Goal: Task Accomplishment & Management: Complete application form

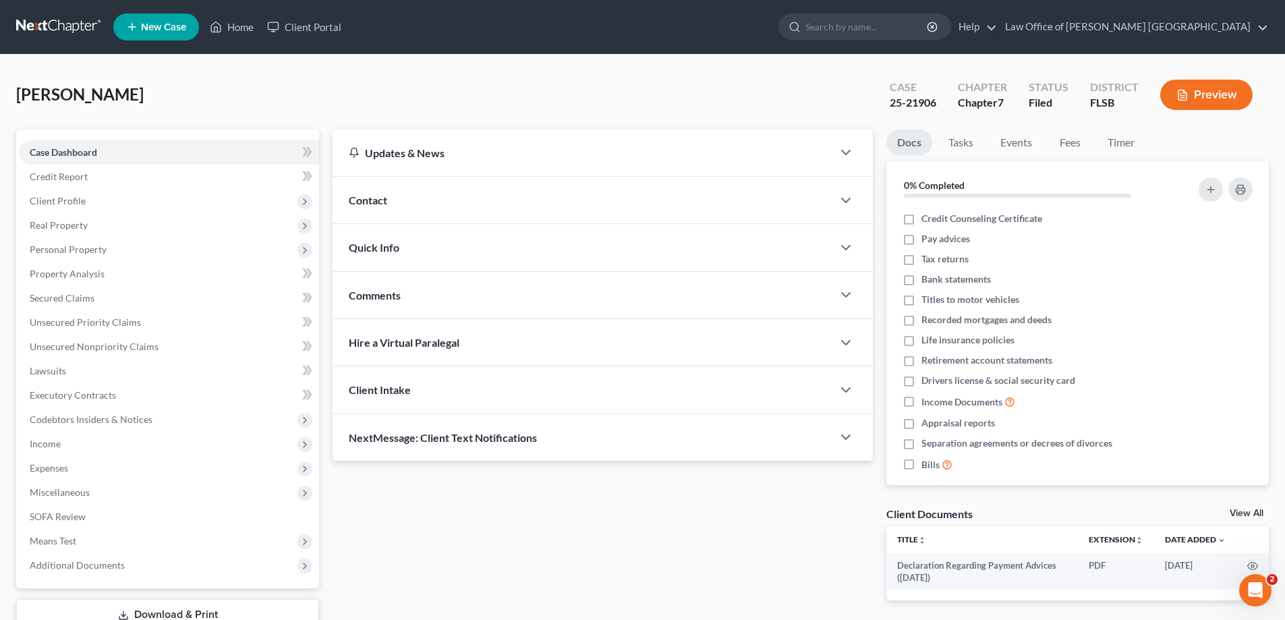
click at [171, 28] on span "New Case" at bounding box center [163, 27] width 45 height 10
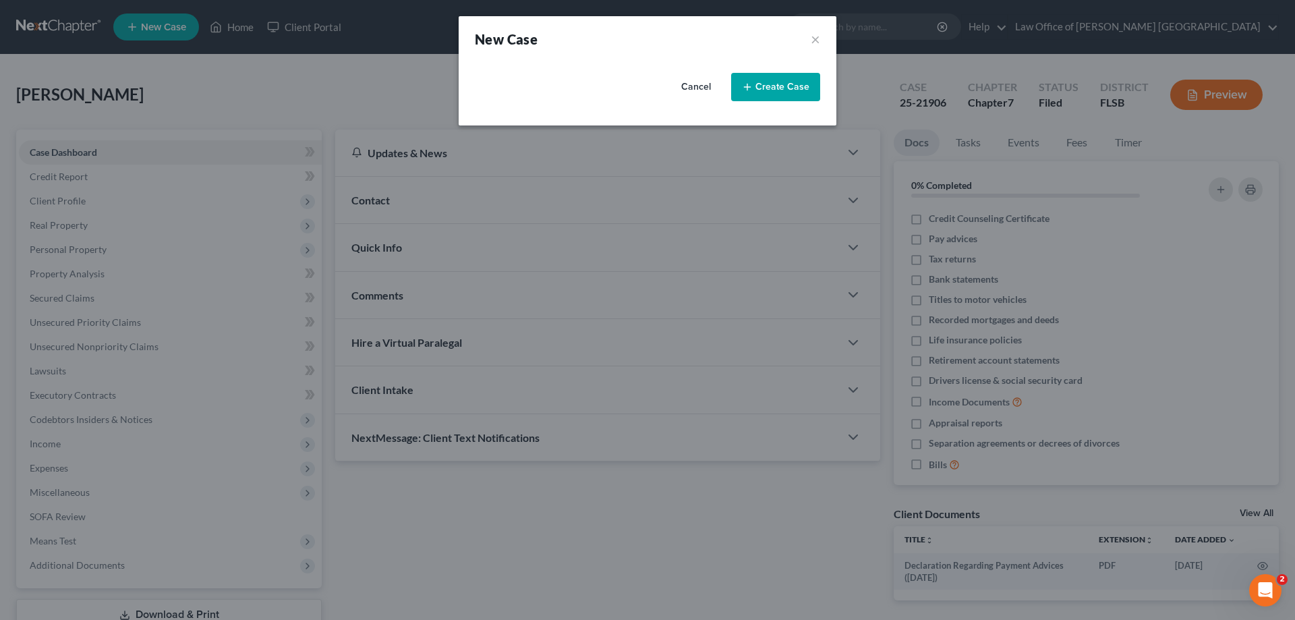
select select "17"
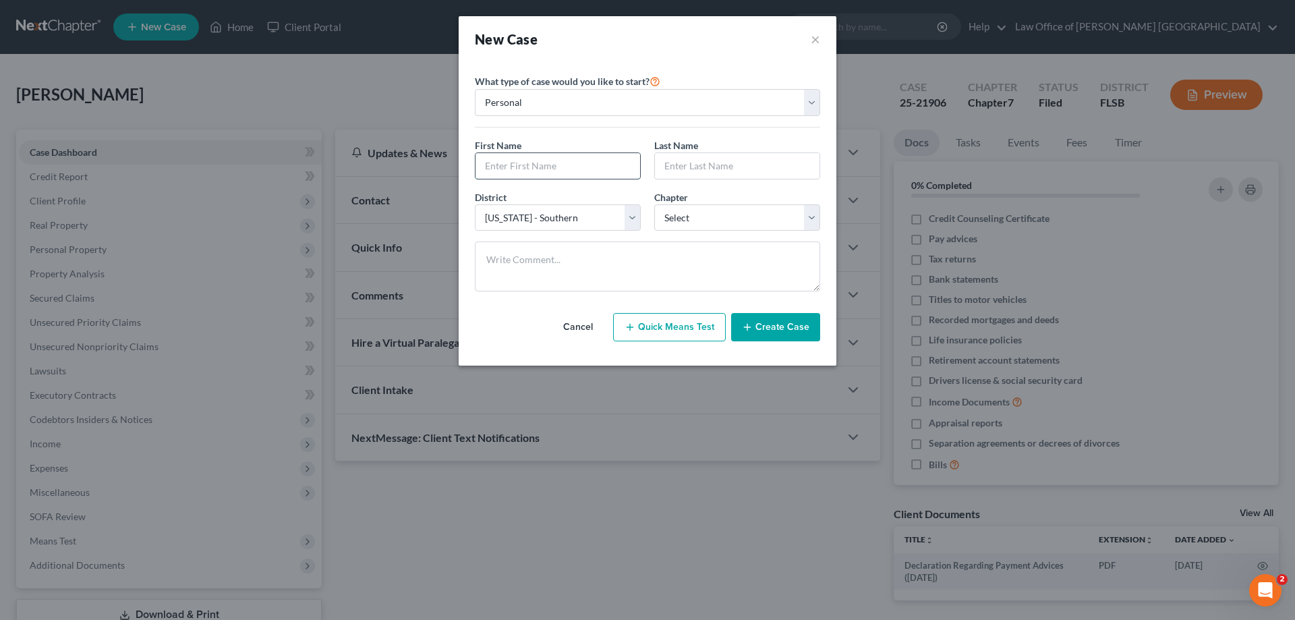
click at [507, 167] on input "text" at bounding box center [557, 166] width 165 height 26
type input "Rayza"
click at [682, 168] on input "text" at bounding box center [737, 166] width 165 height 26
type input "[PERSON_NAME]"
click at [807, 221] on select "Select 7 11 12 13" at bounding box center [737, 217] width 166 height 27
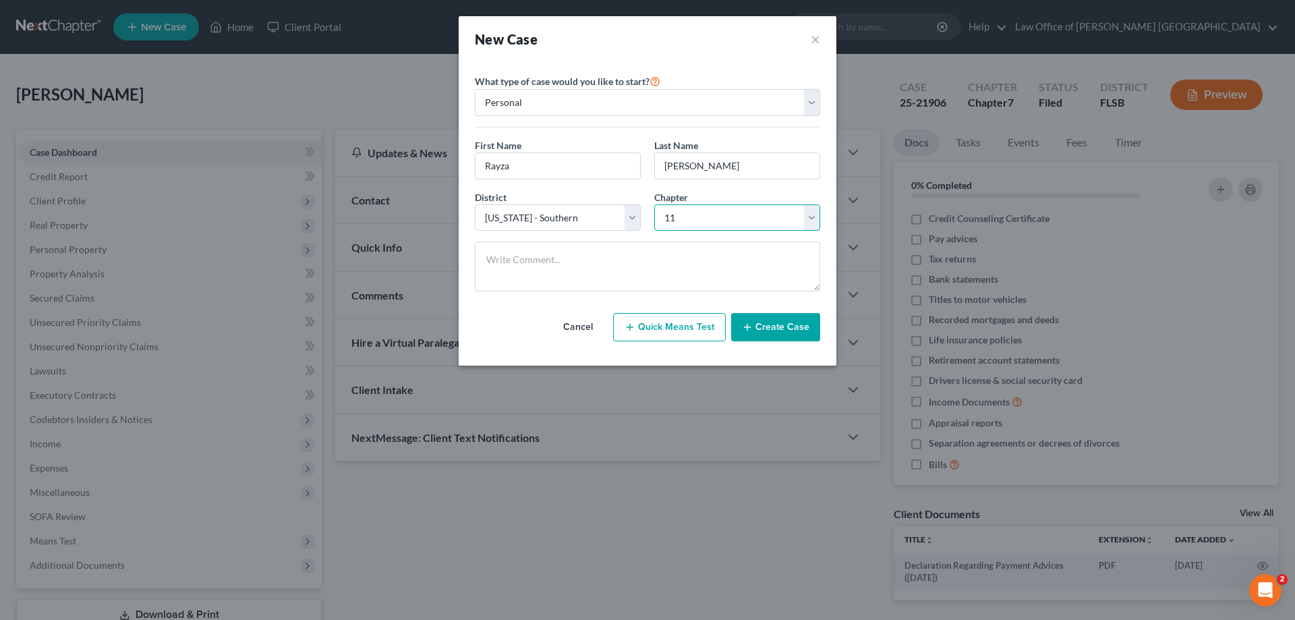
click at [654, 204] on select "Select 7 11 12 13" at bounding box center [737, 217] width 166 height 27
click at [817, 218] on select "Select 7 11 12 13" at bounding box center [737, 217] width 166 height 27
select select "0"
click at [654, 204] on select "Select 7 11 12 13" at bounding box center [737, 217] width 166 height 27
click at [770, 333] on button "Create Case" at bounding box center [775, 327] width 89 height 28
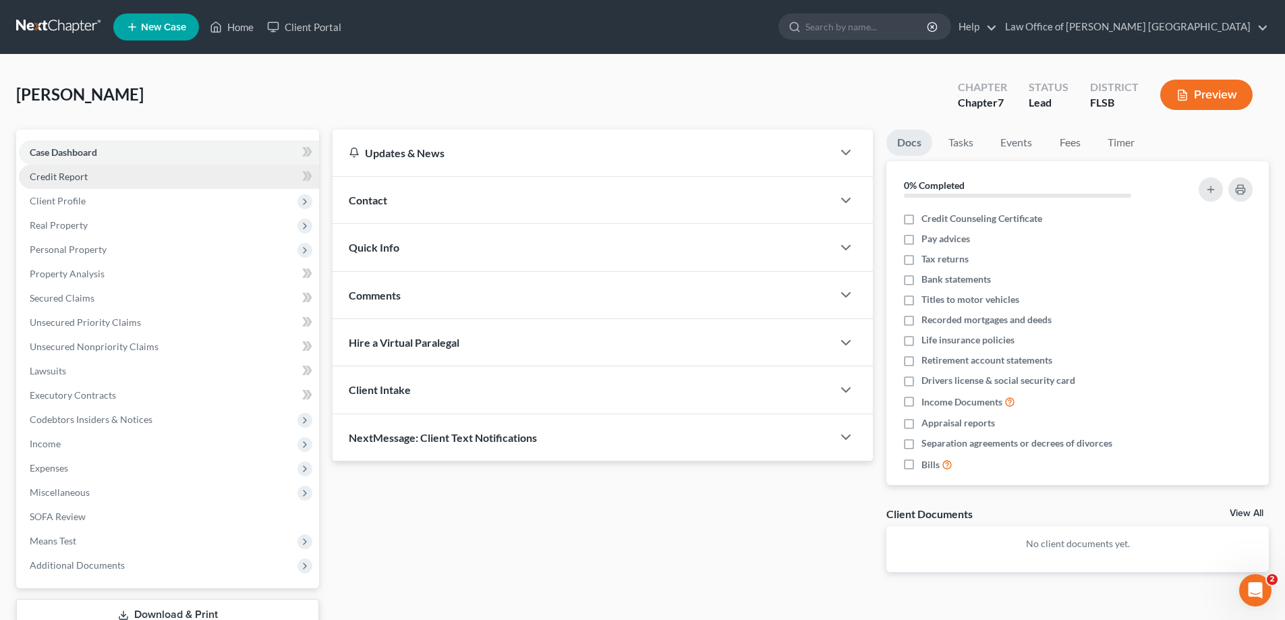
click at [78, 179] on span "Credit Report" at bounding box center [59, 176] width 58 height 11
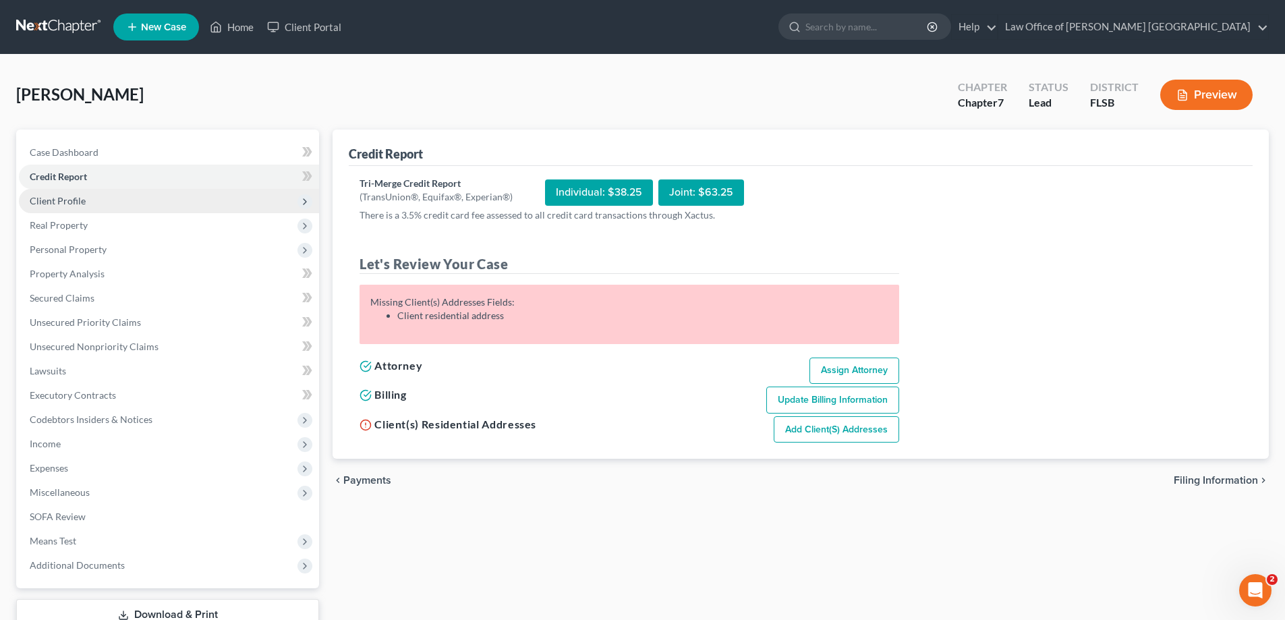
click at [74, 200] on span "Client Profile" at bounding box center [58, 200] width 56 height 11
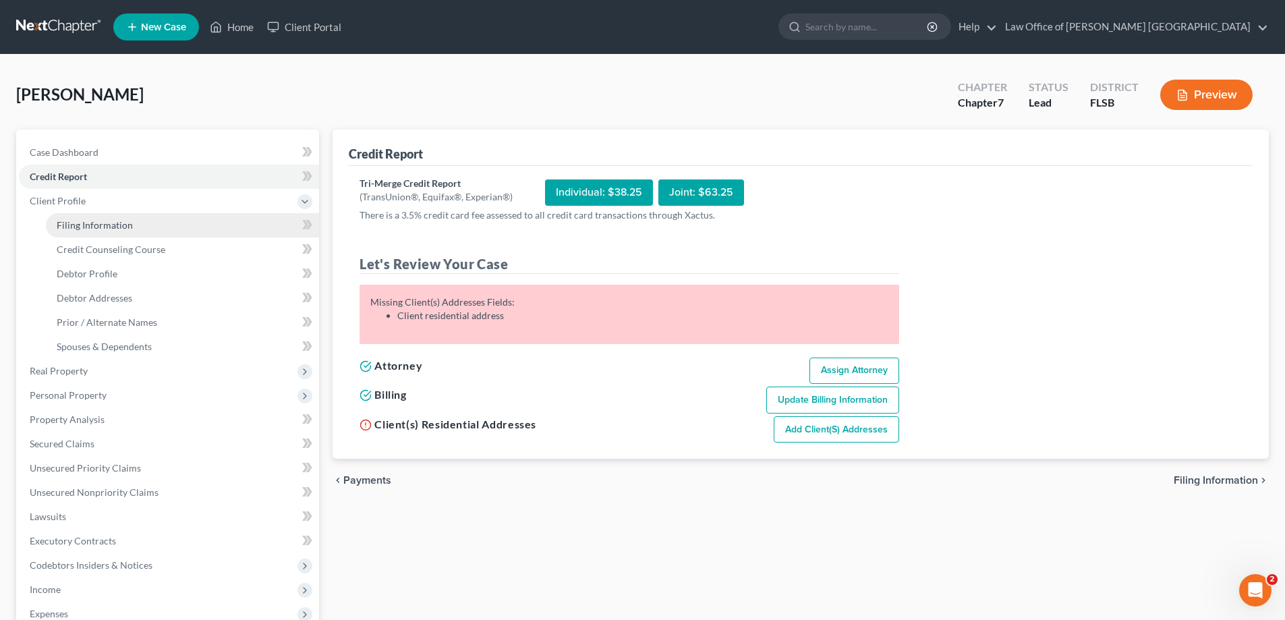
click at [77, 227] on span "Filing Information" at bounding box center [95, 224] width 76 height 11
select select "1"
select select "0"
select select "17"
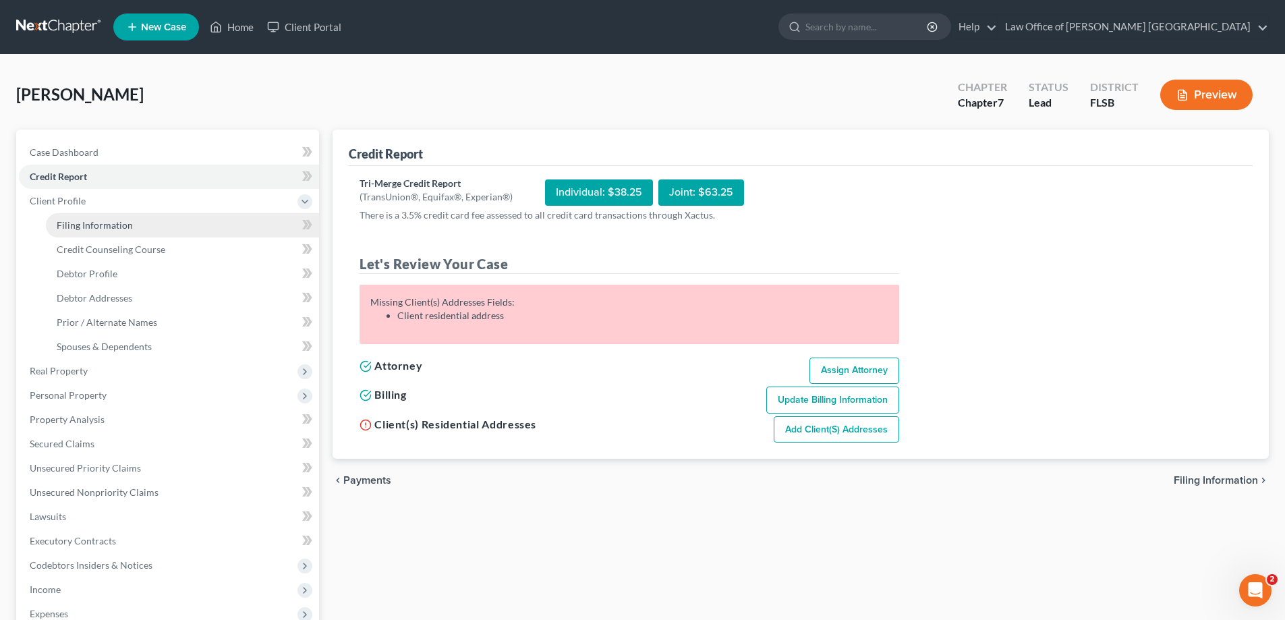
select select "9"
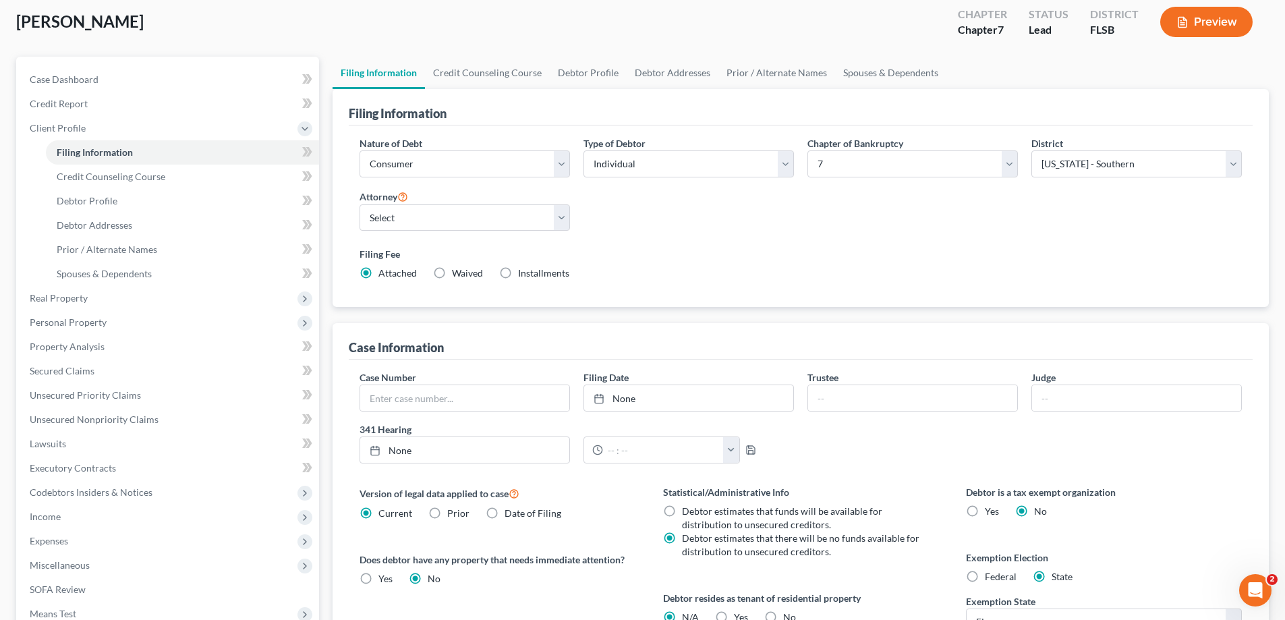
scroll to position [67, 0]
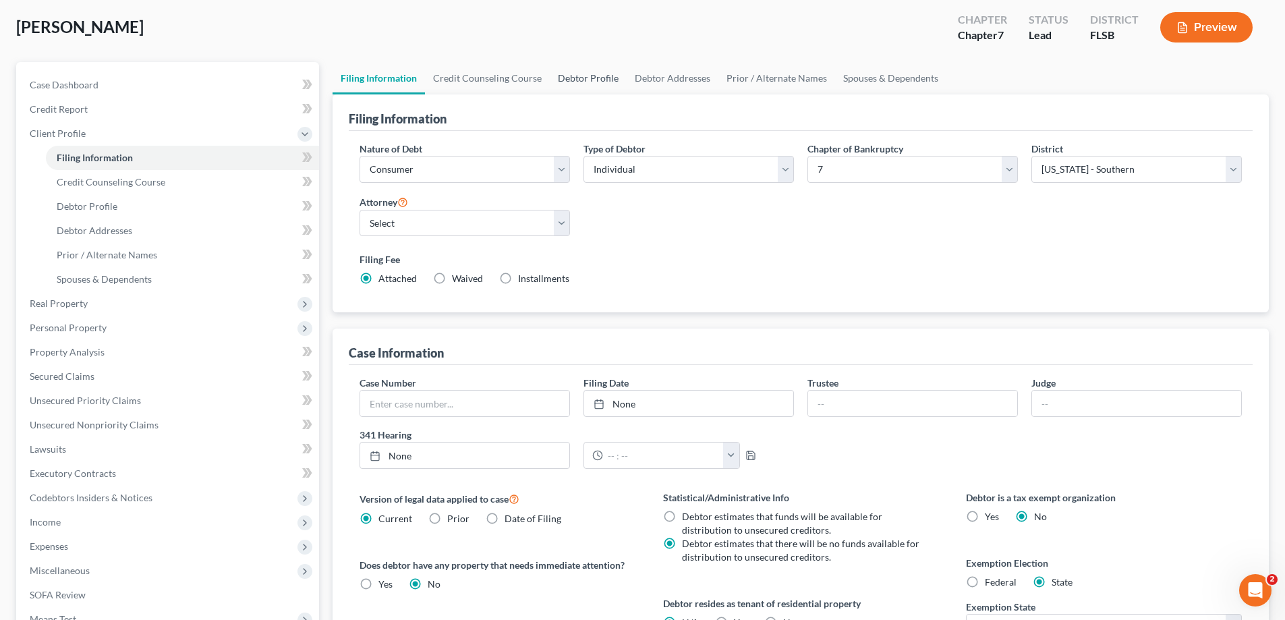
click at [587, 75] on link "Debtor Profile" at bounding box center [588, 78] width 77 height 32
select select "0"
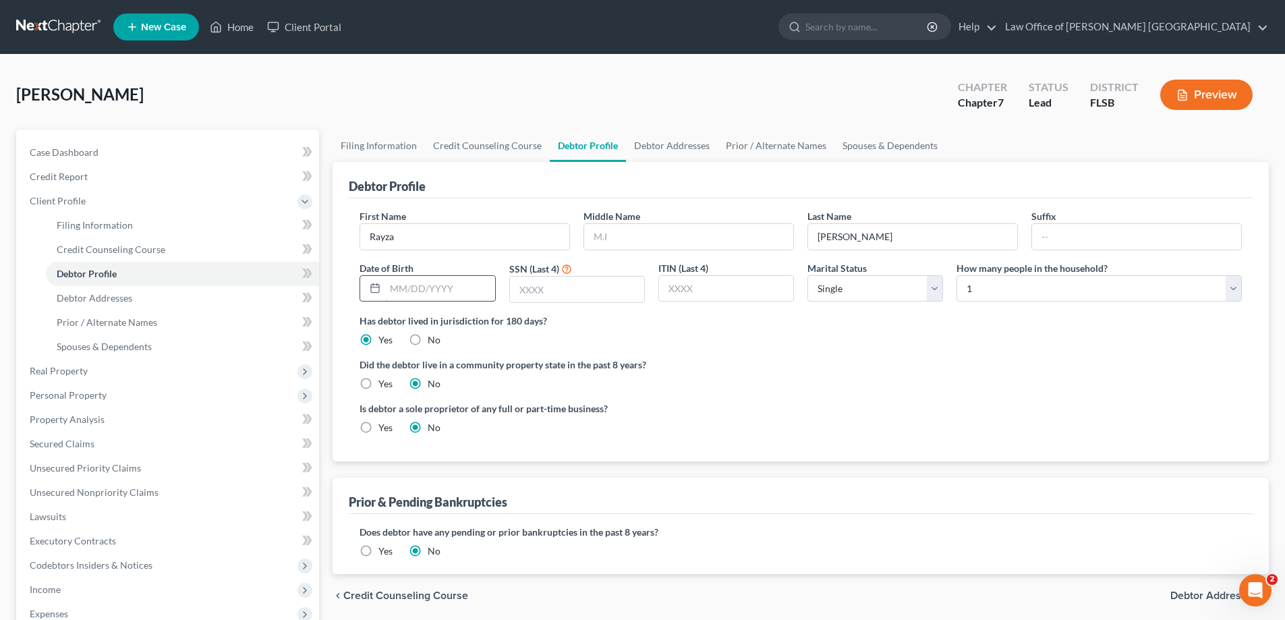
click at [419, 289] on input "text" at bounding box center [439, 289] width 109 height 26
type input "[DATE]"
click at [517, 290] on input "text" at bounding box center [577, 290] width 134 height 26
click at [531, 292] on input "text" at bounding box center [577, 290] width 134 height 26
type input "6649"
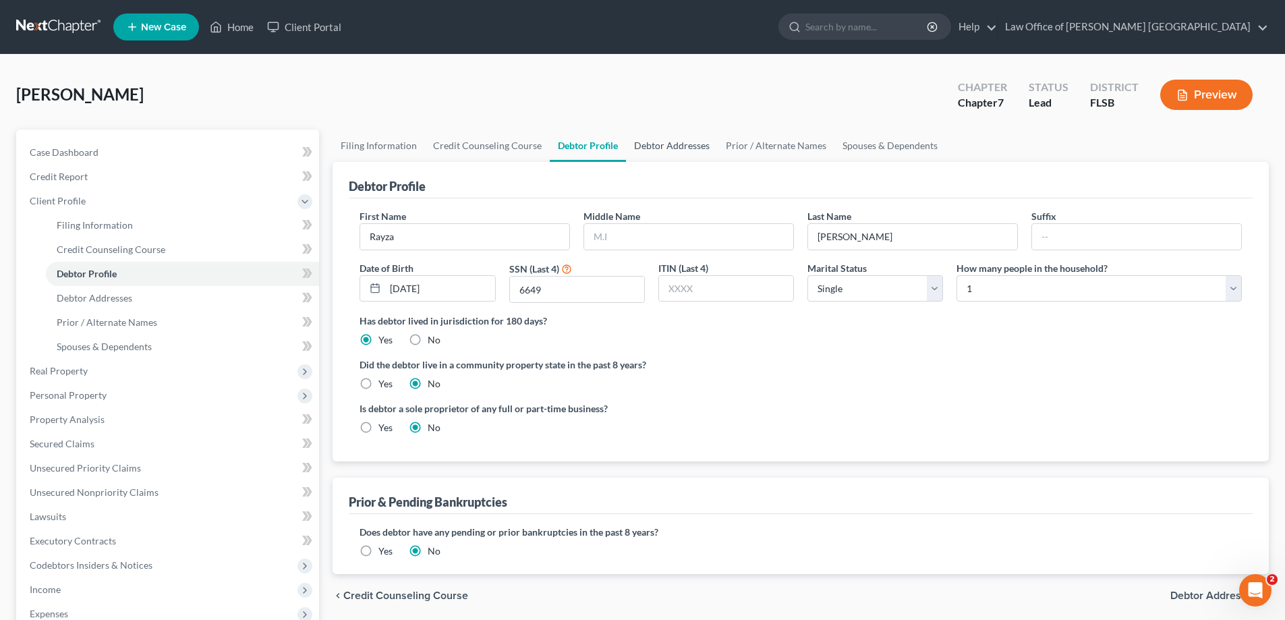
click at [680, 147] on link "Debtor Addresses" at bounding box center [672, 145] width 92 height 32
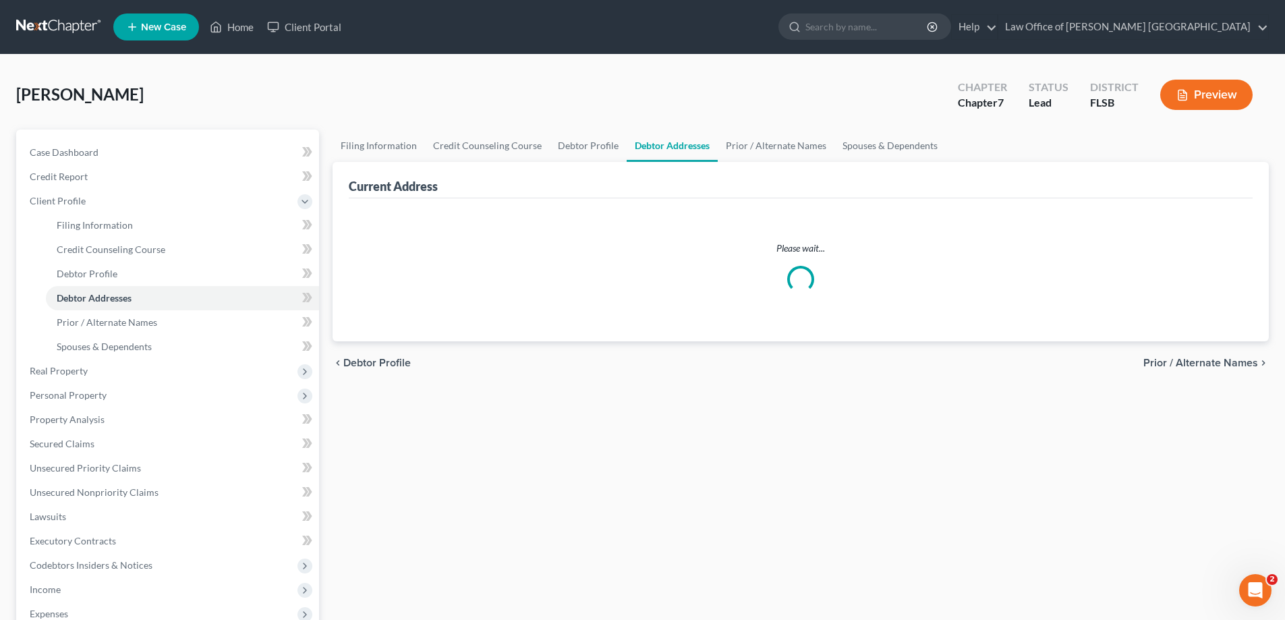
select select "0"
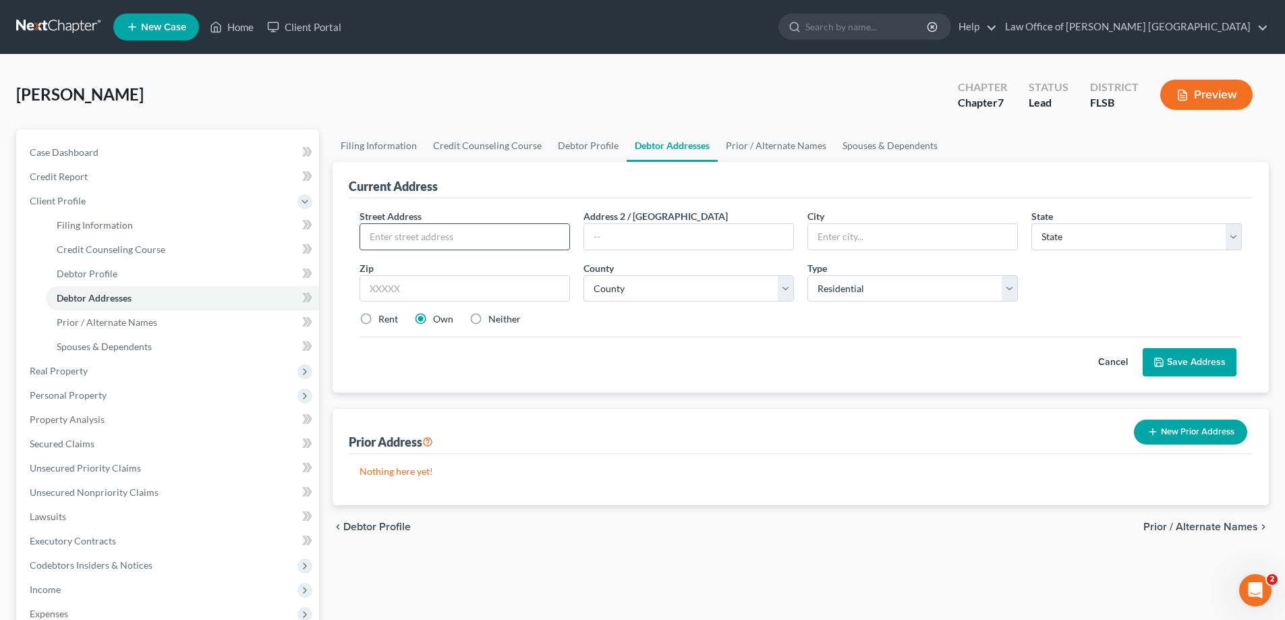
click at [391, 235] on input "text" at bounding box center [464, 237] width 209 height 26
type input "2340 SW 62 CT"
click at [846, 243] on input "text" at bounding box center [912, 237] width 209 height 26
type input "[GEOGRAPHIC_DATA]"
click at [1234, 237] on select "State [US_STATE] AK AR AZ CA CO CT DE DC [GEOGRAPHIC_DATA] [GEOGRAPHIC_DATA] GU…" at bounding box center [1136, 236] width 210 height 27
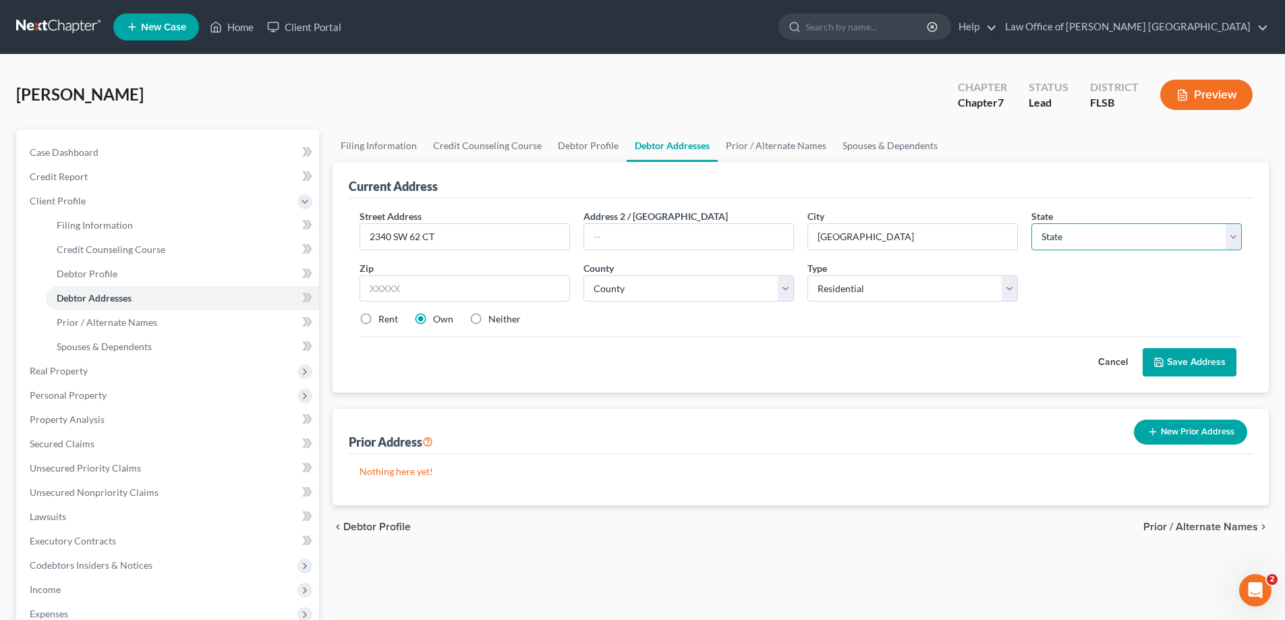
select select "9"
click at [1031, 223] on select "State [US_STATE] AK AR AZ CA CO CT DE DC [GEOGRAPHIC_DATA] [GEOGRAPHIC_DATA] GU…" at bounding box center [1136, 236] width 210 height 27
click at [411, 290] on input "text" at bounding box center [464, 288] width 210 height 27
type input "33155"
click at [378, 321] on label "Rent" at bounding box center [388, 318] width 20 height 13
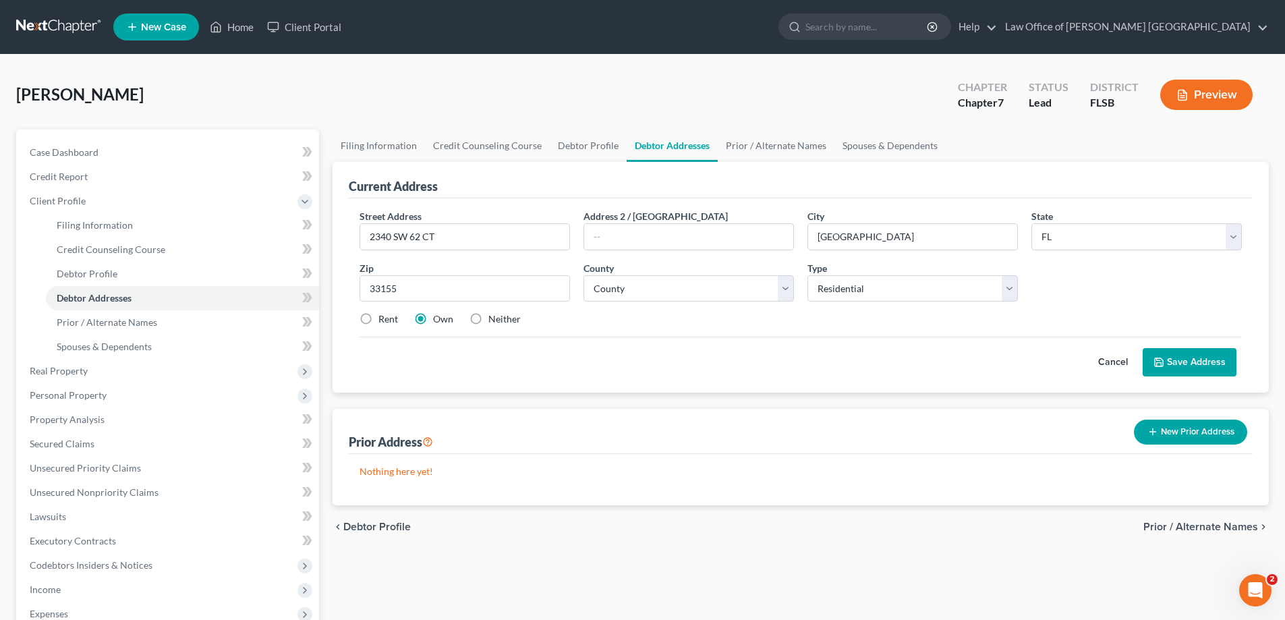
click at [384, 321] on input "Rent" at bounding box center [388, 316] width 9 height 9
radio input "true"
click at [1202, 366] on button "Save Address" at bounding box center [1190, 362] width 94 height 28
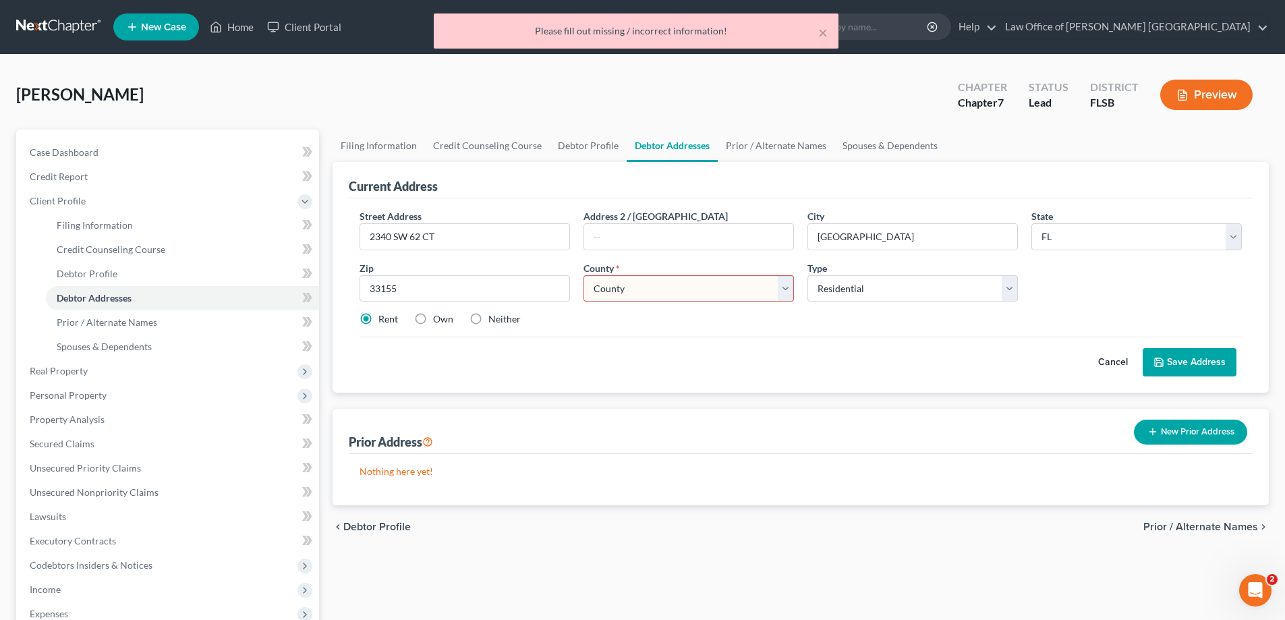
click at [784, 291] on select "County [GEOGRAPHIC_DATA] [GEOGRAPHIC_DATA] [GEOGRAPHIC_DATA] [GEOGRAPHIC_DATA] …" at bounding box center [688, 288] width 210 height 27
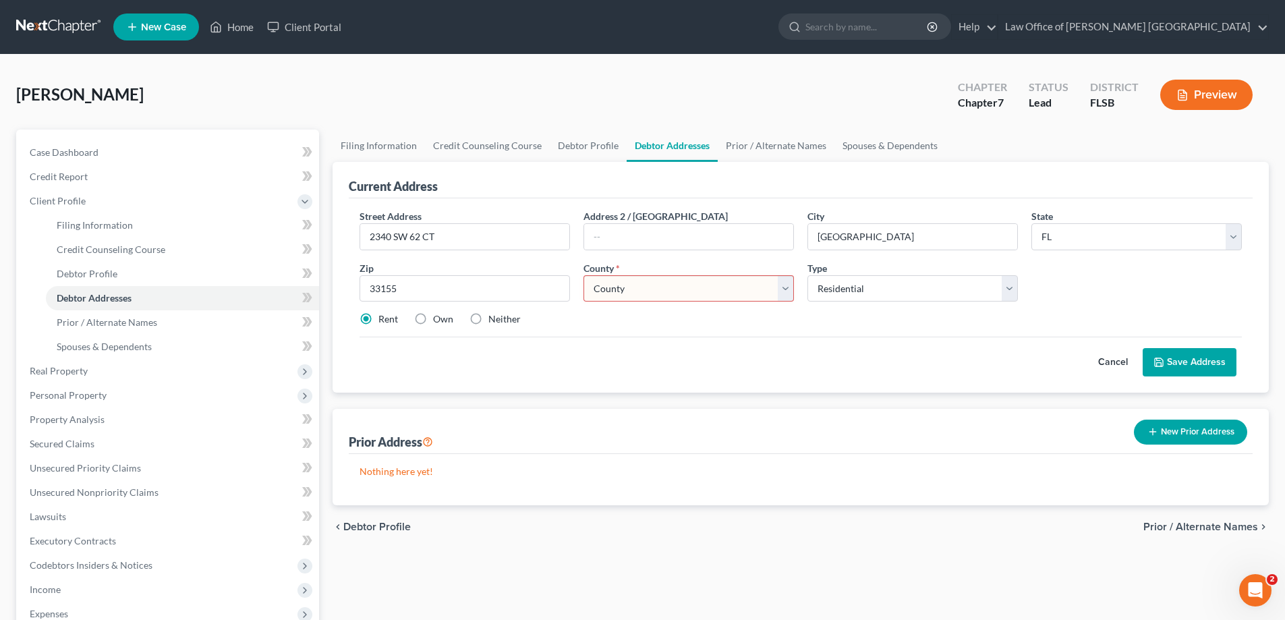
select select "42"
click at [583, 275] on select "County [GEOGRAPHIC_DATA] [GEOGRAPHIC_DATA] [GEOGRAPHIC_DATA] [GEOGRAPHIC_DATA] …" at bounding box center [688, 288] width 210 height 27
click at [1185, 360] on button "Save Address" at bounding box center [1190, 362] width 94 height 28
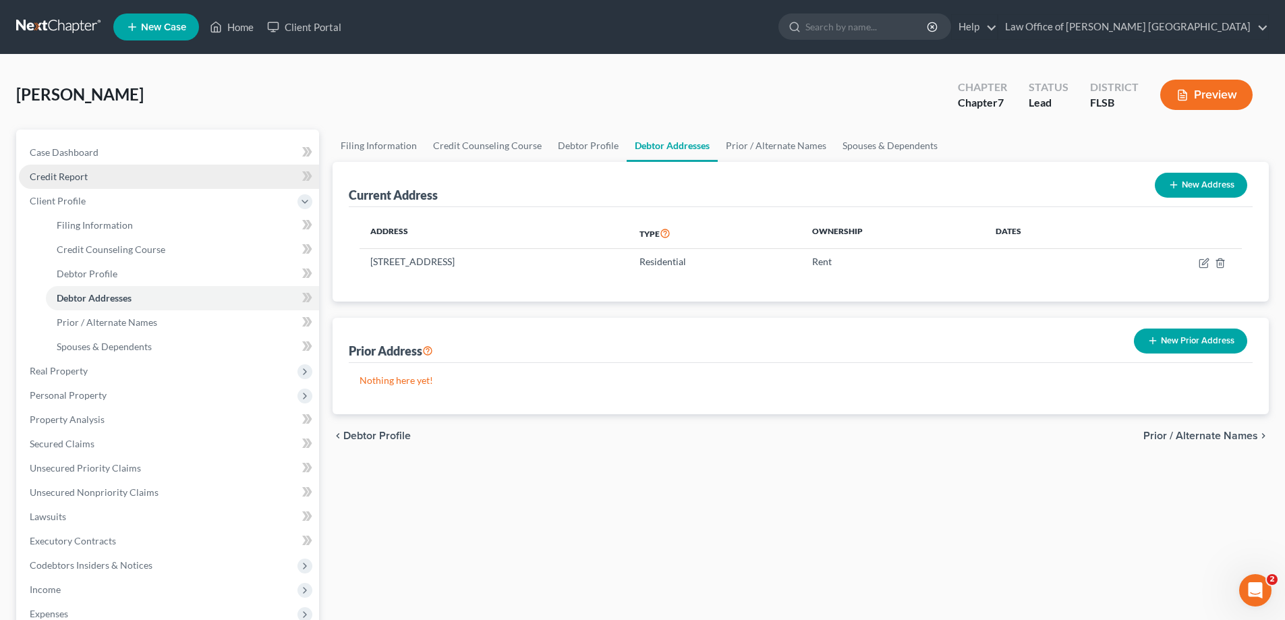
click at [81, 178] on span "Credit Report" at bounding box center [59, 176] width 58 height 11
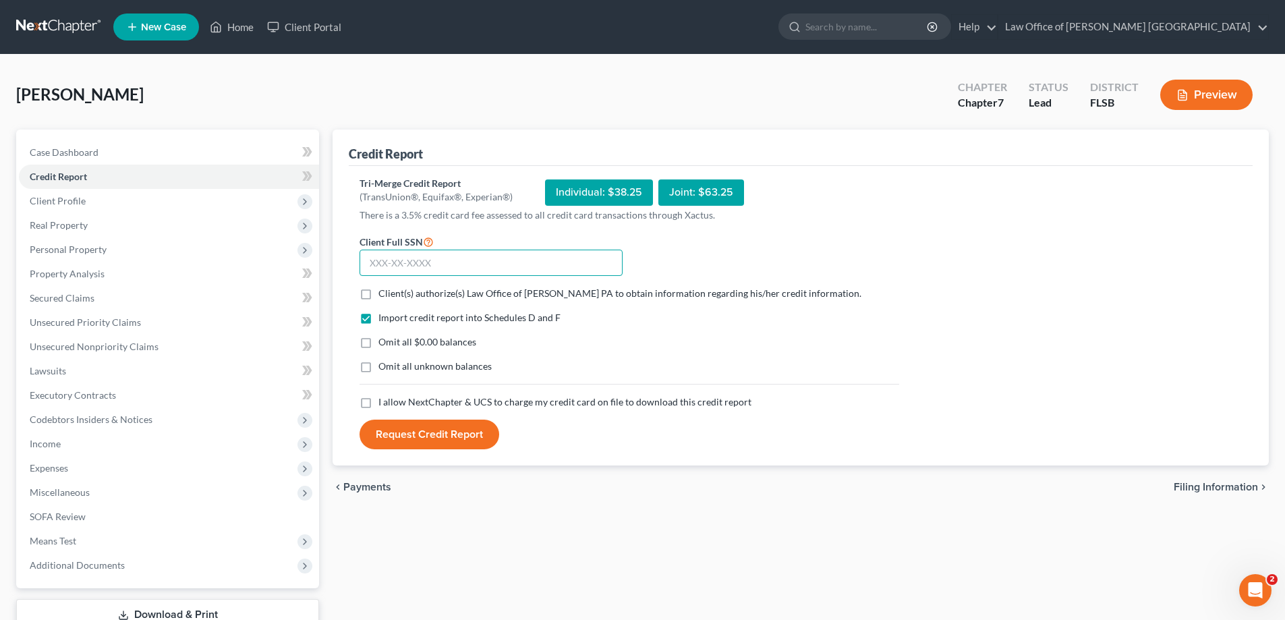
click at [372, 267] on input "text" at bounding box center [490, 263] width 263 height 27
type input "771-14-6649"
click at [378, 293] on label "Client(s) authorize(s) Law Office of [PERSON_NAME] PA to obtain information reg…" at bounding box center [619, 293] width 483 height 13
click at [384, 293] on input "Client(s) authorize(s) Law Office of [PERSON_NAME] PA to obtain information reg…" at bounding box center [388, 291] width 9 height 9
checkbox input "true"
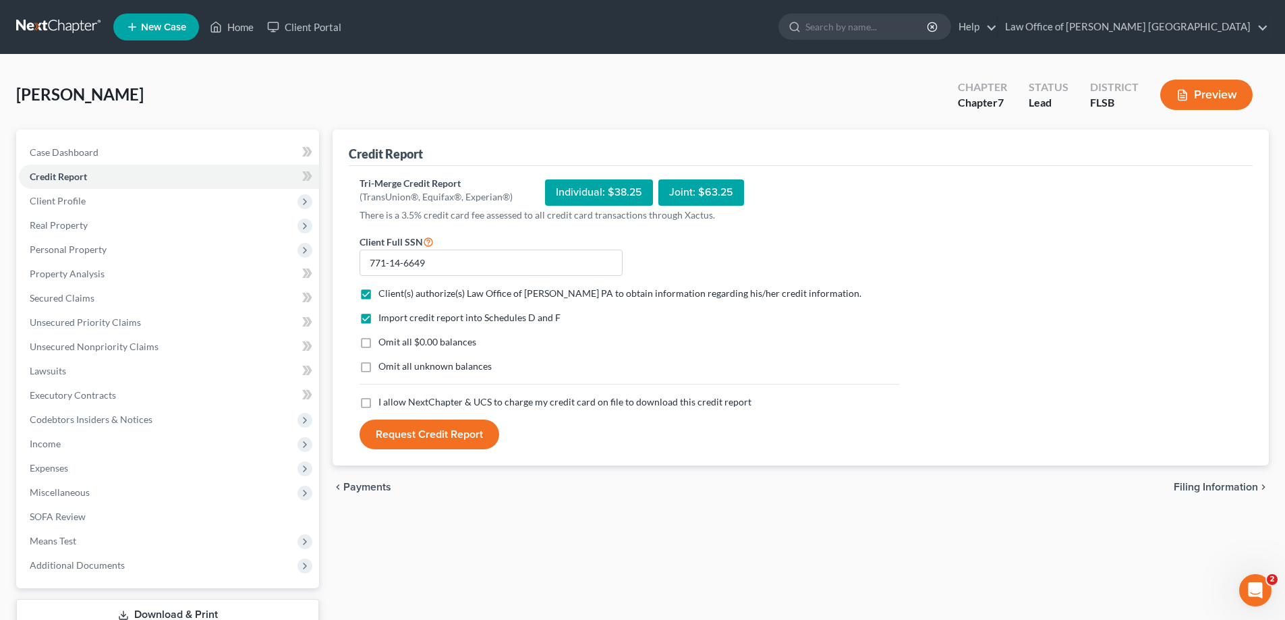
click at [378, 405] on label "I allow NextChapter & UCS to charge my credit card on file to download this cre…" at bounding box center [564, 401] width 373 height 13
click at [384, 404] on input "I allow NextChapter & UCS to charge my credit card on file to download this cre…" at bounding box center [388, 399] width 9 height 9
checkbox input "true"
click at [437, 437] on button "Request Credit Report" at bounding box center [429, 435] width 140 height 30
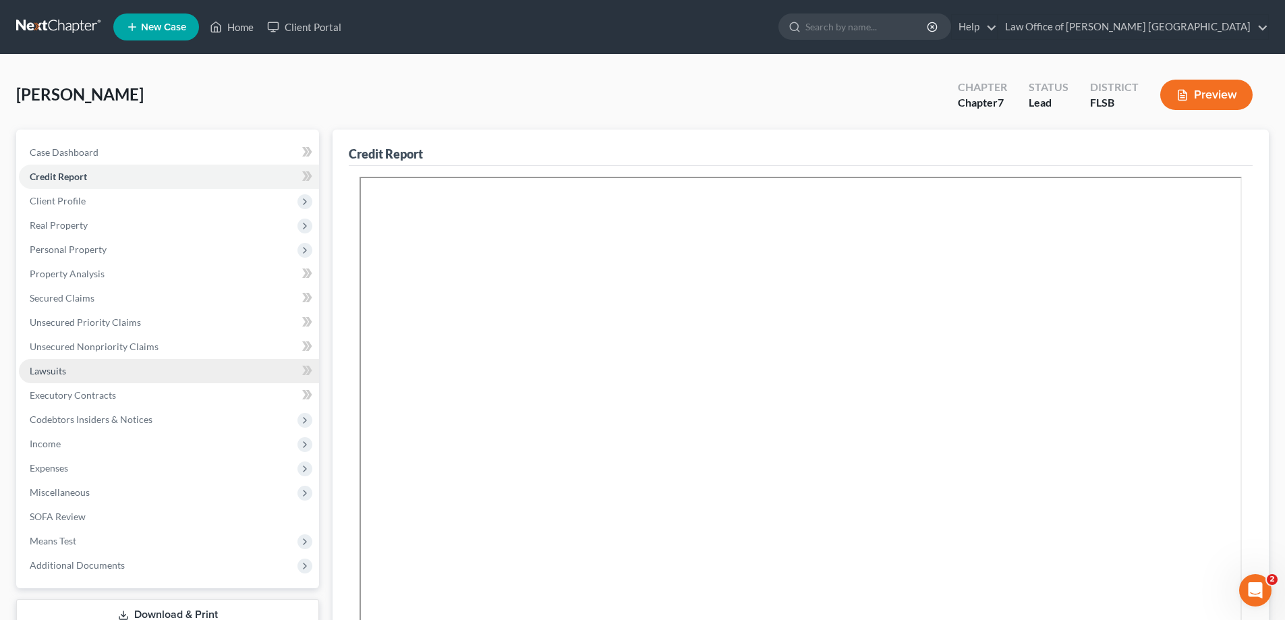
scroll to position [67, 0]
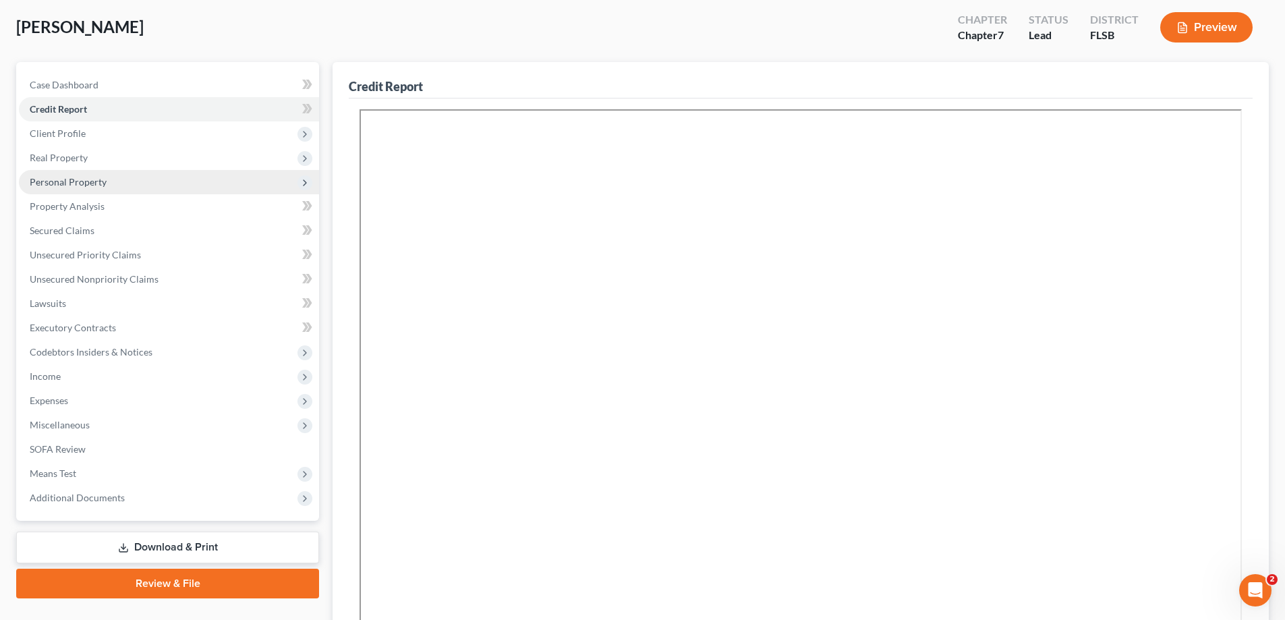
click at [100, 183] on span "Personal Property" at bounding box center [68, 181] width 77 height 11
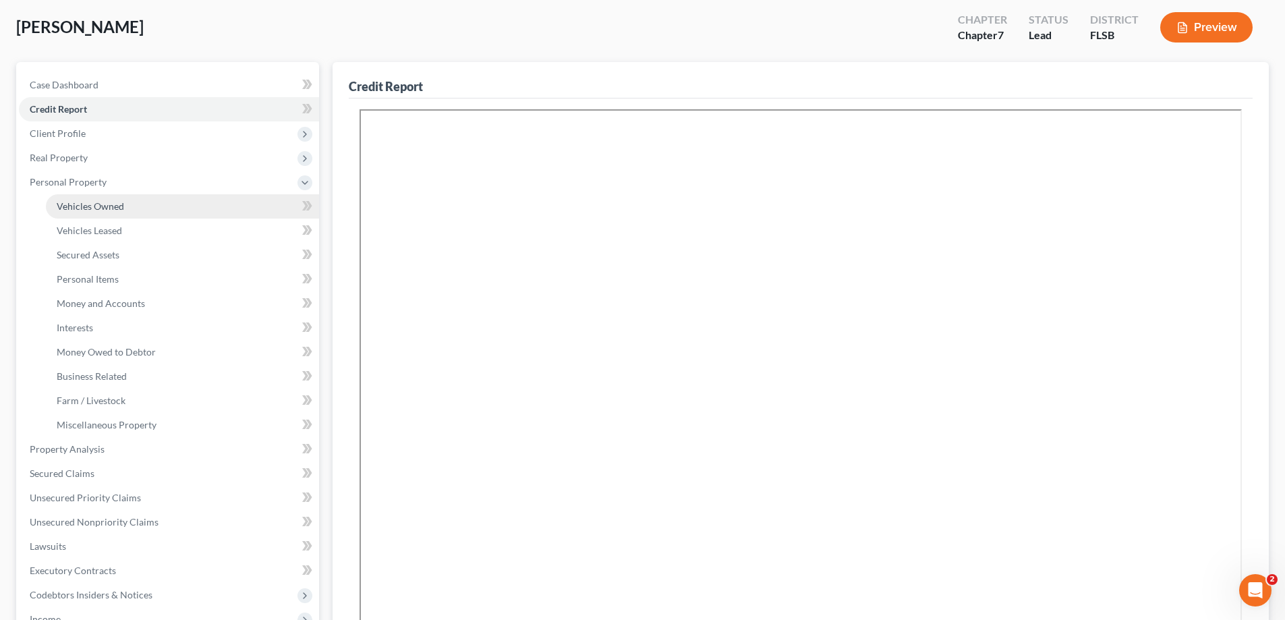
click at [128, 207] on link "Vehicles Owned" at bounding box center [182, 206] width 273 height 24
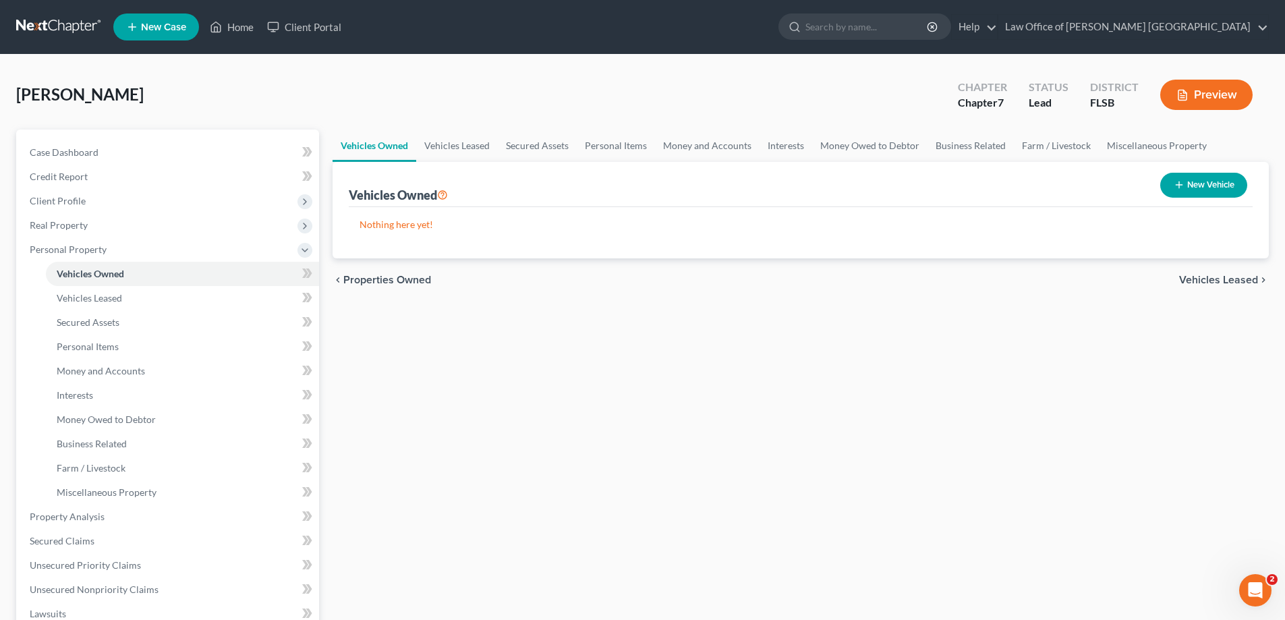
click at [1206, 188] on button "New Vehicle" at bounding box center [1203, 185] width 87 height 25
select select "0"
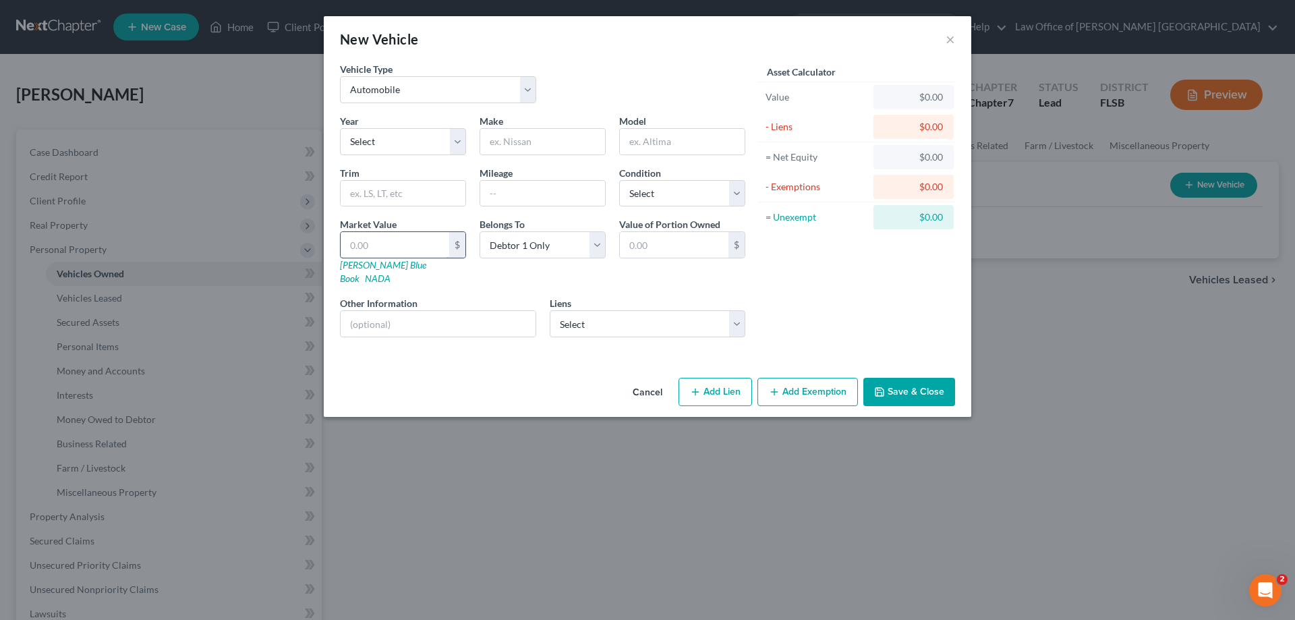
click at [384, 242] on input "text" at bounding box center [395, 245] width 109 height 26
type input "2"
type input "2.00"
type input "24"
type input "24.00"
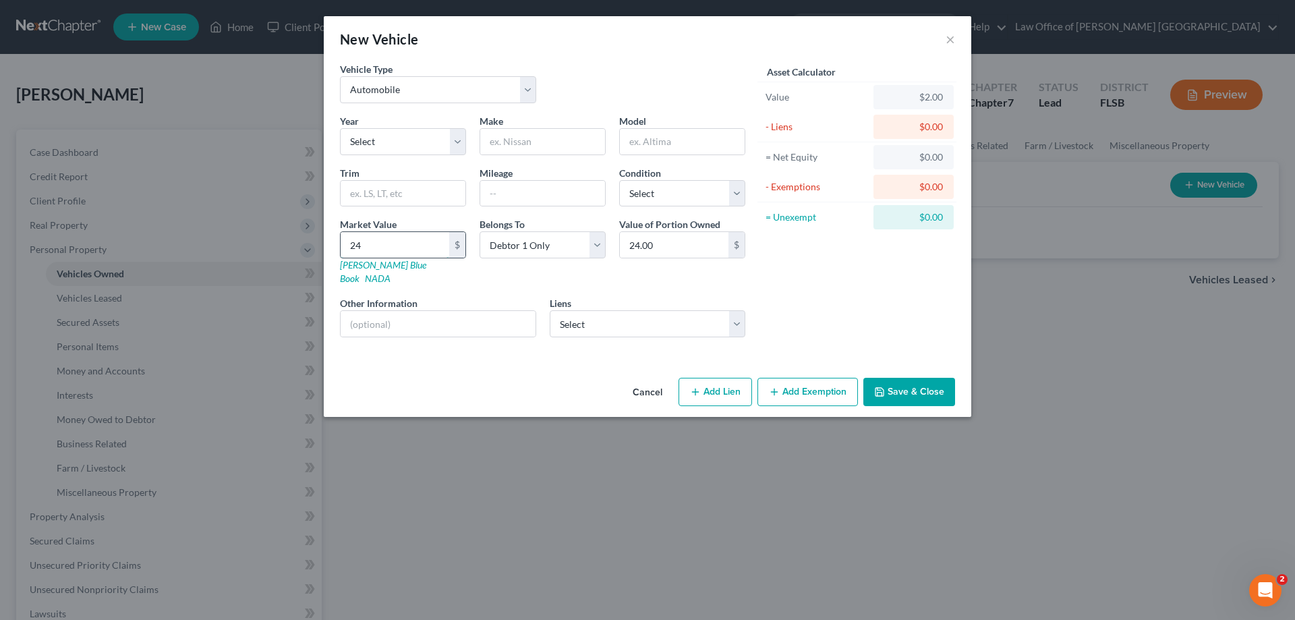
type input "248"
type input "248.00"
type input "2483"
type input "2,483.00"
type input "2,4835"
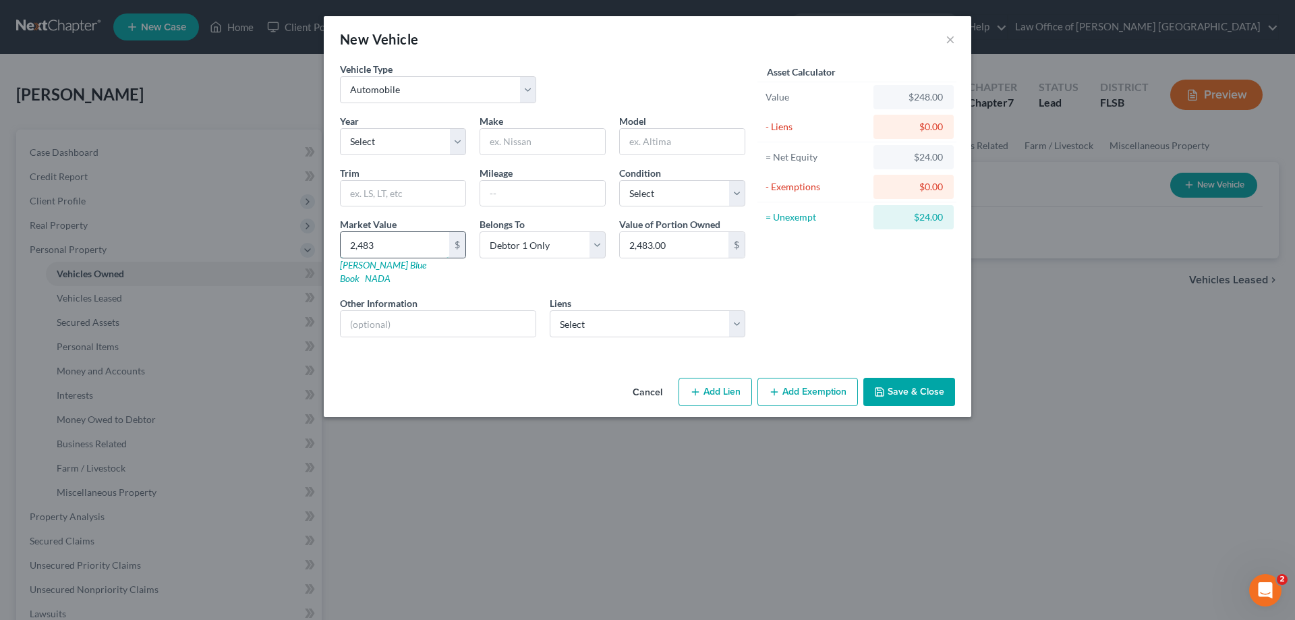
type input "24,835.00"
type input "24,835"
click at [463, 147] on select "Select 2026 2025 2024 2023 2022 2021 2020 2019 2018 2017 2016 2015 2014 2013 20…" at bounding box center [403, 141] width 126 height 27
select select "0"
click at [340, 128] on select "Select 2026 2025 2024 2023 2022 2021 2020 2019 2018 2017 2016 2015 2014 2013 20…" at bounding box center [403, 141] width 126 height 27
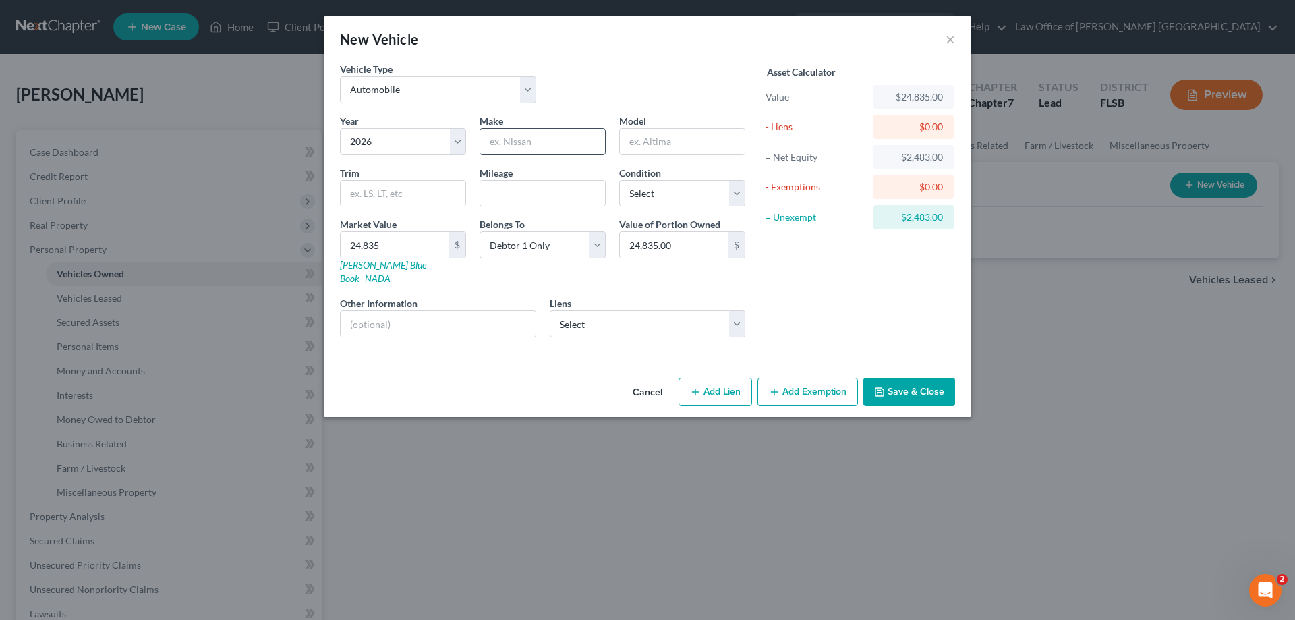
click at [492, 144] on input "text" at bounding box center [542, 142] width 125 height 26
type input "Chevrolet"
click at [645, 147] on input "text" at bounding box center [682, 142] width 125 height 26
type input "Equinox"
click at [403, 197] on input "text" at bounding box center [403, 194] width 125 height 26
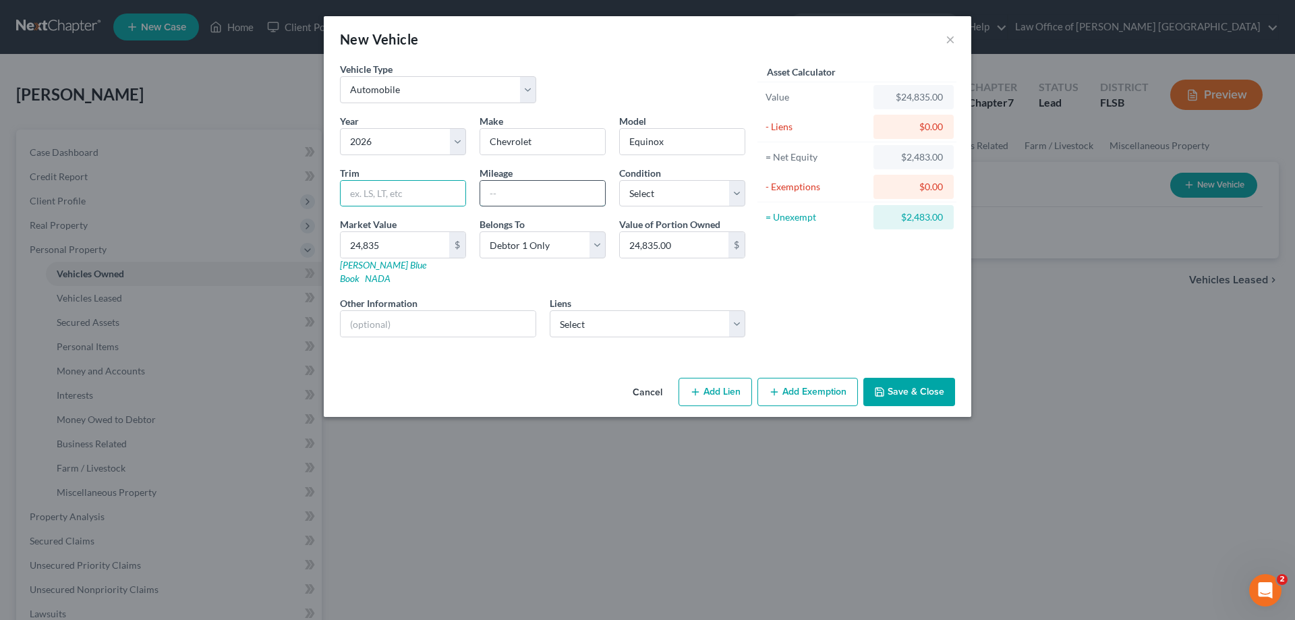
click at [500, 190] on input "text" at bounding box center [542, 194] width 125 height 26
type input "4500"
click at [737, 194] on select "Select Excellent Very Good Good Fair Poor" at bounding box center [682, 193] width 126 height 27
select select "2"
click at [619, 180] on select "Select Excellent Very Good Good Fair Poor" at bounding box center [682, 193] width 126 height 27
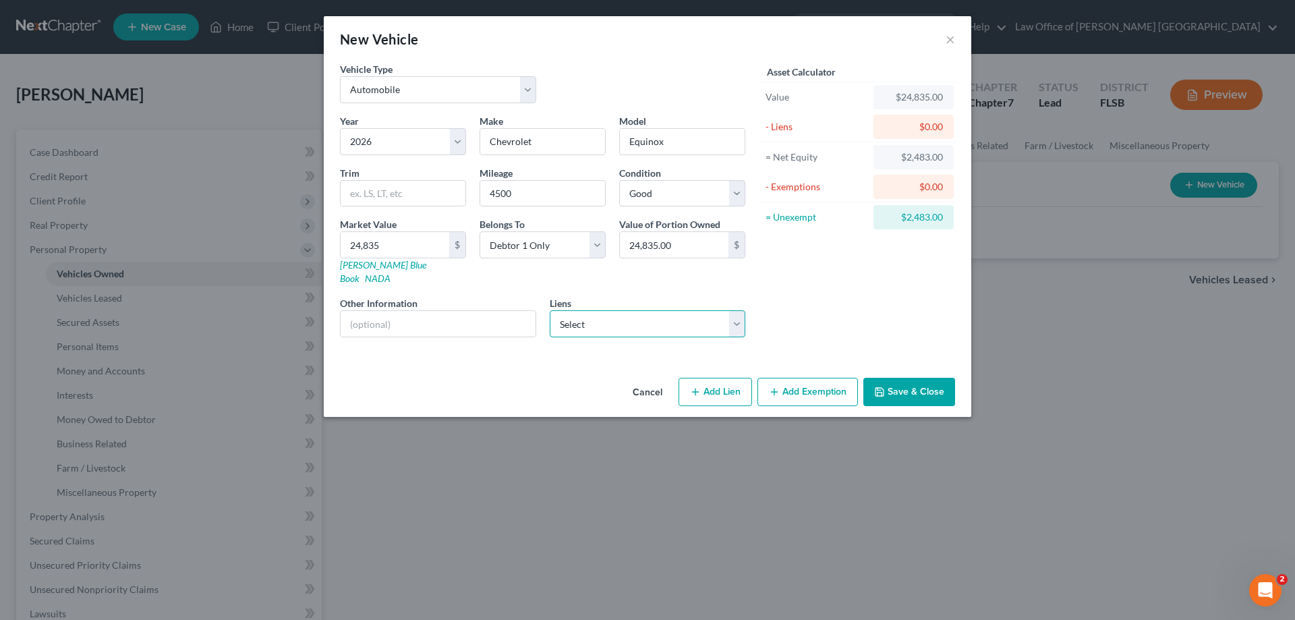
click at [736, 310] on select "Select Yamaha Motor - $48,716.00 Tropical Fin - $3,213.00 Bk Of Amer - $0.00 Se…" at bounding box center [648, 323] width 196 height 27
click at [780, 296] on div "Asset Calculator Value $24,835.00 - Liens $0.00 = Net Equity $2,483.00 - Exempt…" at bounding box center [857, 205] width 210 height 286
click at [722, 378] on button "Add Lien" at bounding box center [715, 392] width 74 height 28
select select "0"
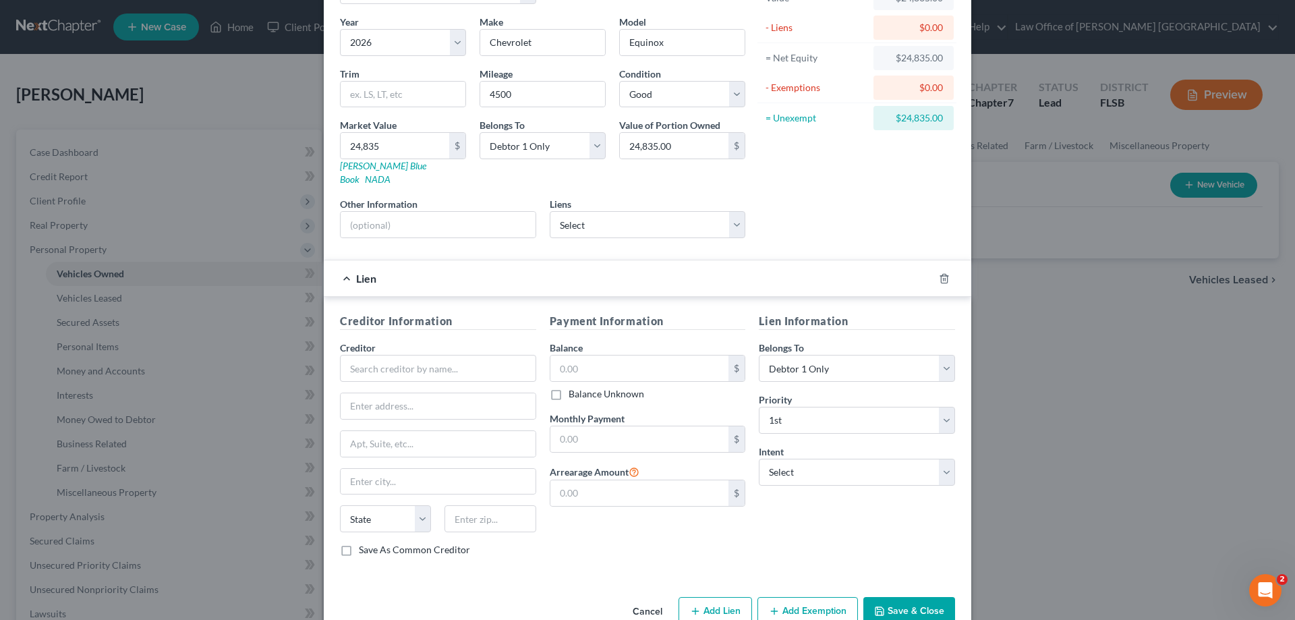
scroll to position [118, 0]
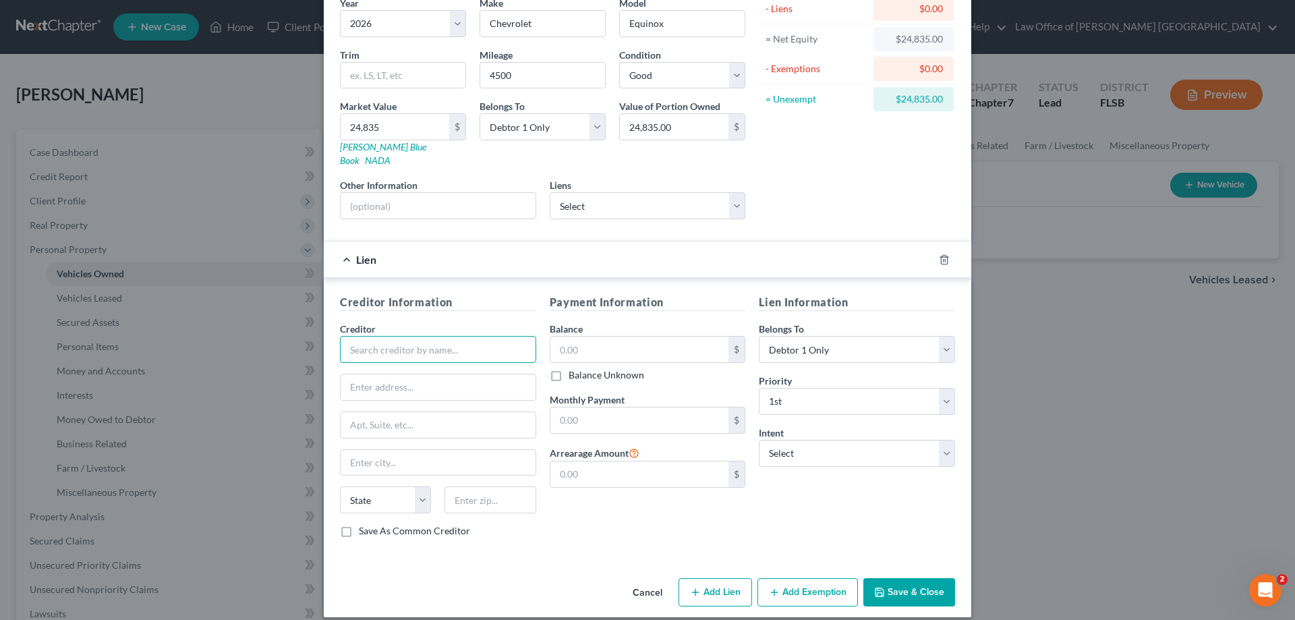
click at [406, 344] on input "text" at bounding box center [438, 349] width 196 height 27
click at [565, 337] on input "text" at bounding box center [639, 350] width 179 height 26
type input "Chevrolet Finance"
type input "32,000"
click at [560, 409] on input "text" at bounding box center [639, 420] width 179 height 26
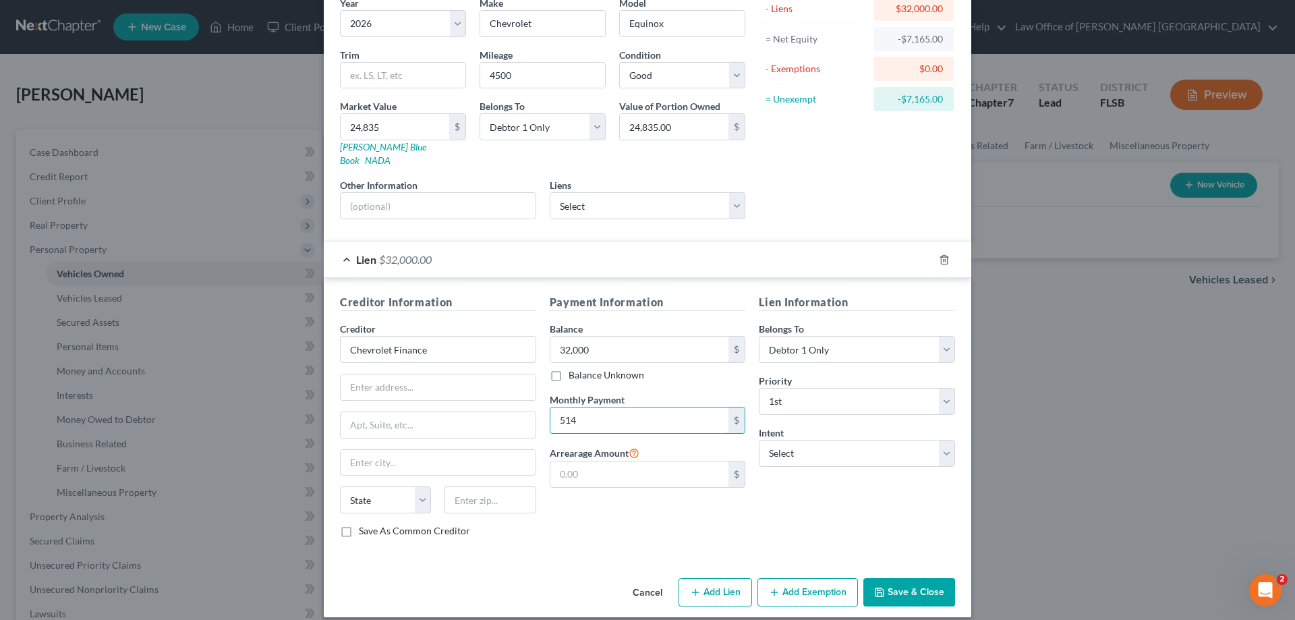
type input "514"
click at [786, 578] on button "Add Exemption" at bounding box center [807, 592] width 100 height 28
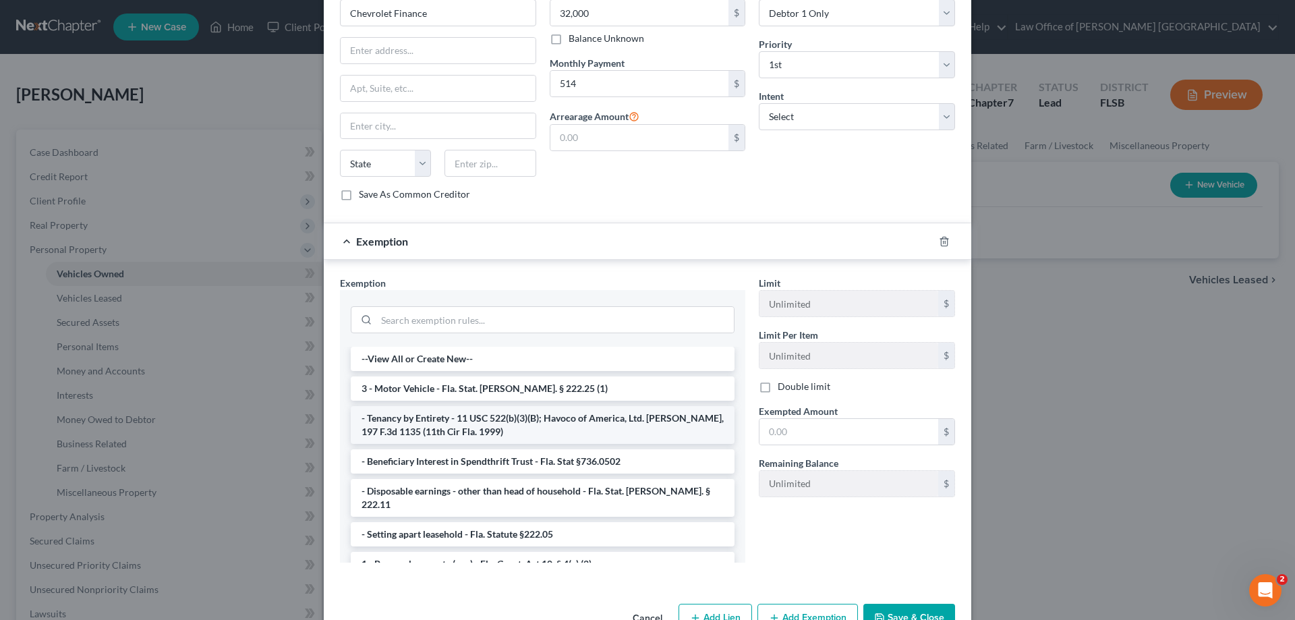
scroll to position [455, 0]
click at [497, 376] on li "3 - Motor Vehicle - Fla. Stat. [PERSON_NAME]. § 222.25 (1)" at bounding box center [543, 388] width 384 height 24
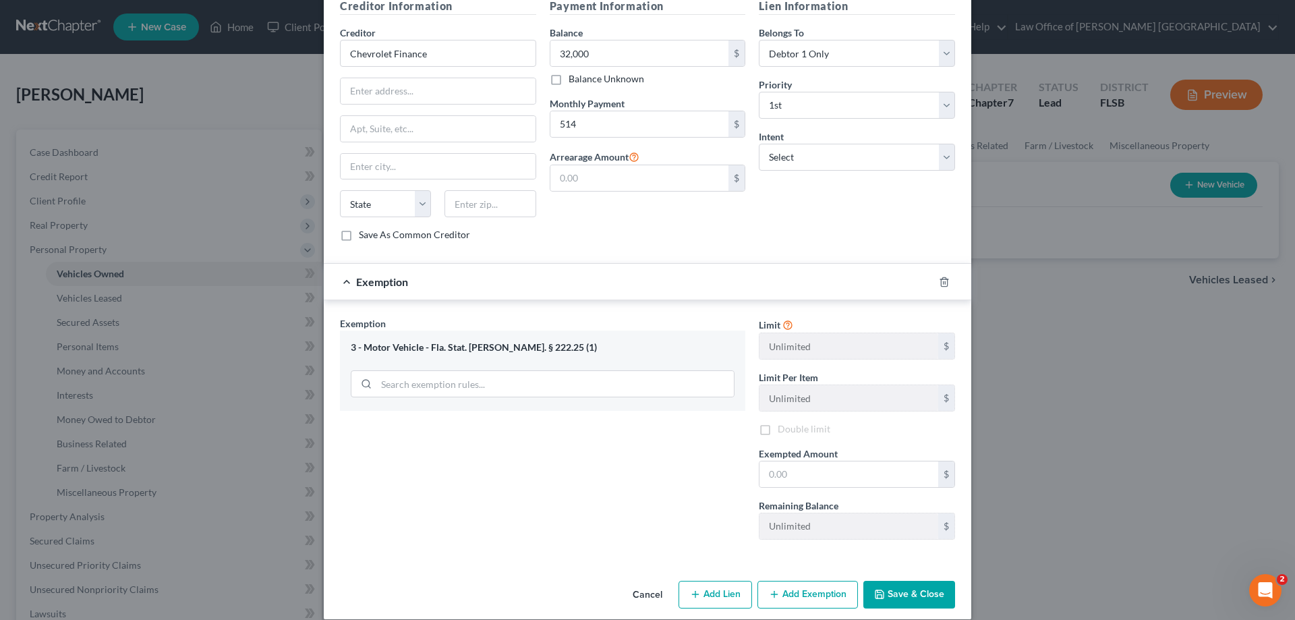
scroll to position [416, 0]
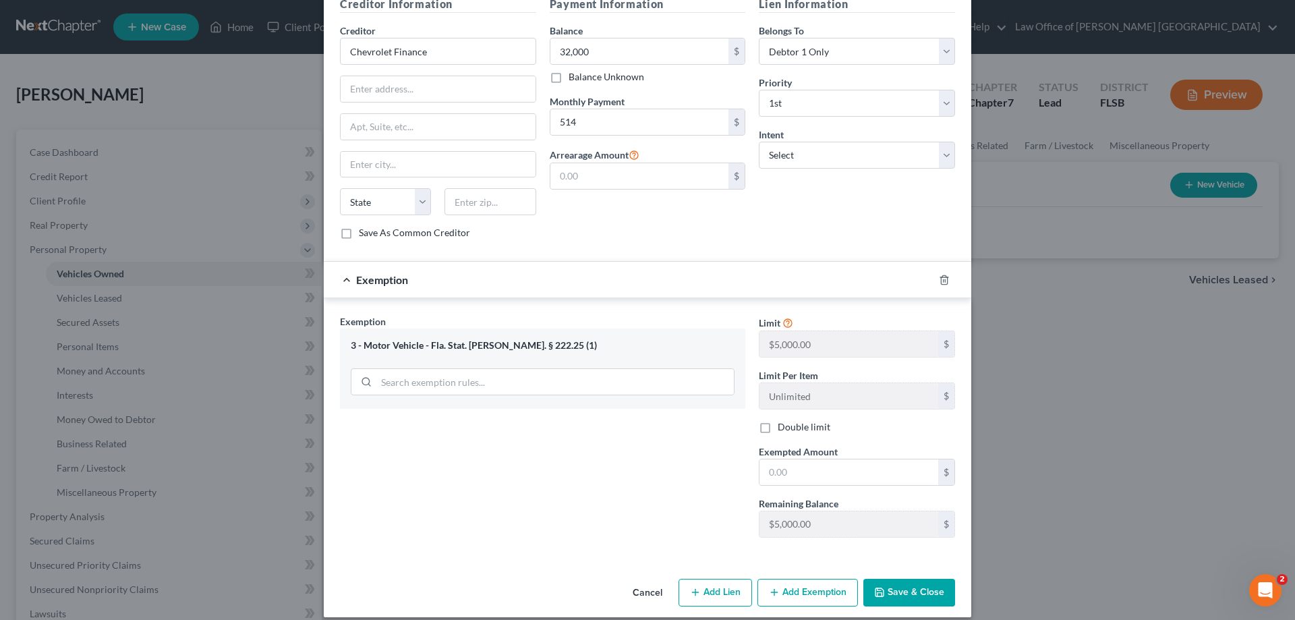
click at [891, 581] on button "Save & Close" at bounding box center [909, 593] width 92 height 28
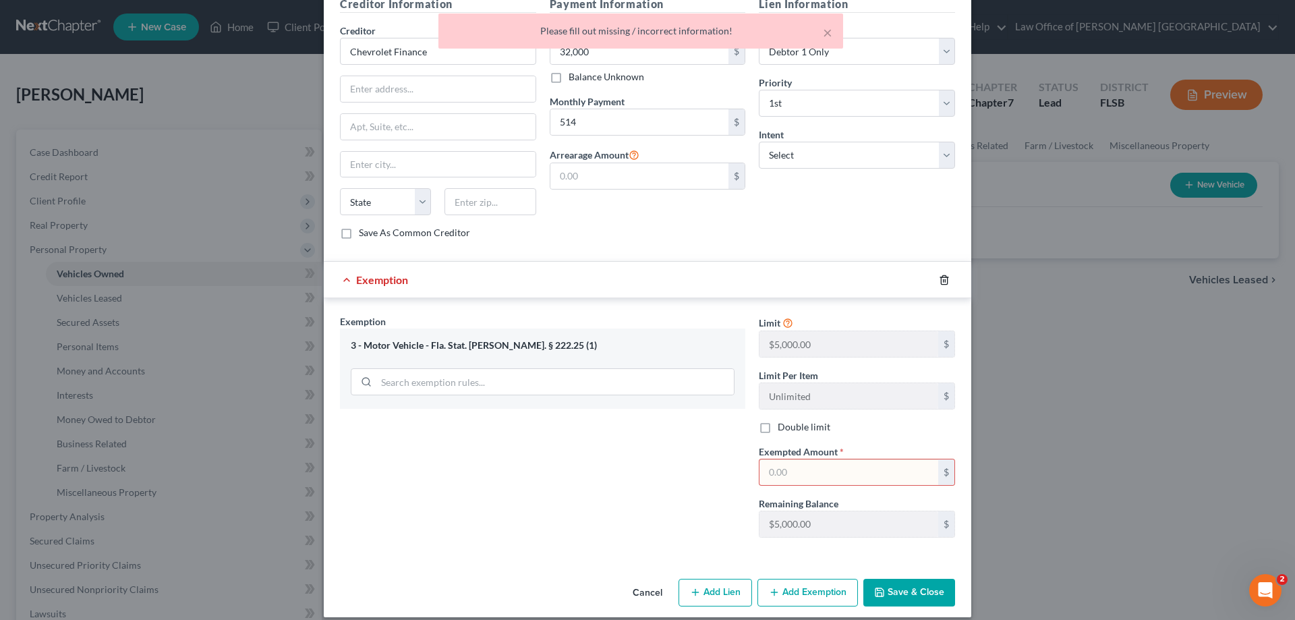
click at [944, 279] on line "button" at bounding box center [944, 280] width 0 height 3
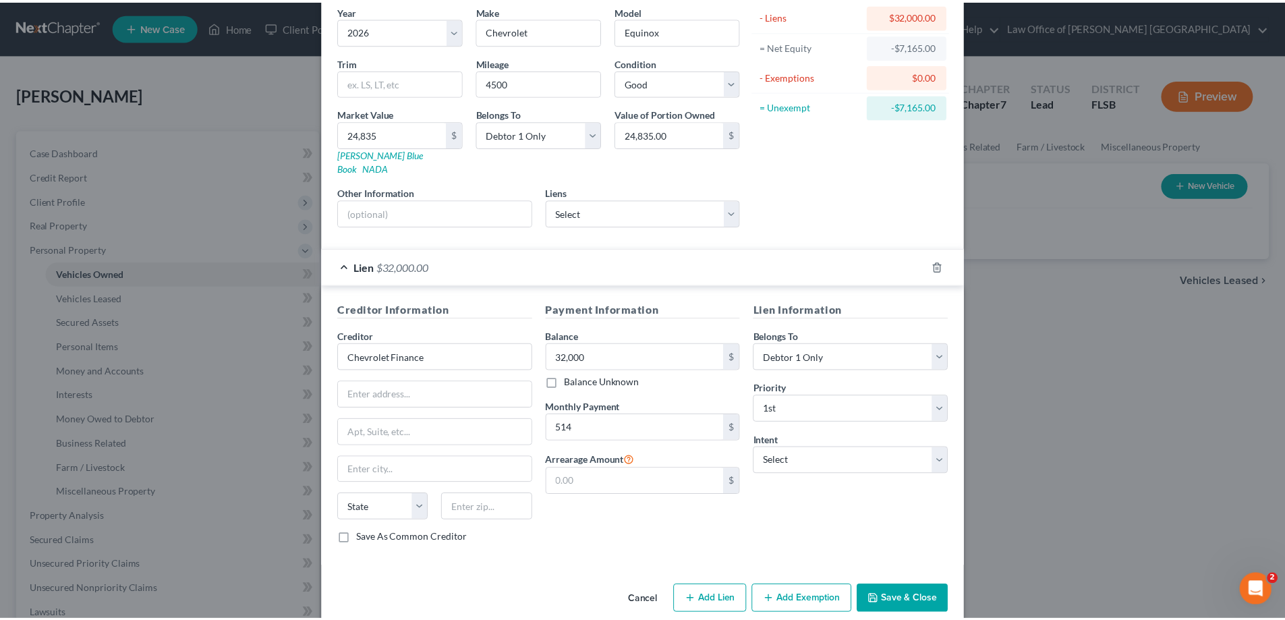
scroll to position [118, 0]
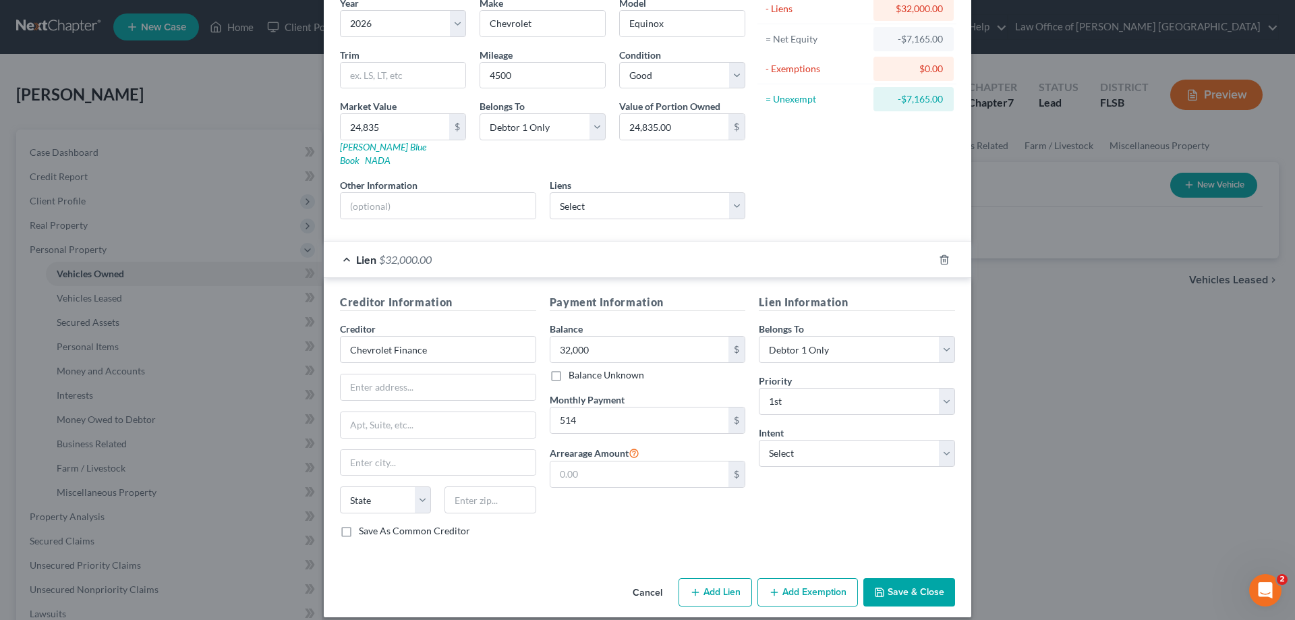
click at [898, 578] on button "Save & Close" at bounding box center [909, 592] width 92 height 28
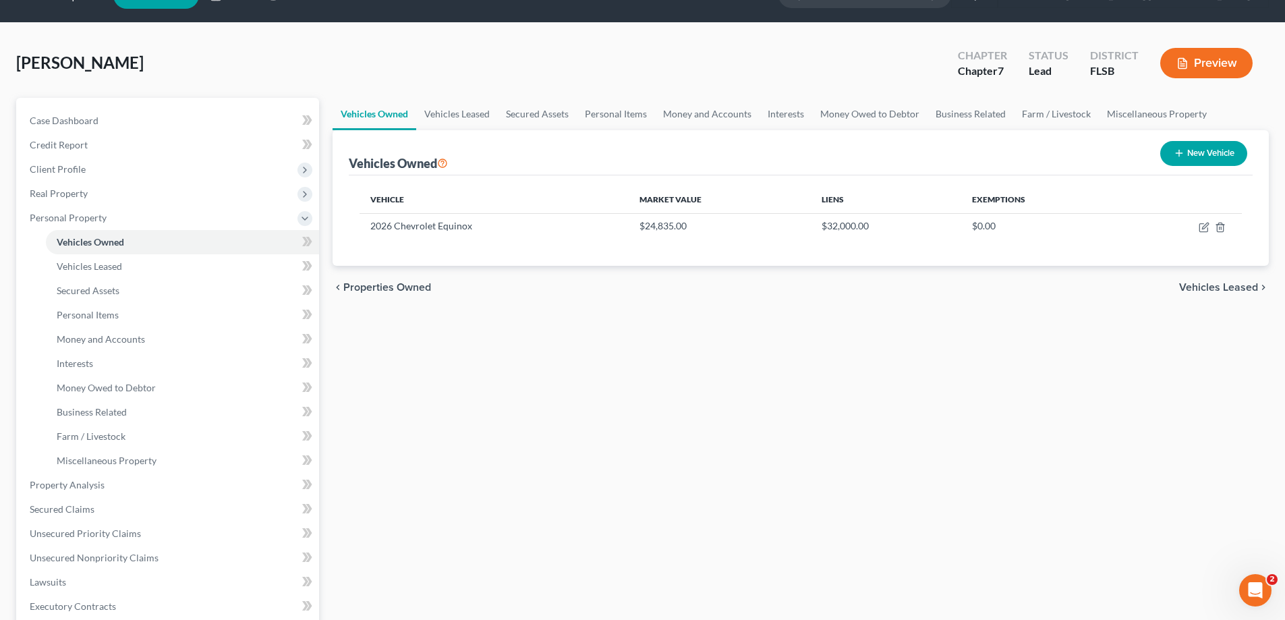
scroll to position [0, 0]
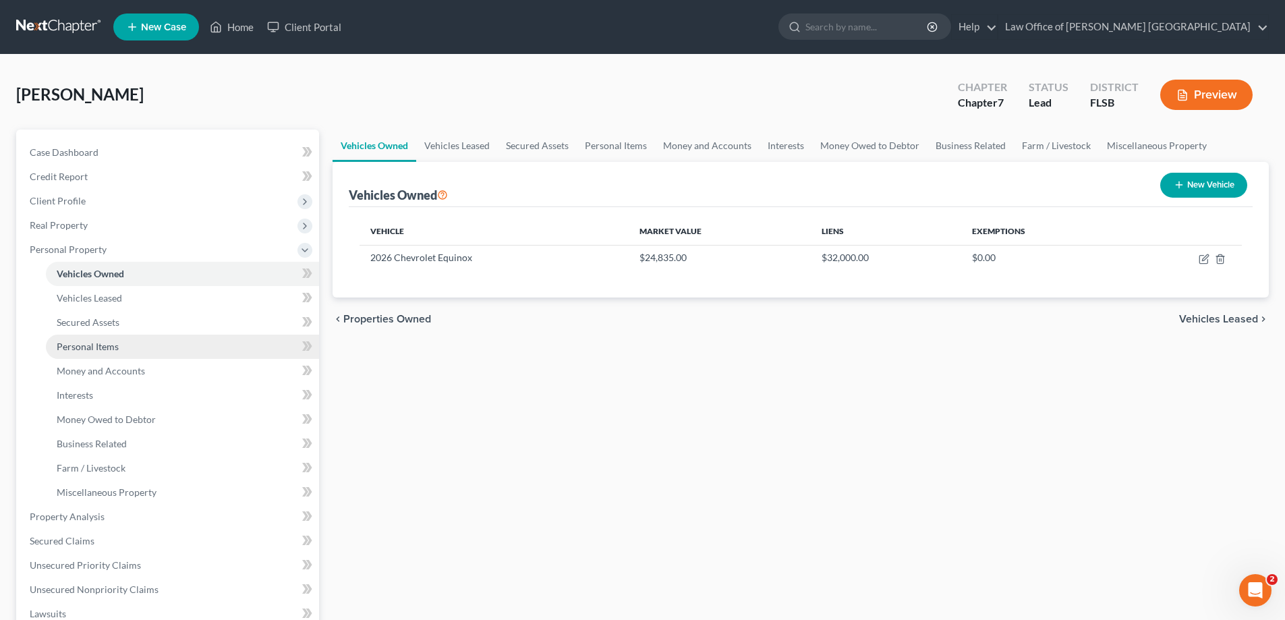
click at [97, 351] on span "Personal Items" at bounding box center [88, 346] width 62 height 11
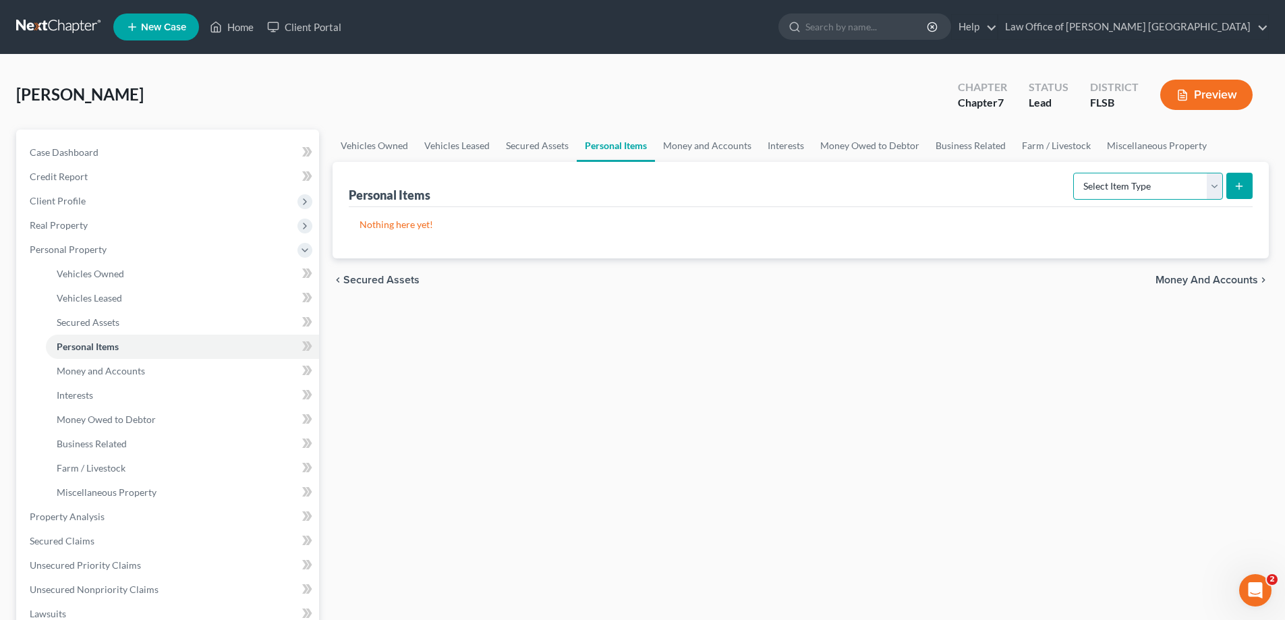
click at [1215, 191] on select "Select Item Type Clothing Collectibles Of Value Electronics Firearms Household …" at bounding box center [1148, 186] width 150 height 27
select select "clothing"
click at [1074, 173] on select "Select Item Type Clothing Collectibles Of Value Electronics Firearms Household …" at bounding box center [1148, 186] width 150 height 27
click at [1238, 191] on icon "submit" at bounding box center [1239, 186] width 11 height 11
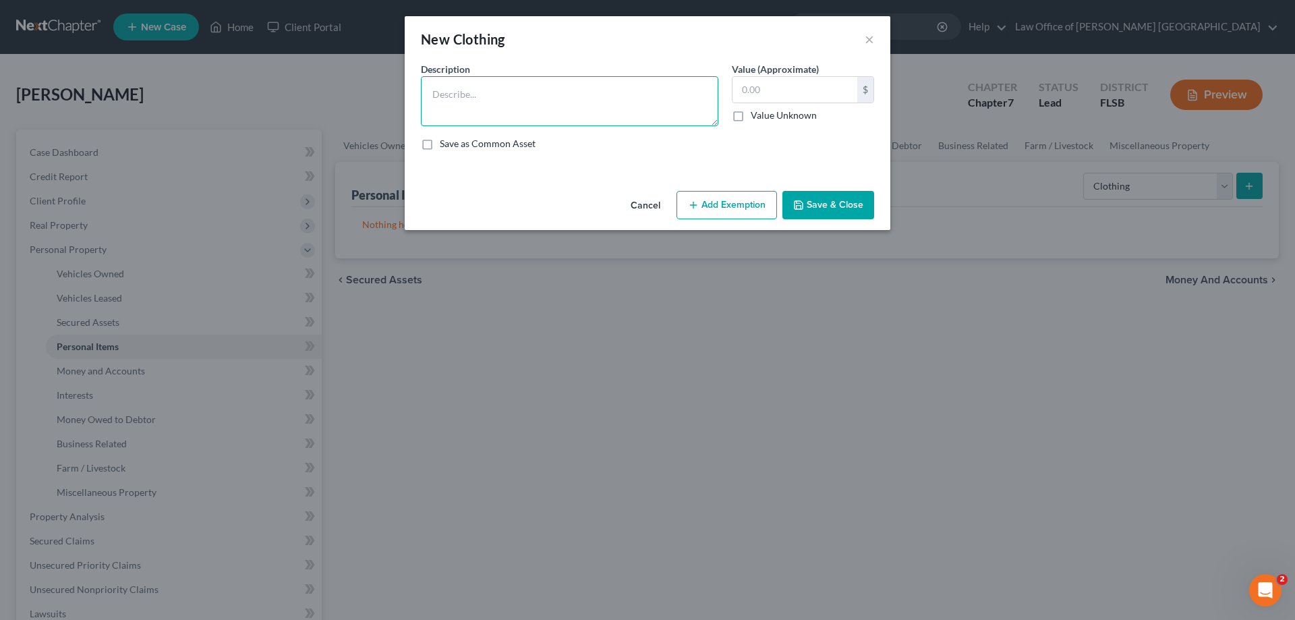
click at [550, 92] on textarea at bounding box center [569, 101] width 297 height 50
type textarea "Clothing"
click at [743, 91] on input "text" at bounding box center [794, 90] width 125 height 26
type input "100"
click at [732, 204] on button "Add Exemption" at bounding box center [726, 205] width 100 height 28
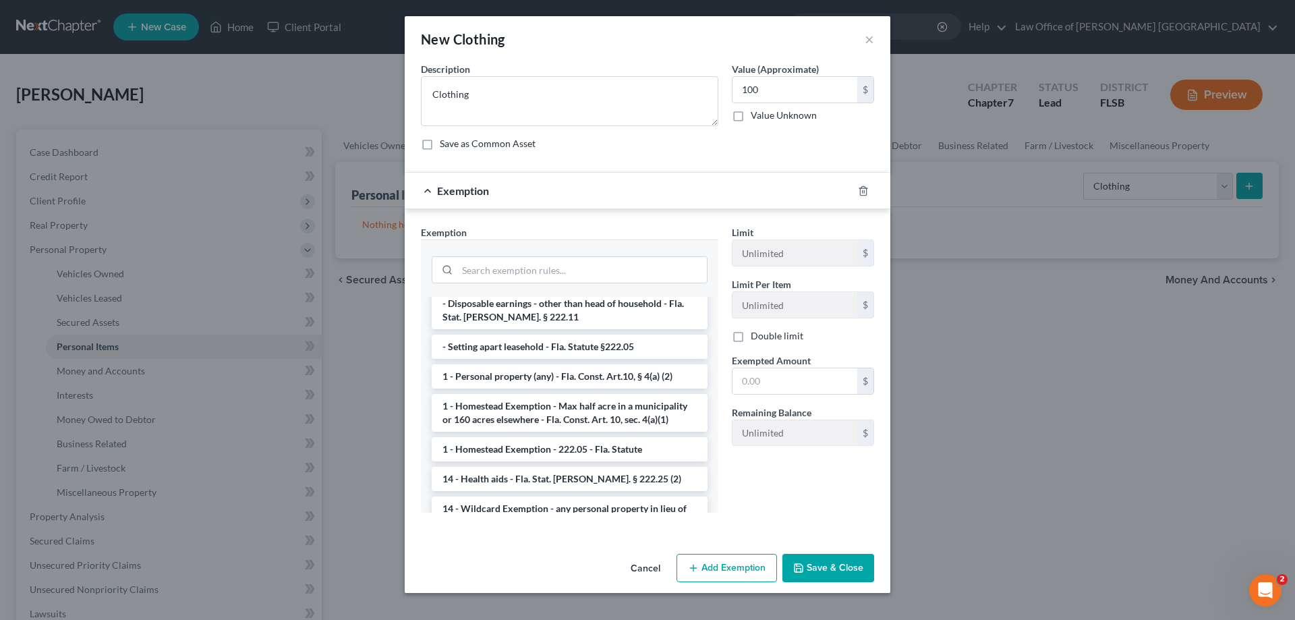
scroll to position [202, 0]
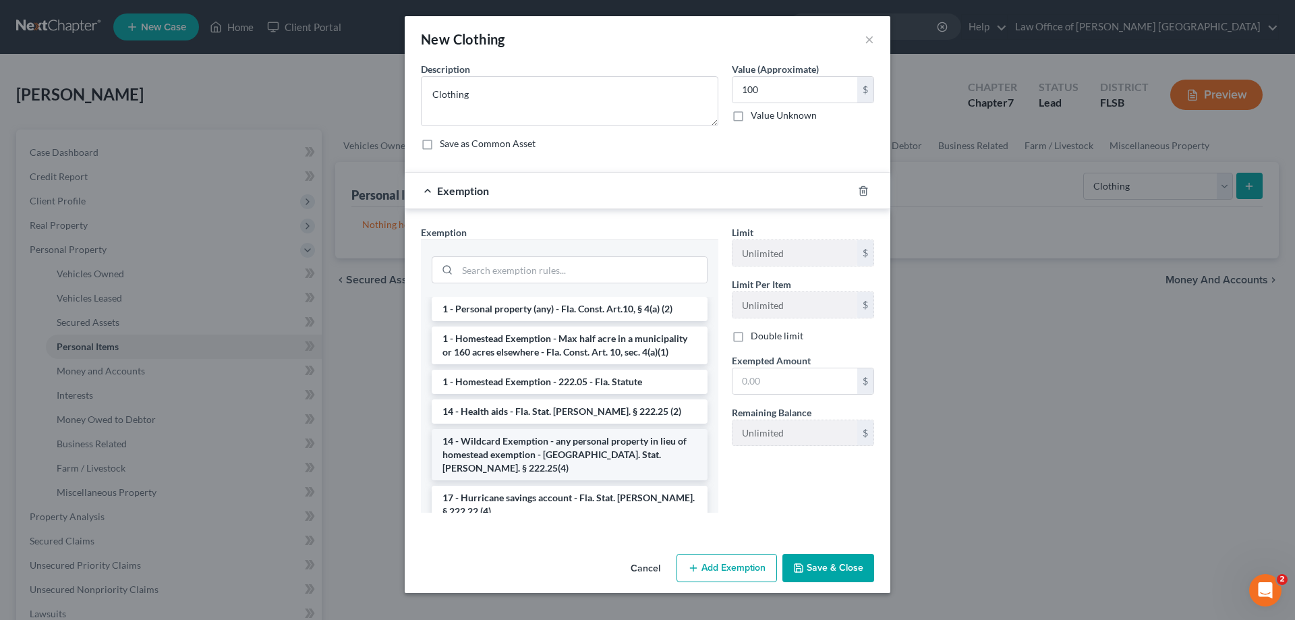
click at [553, 436] on li "14 - Wildcard Exemption - any personal property in lieu of homestead exemption …" at bounding box center [570, 454] width 276 height 51
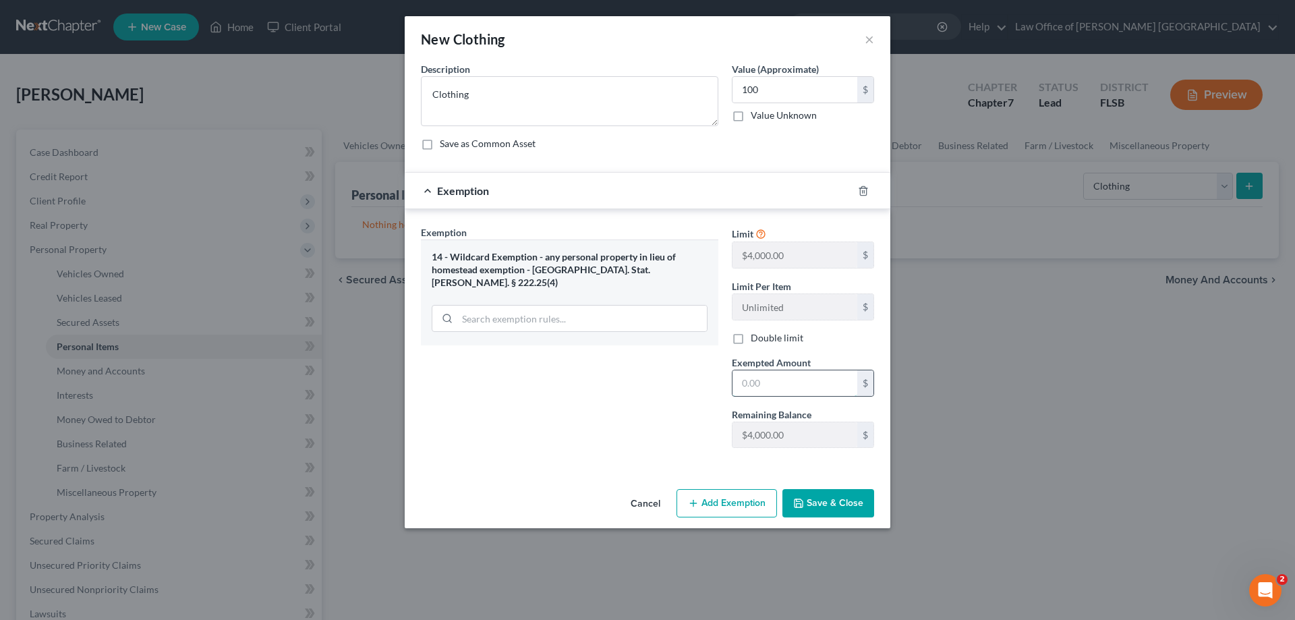
click at [745, 384] on input "text" at bounding box center [794, 383] width 125 height 26
type input "100"
click at [828, 504] on button "Save & Close" at bounding box center [828, 503] width 92 height 28
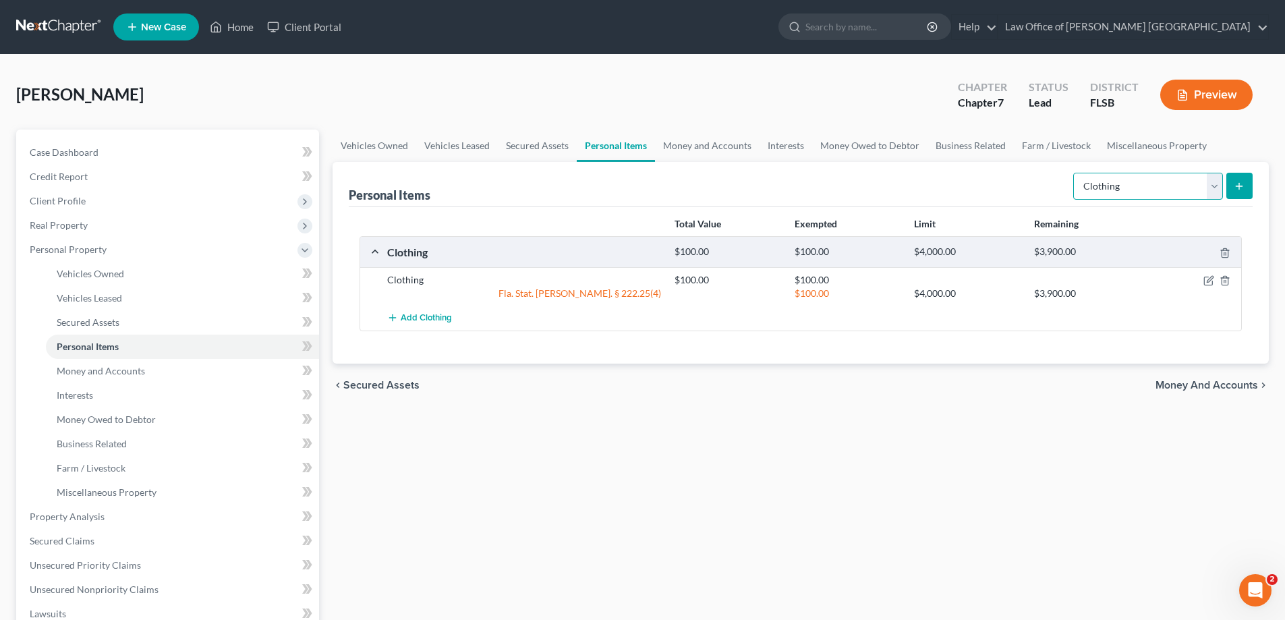
click at [1216, 185] on select "Select Item Type Clothing Collectibles Of Value Electronics Firearms Household …" at bounding box center [1148, 186] width 150 height 27
select select "household_goods"
click at [1074, 173] on select "Select Item Type Clothing Collectibles Of Value Electronics Firearms Household …" at bounding box center [1148, 186] width 150 height 27
click at [1238, 188] on icon "submit" at bounding box center [1239, 186] width 11 height 11
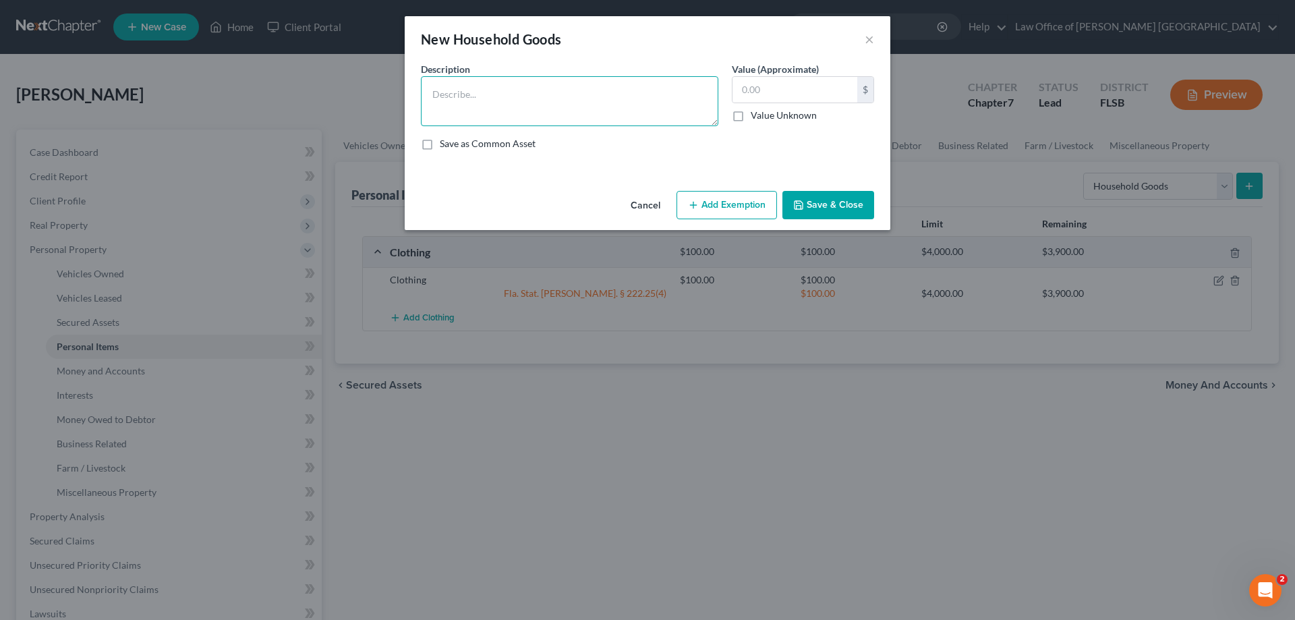
click at [531, 104] on textarea at bounding box center [569, 101] width 297 height 50
type textarea "Household goods"
click at [780, 85] on input "text" at bounding box center [794, 90] width 125 height 26
type input "500"
click at [740, 208] on button "Add Exemption" at bounding box center [726, 205] width 100 height 28
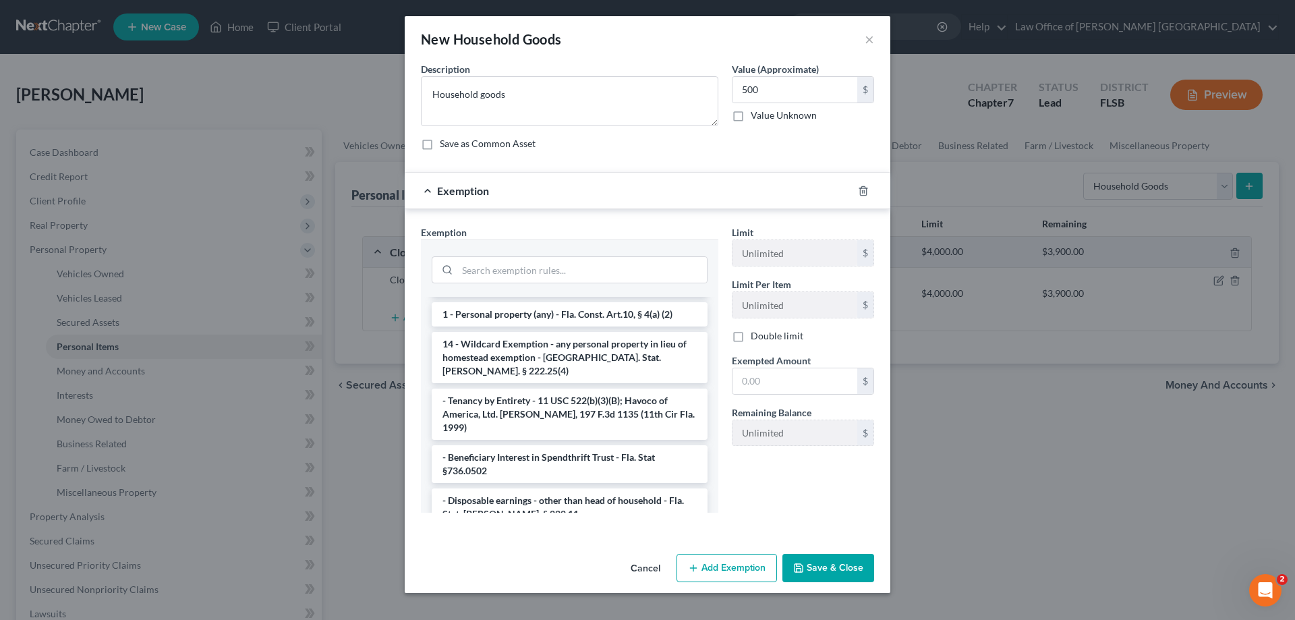
scroll to position [0, 0]
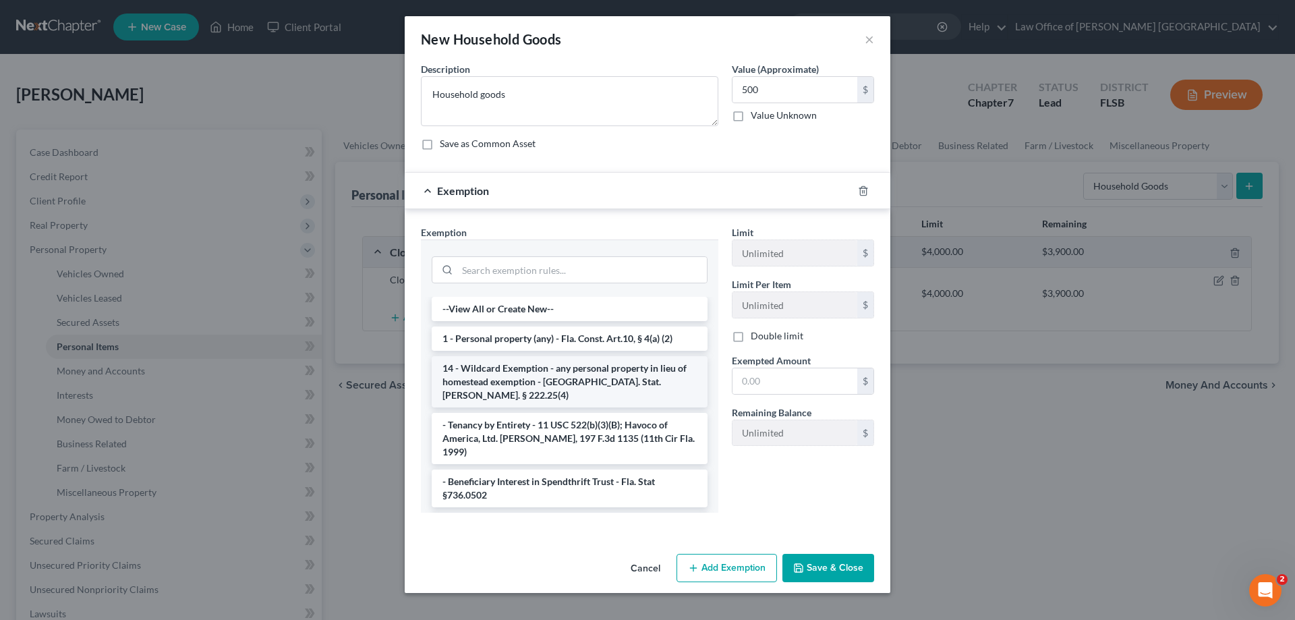
click at [590, 374] on li "14 - Wildcard Exemption - any personal property in lieu of homestead exemption …" at bounding box center [570, 381] width 276 height 51
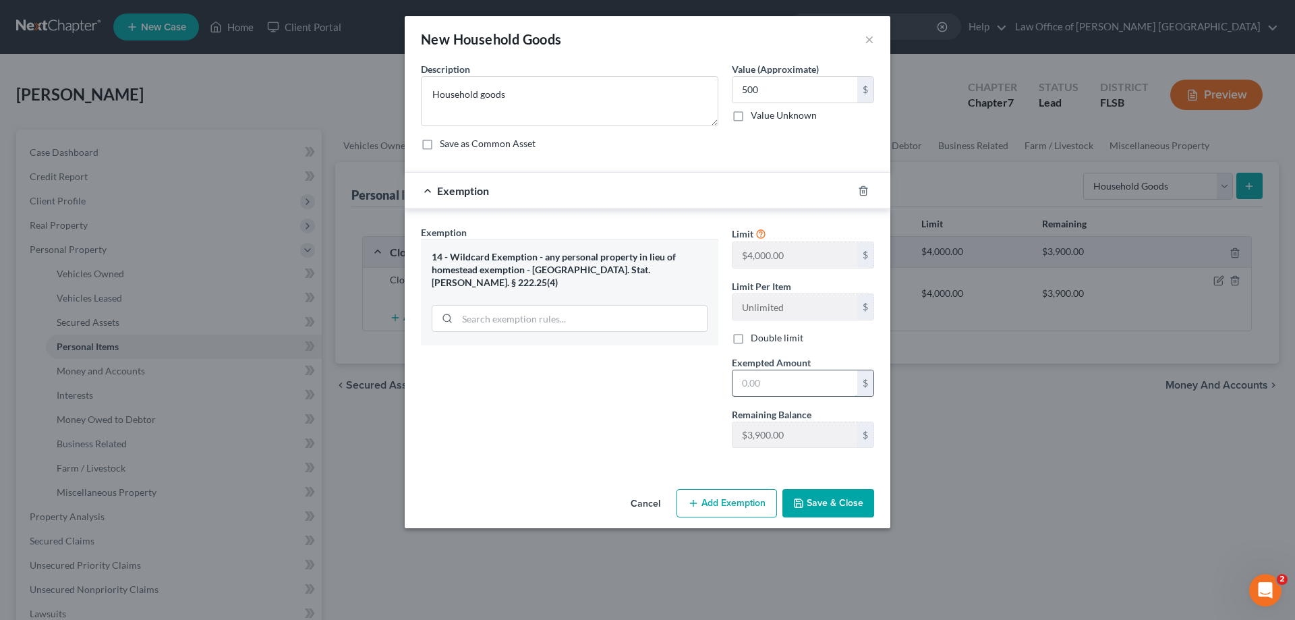
click at [743, 384] on input "text" at bounding box center [794, 383] width 125 height 26
type input "500"
click at [662, 419] on div "Exemption Set must be selected for CA. Exemption * 14 - Wildcard Exemption - an…" at bounding box center [569, 341] width 311 height 233
click at [836, 513] on button "Save & Close" at bounding box center [828, 503] width 92 height 28
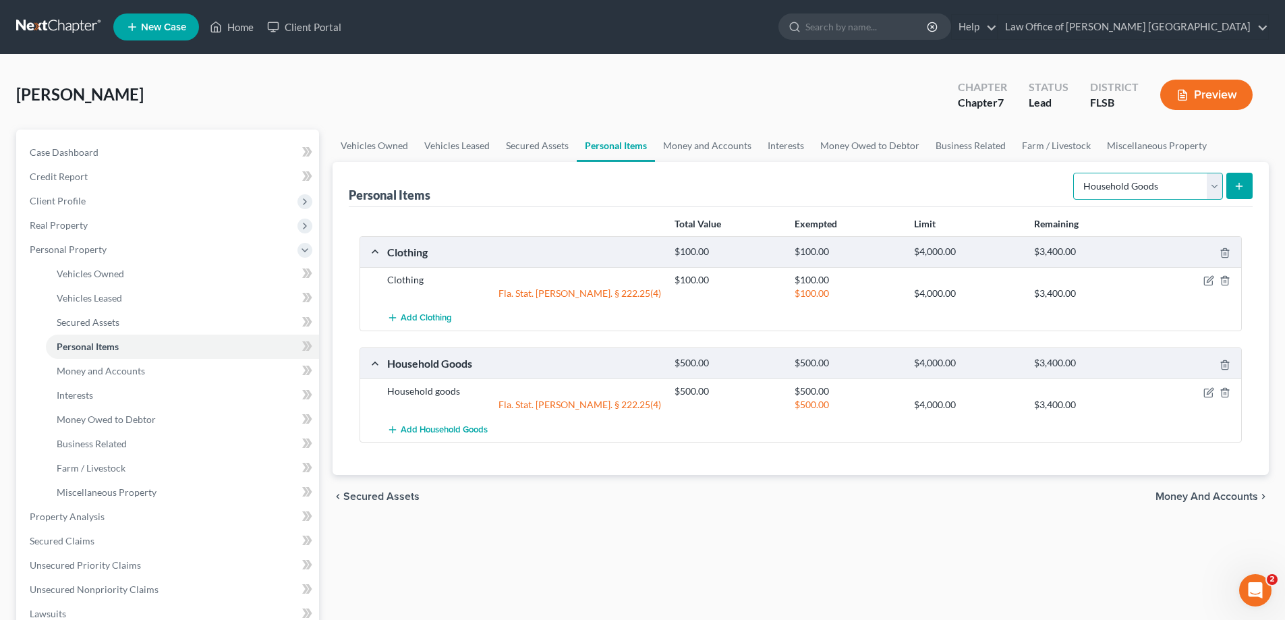
click at [1215, 189] on select "Select Item Type Clothing Collectibles Of Value Electronics Firearms Household …" at bounding box center [1148, 186] width 150 height 27
select select "electronics"
click at [1074, 173] on select "Select Item Type Clothing Collectibles Of Value Electronics Firearms Household …" at bounding box center [1148, 186] width 150 height 27
click at [1240, 189] on icon "submit" at bounding box center [1239, 186] width 11 height 11
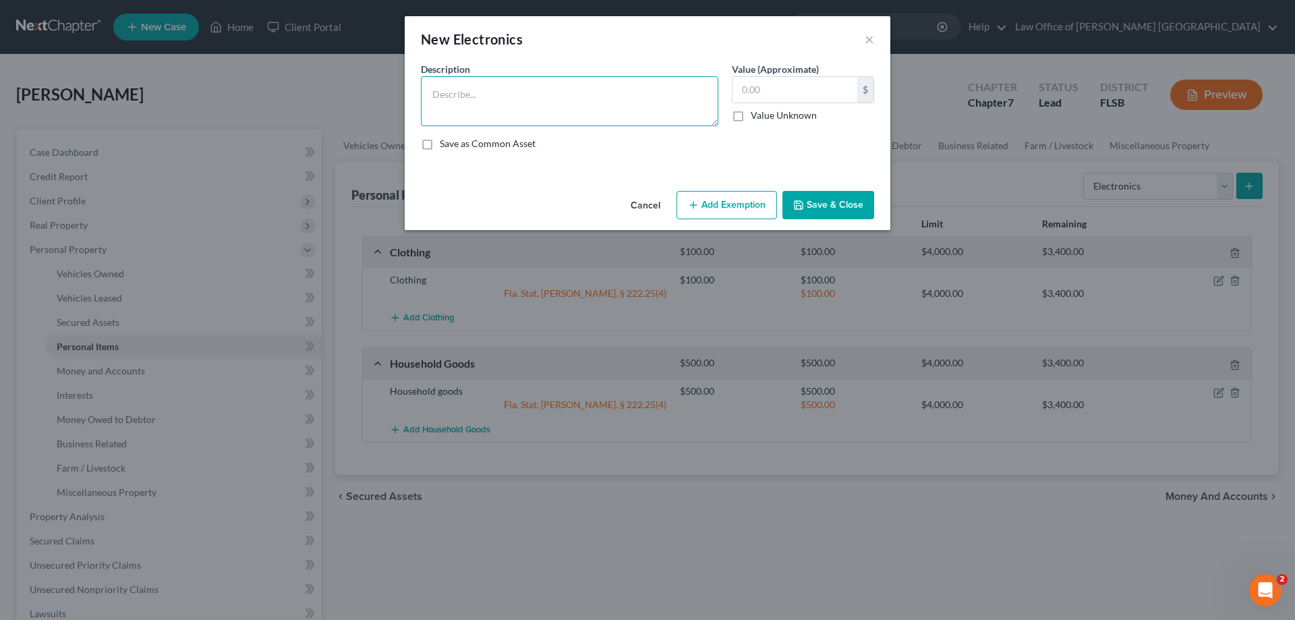
click at [542, 108] on textarea at bounding box center [569, 101] width 297 height 50
type textarea "TVs computers electronics"
click at [768, 84] on input "text" at bounding box center [794, 90] width 125 height 26
type input "300"
click at [721, 206] on button "Add Exemption" at bounding box center [726, 205] width 100 height 28
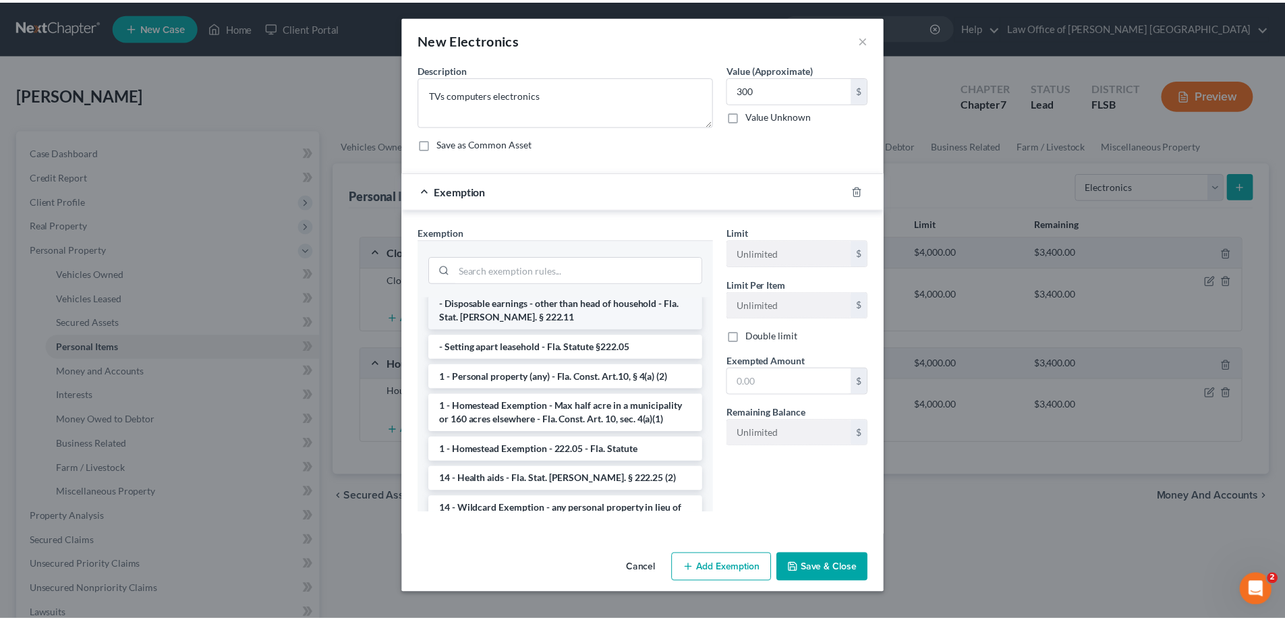
scroll to position [202, 0]
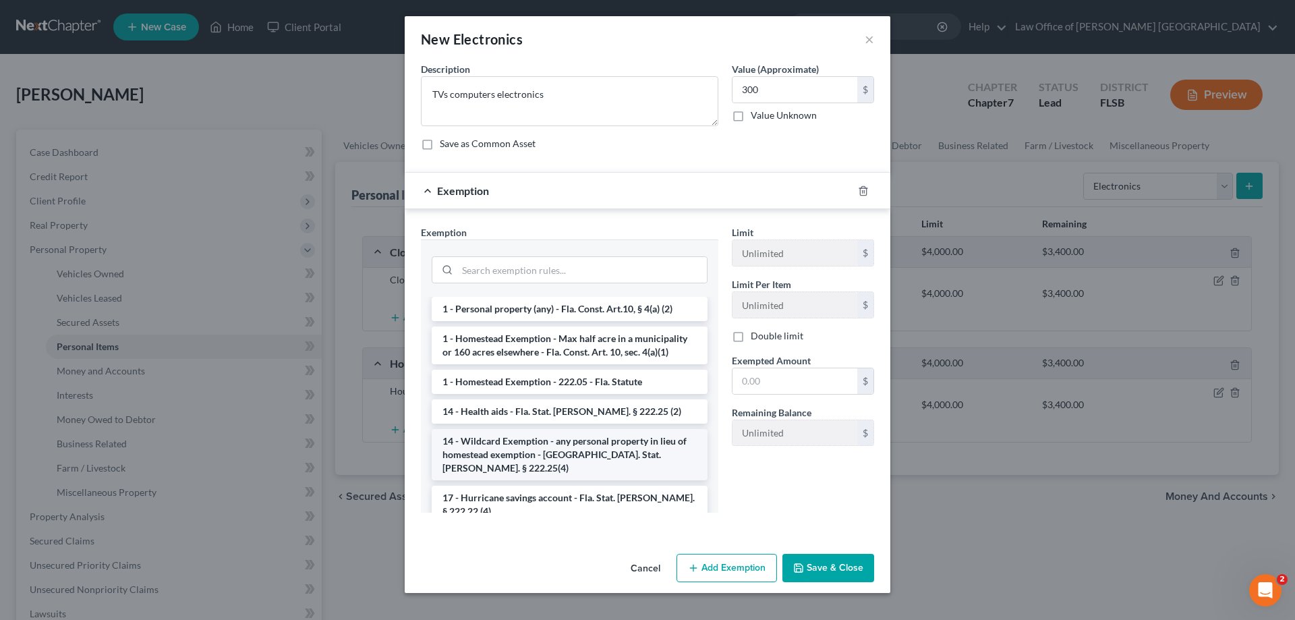
click at [562, 439] on li "14 - Wildcard Exemption - any personal property in lieu of homestead exemption …" at bounding box center [570, 454] width 276 height 51
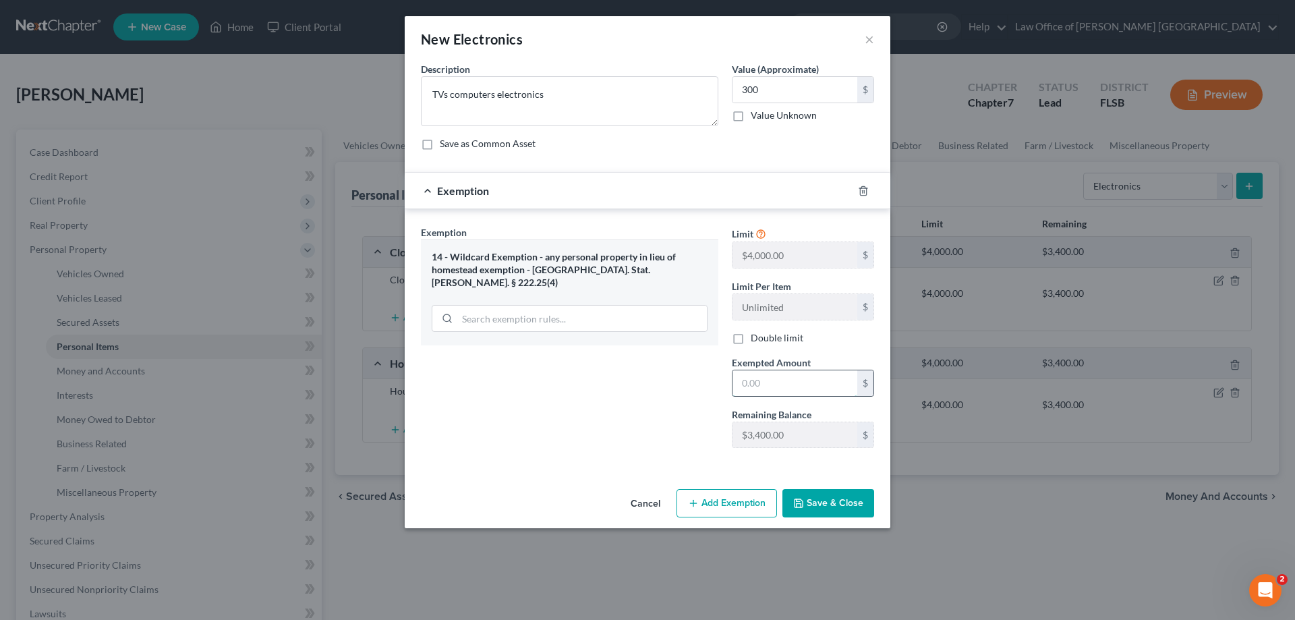
click at [743, 387] on input "text" at bounding box center [794, 383] width 125 height 26
type input "300"
click at [847, 500] on button "Save & Close" at bounding box center [828, 503] width 92 height 28
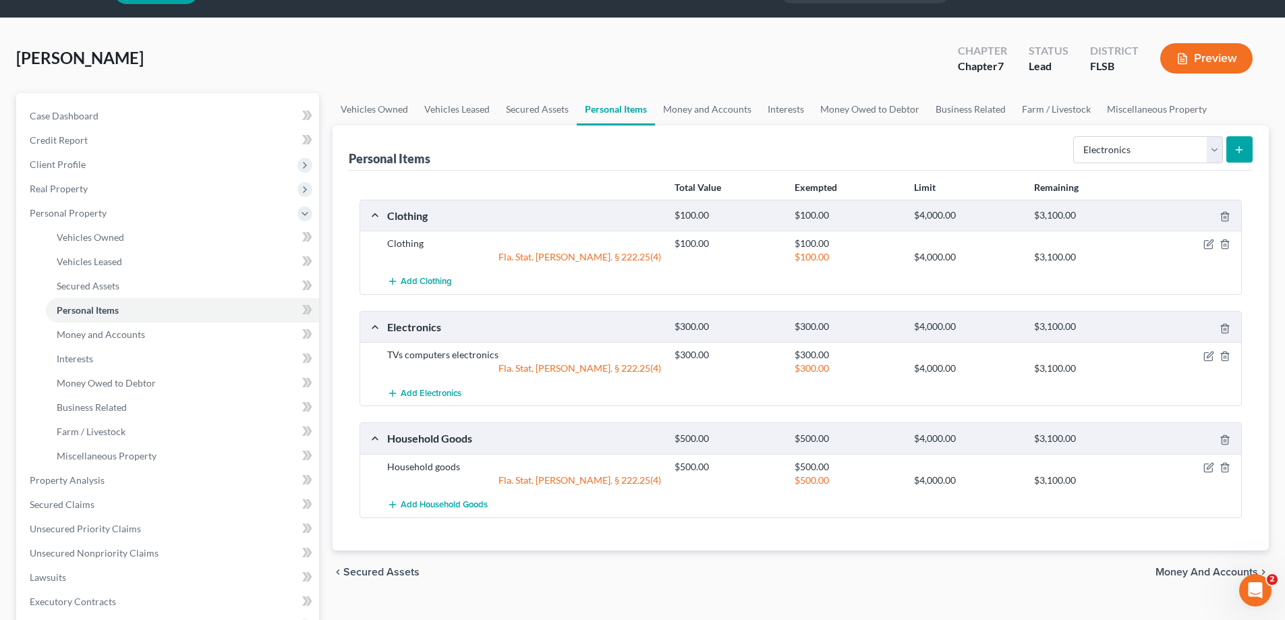
scroll to position [67, 0]
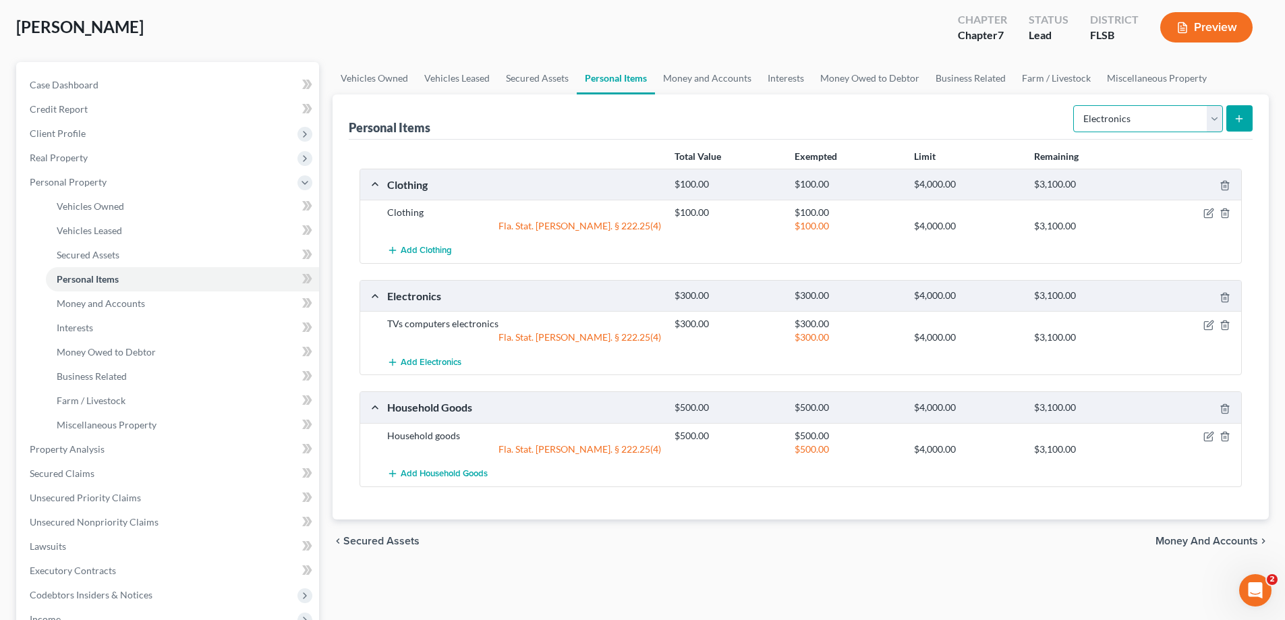
click at [1215, 120] on select "Select Item Type Clothing Collectibles Of Value Electronics Firearms Household …" at bounding box center [1148, 118] width 150 height 27
click at [1216, 116] on select "Select Item Type Clothing Collectibles Of Value Electronics Firearms Household …" at bounding box center [1148, 118] width 150 height 27
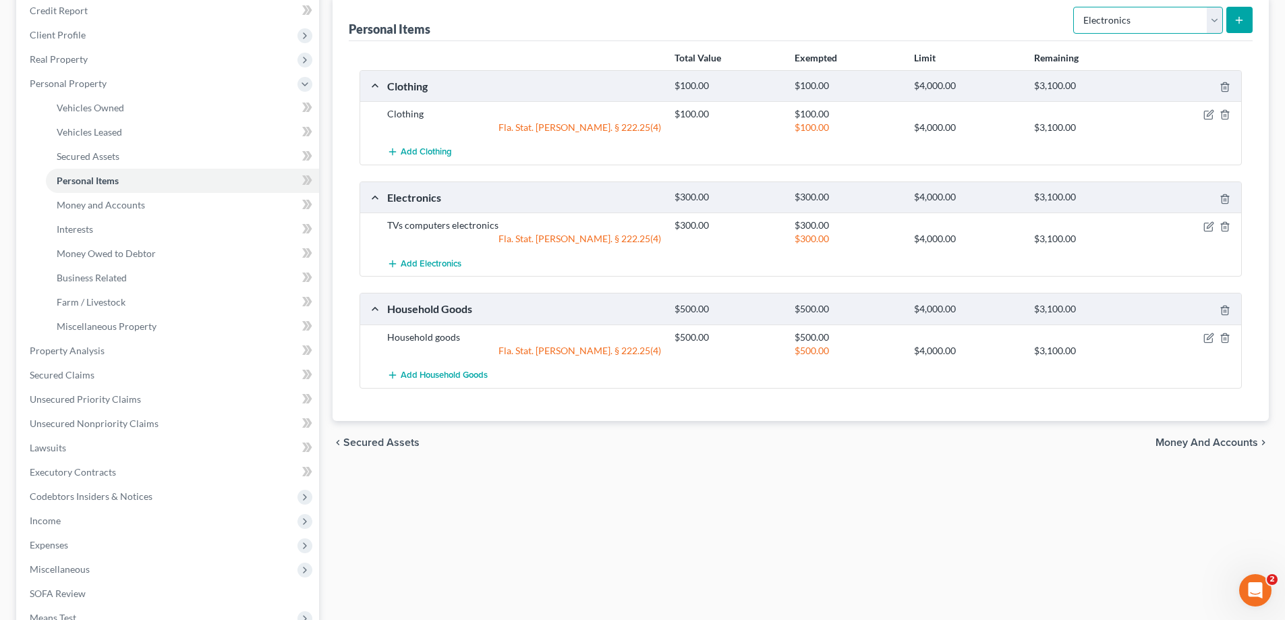
scroll to position [135, 0]
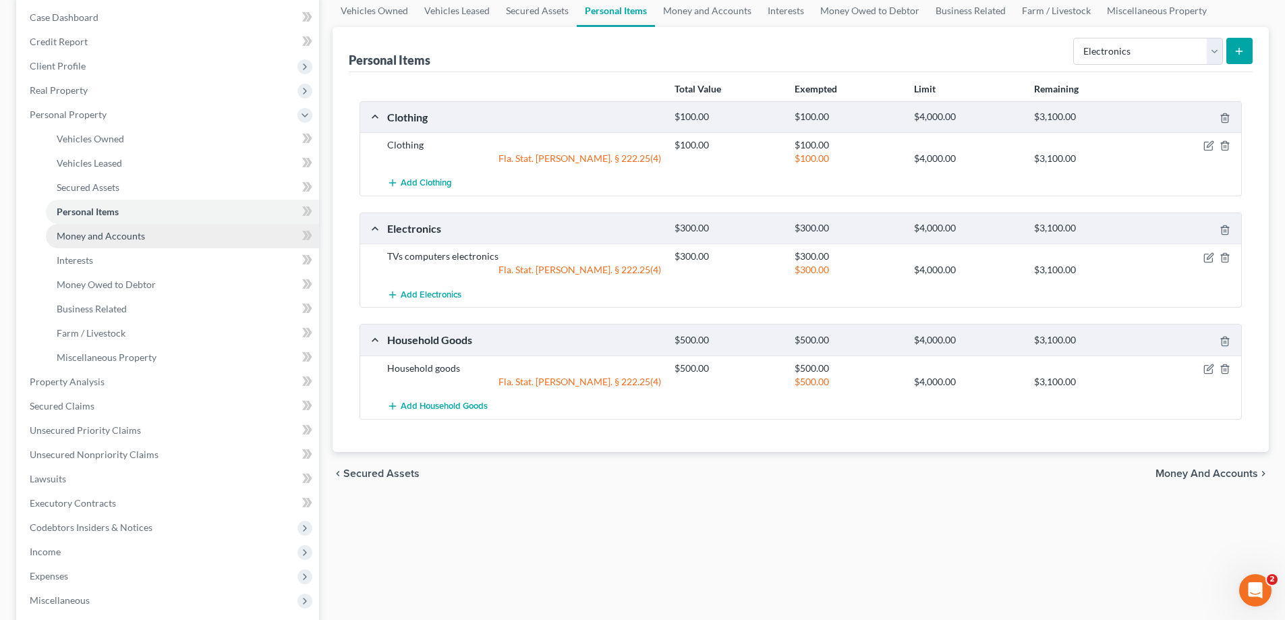
click at [102, 236] on span "Money and Accounts" at bounding box center [101, 235] width 88 height 11
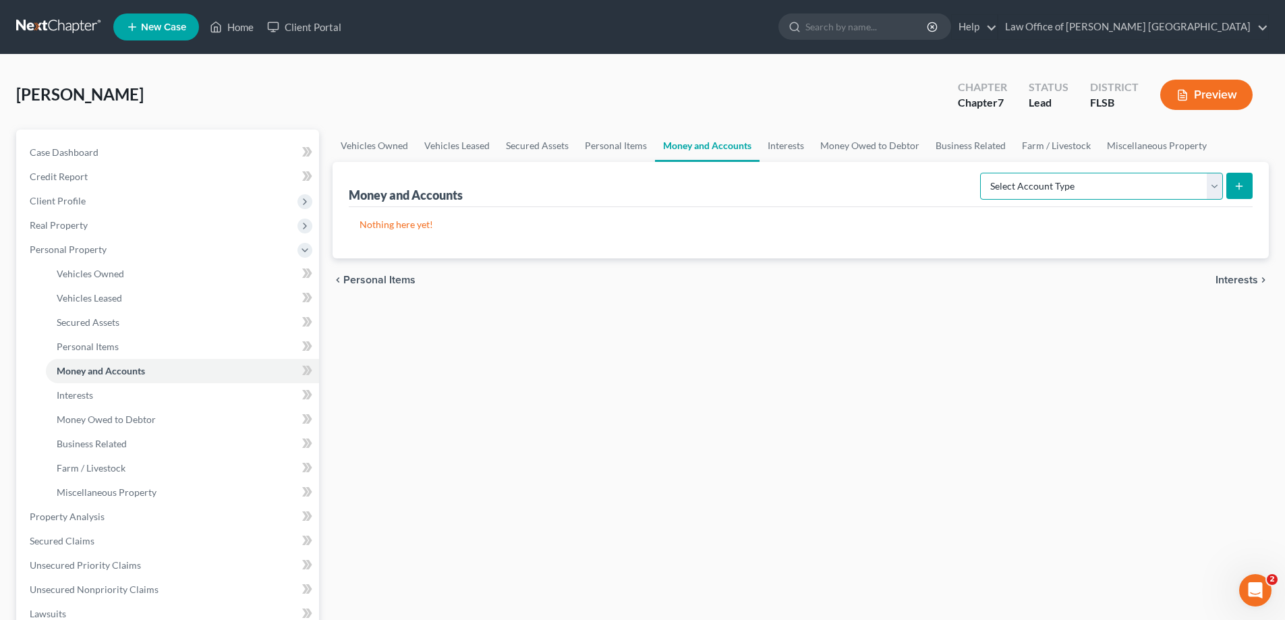
click at [1217, 194] on select "Select Account Type Brokerage Cash on Hand Certificates of Deposit Checking Acc…" at bounding box center [1101, 186] width 243 height 27
select select "savings"
click at [983, 173] on select "Select Account Type Brokerage Cash on Hand Certificates of Deposit Checking Acc…" at bounding box center [1101, 186] width 243 height 27
click at [1243, 187] on icon "submit" at bounding box center [1239, 186] width 11 height 11
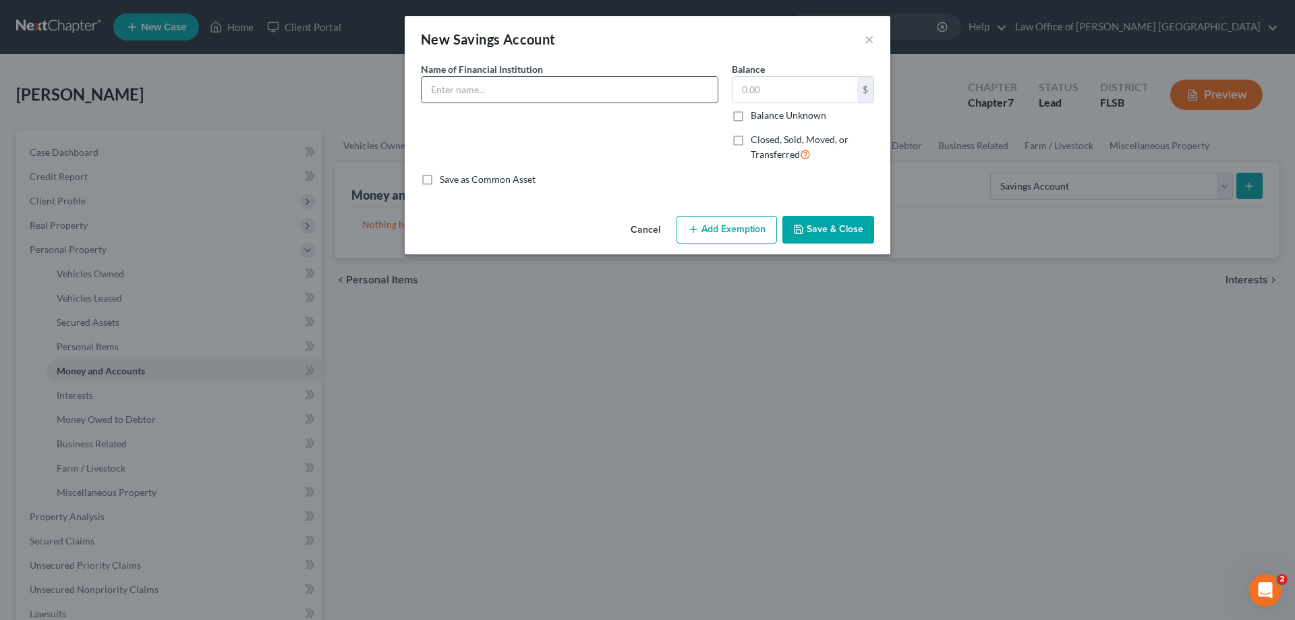
click at [483, 91] on input "text" at bounding box center [570, 90] width 296 height 26
type input "Tropical Financial Credit Union"
click at [738, 83] on input "text" at bounding box center [794, 90] width 125 height 26
type input "1.34"
click at [820, 235] on button "Save & Close" at bounding box center [828, 230] width 92 height 28
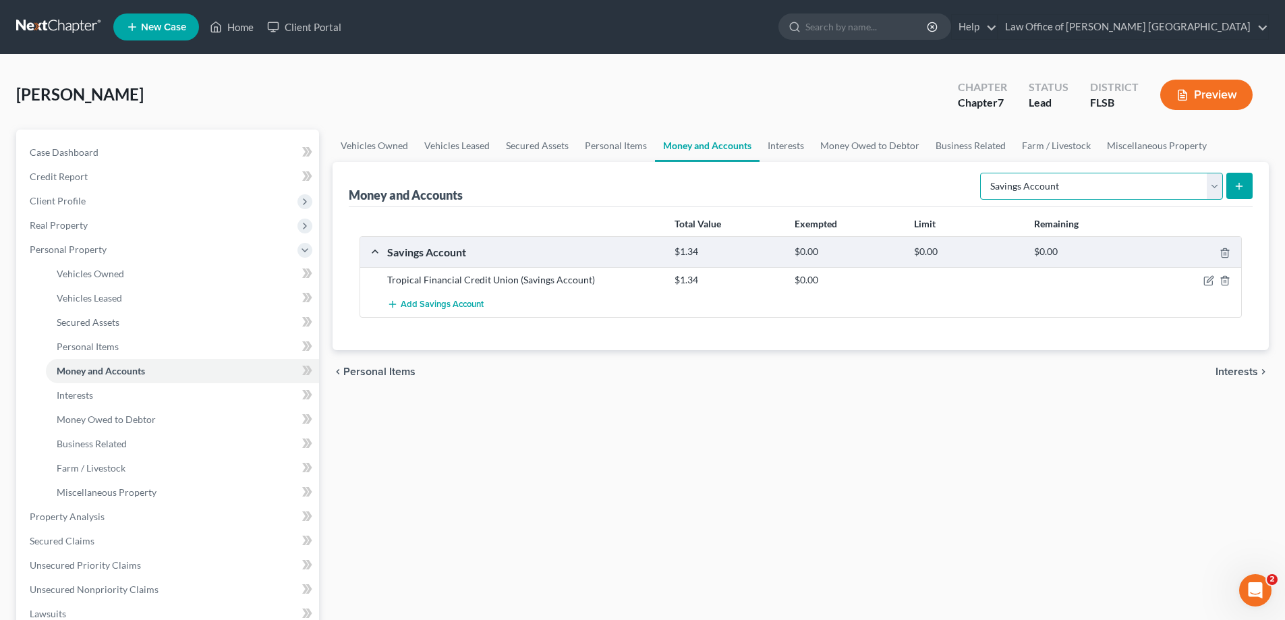
click at [1217, 189] on select "Select Account Type Brokerage Cash on Hand Certificates of Deposit Checking Acc…" at bounding box center [1101, 186] width 243 height 27
select select "checking"
click at [983, 173] on select "Select Account Type Brokerage Cash on Hand Certificates of Deposit Checking Acc…" at bounding box center [1101, 186] width 243 height 27
click at [1242, 187] on icon "submit" at bounding box center [1239, 186] width 11 height 11
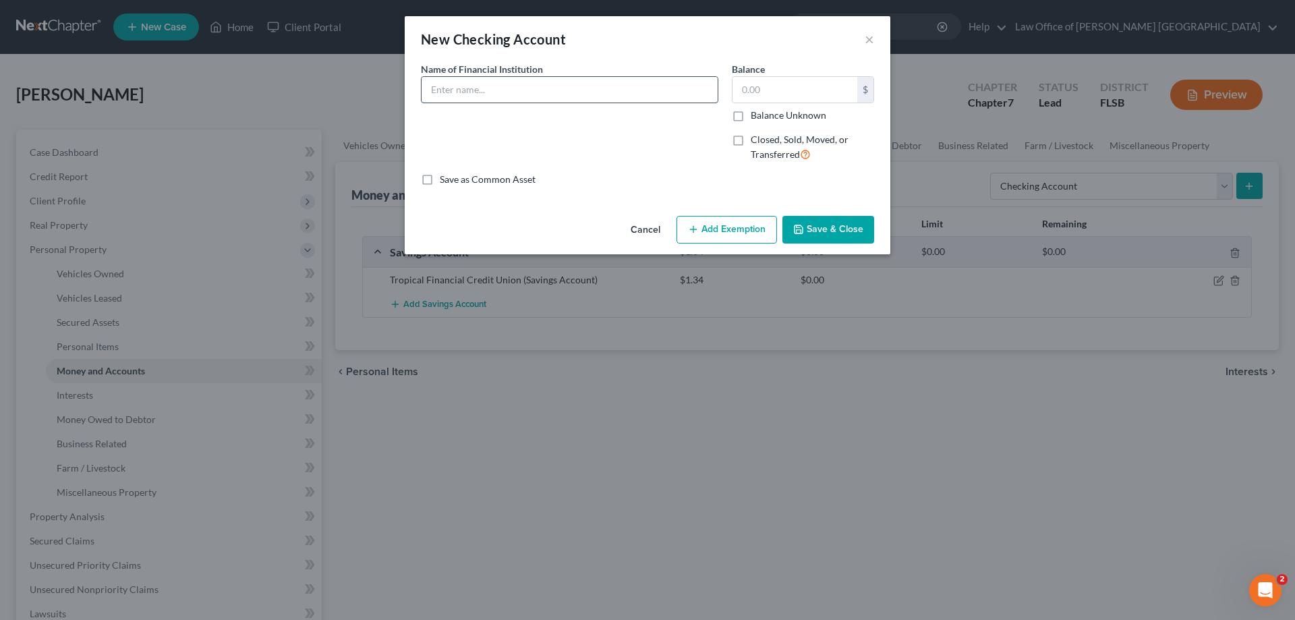
click at [490, 95] on input "text" at bounding box center [570, 90] width 296 height 26
click at [499, 90] on input "Bank of America 1110" at bounding box center [570, 90] width 296 height 26
type input "Bank of America Cking 1110"
click at [761, 81] on input "text" at bounding box center [794, 90] width 125 height 26
type input "946"
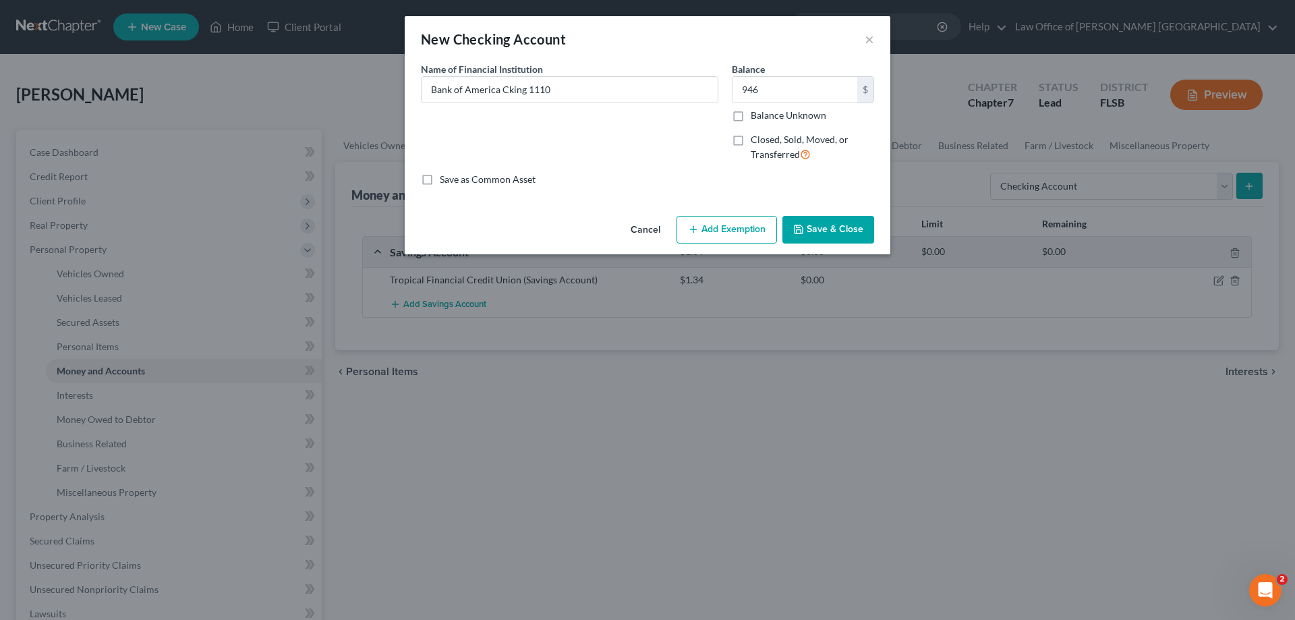
click at [739, 235] on button "Add Exemption" at bounding box center [726, 230] width 100 height 28
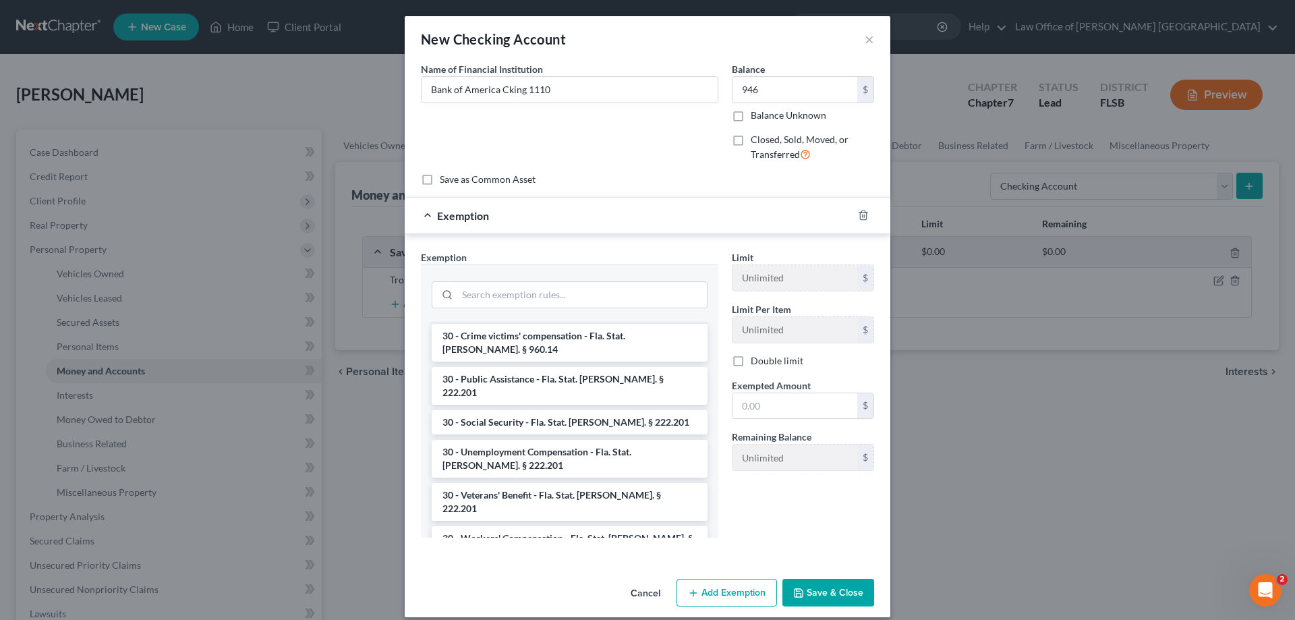
scroll to position [1079, 0]
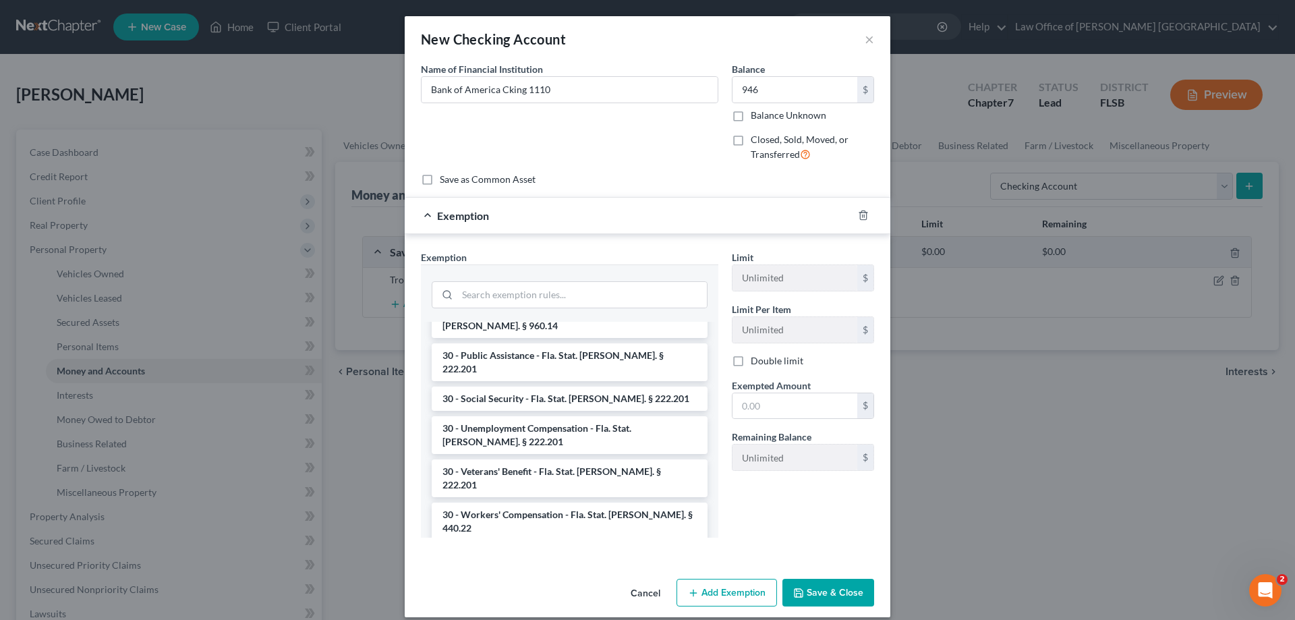
click at [596, 589] on li "30 - Wages - heads of family earning more than $750 per week - 75% or 30 times …" at bounding box center [570, 614] width 276 height 51
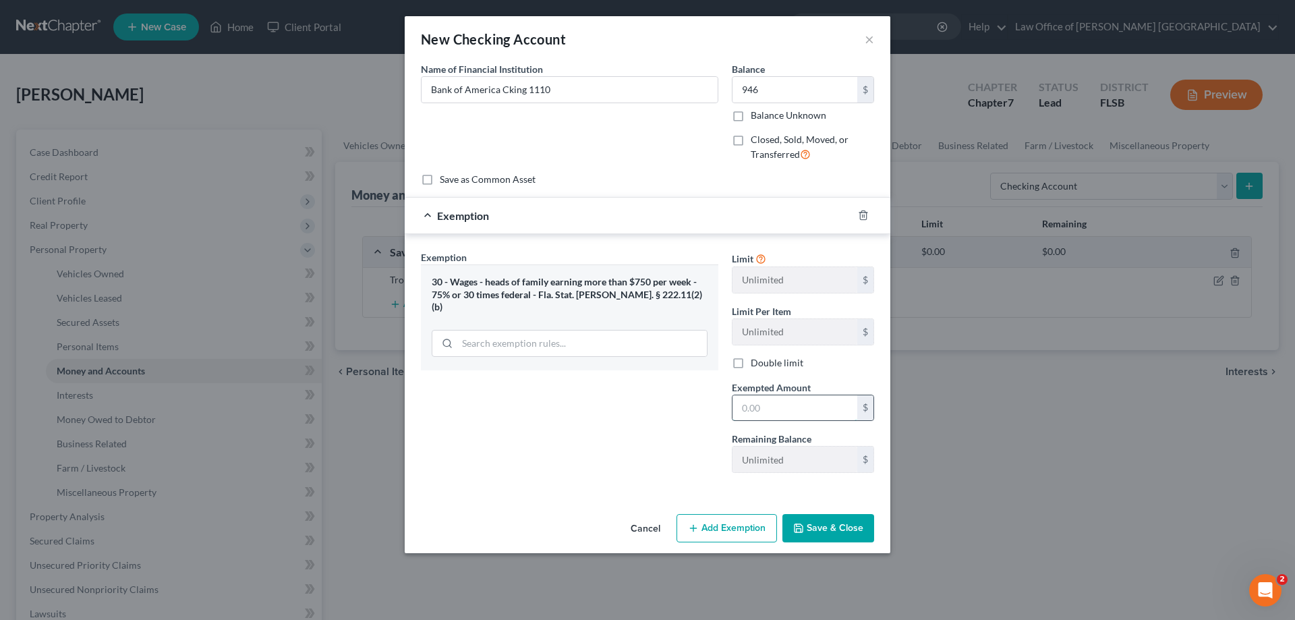
click at [747, 406] on input "text" at bounding box center [794, 408] width 125 height 26
type input "946"
click at [830, 532] on button "Save & Close" at bounding box center [828, 528] width 92 height 28
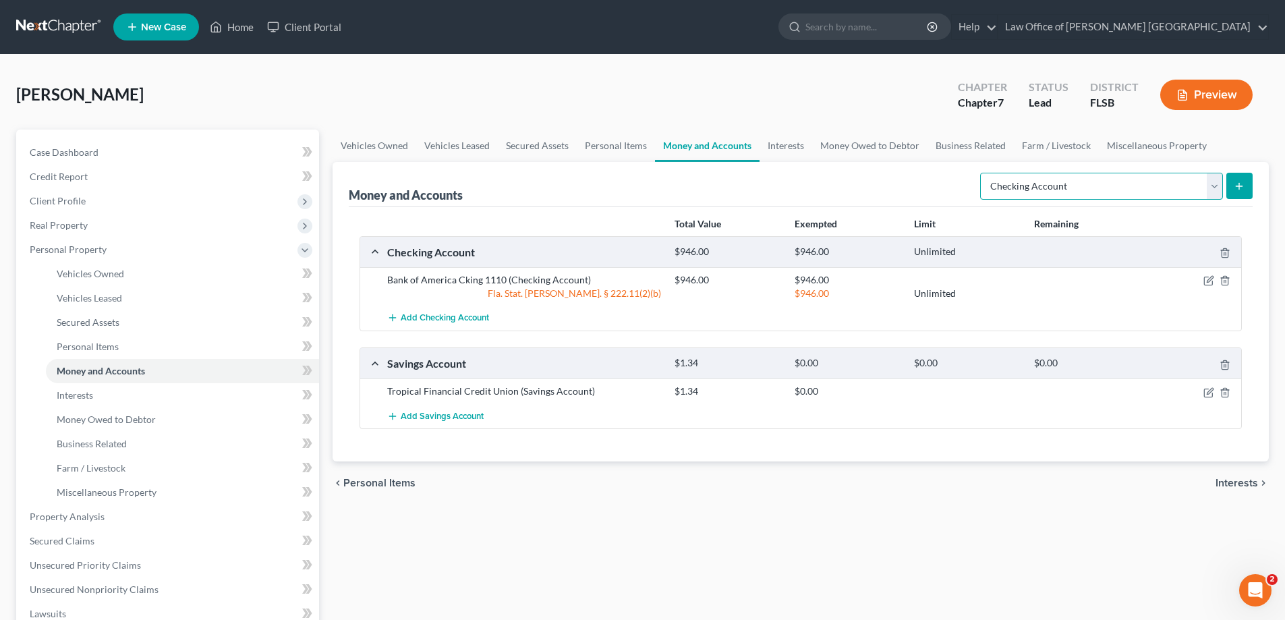
click at [1215, 186] on select "Select Account Type Brokerage Cash on Hand Certificates of Deposit Checking Acc…" at bounding box center [1101, 186] width 243 height 27
select select "savings"
click at [983, 173] on select "Select Account Type Brokerage Cash on Hand Certificates of Deposit Checking Acc…" at bounding box center [1101, 186] width 243 height 27
click at [1238, 189] on icon "submit" at bounding box center [1239, 186] width 11 height 11
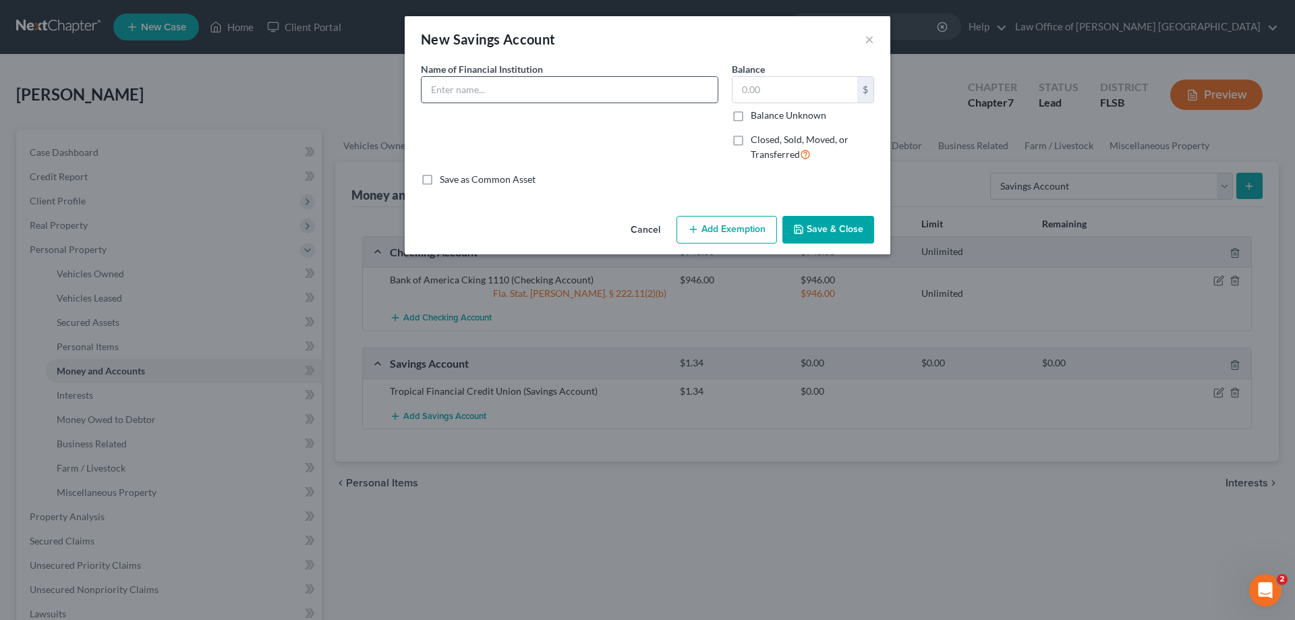
click at [491, 93] on input "text" at bounding box center [570, 90] width 296 height 26
type input "Bank of America Savings 6361"
click at [750, 86] on input "text" at bounding box center [794, 90] width 125 height 26
type input "489"
click at [724, 229] on button "Add Exemption" at bounding box center [726, 230] width 100 height 28
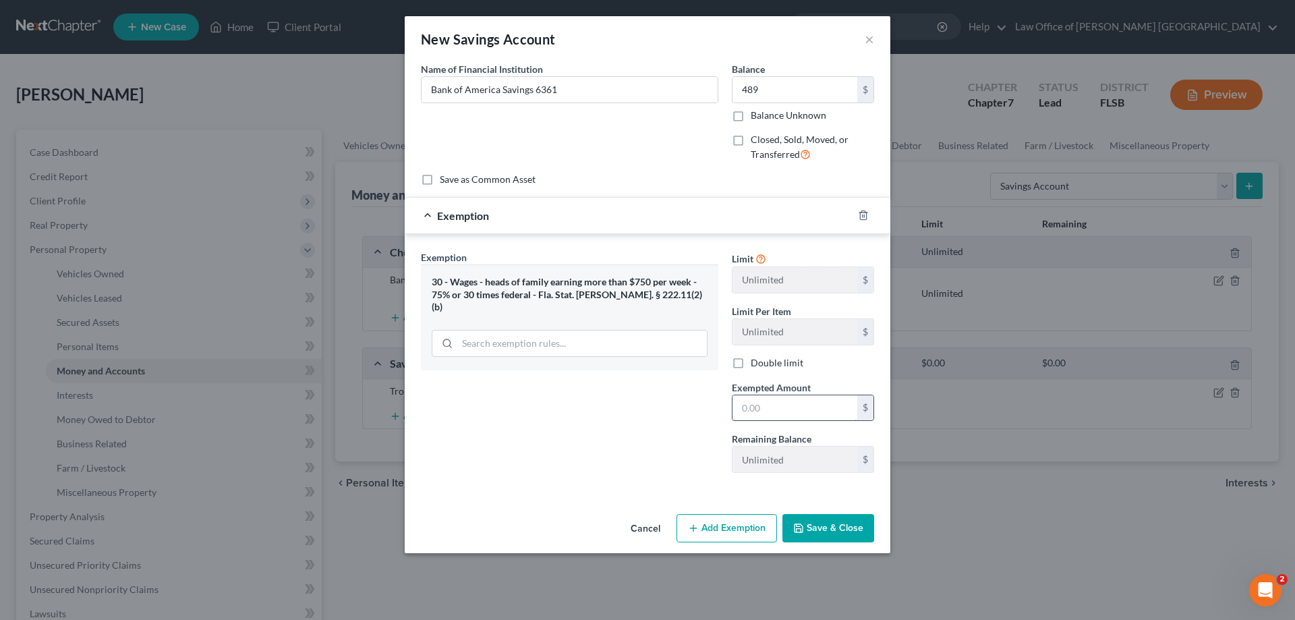
click at [748, 410] on input "text" at bounding box center [794, 408] width 125 height 26
type input "489"
click at [818, 528] on button "Save & Close" at bounding box center [828, 528] width 92 height 28
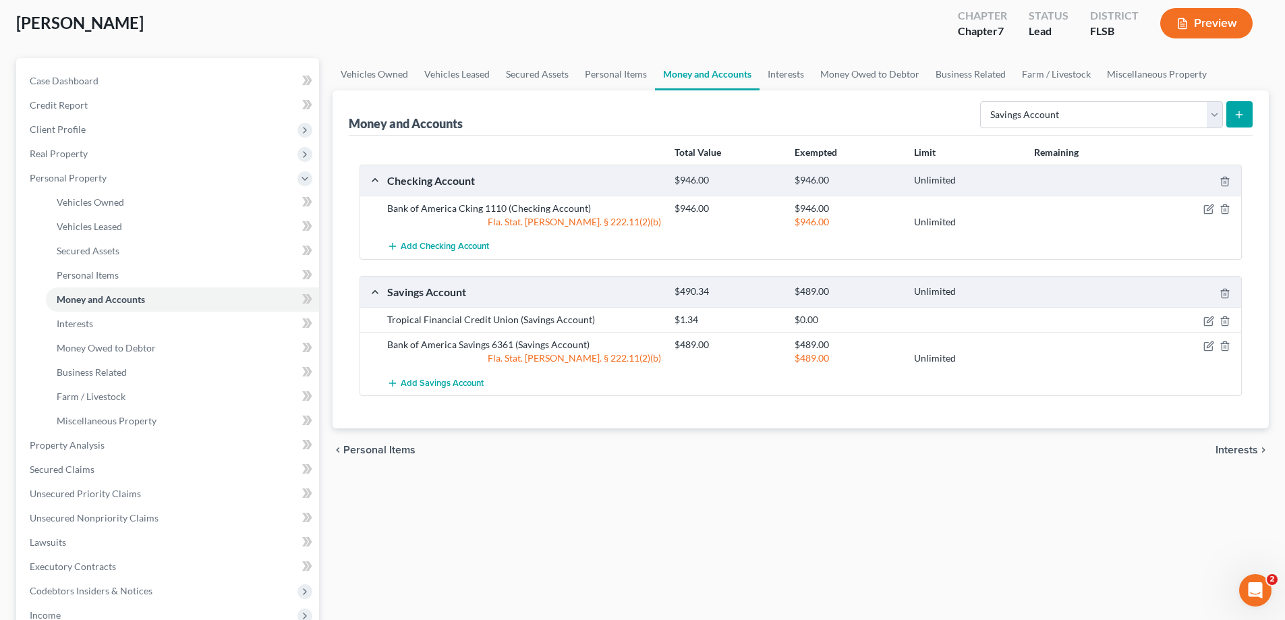
scroll to position [0, 0]
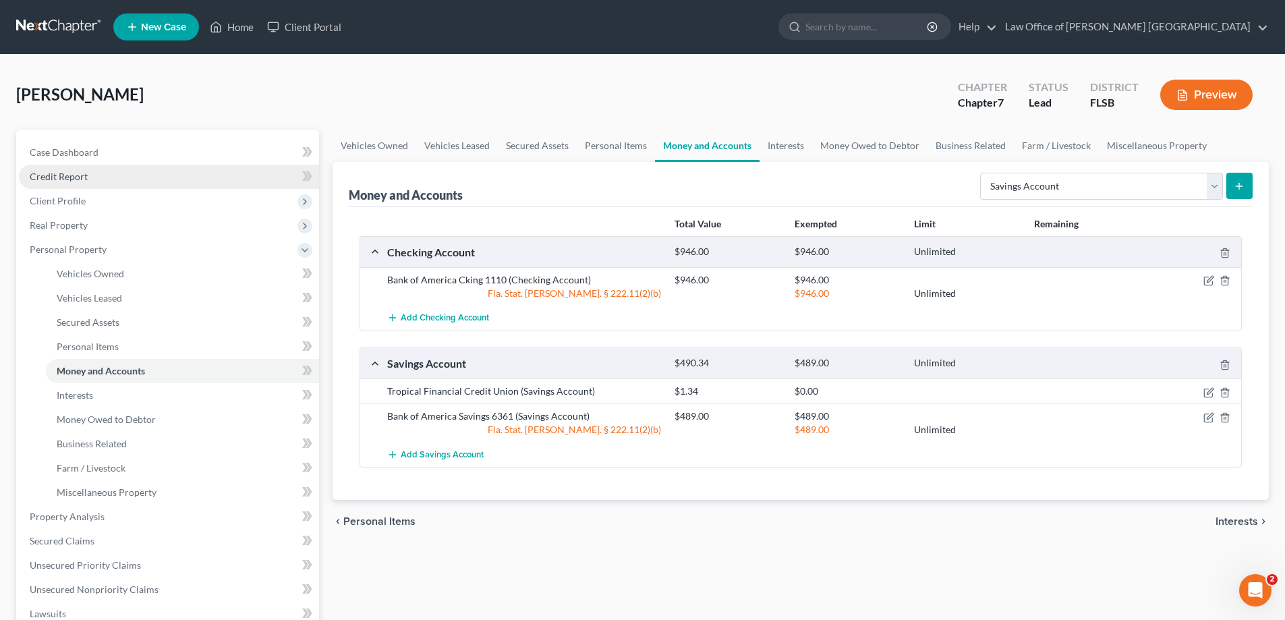
click at [89, 176] on link "Credit Report" at bounding box center [169, 177] width 300 height 24
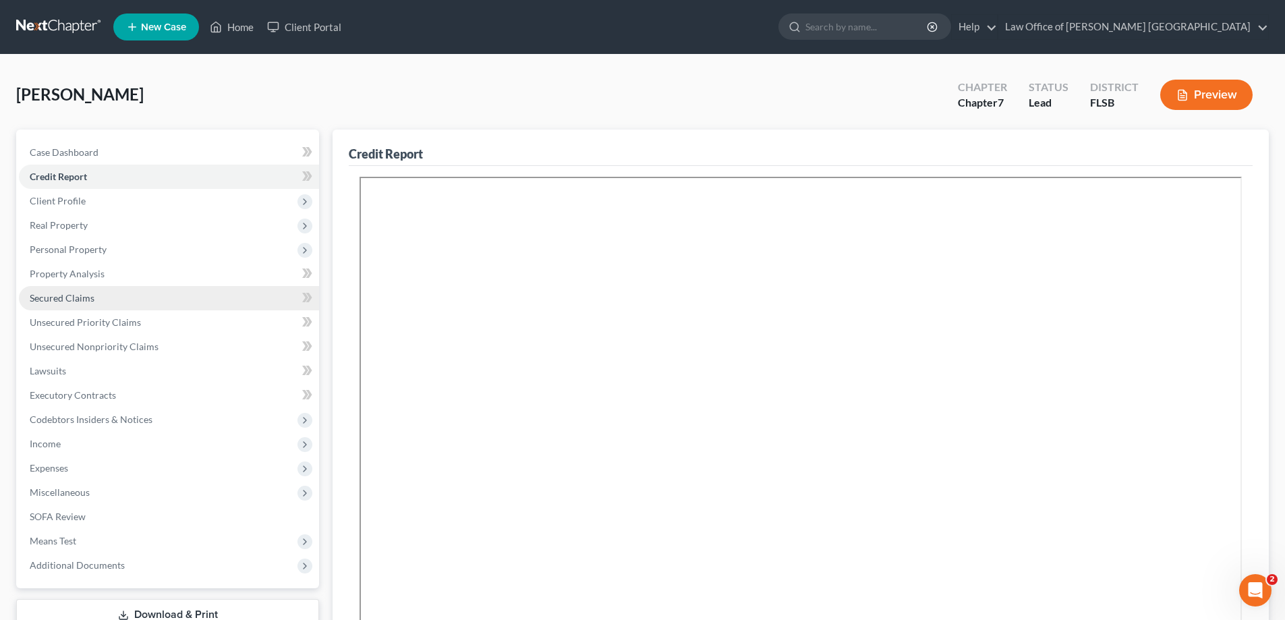
click at [82, 302] on span "Secured Claims" at bounding box center [62, 297] width 65 height 11
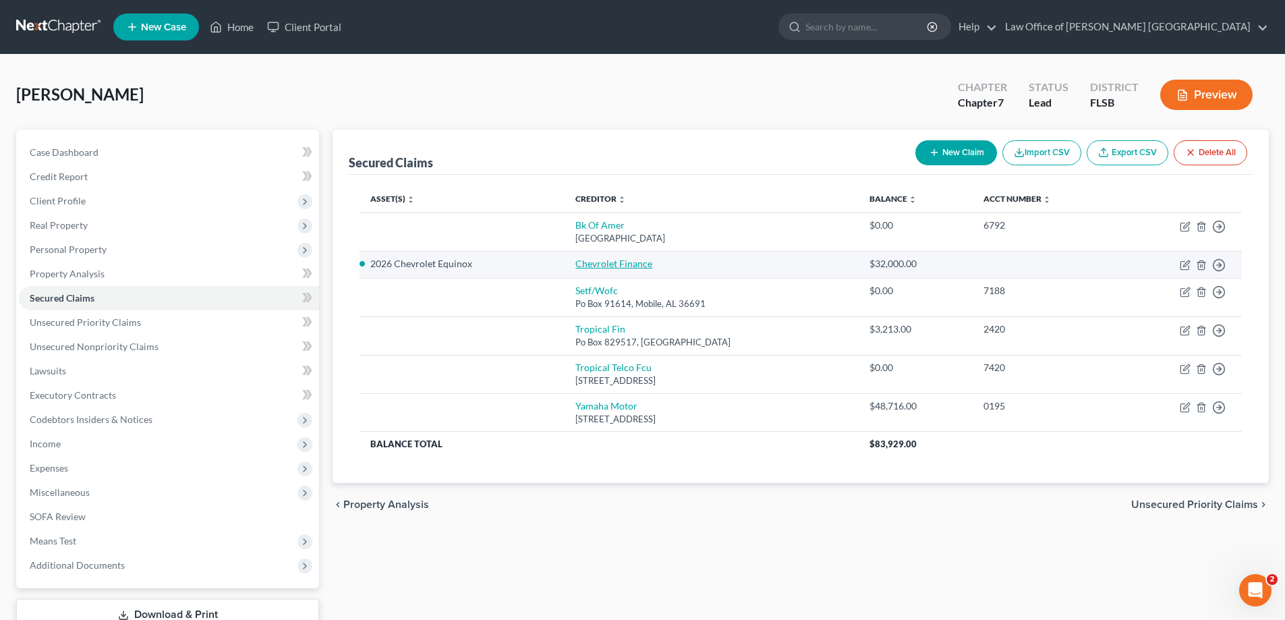
click at [613, 266] on link "Chevrolet Finance" at bounding box center [613, 263] width 77 height 11
select select "5"
select select "0"
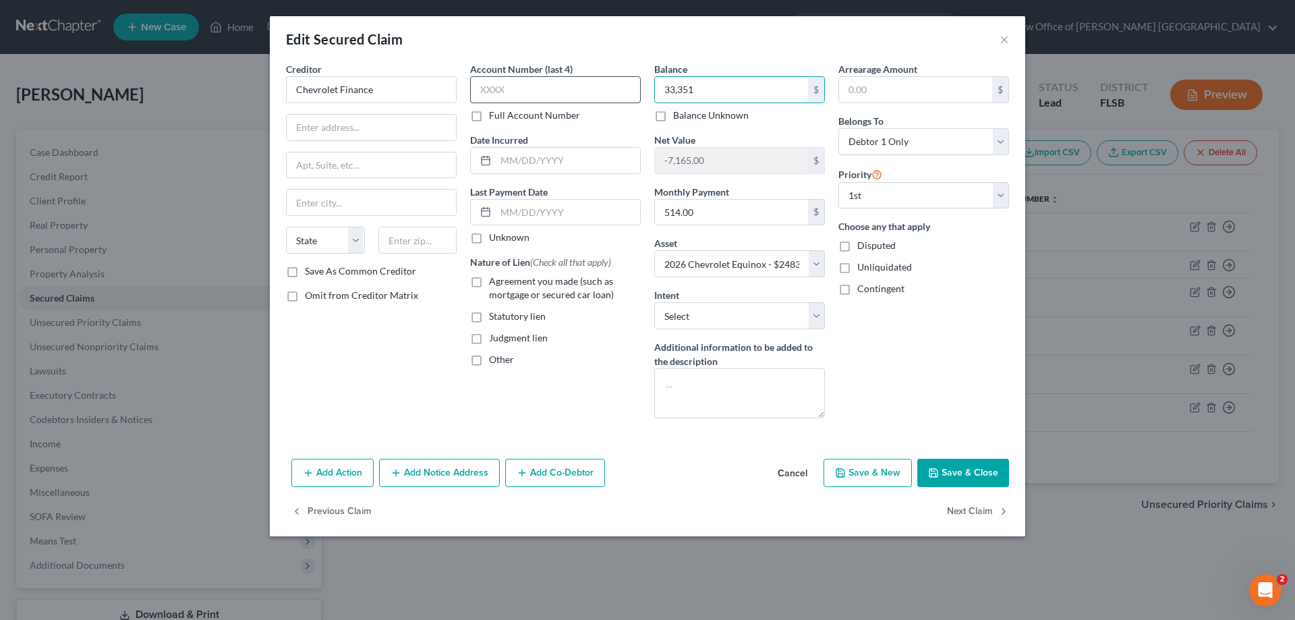
type input "33,351"
click at [577, 98] on input "text" at bounding box center [555, 89] width 171 height 27
click at [962, 473] on button "Save & Close" at bounding box center [963, 473] width 92 height 28
select select
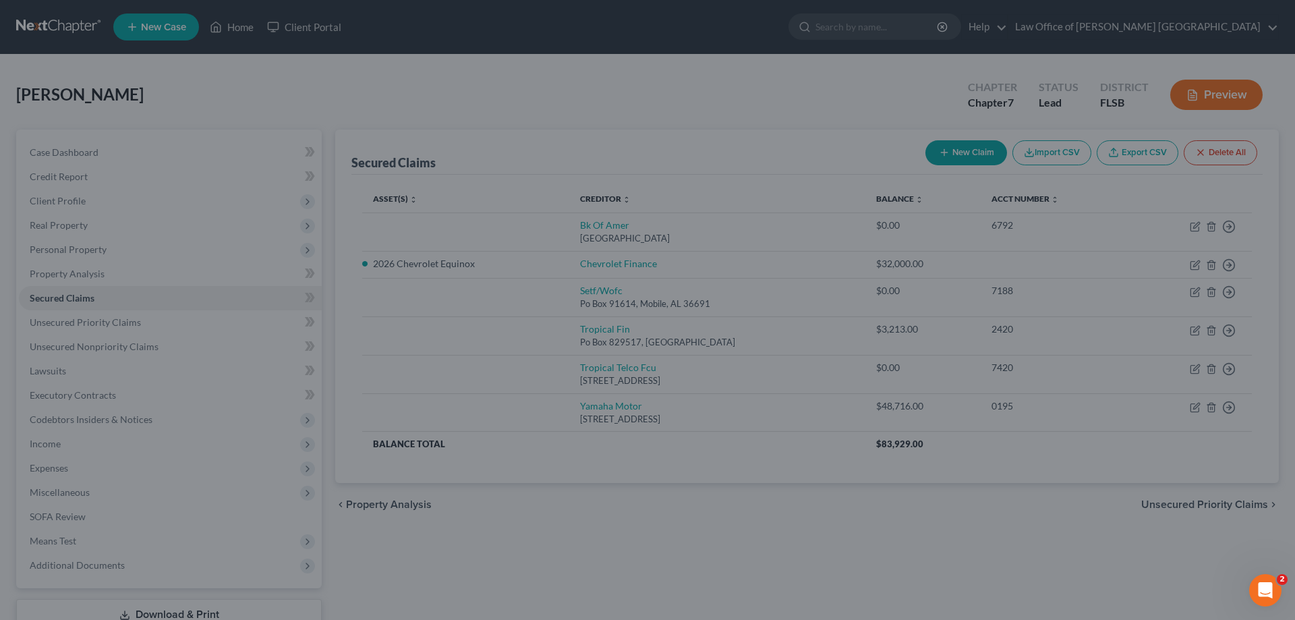
type input "33,351.00"
type input "-8,516.00"
select select "5"
type input "0"
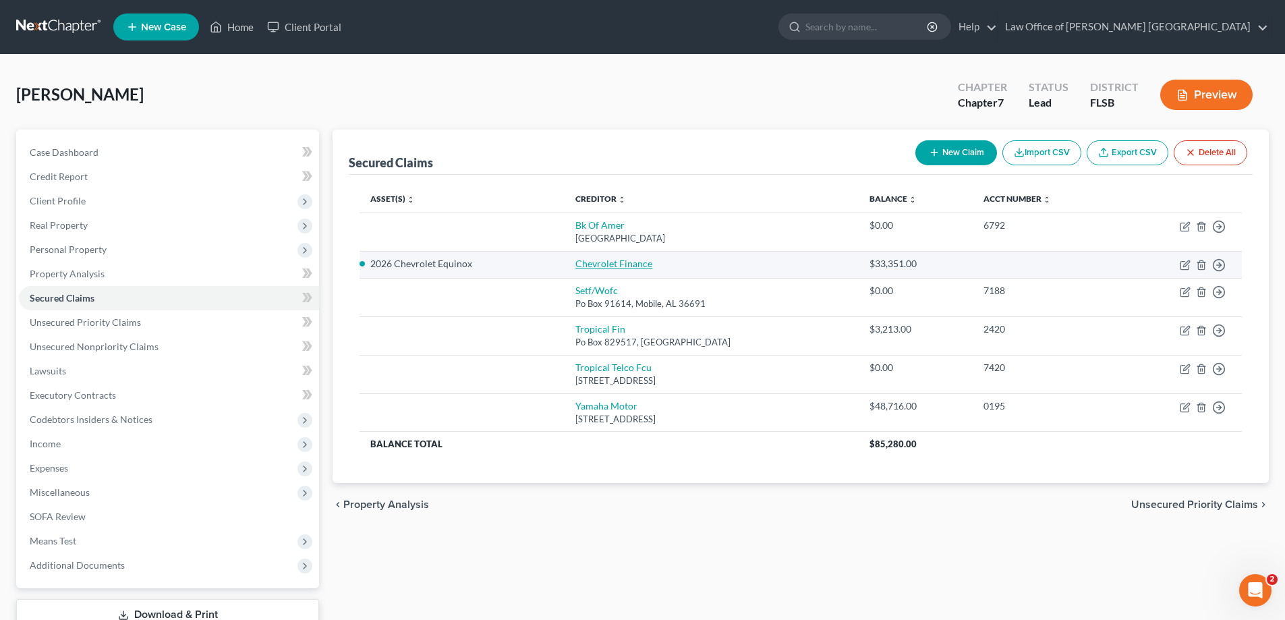
click at [637, 267] on link "Chevrolet Finance" at bounding box center [613, 263] width 77 height 11
select select "0"
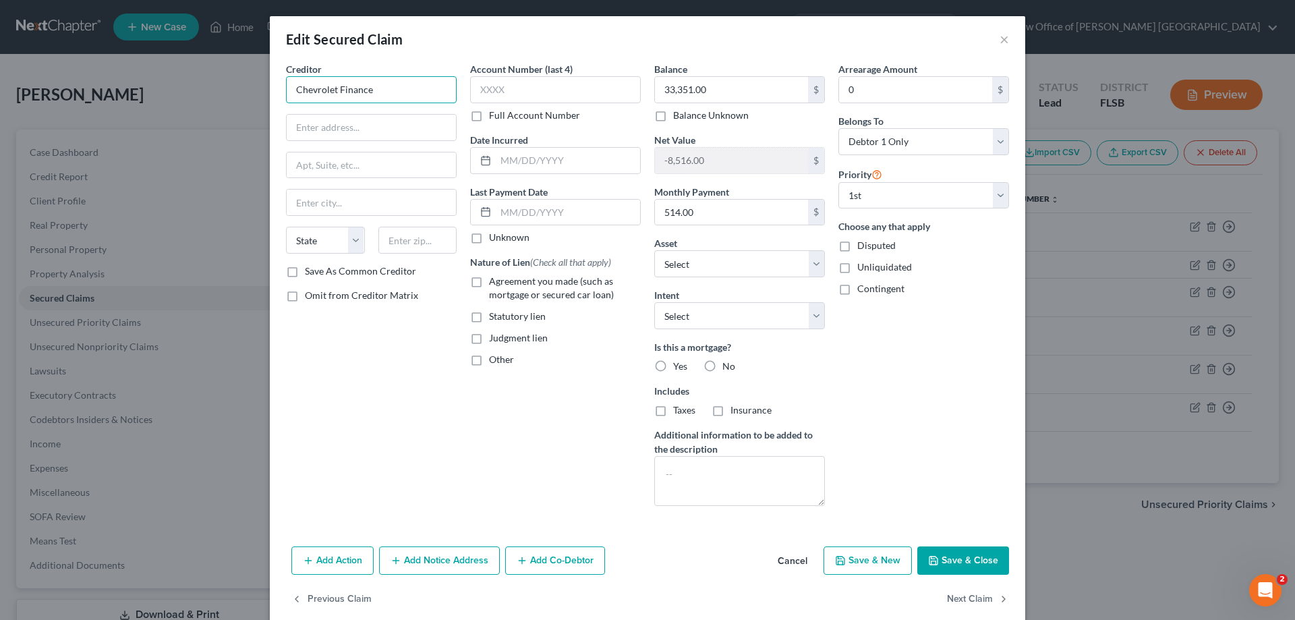
click at [394, 96] on input "Chevrolet Finance" at bounding box center [371, 89] width 171 height 27
drag, startPoint x: 393, startPoint y: 96, endPoint x: 275, endPoint y: 83, distance: 119.4
click at [279, 83] on div "Creditor * Chevrolet Finance State [US_STATE] AK AR AZ CA CO [GEOGRAPHIC_DATA] …" at bounding box center [371, 289] width 184 height 455
type input "Space Coast Credit Union"
click at [536, 217] on input "text" at bounding box center [568, 213] width 144 height 26
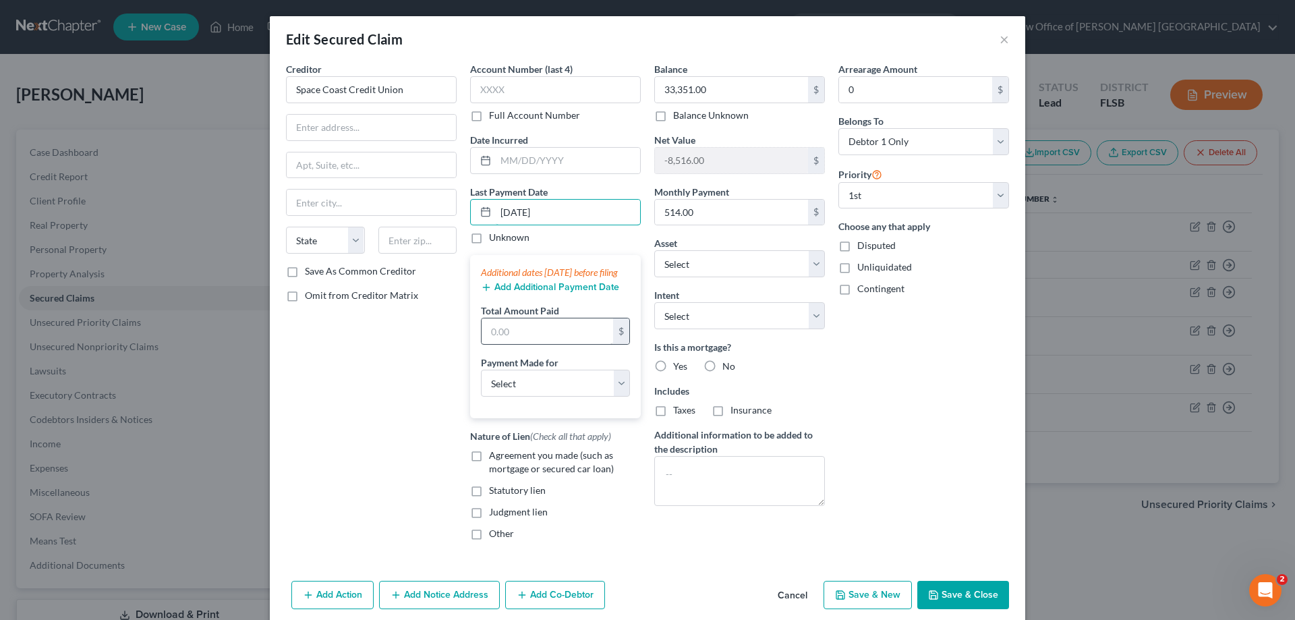
type input "[DATE]"
click at [511, 344] on input "text" at bounding box center [548, 331] width 132 height 26
type input "9"
type input "514"
click at [431, 370] on div "Creditor * Space Coast Credit Union State [US_STATE] AK AR AZ CA CO [GEOGRAPHIC…" at bounding box center [371, 306] width 184 height 489
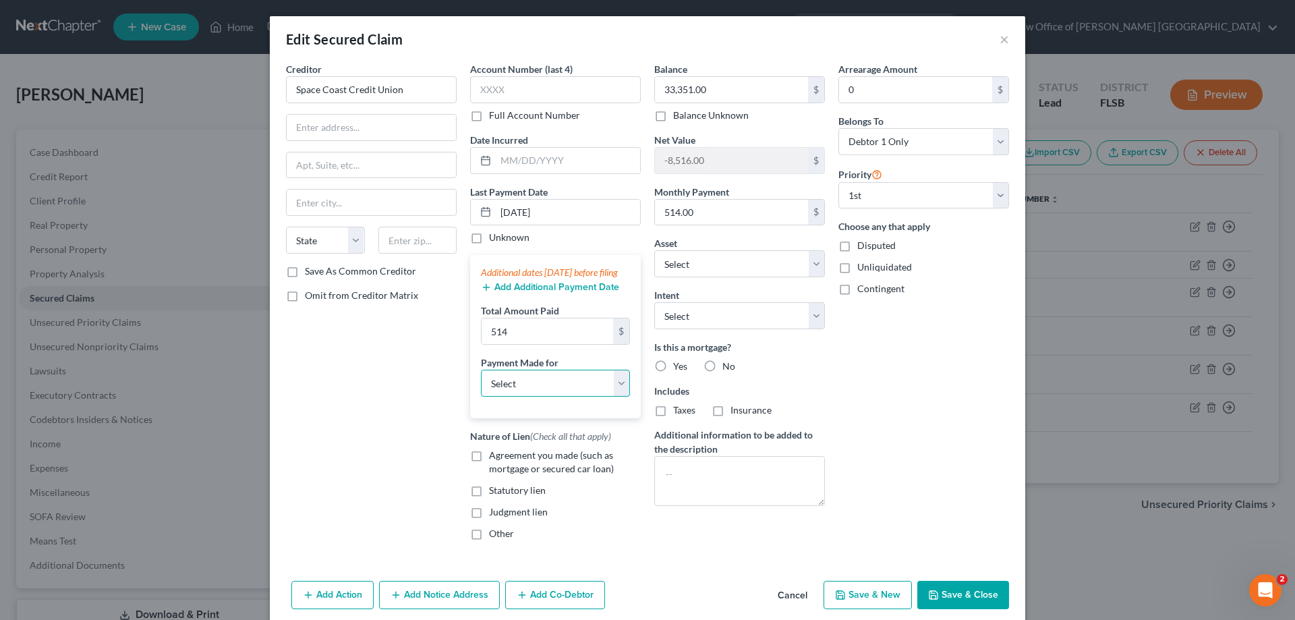
click at [617, 397] on select "Select Car Credit Card Loan Repayment Mortgage Other Suppliers Or Vendors" at bounding box center [555, 383] width 149 height 27
select select "0"
click at [481, 383] on select "Select Car Credit Card Loan Repayment Mortgage Other Suppliers Or Vendors" at bounding box center [555, 383] width 149 height 27
click at [546, 293] on button "Add Additional Payment Date" at bounding box center [550, 287] width 138 height 11
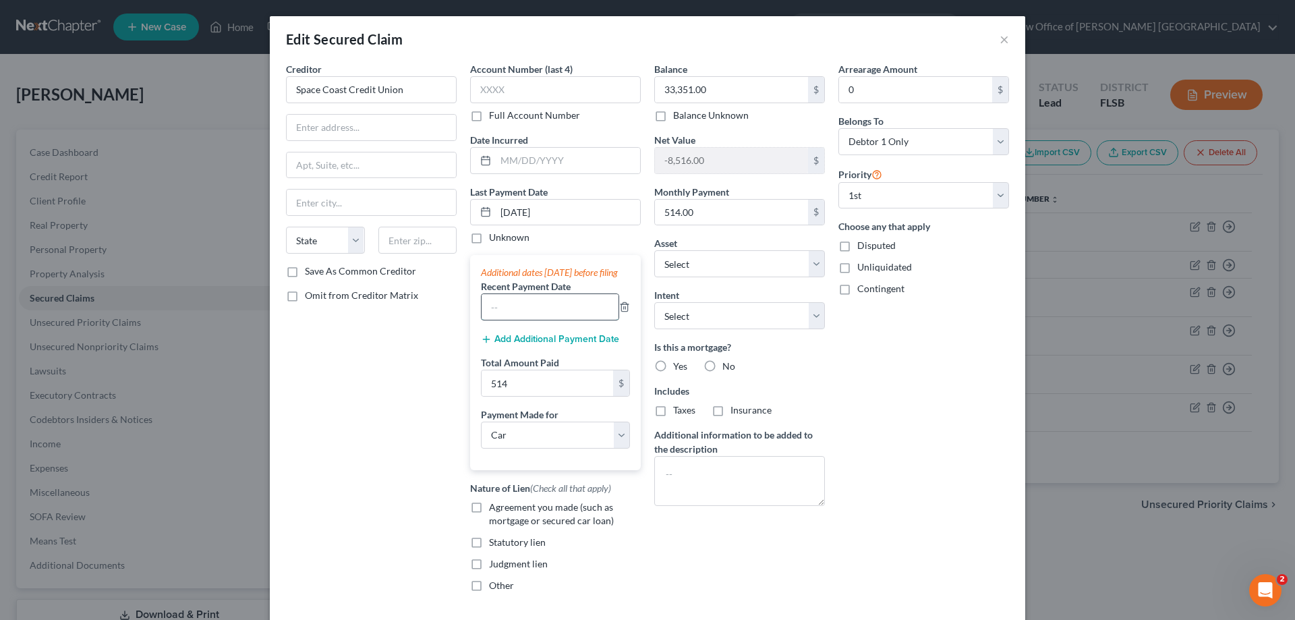
click at [507, 320] on input "text" at bounding box center [550, 307] width 137 height 26
type input "[DATE]"
click at [483, 339] on line "button" at bounding box center [486, 339] width 6 height 0
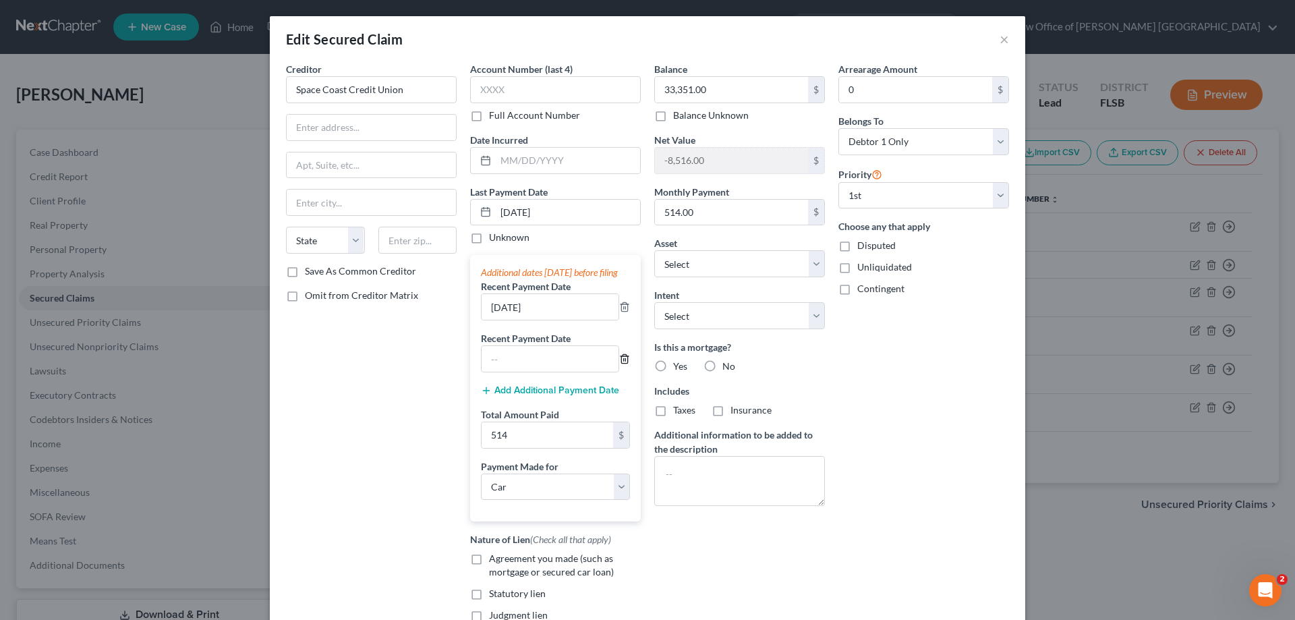
click at [623, 363] on icon "button" at bounding box center [624, 358] width 6 height 9
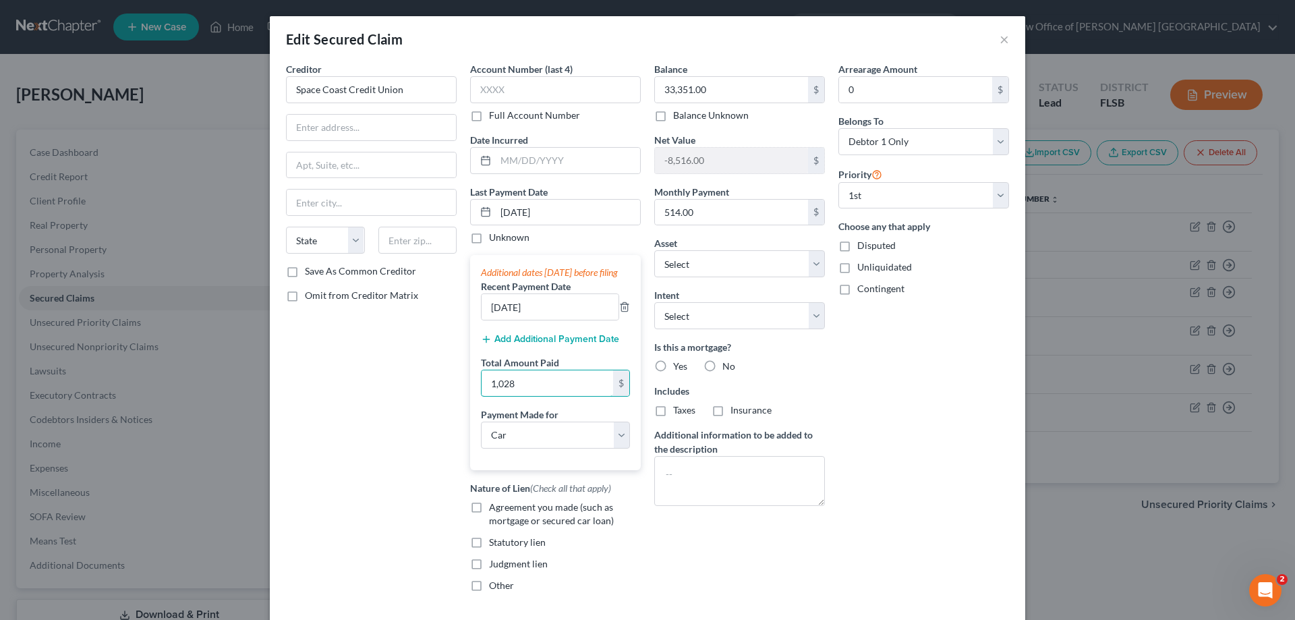
type input "1,028"
click at [409, 407] on div "Creditor * Space Coast Credit Union State [US_STATE] AK AR AZ CA CO [GEOGRAPHIC…" at bounding box center [371, 332] width 184 height 541
click at [722, 366] on label "No" at bounding box center [728, 365] width 13 height 13
click at [728, 366] on input "No" at bounding box center [732, 363] width 9 height 9
radio input "true"
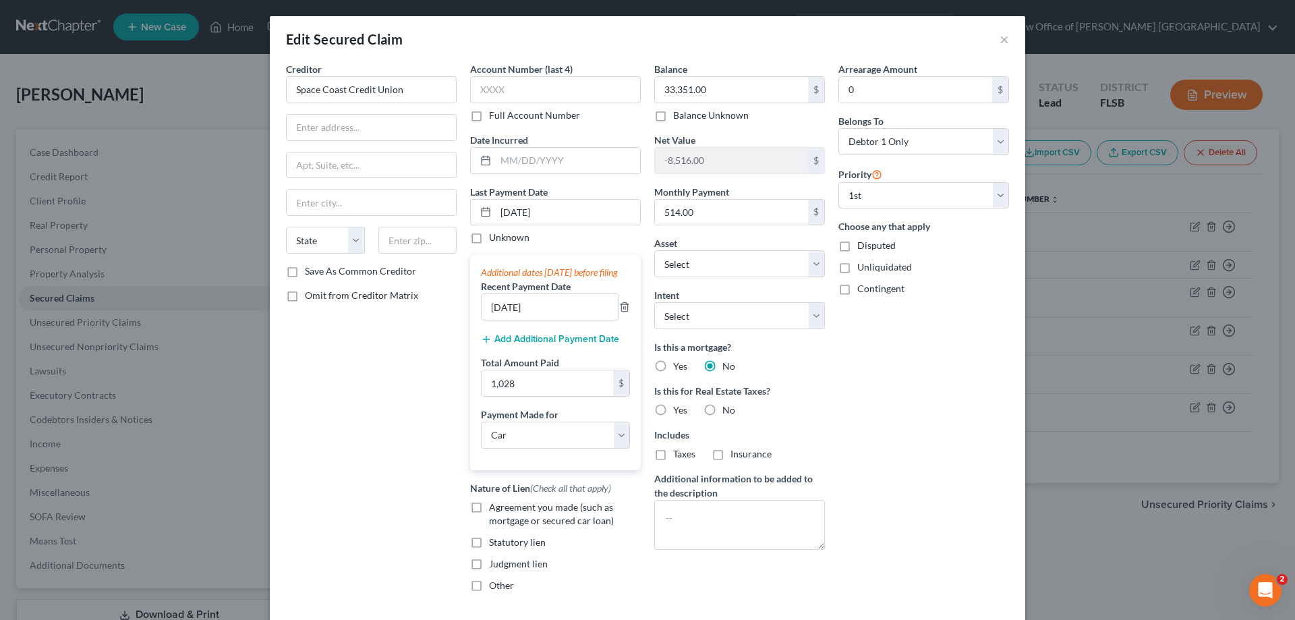
click at [722, 411] on label "No" at bounding box center [728, 409] width 13 height 13
click at [728, 411] on input "No" at bounding box center [732, 407] width 9 height 9
radio input "true"
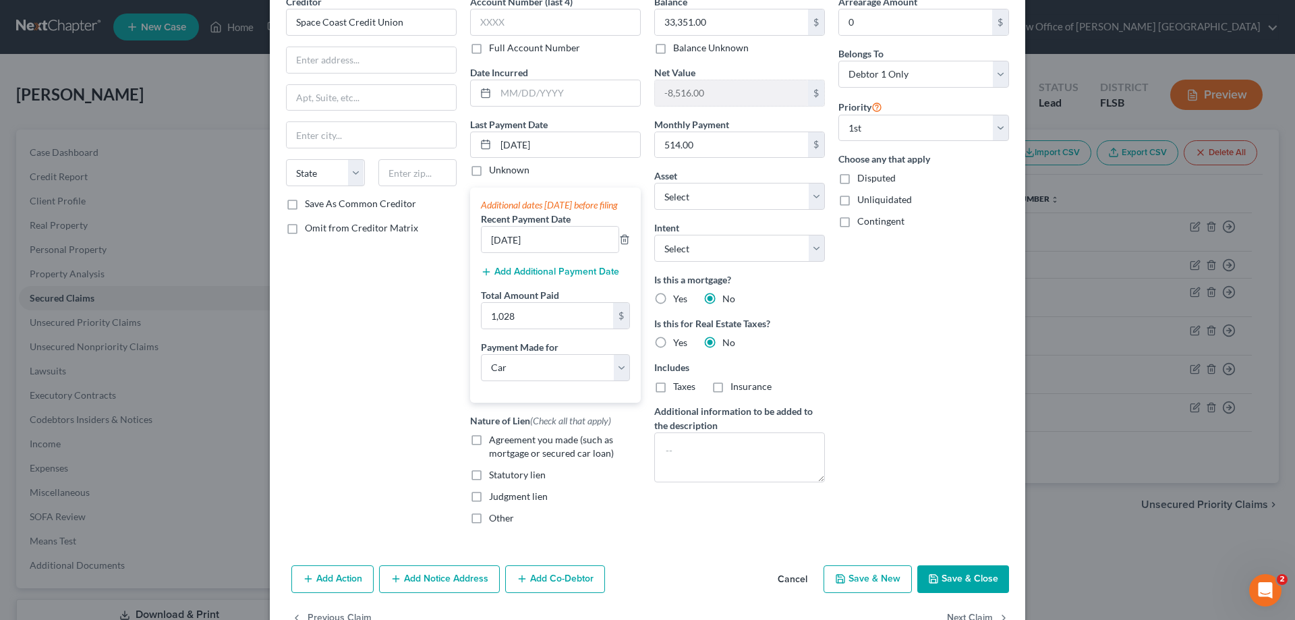
scroll to position [120, 0]
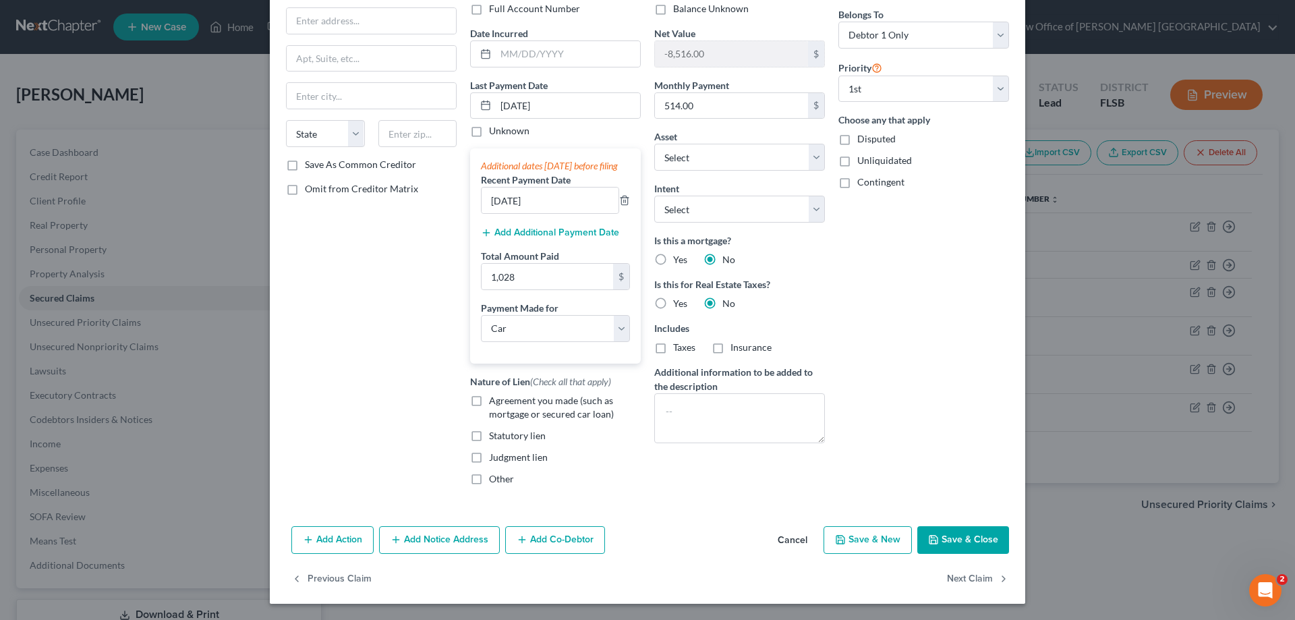
click at [951, 542] on button "Save & Close" at bounding box center [963, 540] width 92 height 28
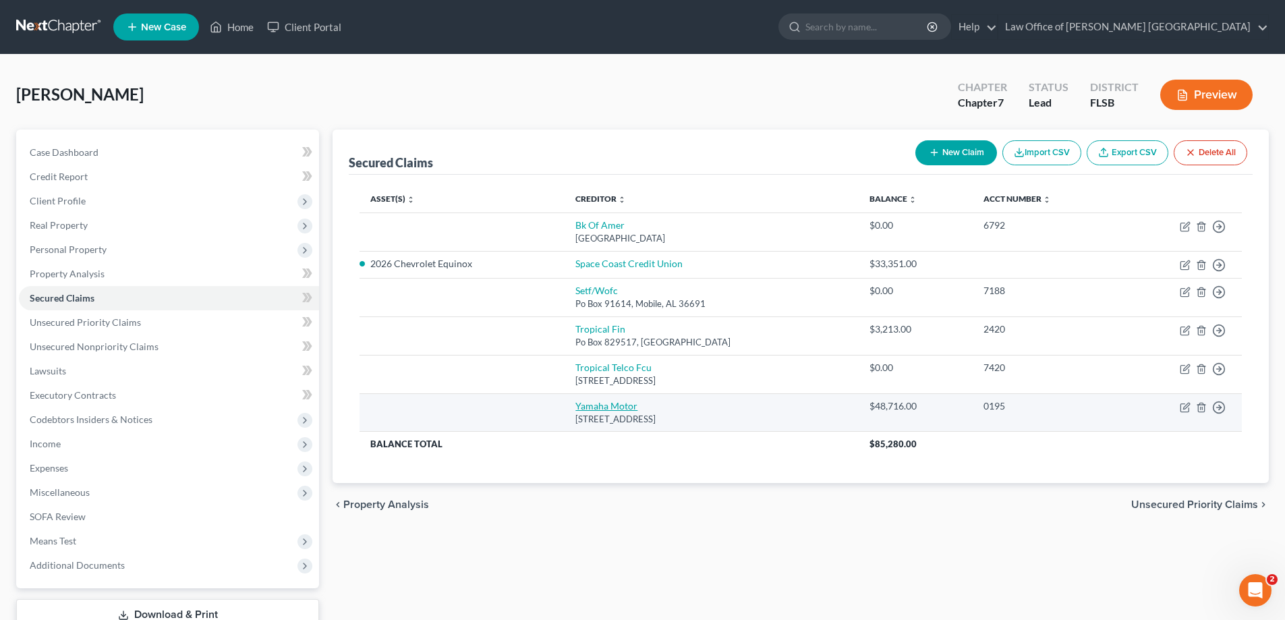
click at [623, 409] on link "Yamaha Motor" at bounding box center [606, 405] width 62 height 11
select select "4"
select select "0"
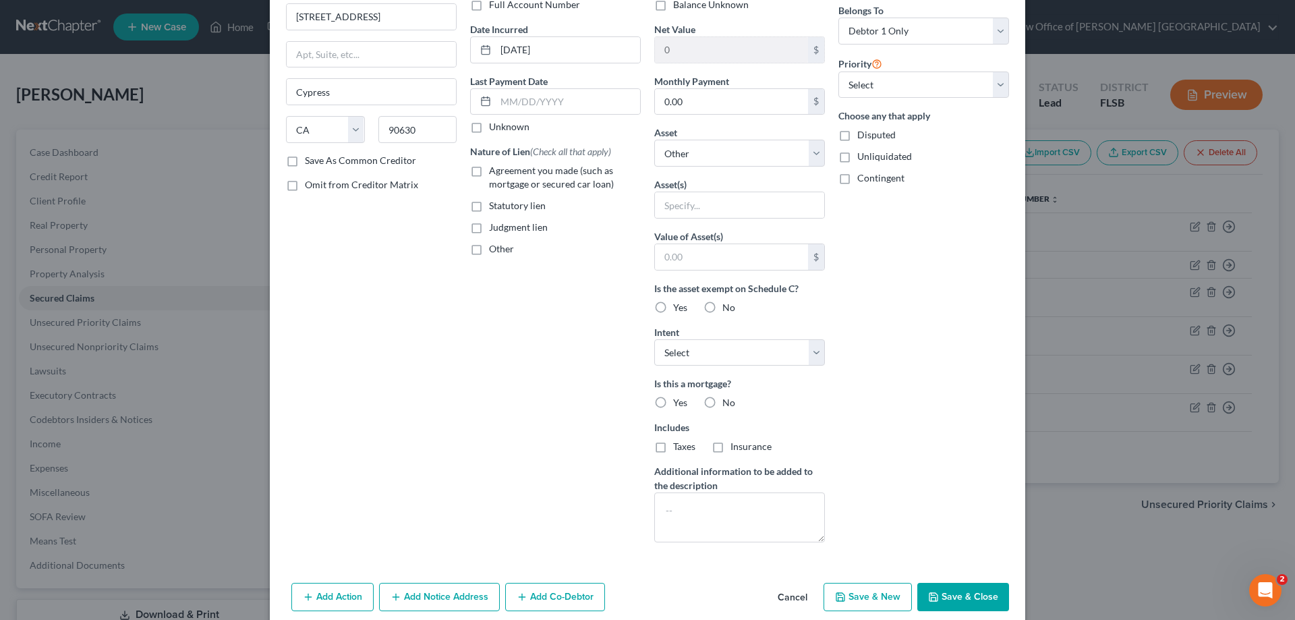
scroll to position [135, 0]
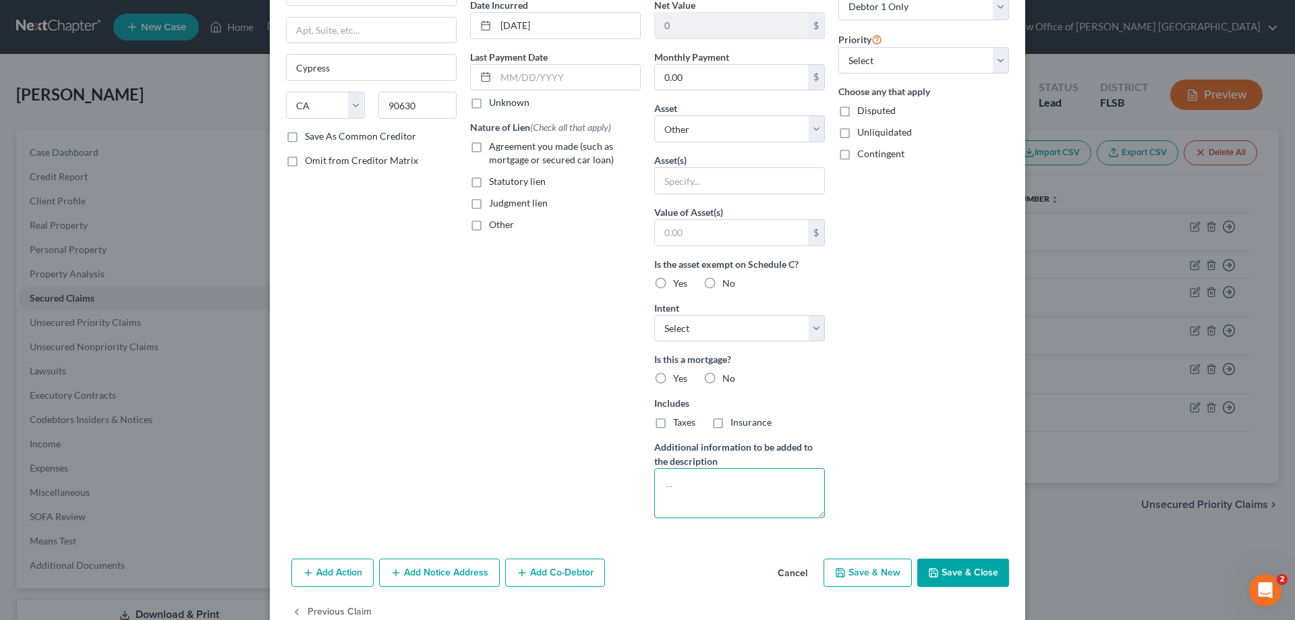
click at [690, 486] on textarea at bounding box center [739, 493] width 171 height 50
type textarea "Boat was repossessed and this is deficiency balance remaining."
click at [971, 574] on button "Save & Close" at bounding box center [963, 572] width 92 height 28
select select
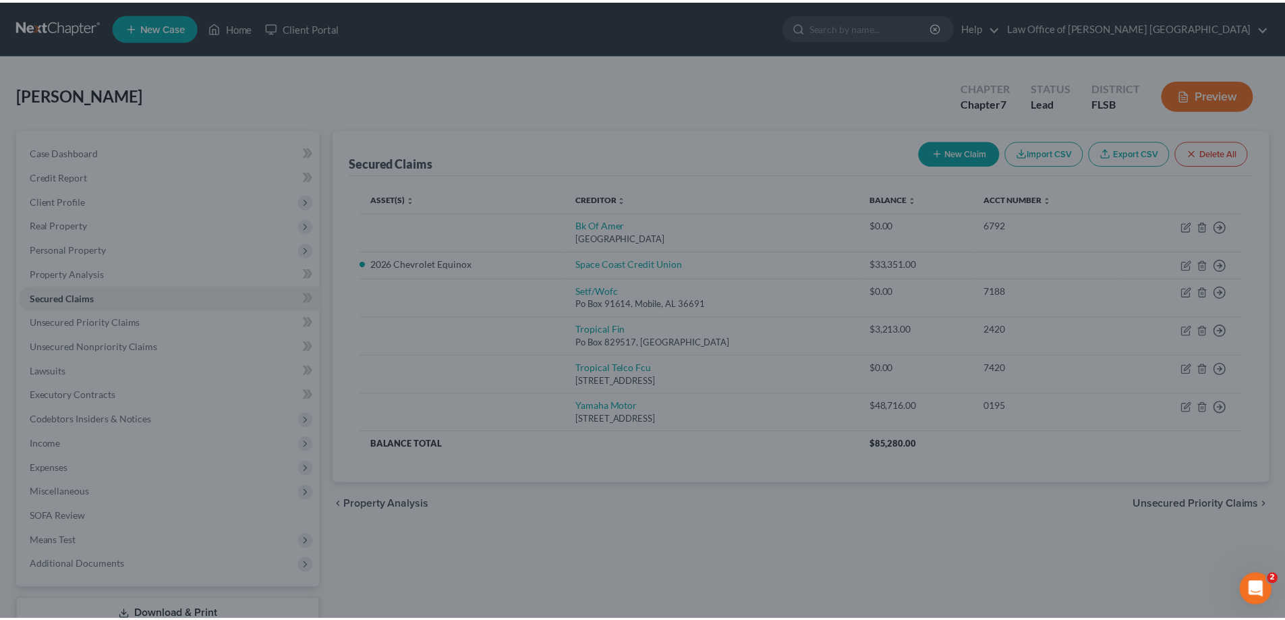
scroll to position [20, 0]
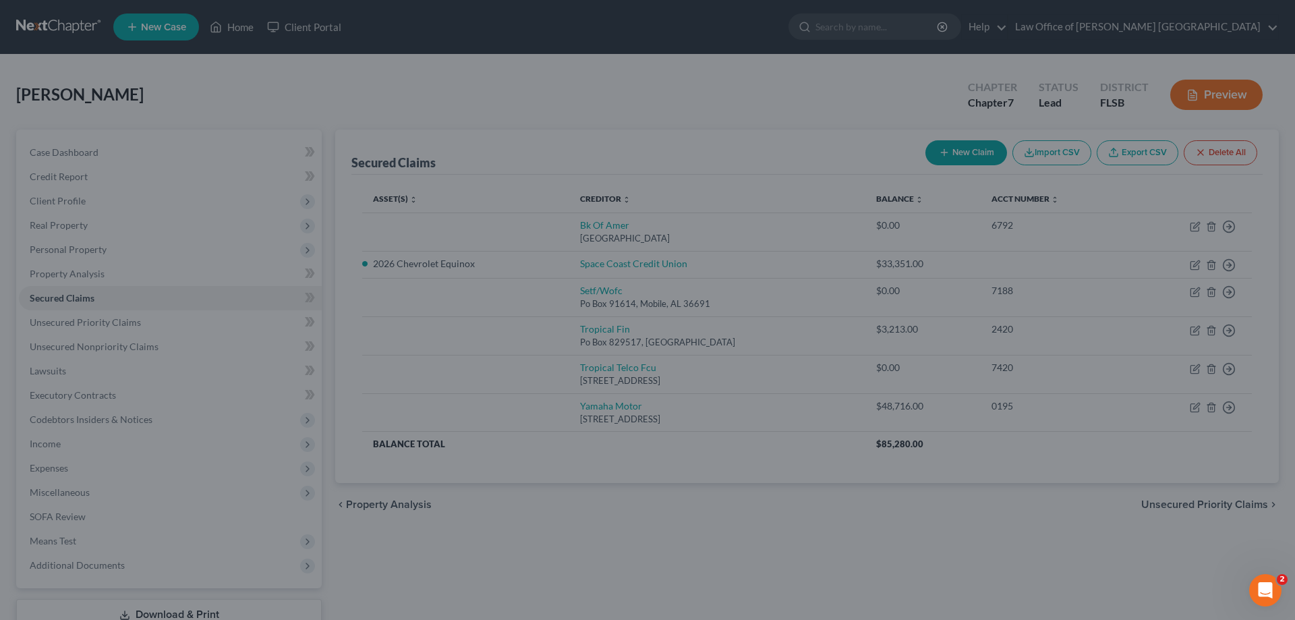
type input "0"
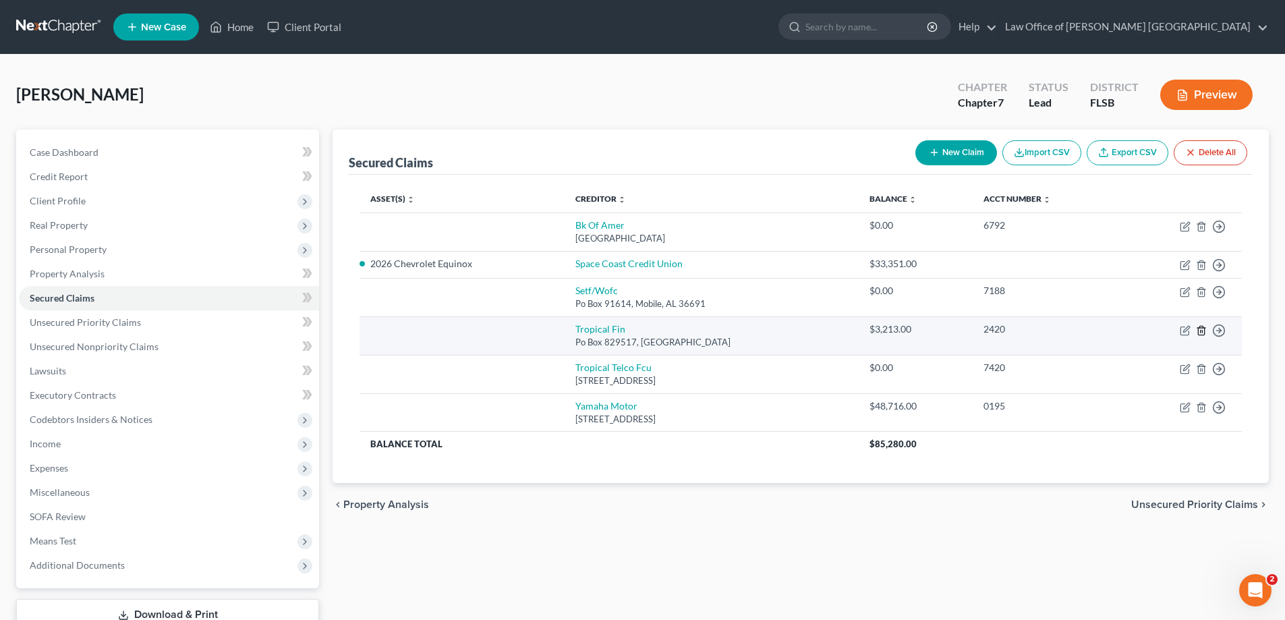
click at [1204, 330] on icon "button" at bounding box center [1201, 330] width 6 height 9
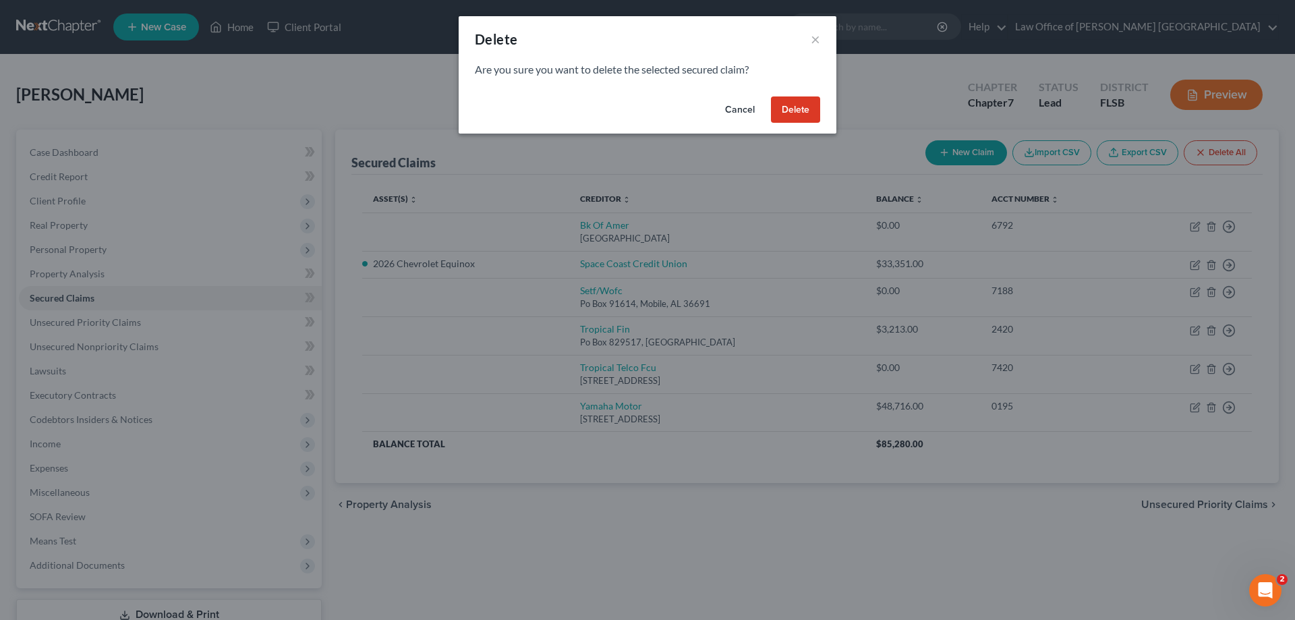
click at [797, 114] on button "Delete" at bounding box center [795, 109] width 49 height 27
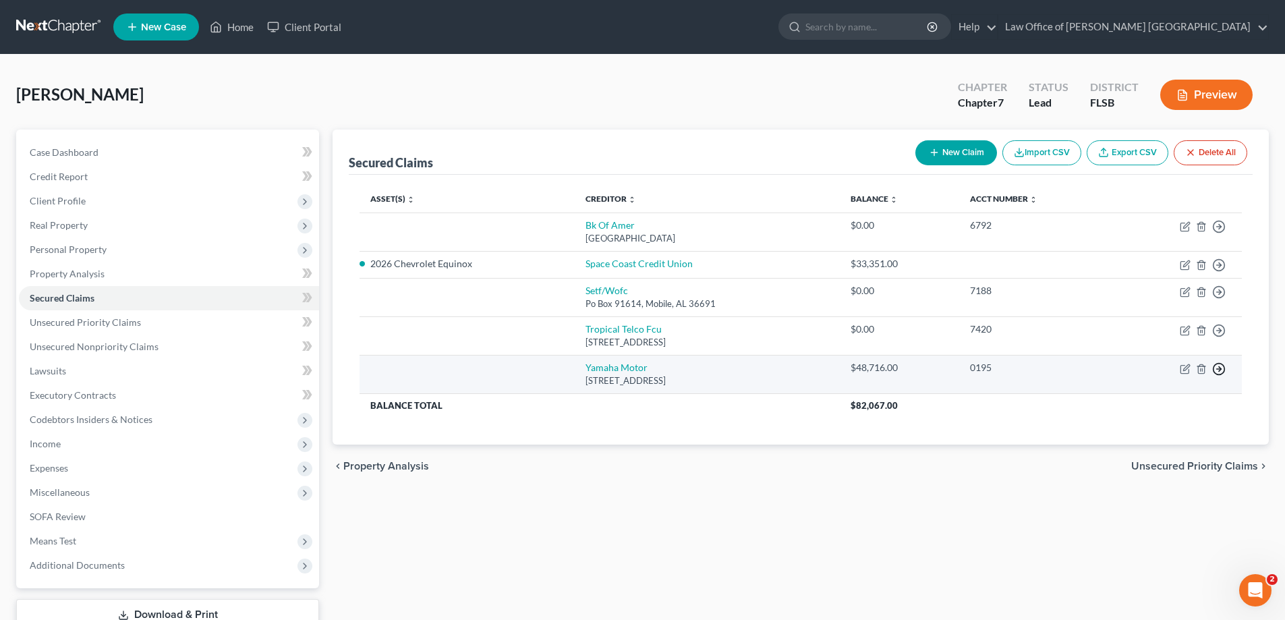
click at [1221, 369] on line "button" at bounding box center [1219, 369] width 5 height 0
click at [1151, 405] on link "Move to F" at bounding box center [1157, 401] width 113 height 23
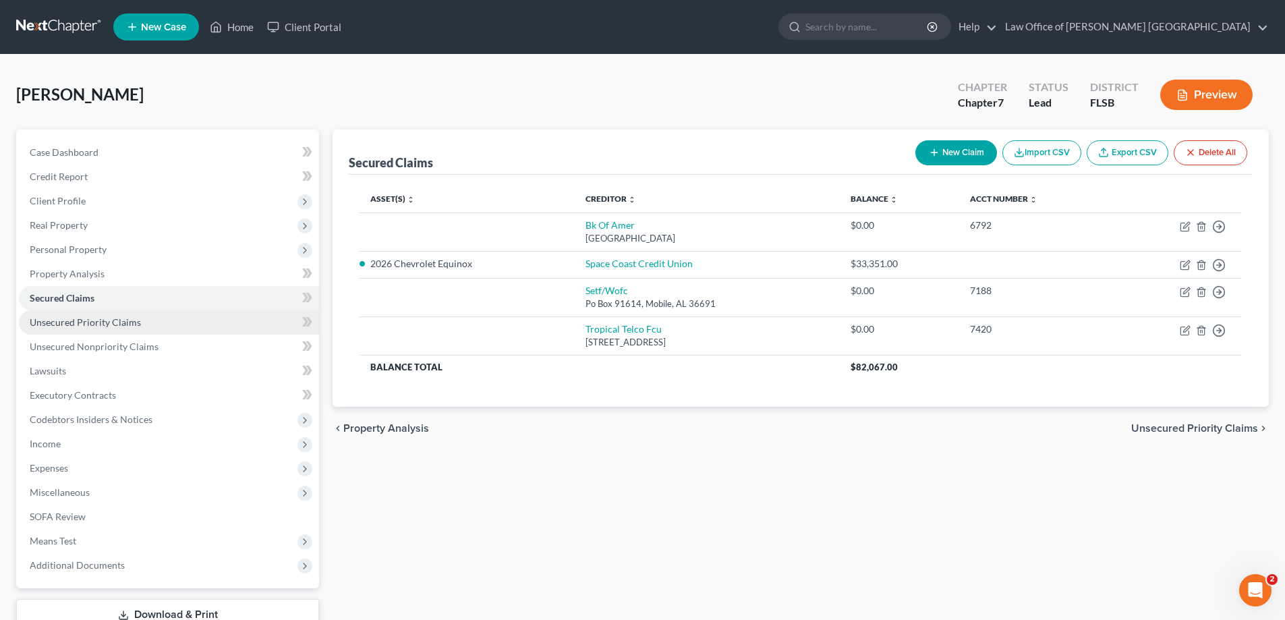
click at [92, 320] on span "Unsecured Priority Claims" at bounding box center [85, 321] width 111 height 11
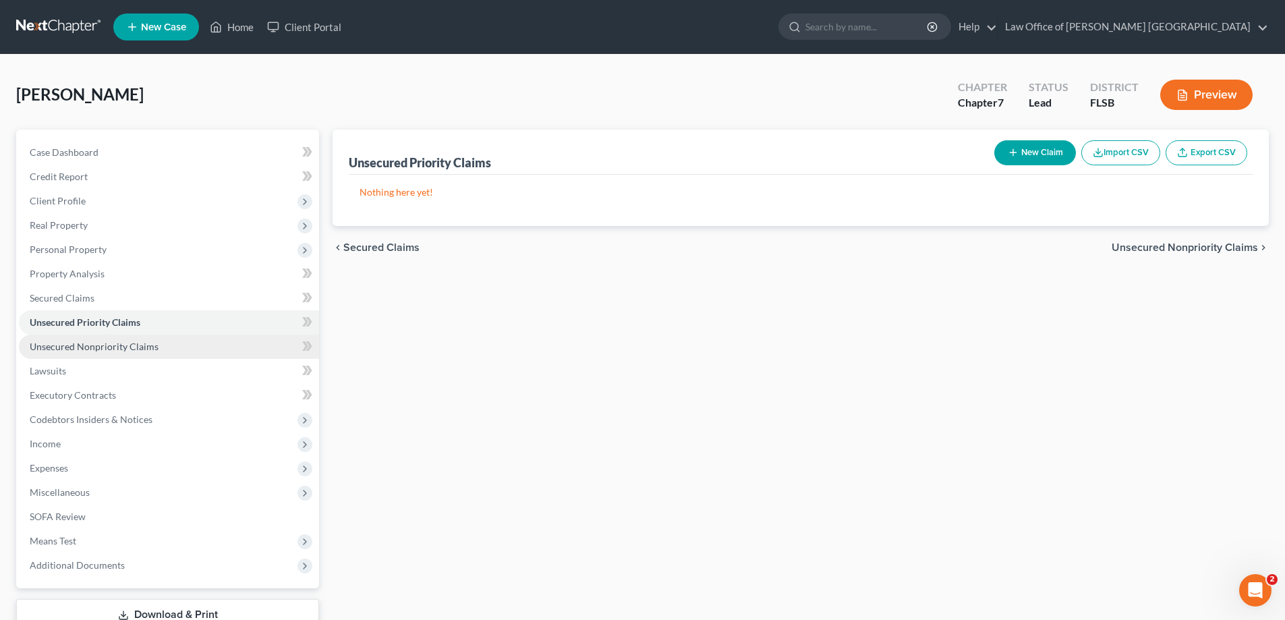
click at [105, 346] on span "Unsecured Nonpriority Claims" at bounding box center [94, 346] width 129 height 11
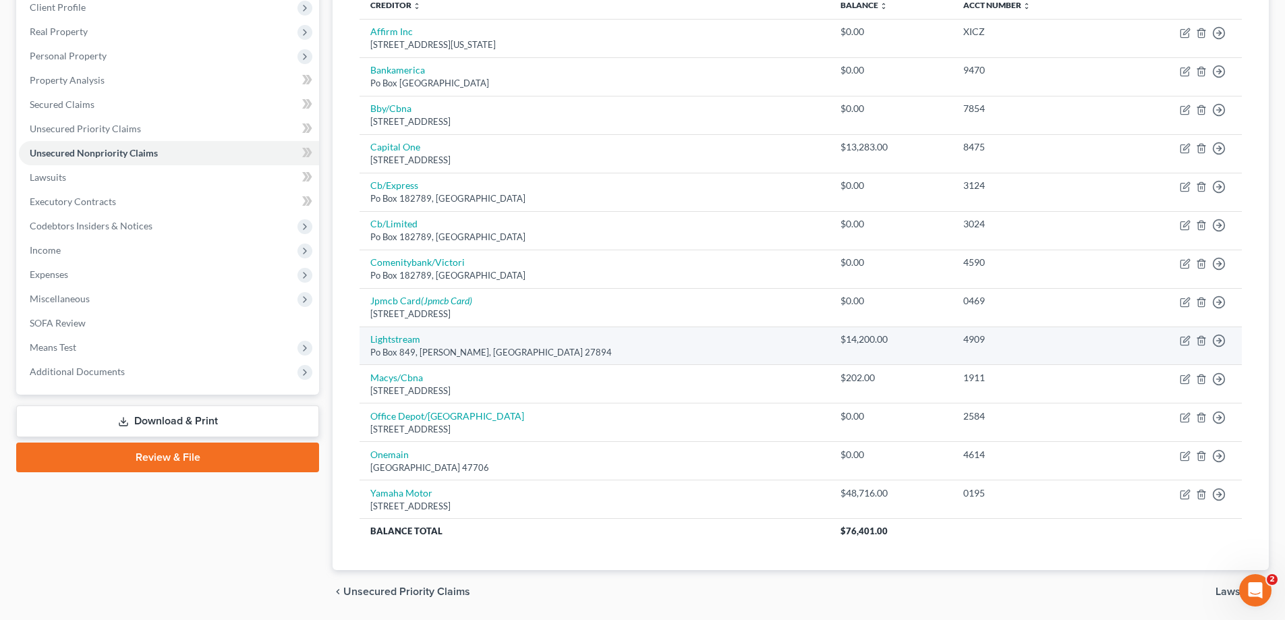
scroll to position [171, 0]
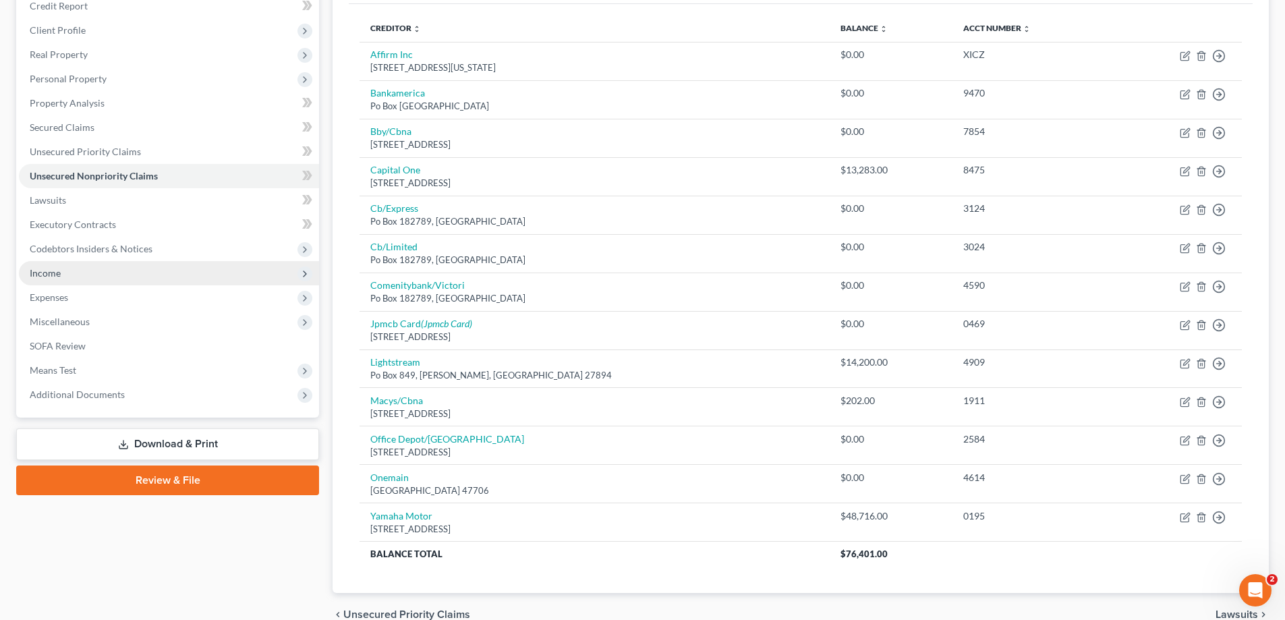
click at [49, 273] on span "Income" at bounding box center [45, 272] width 31 height 11
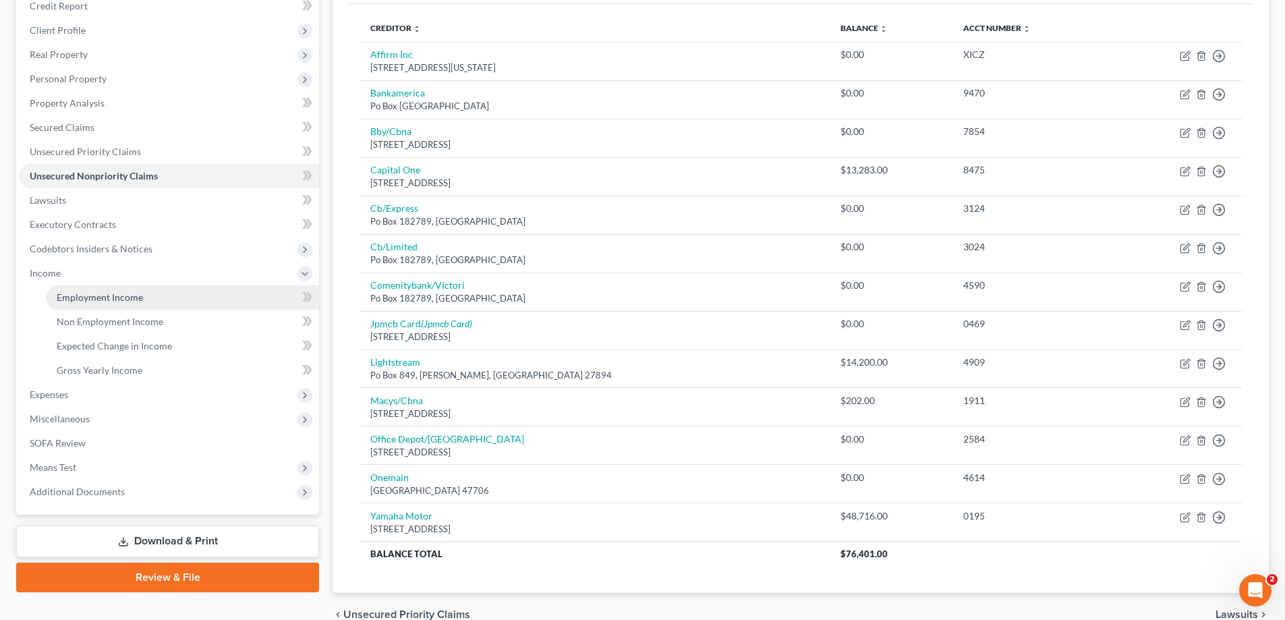
click at [100, 298] on span "Employment Income" at bounding box center [100, 296] width 86 height 11
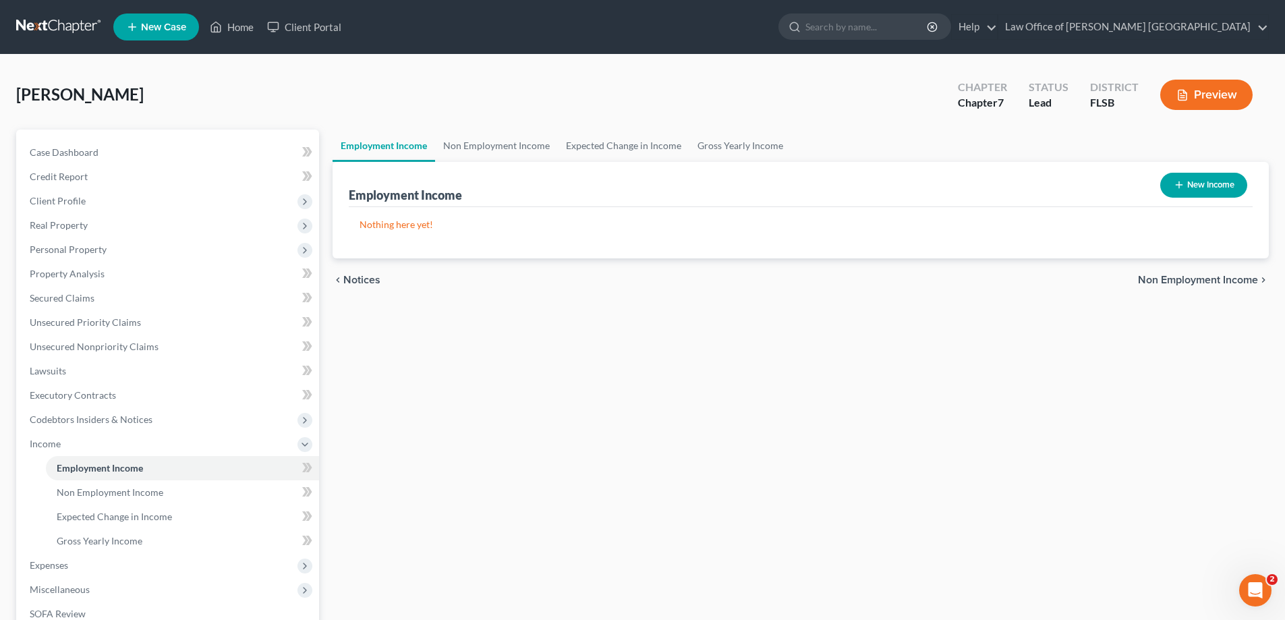
click at [1190, 187] on button "New Income" at bounding box center [1203, 185] width 87 height 25
select select "0"
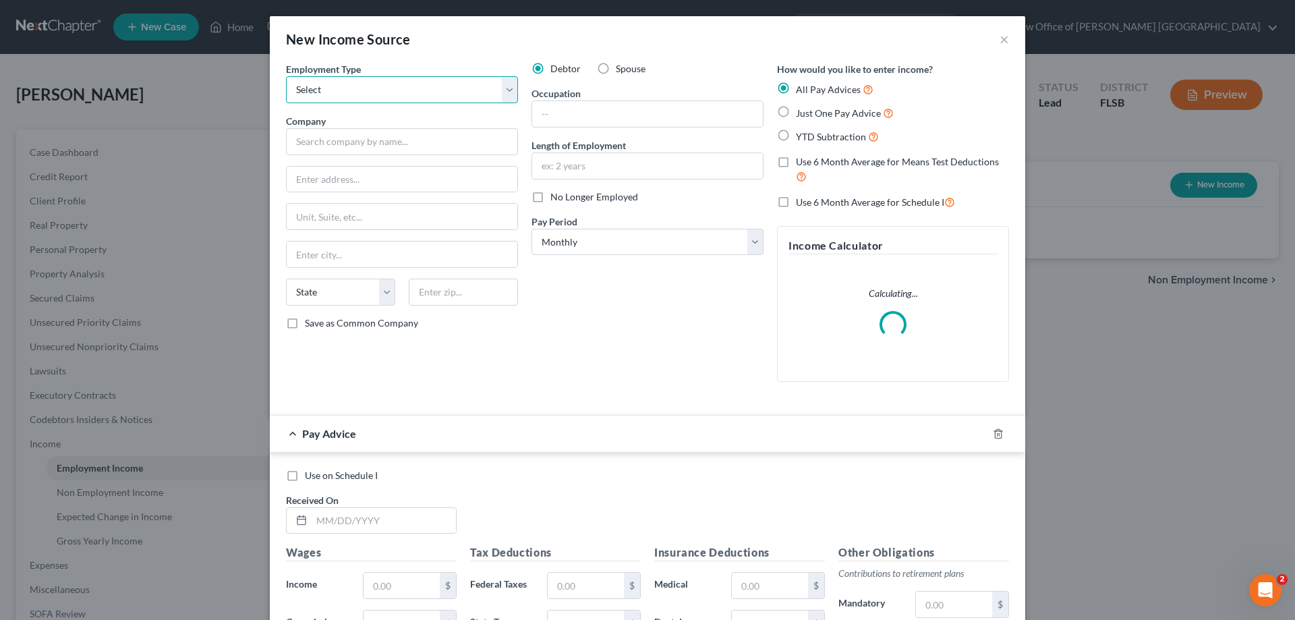
click at [509, 88] on select "Select Full or [DEMOGRAPHIC_DATA] Employment Self Employment" at bounding box center [402, 89] width 232 height 27
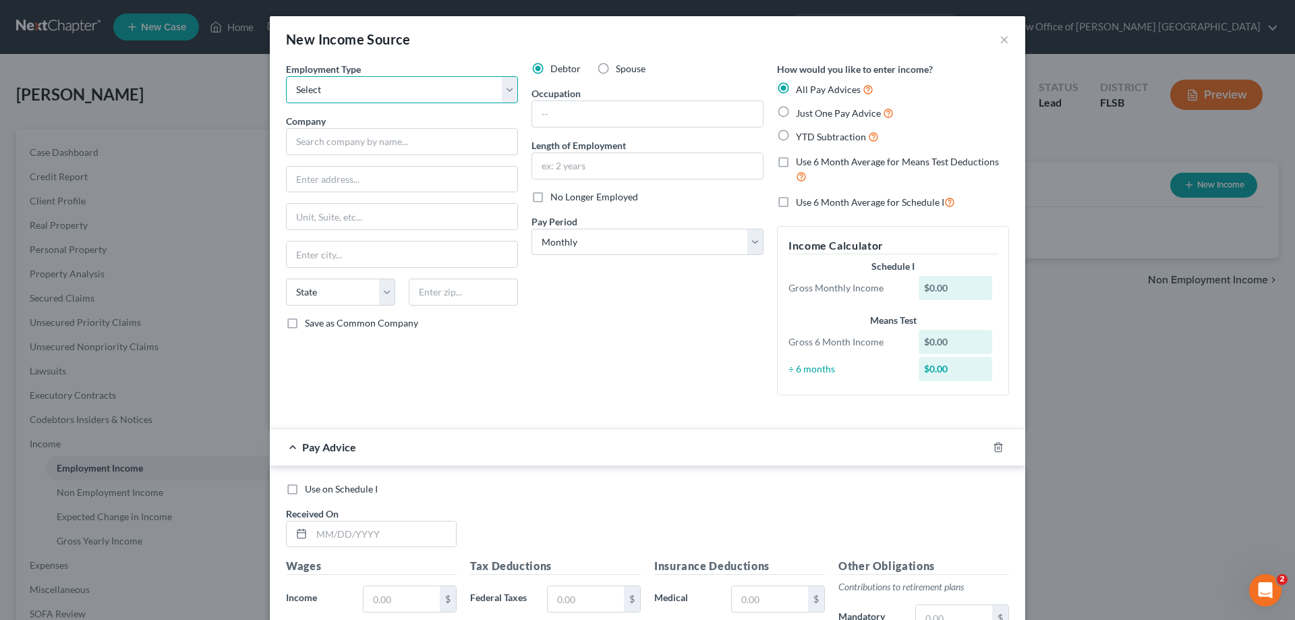
select select "0"
click at [286, 76] on select "Select Full or [DEMOGRAPHIC_DATA] Employment Self Employment" at bounding box center [402, 89] width 232 height 27
click at [349, 139] on input "text" at bounding box center [402, 141] width 232 height 27
click at [326, 148] on input "text" at bounding box center [402, 141] width 232 height 27
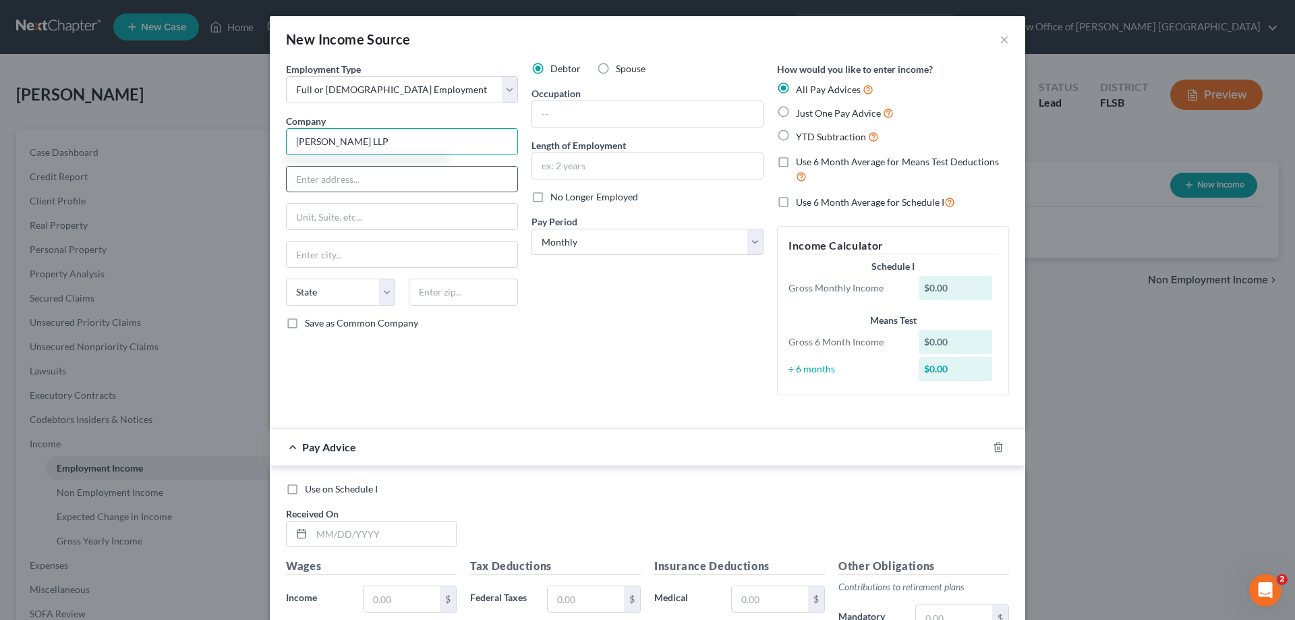
type input "[PERSON_NAME] LLP"
click at [301, 179] on input "text" at bounding box center [402, 180] width 231 height 26
type input "[STREET_ADDRESS]"
click at [353, 220] on input "text" at bounding box center [402, 217] width 231 height 26
type input "Ste 800"
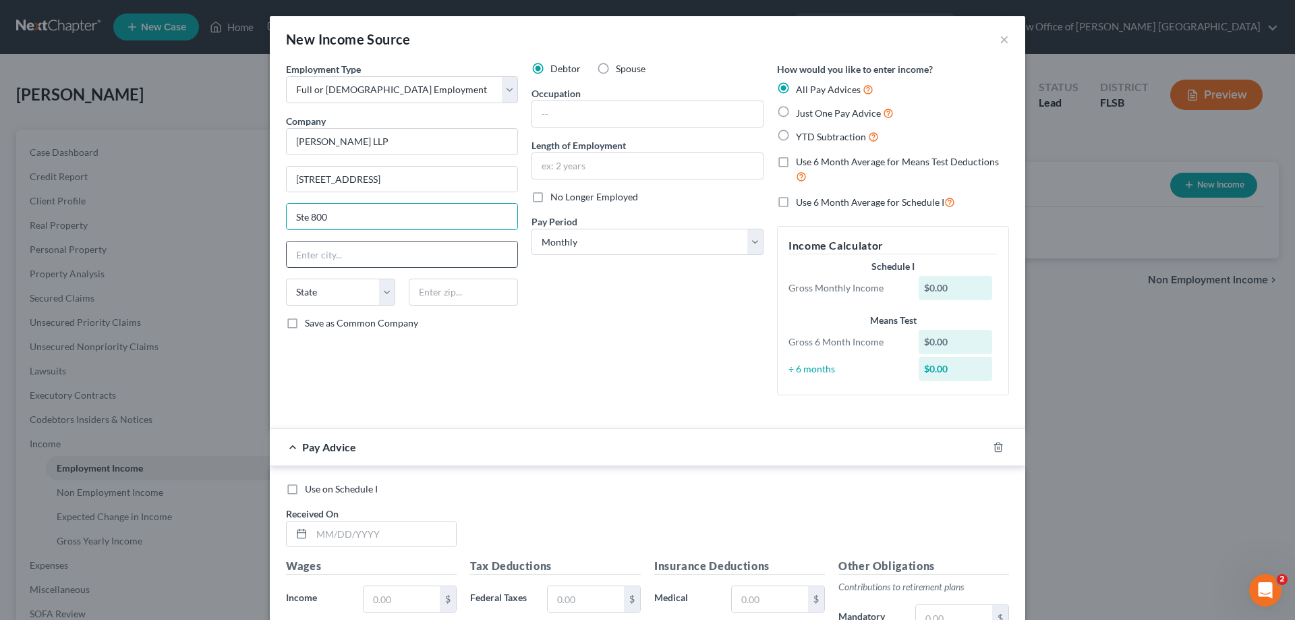
click at [343, 256] on input "text" at bounding box center [402, 254] width 231 height 26
type input "[GEOGRAPHIC_DATA]"
click at [324, 291] on select "State [US_STATE] AK AR AZ CA CO CT DE DC [GEOGRAPHIC_DATA] [GEOGRAPHIC_DATA] GU…" at bounding box center [340, 292] width 109 height 27
select select "9"
click at [286, 279] on select "State [US_STATE] AK AR AZ CA CO CT DE DC [GEOGRAPHIC_DATA] [GEOGRAPHIC_DATA] GU…" at bounding box center [340, 292] width 109 height 27
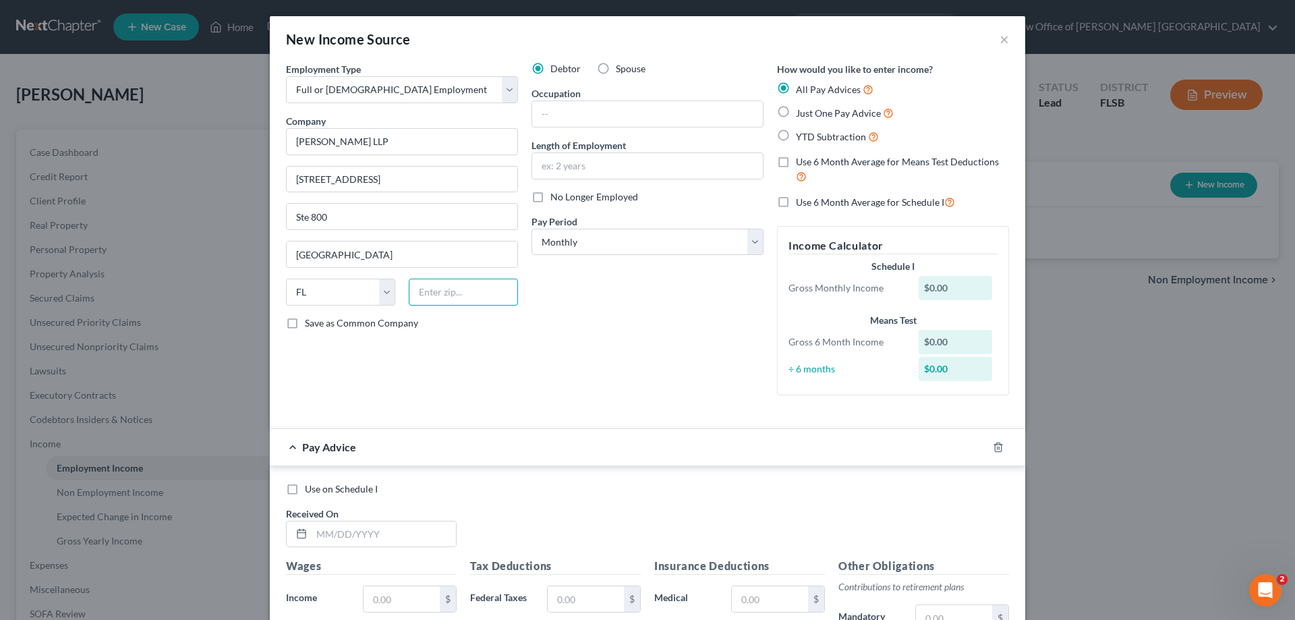
click at [436, 292] on input "text" at bounding box center [463, 292] width 109 height 27
type input "33131"
click at [468, 338] on div "Employment Type * Select Full or [DEMOGRAPHIC_DATA] Employment Self Employment …" at bounding box center [401, 234] width 245 height 344
click at [553, 114] on input "text" at bounding box center [647, 114] width 231 height 26
type input "Immigration Paralegal"
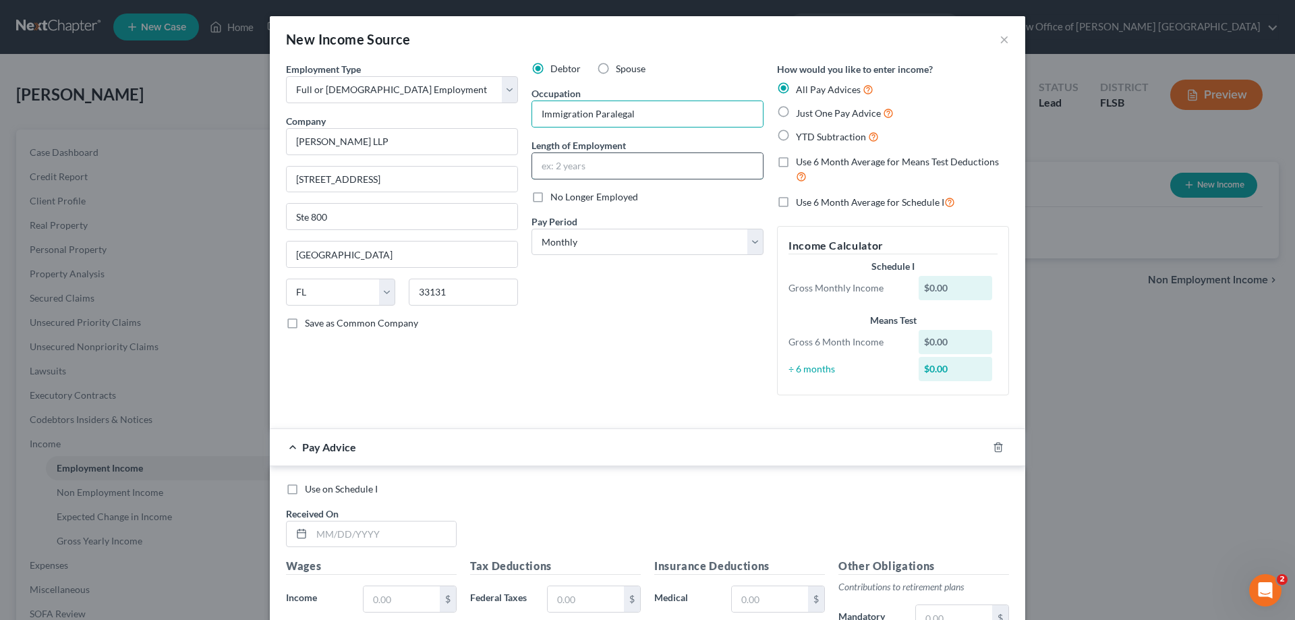
click at [556, 158] on input "text" at bounding box center [647, 166] width 231 height 26
type input "2 months"
click at [748, 243] on select "Select Monthly Twice Monthly Every Other Week Weekly" at bounding box center [647, 242] width 232 height 27
click at [623, 353] on div "Debtor Spouse Occupation Immigration Paralegal Length of Employment 2 months No…" at bounding box center [647, 234] width 245 height 344
click at [796, 111] on label "Just One Pay Advice" at bounding box center [845, 113] width 98 height 16
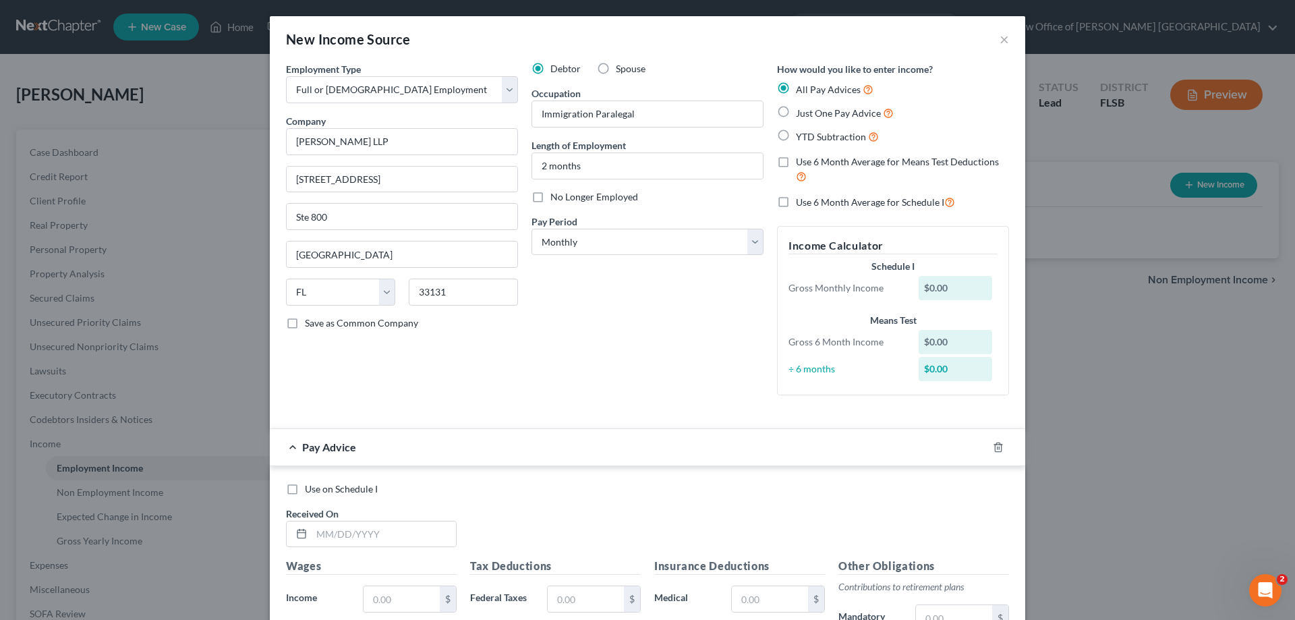
click at [801, 111] on input "Just One Pay Advice" at bounding box center [805, 109] width 9 height 9
radio input "true"
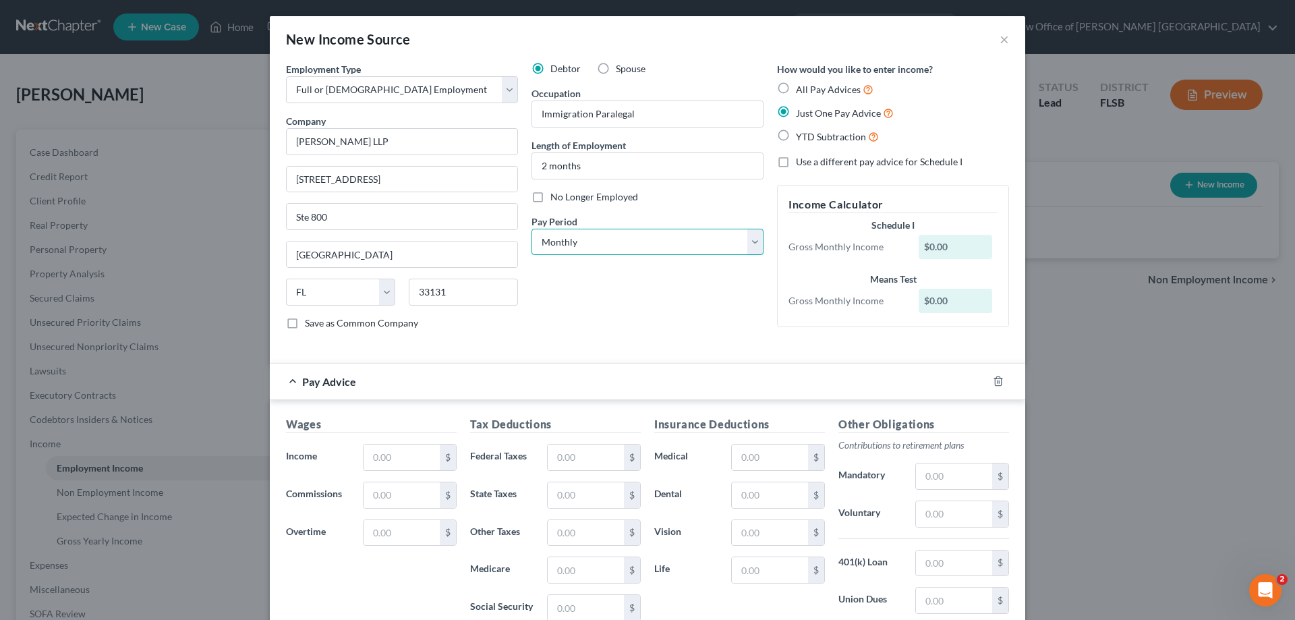
click at [750, 243] on select "Select Monthly Twice Monthly Every Other Week Weekly" at bounding box center [647, 242] width 232 height 27
select select "2"
click at [531, 229] on select "Select Monthly Twice Monthly Every Other Week Weekly" at bounding box center [647, 242] width 232 height 27
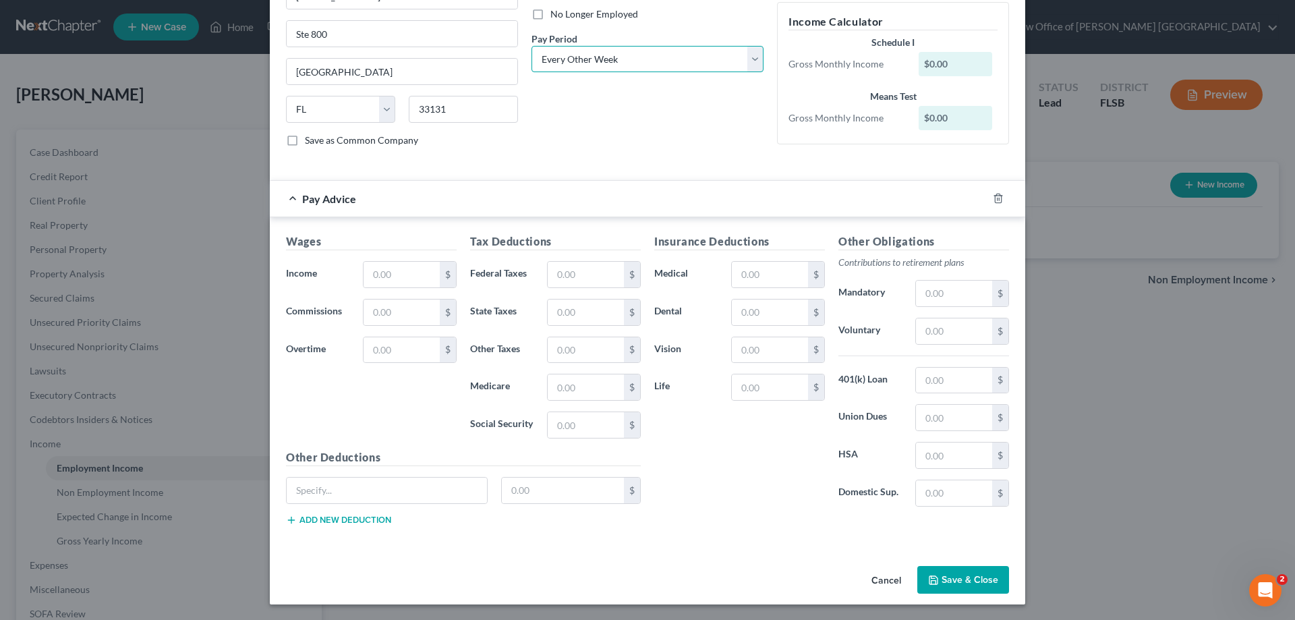
scroll to position [183, 0]
click at [398, 279] on input "text" at bounding box center [402, 274] width 76 height 26
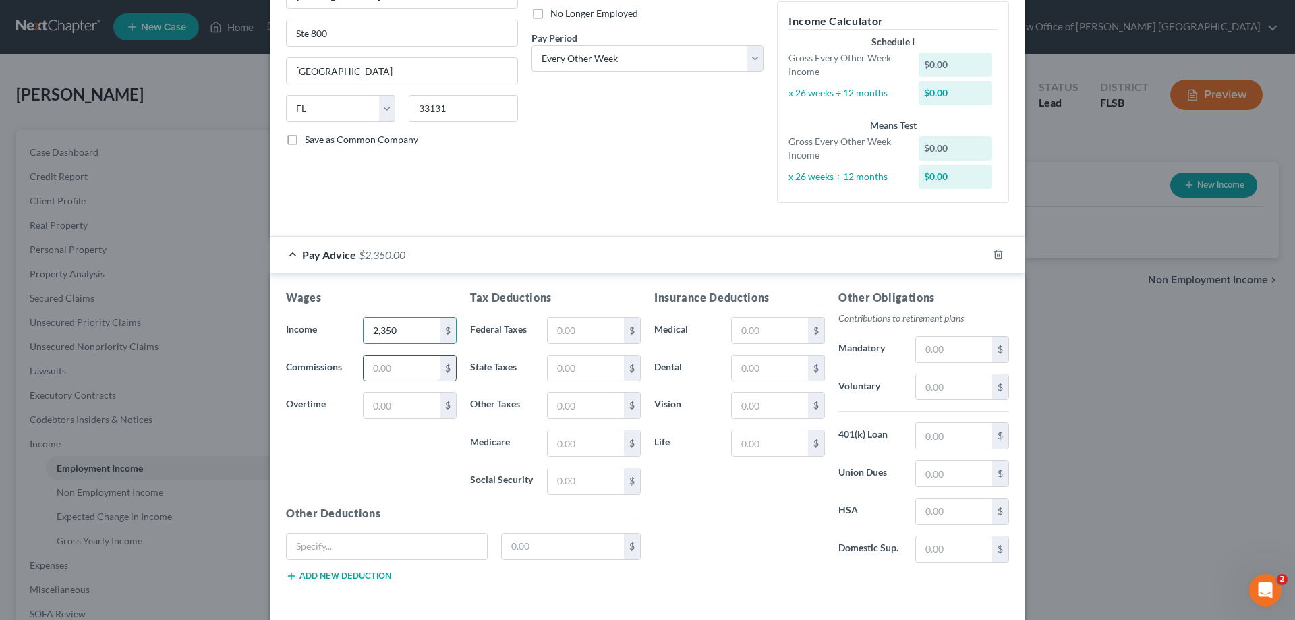
type input "2,350"
click at [413, 372] on input "text" at bounding box center [402, 368] width 76 height 26
click at [572, 335] on input "text" at bounding box center [586, 331] width 76 height 26
type input "203.67"
click at [556, 481] on input "text" at bounding box center [586, 481] width 76 height 26
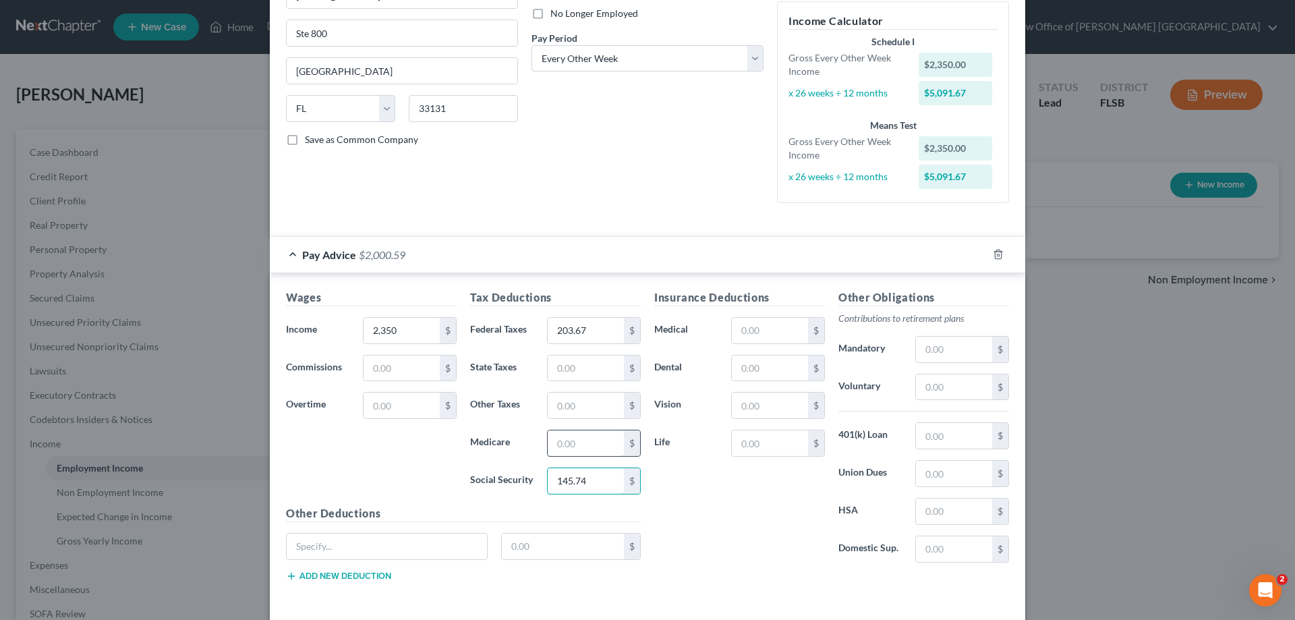
type input "145.74"
click at [562, 446] on input "text" at bounding box center [586, 443] width 76 height 26
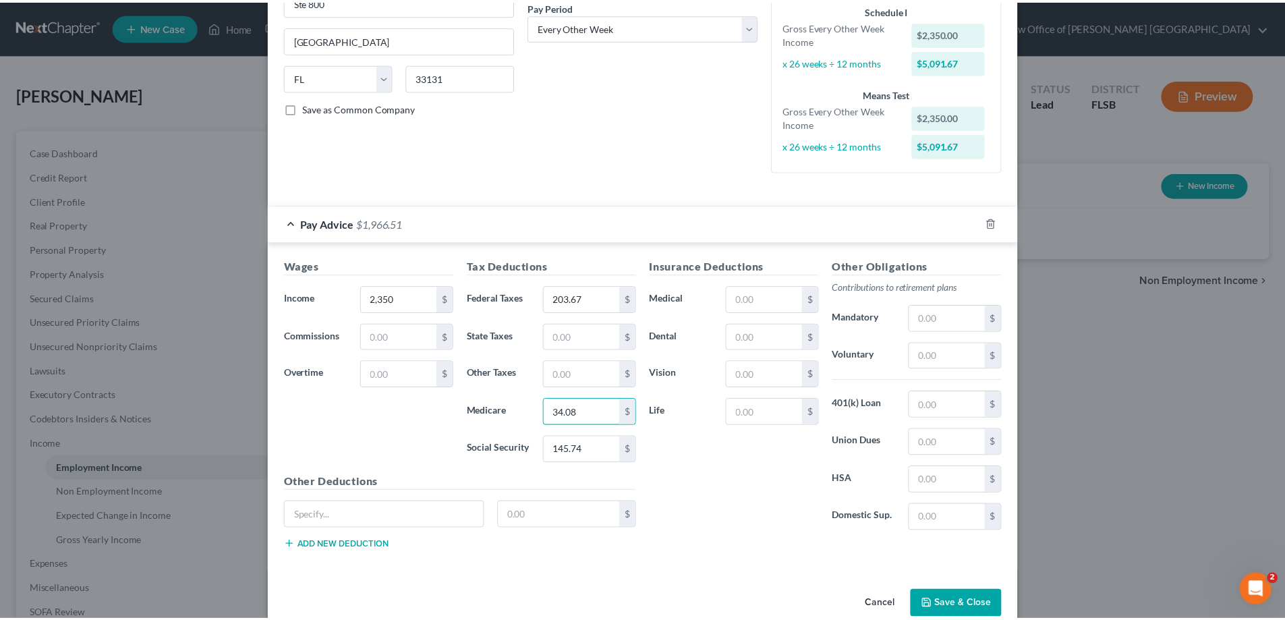
scroll to position [240, 0]
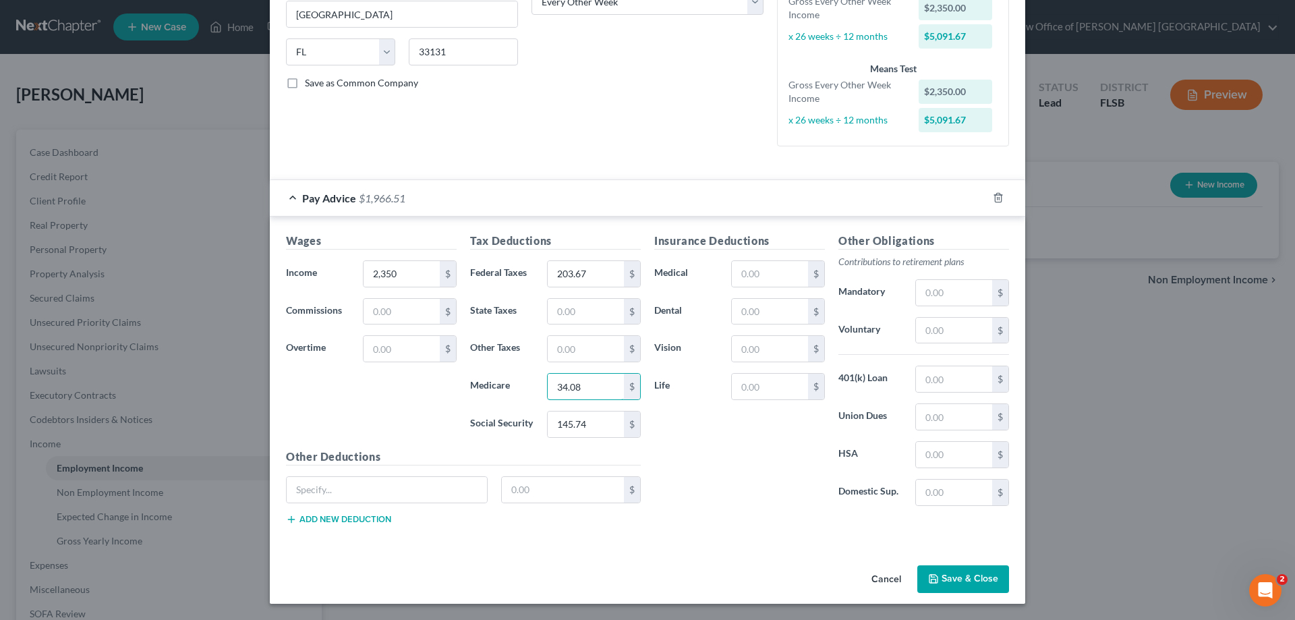
type input "34.08"
click at [948, 579] on button "Save & Close" at bounding box center [963, 579] width 92 height 28
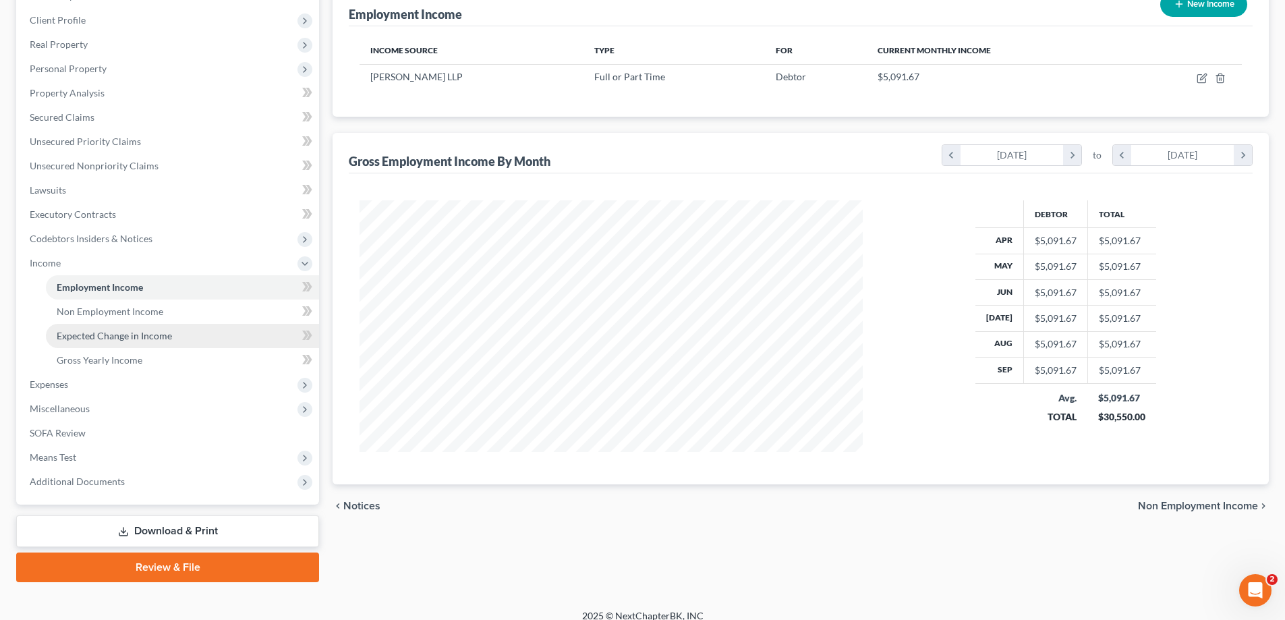
scroll to position [194, 0]
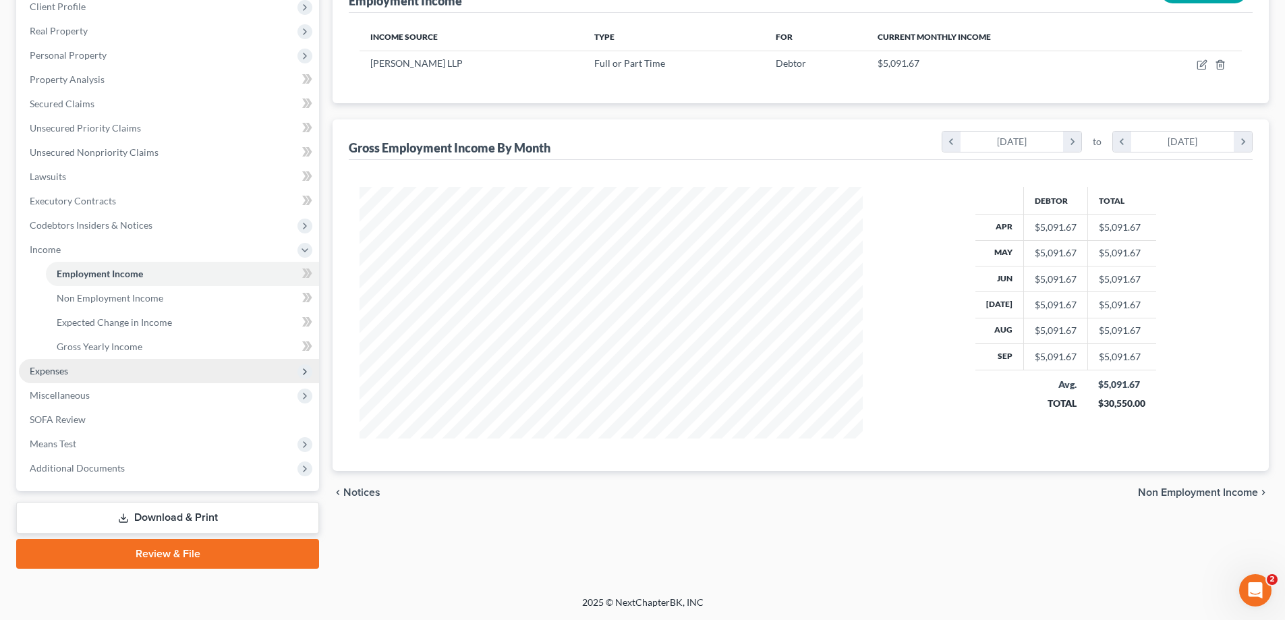
click at [61, 374] on span "Expenses" at bounding box center [49, 370] width 38 height 11
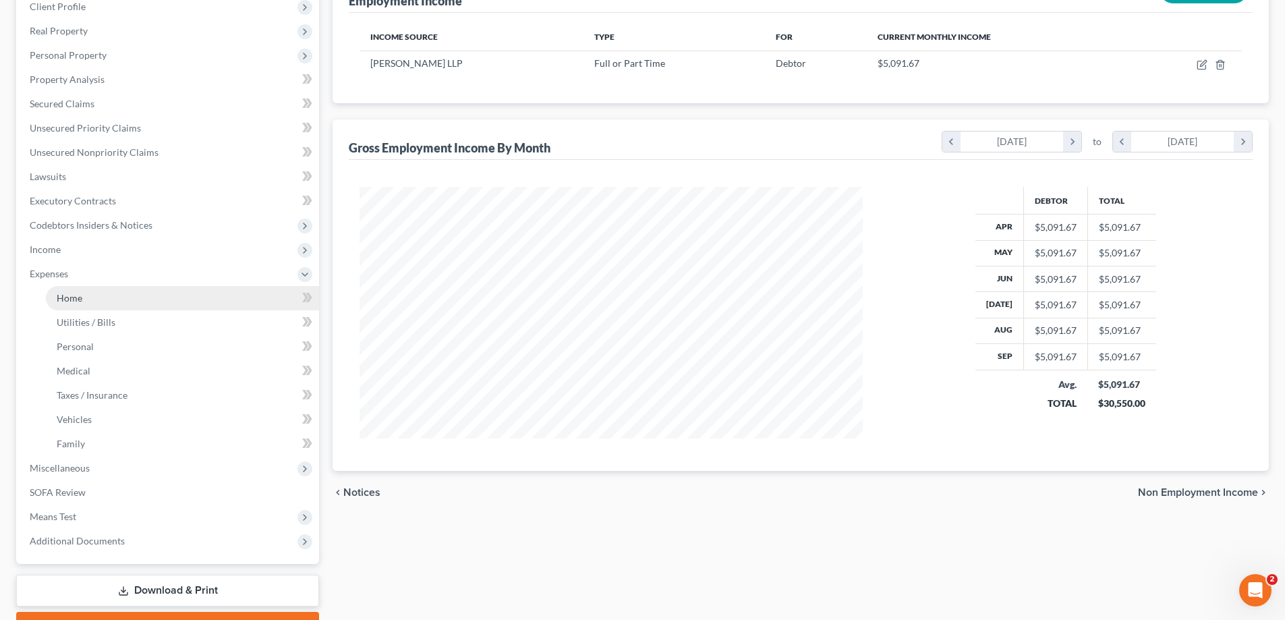
click at [80, 299] on span "Home" at bounding box center [70, 297] width 26 height 11
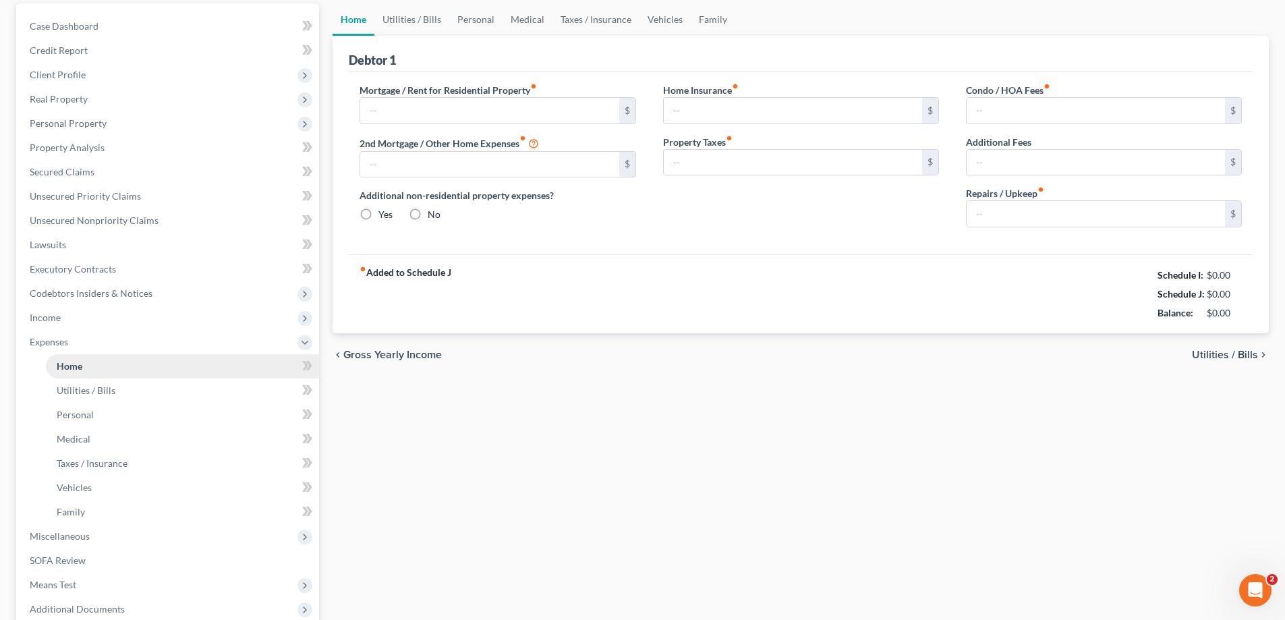
type input "0.00"
radio input "true"
type input "0.00"
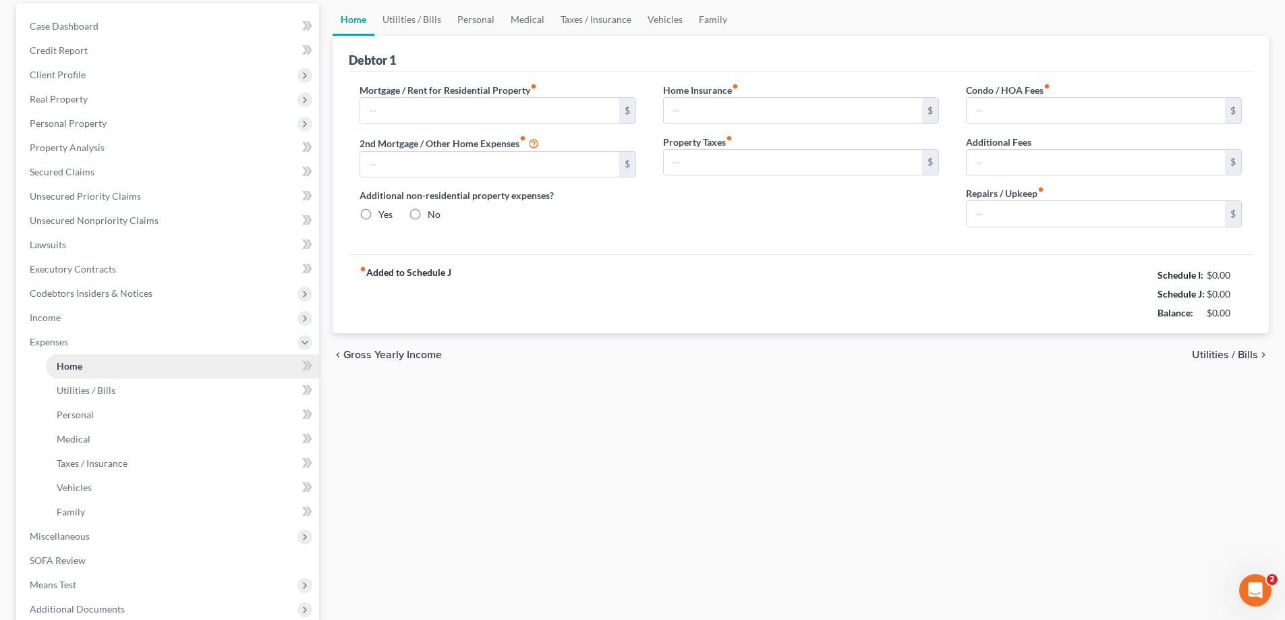
type input "0.00"
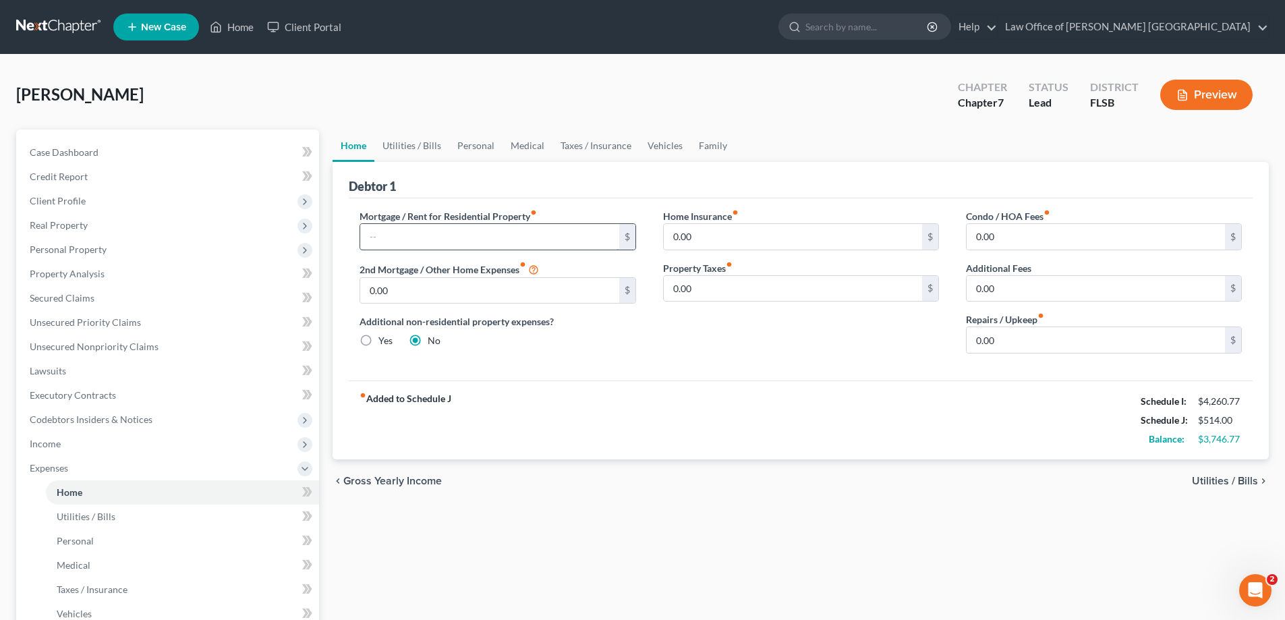
click at [528, 239] on input "text" at bounding box center [489, 237] width 258 height 26
type input "1,200"
click at [594, 358] on div "Mortgage / Rent for Residential Property fiber_manual_record 1,200 $ 2nd Mortga…" at bounding box center [497, 286] width 303 height 155
click at [975, 337] on input "0.00" at bounding box center [1095, 340] width 258 height 26
type input "100"
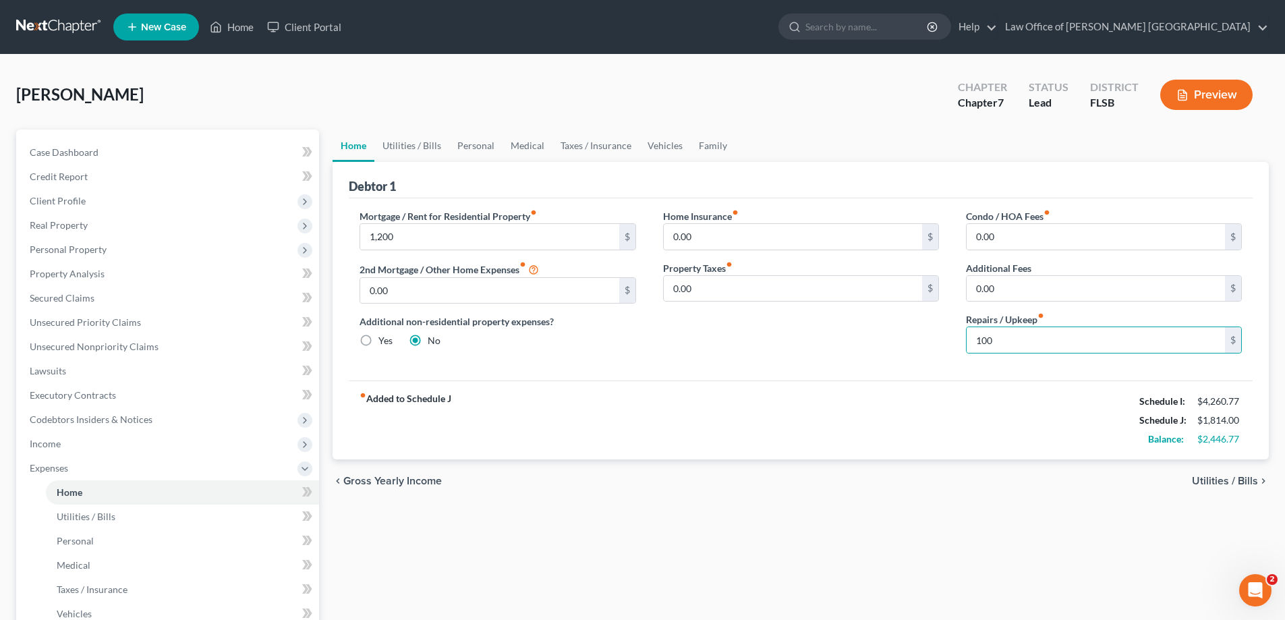
click at [809, 363] on div "Home Insurance fiber_manual_record 0.00 $ Property Taxes fiber_manual_record 0.…" at bounding box center [800, 286] width 303 height 155
click at [415, 148] on link "Utilities / Bills" at bounding box center [411, 145] width 75 height 32
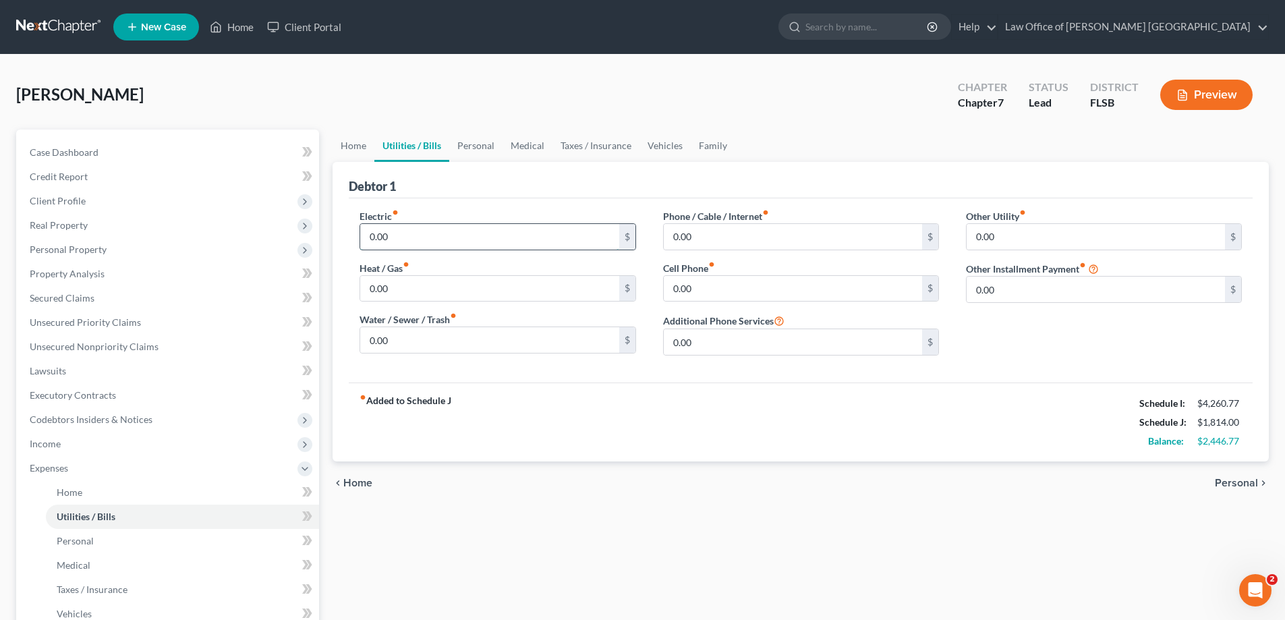
click at [404, 235] on input "0.00" at bounding box center [489, 237] width 258 height 26
type input "100"
click at [367, 340] on input "0.00" at bounding box center [489, 340] width 258 height 26
type input "100"
click at [672, 237] on input "0.00" at bounding box center [793, 237] width 258 height 26
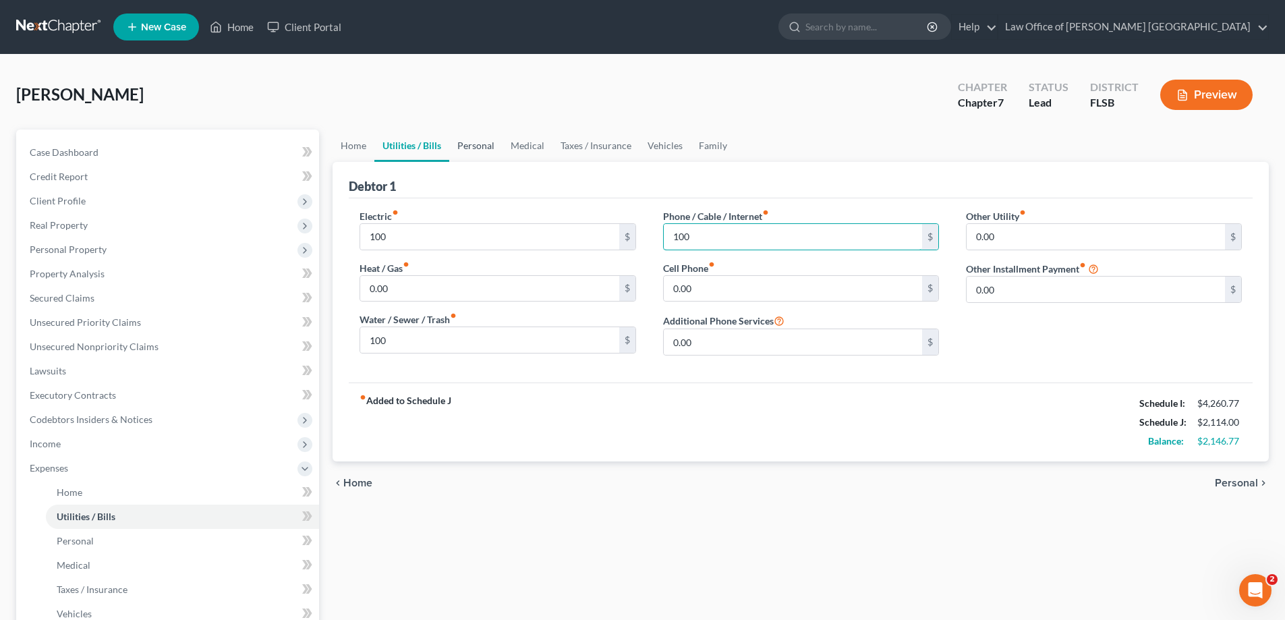
type input "100"
click at [484, 149] on link "Personal" at bounding box center [475, 145] width 53 height 32
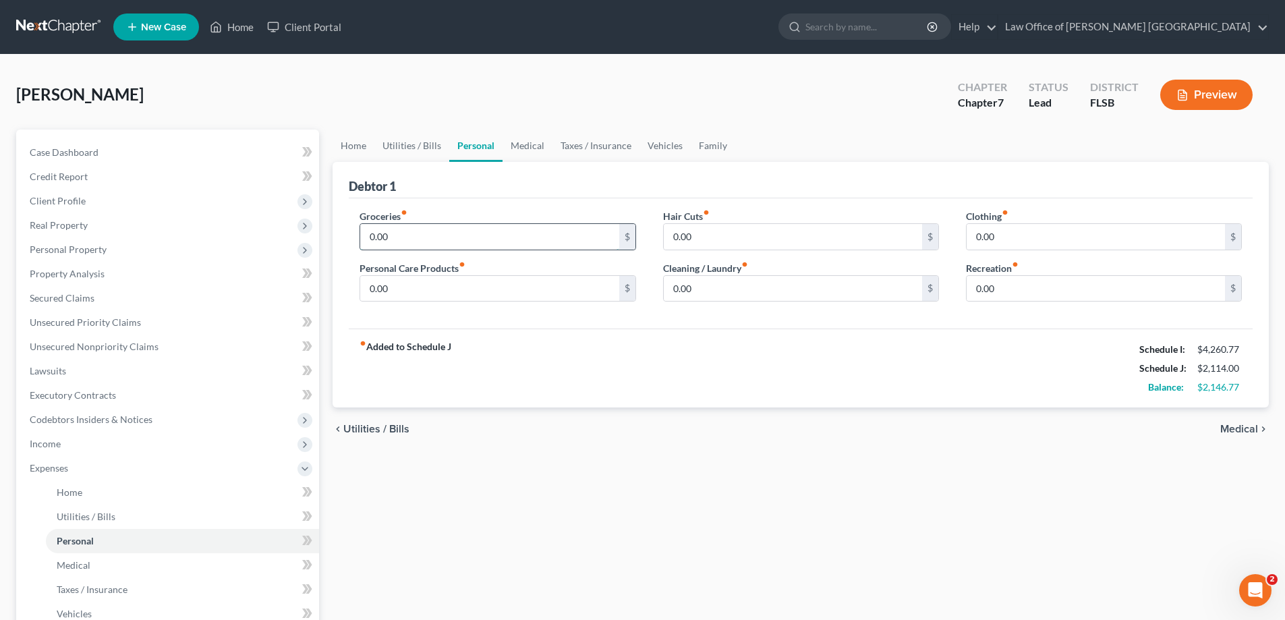
click at [403, 233] on input "0.00" at bounding box center [489, 237] width 258 height 26
type input "1,000"
click at [403, 287] on input "0.00" at bounding box center [489, 289] width 258 height 26
type input "200"
click at [685, 233] on input "0.00" at bounding box center [793, 237] width 258 height 26
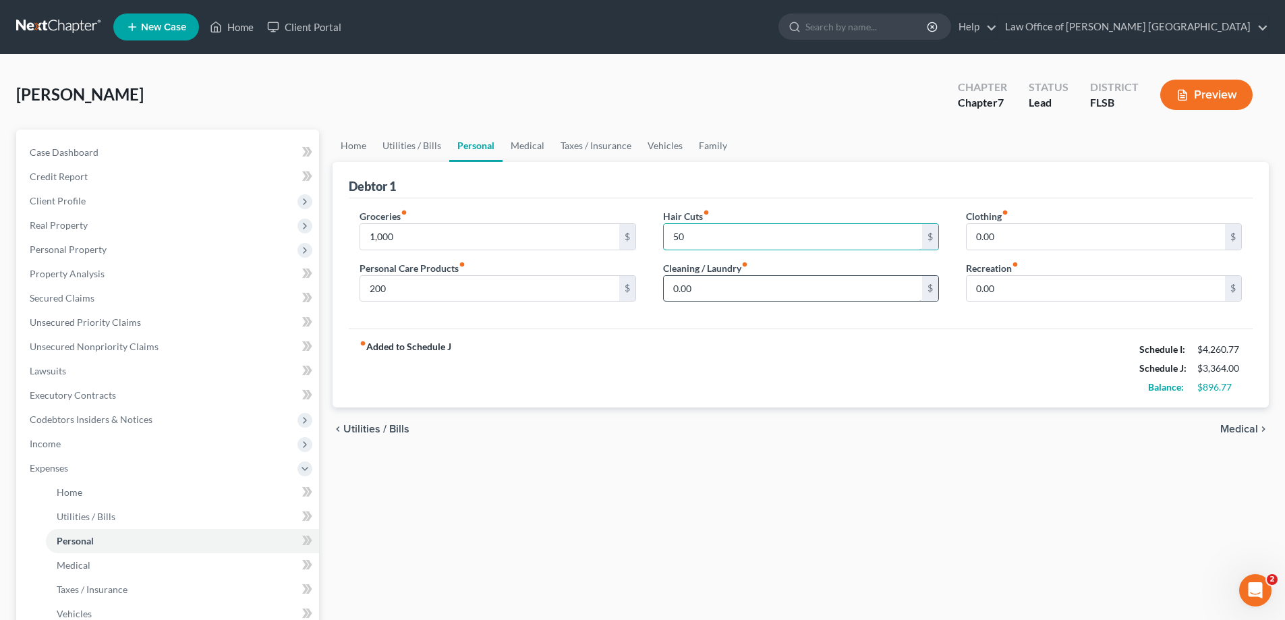
type input "50"
click at [702, 283] on input "0.00" at bounding box center [793, 289] width 258 height 26
type input "50"
click at [1010, 238] on input "0.00" at bounding box center [1095, 237] width 258 height 26
type input "50"
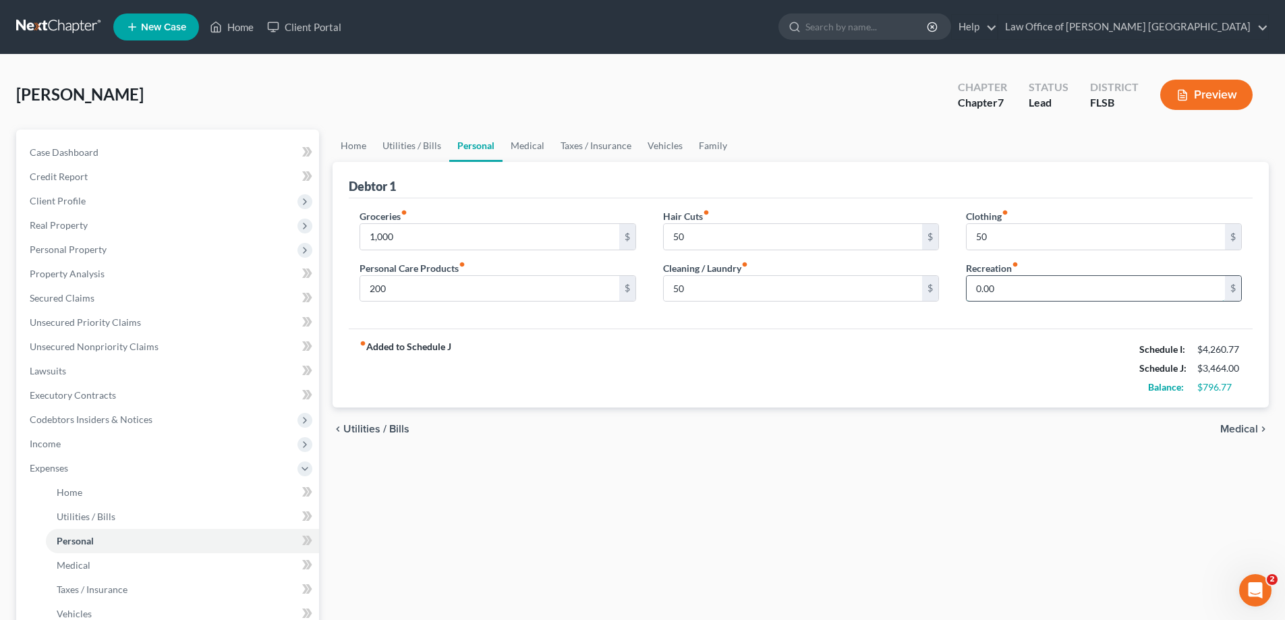
click at [1008, 282] on input "0.00" at bounding box center [1095, 289] width 258 height 26
type input "100"
click at [532, 144] on link "Medical" at bounding box center [527, 145] width 50 height 32
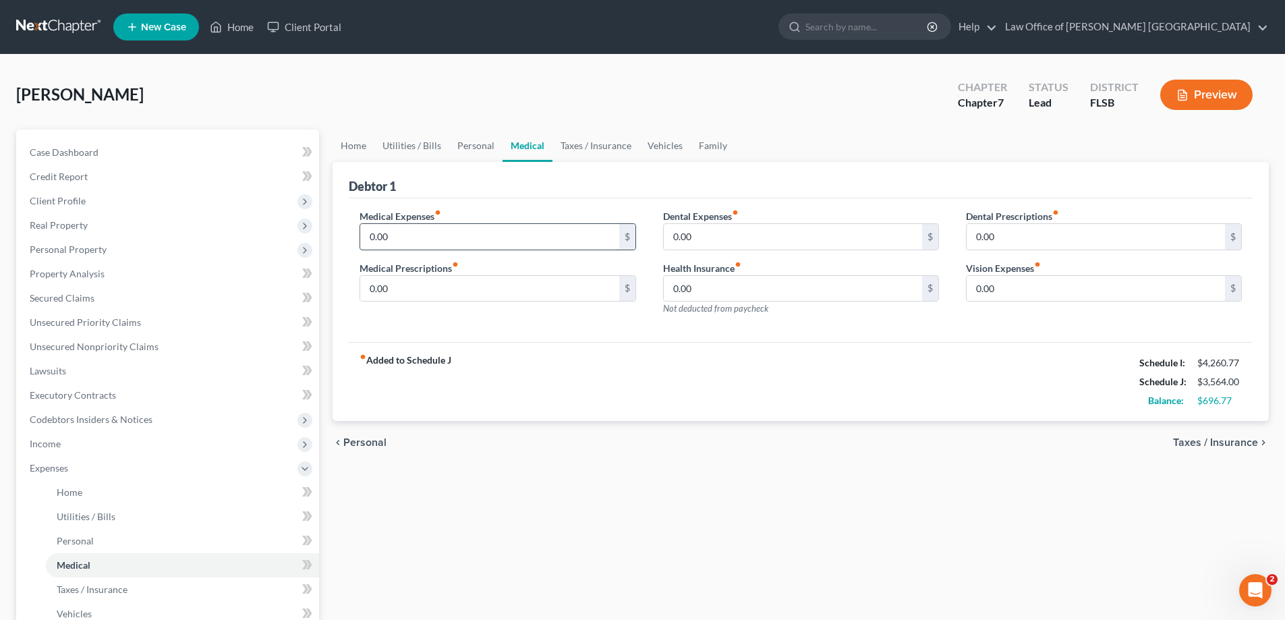
click at [395, 239] on input "0.00" at bounding box center [489, 237] width 258 height 26
type input "350"
click at [707, 232] on input "0.00" at bounding box center [793, 237] width 258 height 26
type input "20"
click at [705, 287] on input "0.00" at bounding box center [793, 289] width 258 height 26
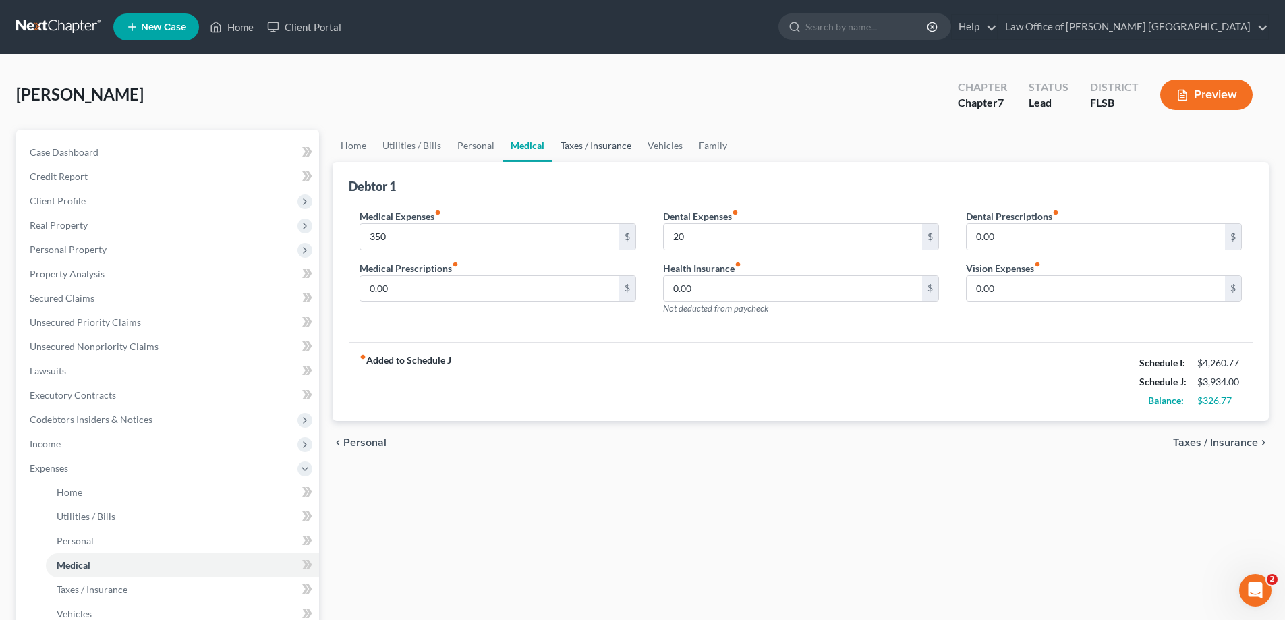
click at [598, 146] on link "Taxes / Insurance" at bounding box center [595, 145] width 87 height 32
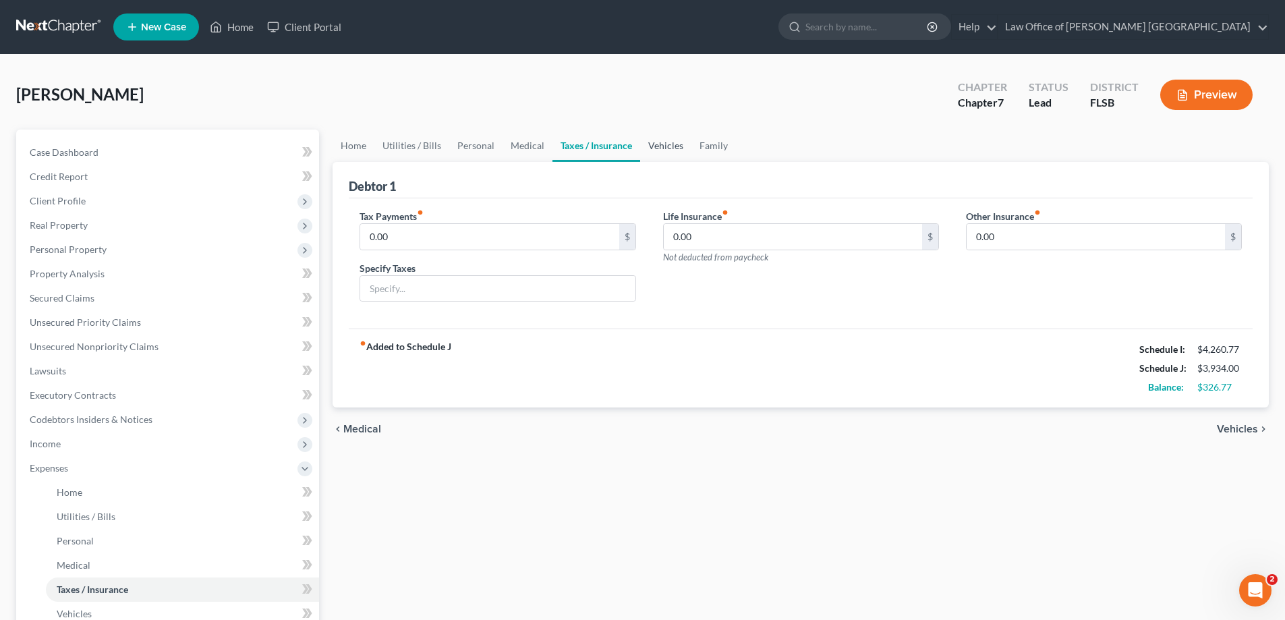
click at [668, 147] on link "Vehicles" at bounding box center [665, 145] width 51 height 32
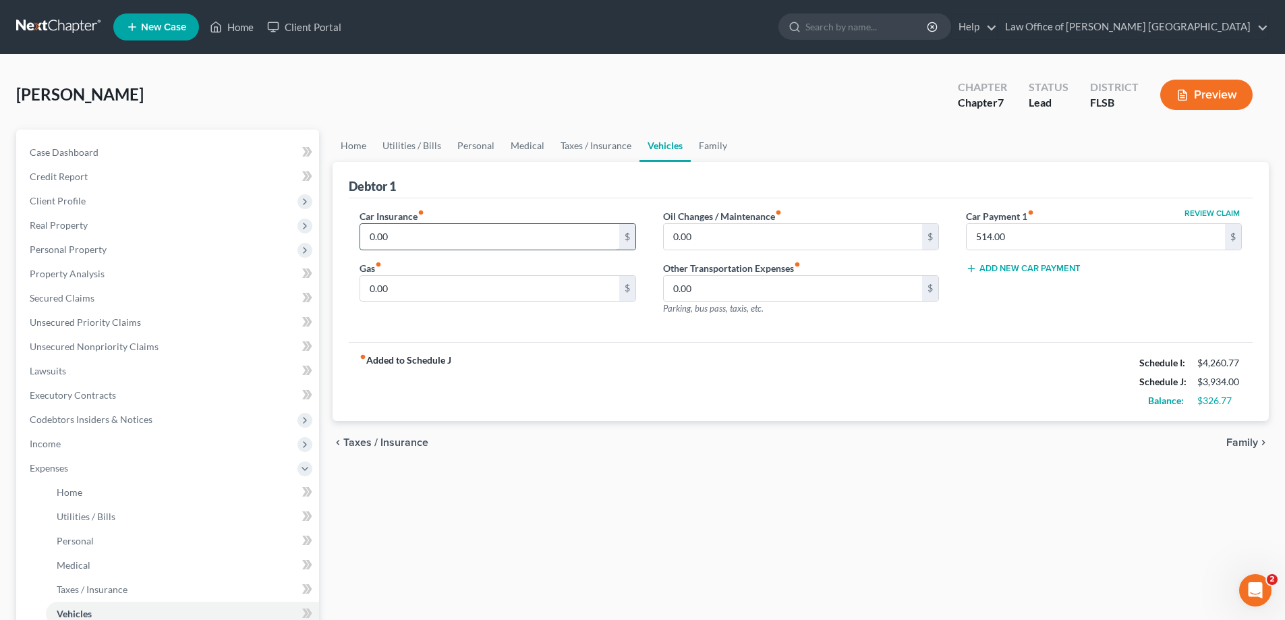
click at [393, 237] on input "0.00" at bounding box center [489, 237] width 258 height 26
type input "168"
click at [402, 291] on input "0.00" at bounding box center [489, 289] width 258 height 26
type input "470"
click at [711, 233] on input "0.00" at bounding box center [793, 237] width 258 height 26
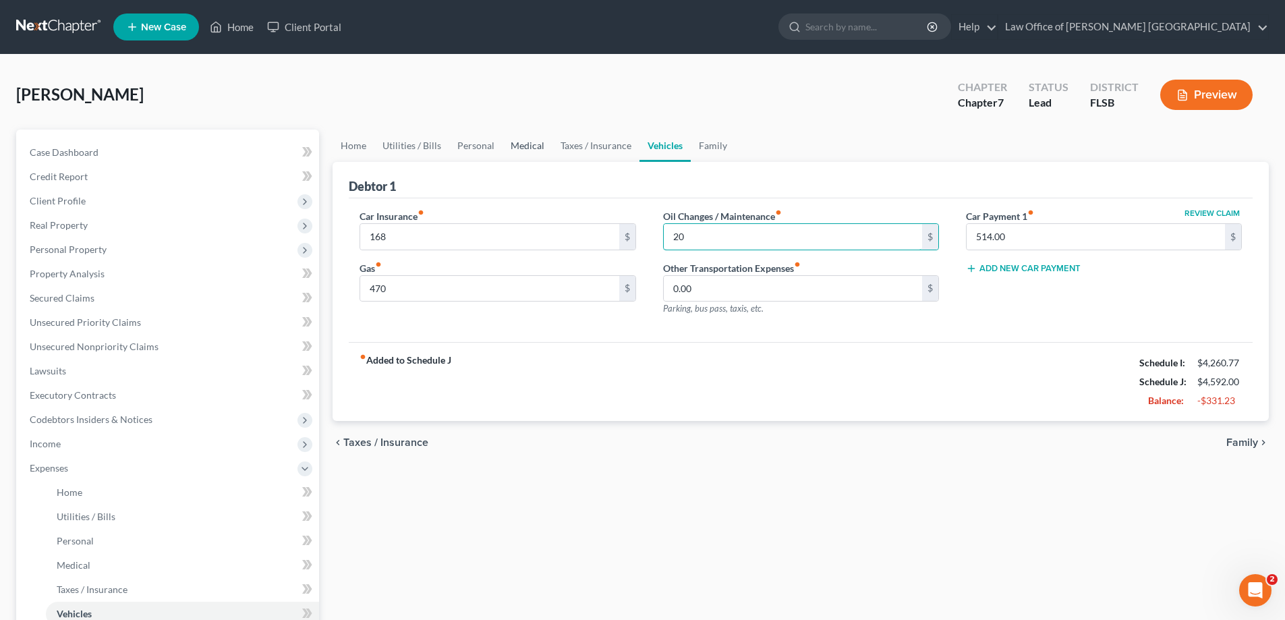
type input "20"
click at [531, 150] on link "Medical" at bounding box center [527, 145] width 50 height 32
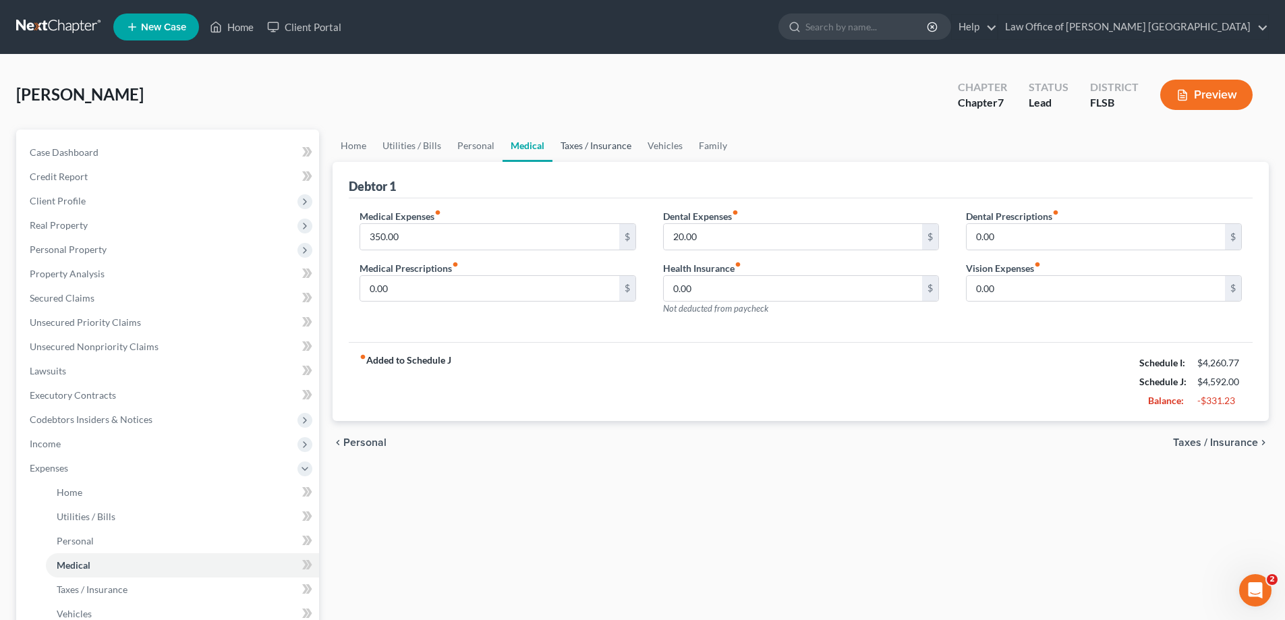
click at [583, 153] on link "Taxes / Insurance" at bounding box center [595, 145] width 87 height 32
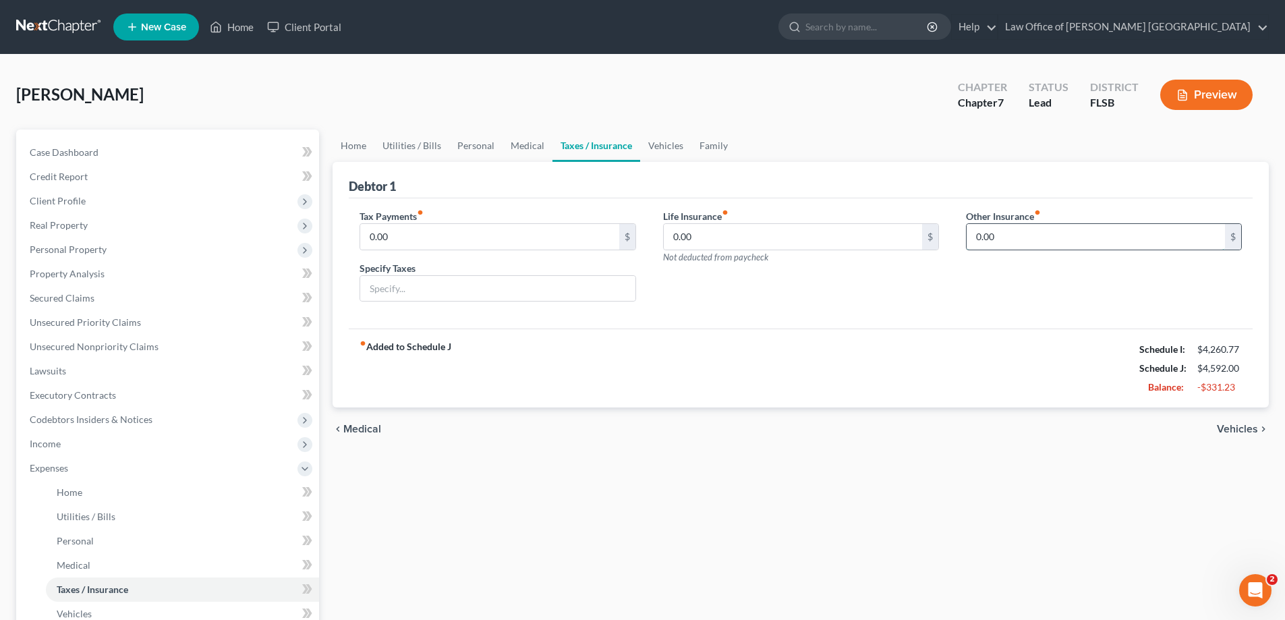
click at [1012, 239] on input "0.00" at bounding box center [1095, 237] width 258 height 26
type input "20"
click at [1066, 281] on input "text" at bounding box center [1103, 275] width 275 height 26
type input "[PERSON_NAME]'s"
click at [844, 307] on div "Life Insurance fiber_manual_record 0.00 $ Not deducted from paycheck" at bounding box center [800, 261] width 303 height 104
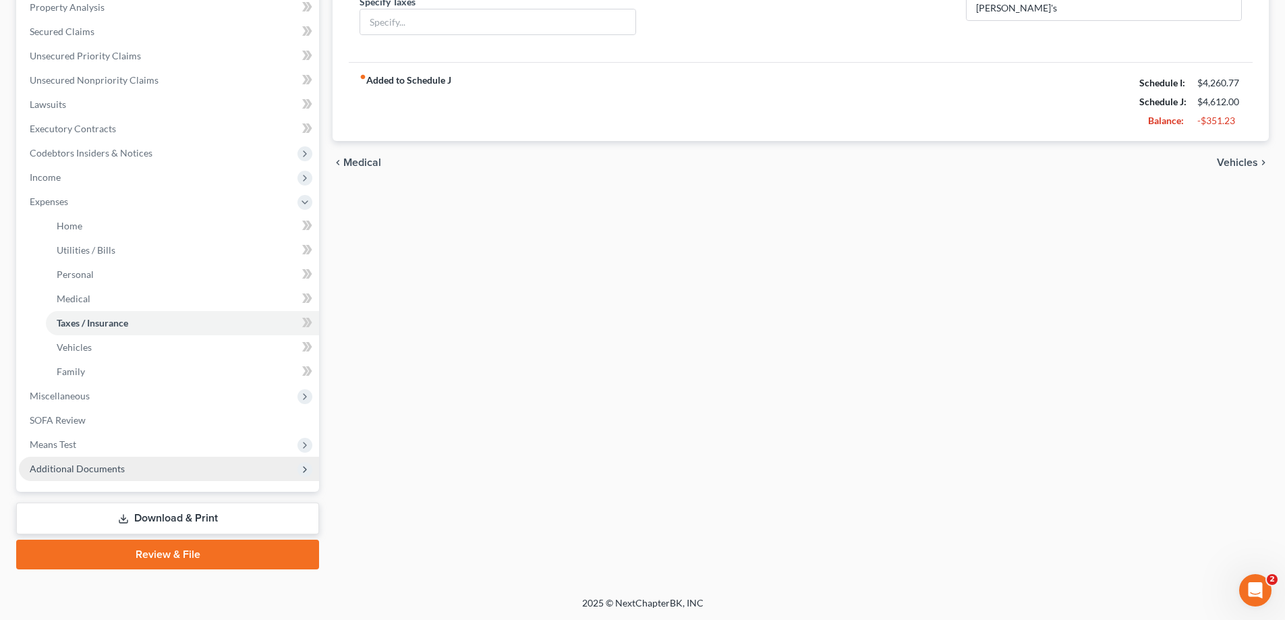
scroll to position [267, 0]
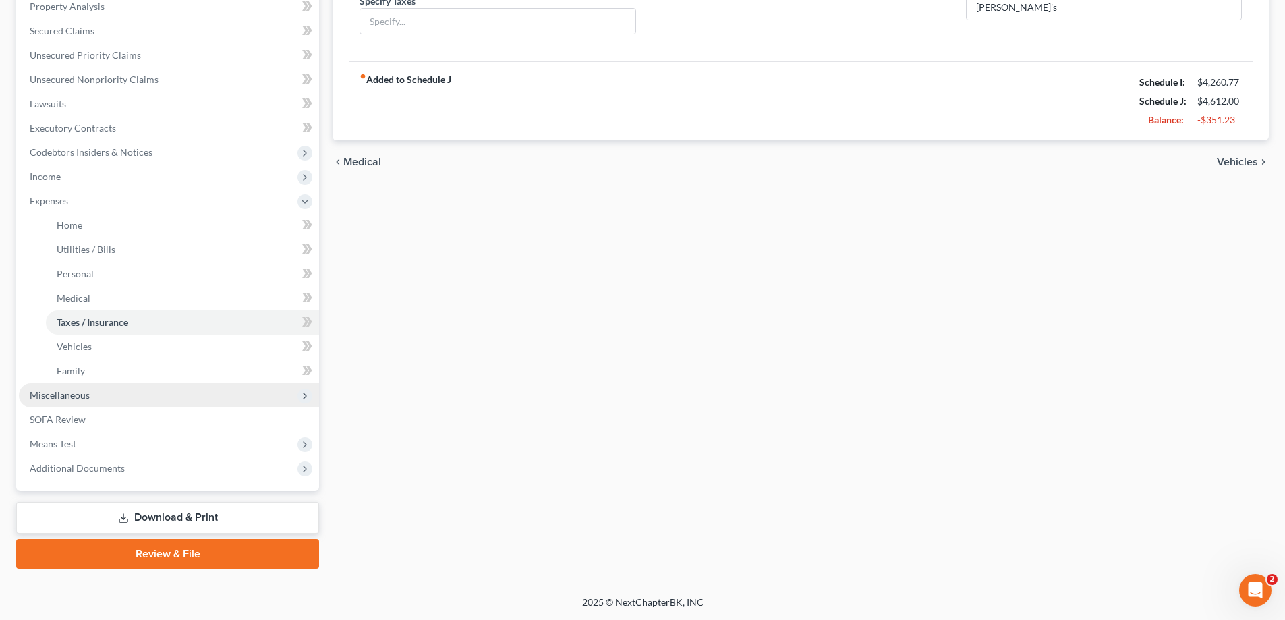
click at [68, 397] on span "Miscellaneous" at bounding box center [60, 394] width 60 height 11
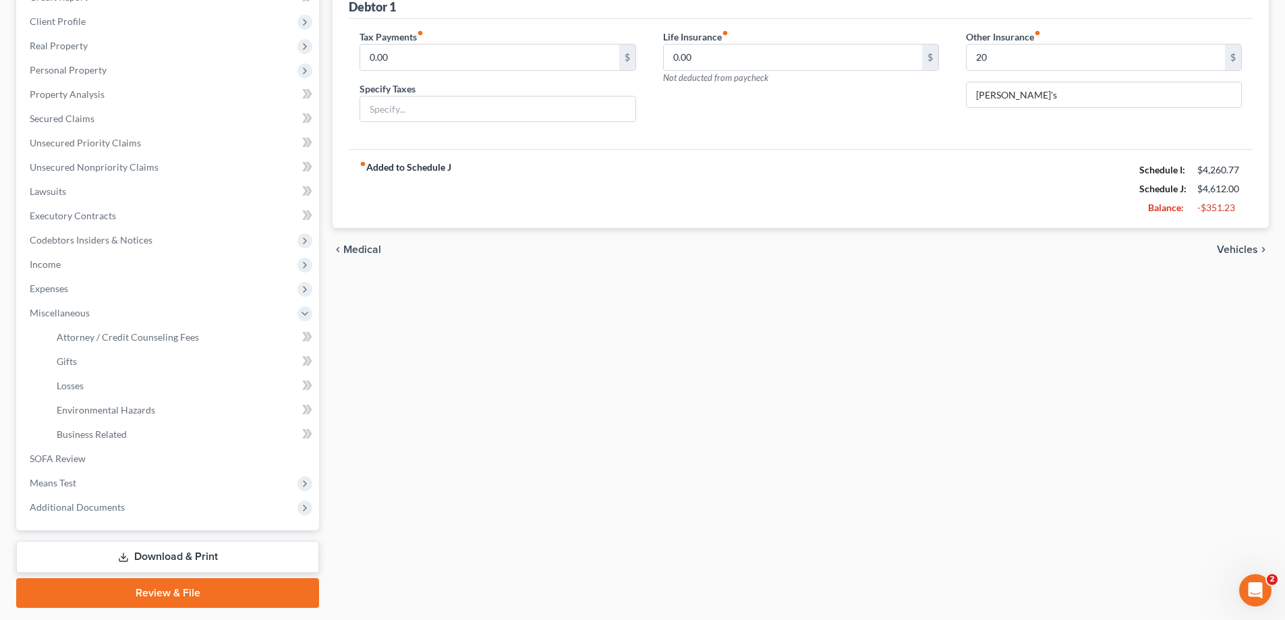
scroll to position [219, 0]
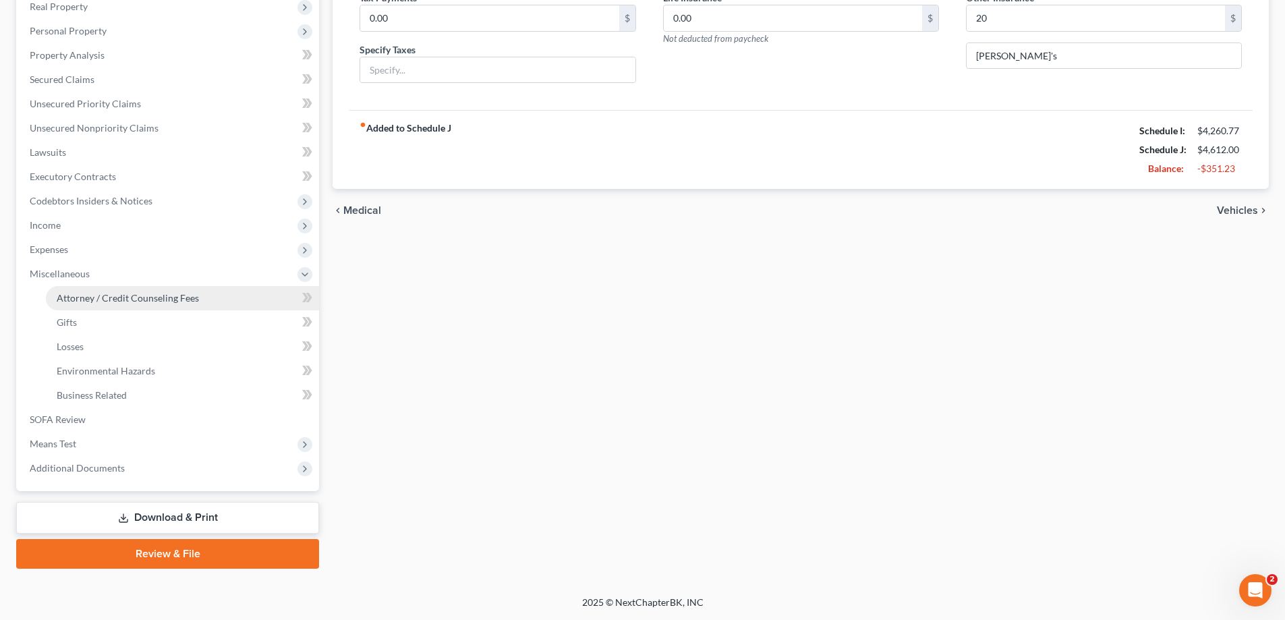
click at [124, 299] on span "Attorney / Credit Counseling Fees" at bounding box center [128, 297] width 142 height 11
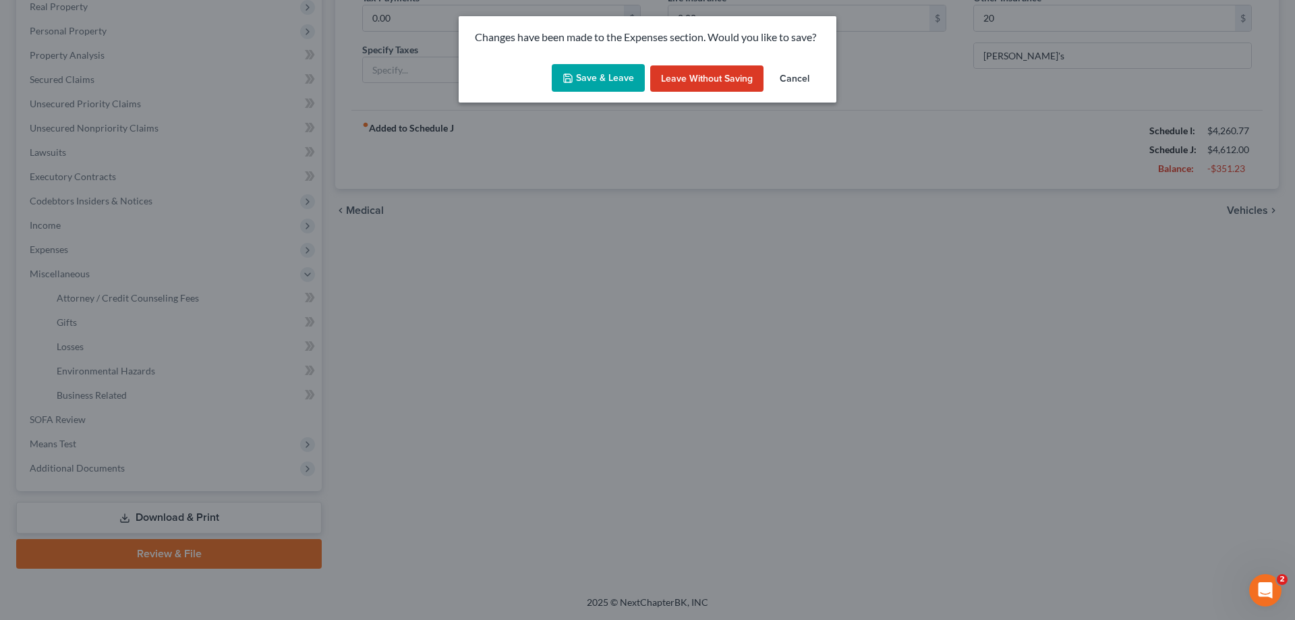
click at [612, 79] on button "Save & Leave" at bounding box center [598, 78] width 93 height 28
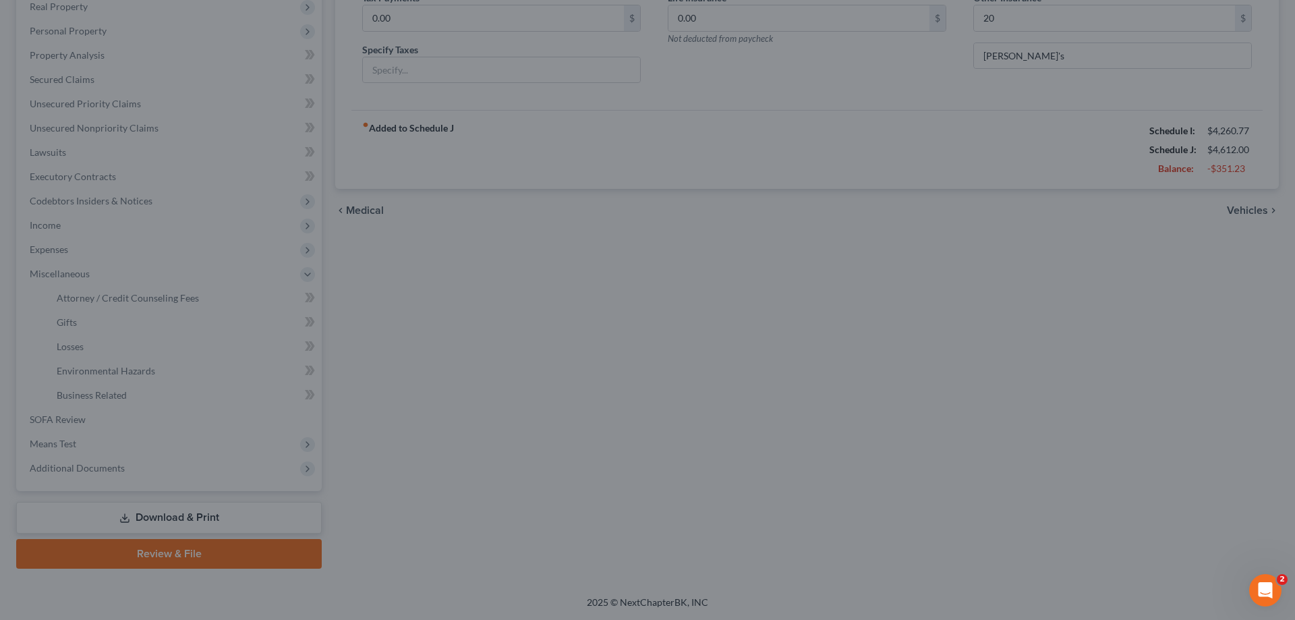
type input "20.00"
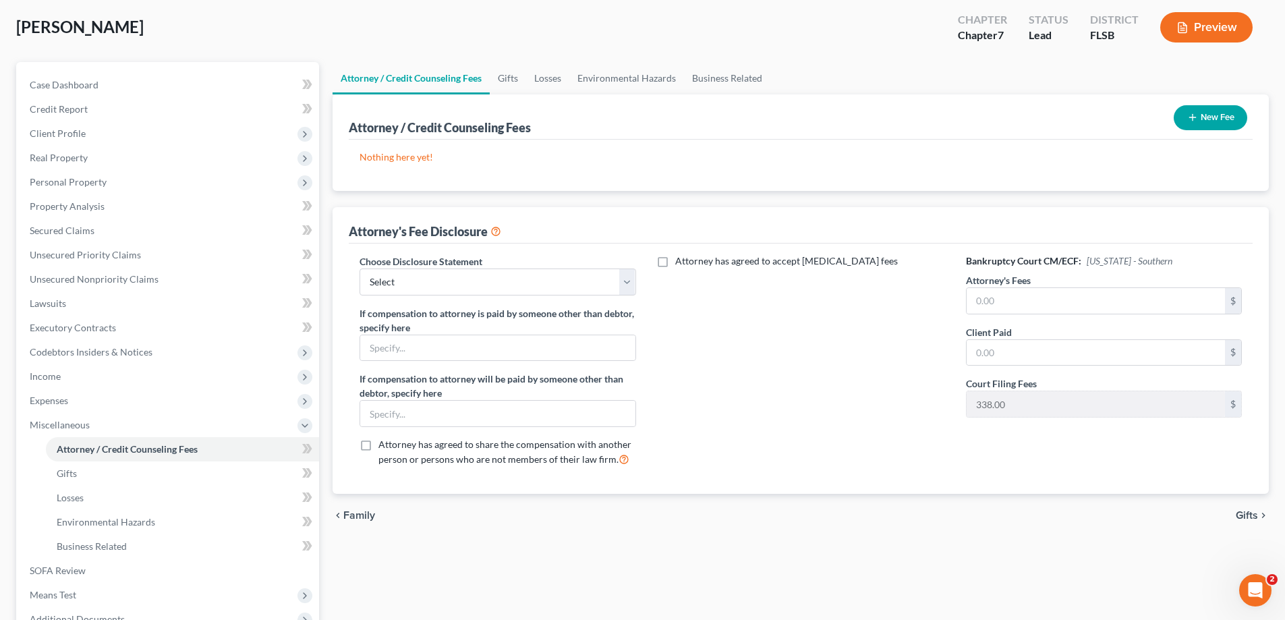
scroll to position [135, 0]
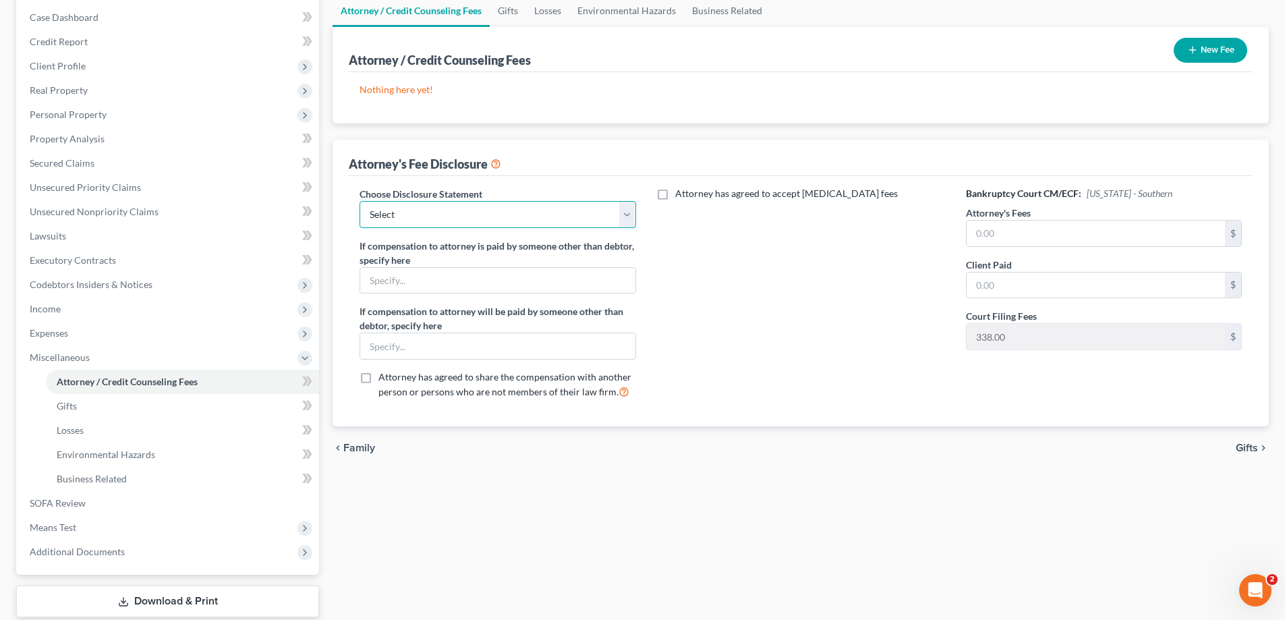
click at [628, 217] on select "Select Disclosure Compensation Statement" at bounding box center [497, 214] width 276 height 27
select select "0"
click at [359, 201] on select "Select Disclosure Compensation Statement" at bounding box center [497, 214] width 276 height 27
click at [993, 229] on input "text" at bounding box center [1095, 234] width 258 height 26
type input "1,962"
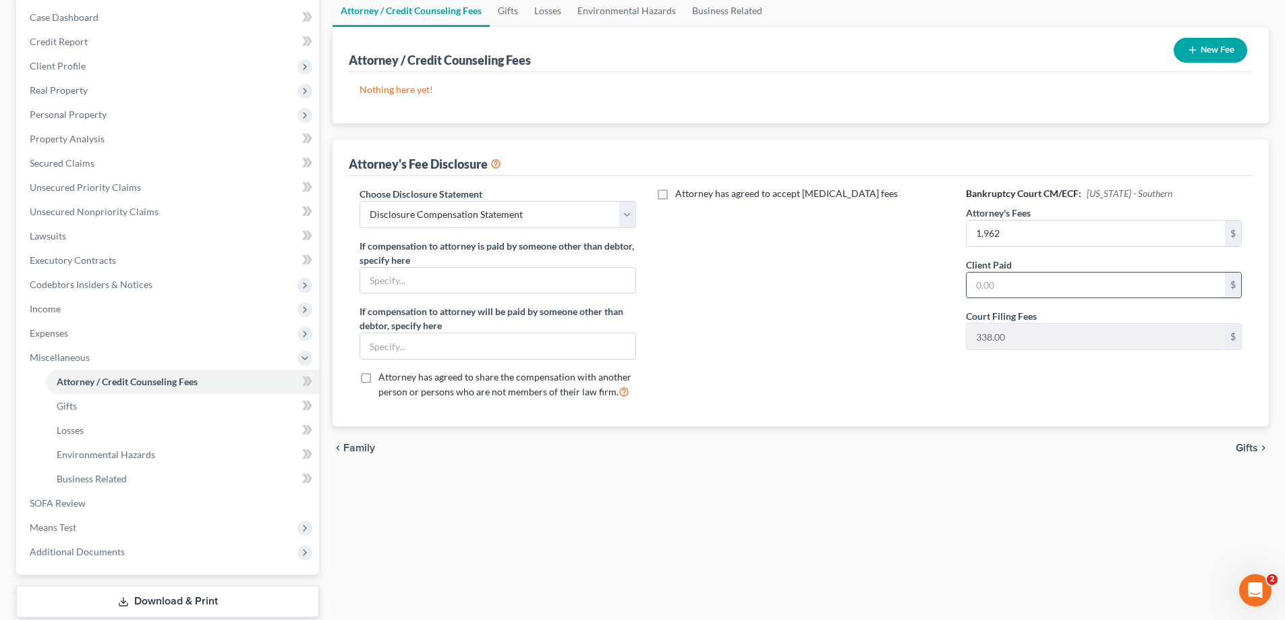
click at [1002, 284] on input "text" at bounding box center [1095, 285] width 258 height 26
type input "1,962"
click at [805, 401] on div "Attorney has agreed to accept [MEDICAL_DATA] fees" at bounding box center [800, 298] width 303 height 223
click at [987, 234] on input "1,962" at bounding box center [1095, 234] width 258 height 26
type input "1,662"
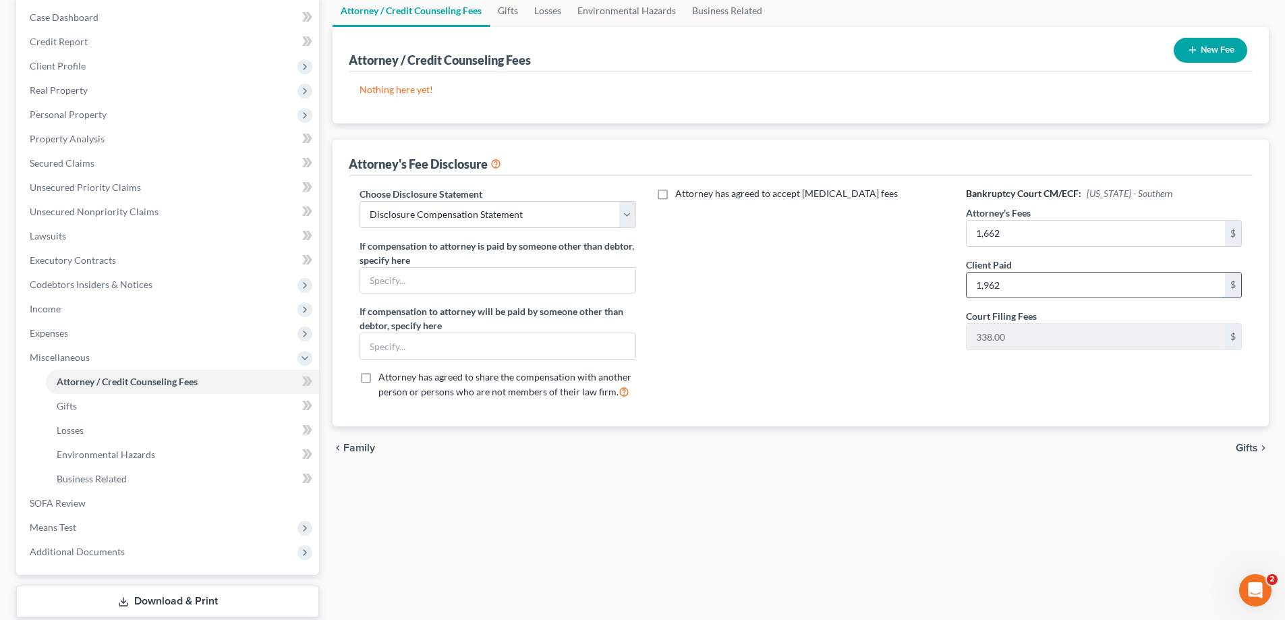
click at [1031, 290] on input "1,962" at bounding box center [1095, 285] width 258 height 26
type input "1,662"
click at [457, 279] on input "text" at bounding box center [497, 281] width 275 height 26
click at [681, 280] on div "Attorney has agreed to accept [MEDICAL_DATA] fees" at bounding box center [800, 298] width 303 height 223
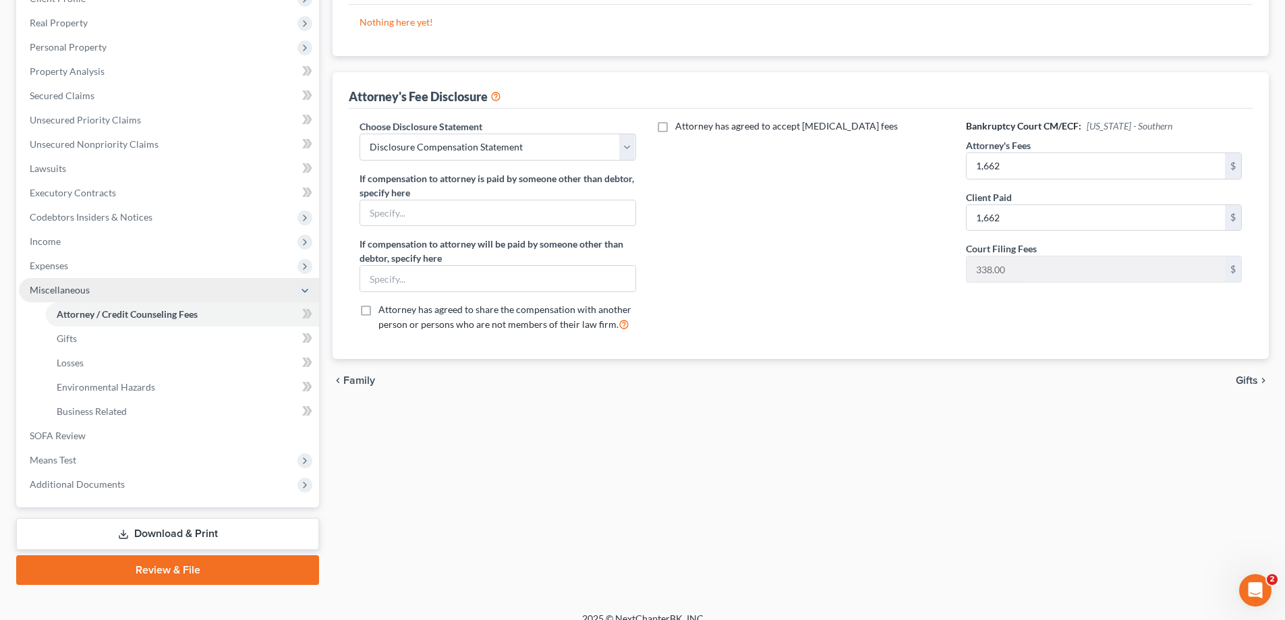
scroll to position [219, 0]
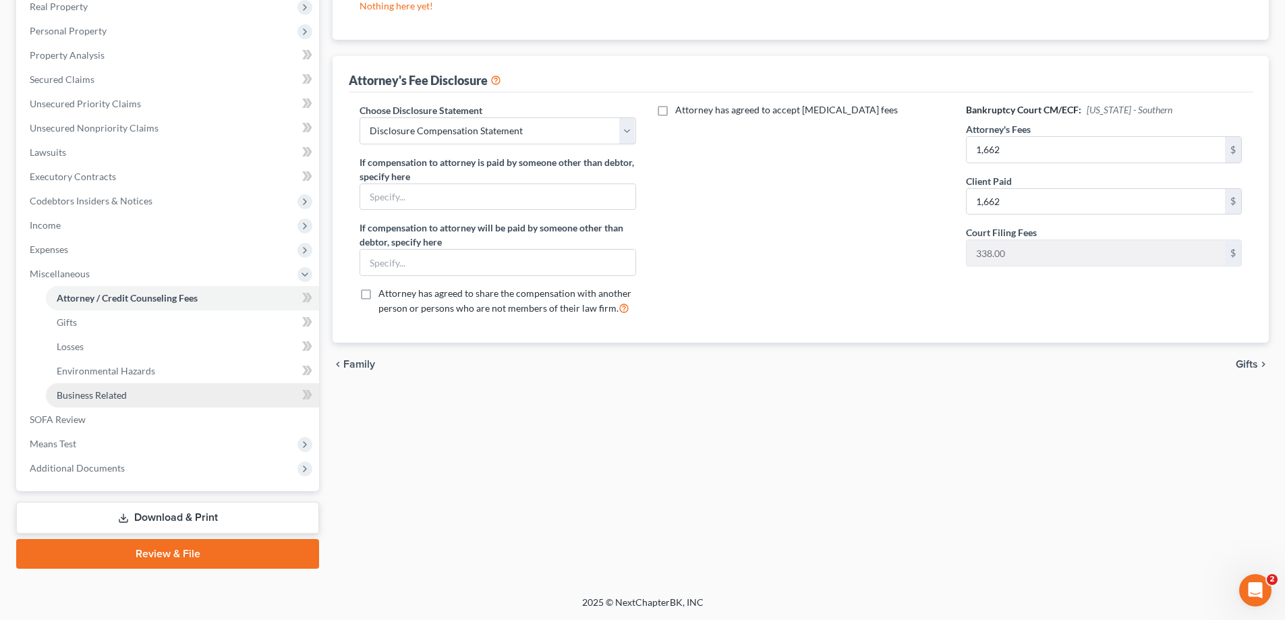
click at [103, 395] on span "Business Related" at bounding box center [92, 394] width 70 height 11
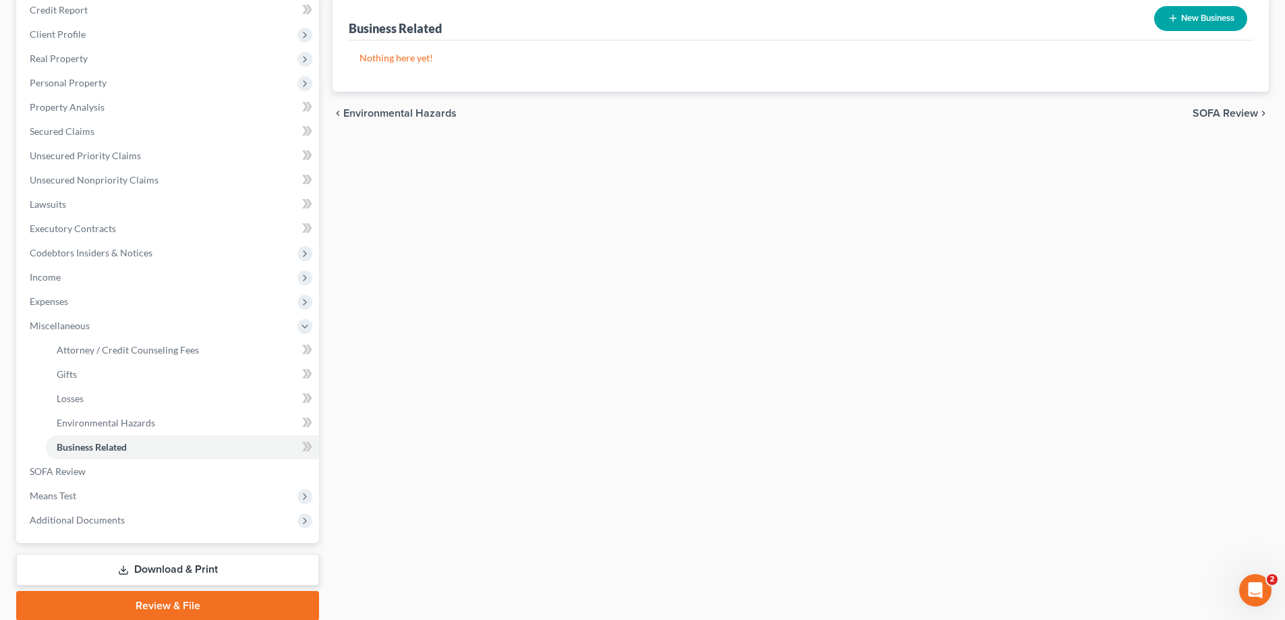
scroll to position [202, 0]
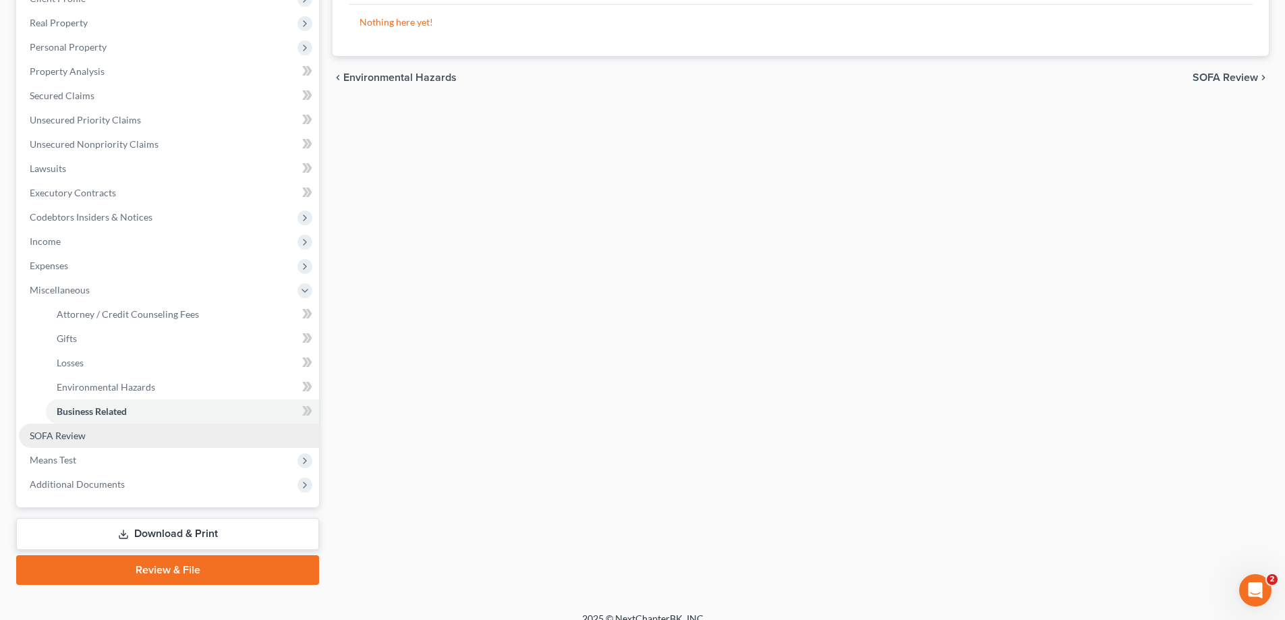
click at [75, 438] on span "SOFA Review" at bounding box center [58, 435] width 56 height 11
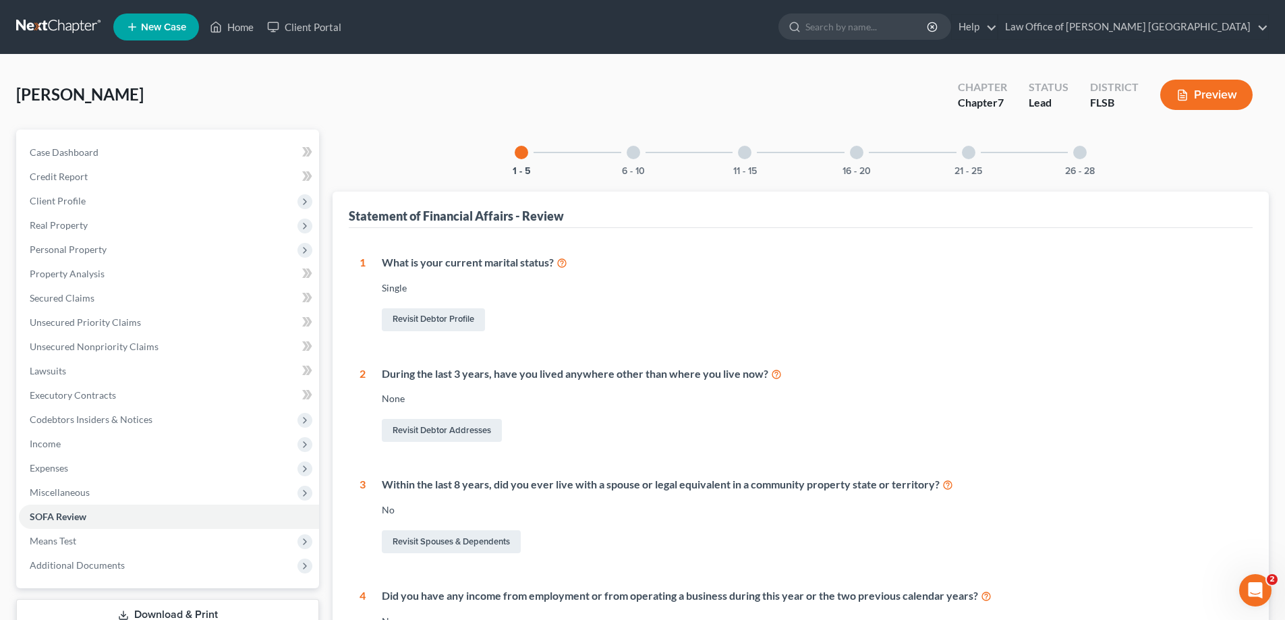
click at [635, 153] on div at bounding box center [633, 152] width 13 height 13
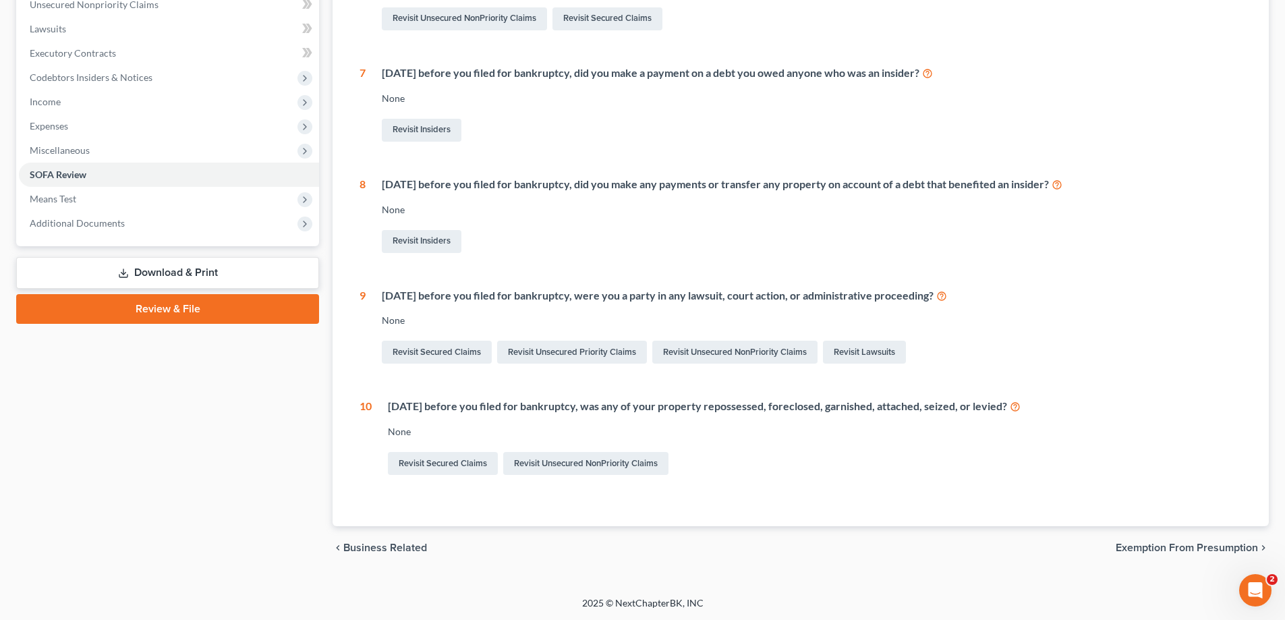
scroll to position [343, 0]
click at [550, 463] on link "Revisit Unsecured NonPriority Claims" at bounding box center [585, 462] width 165 height 23
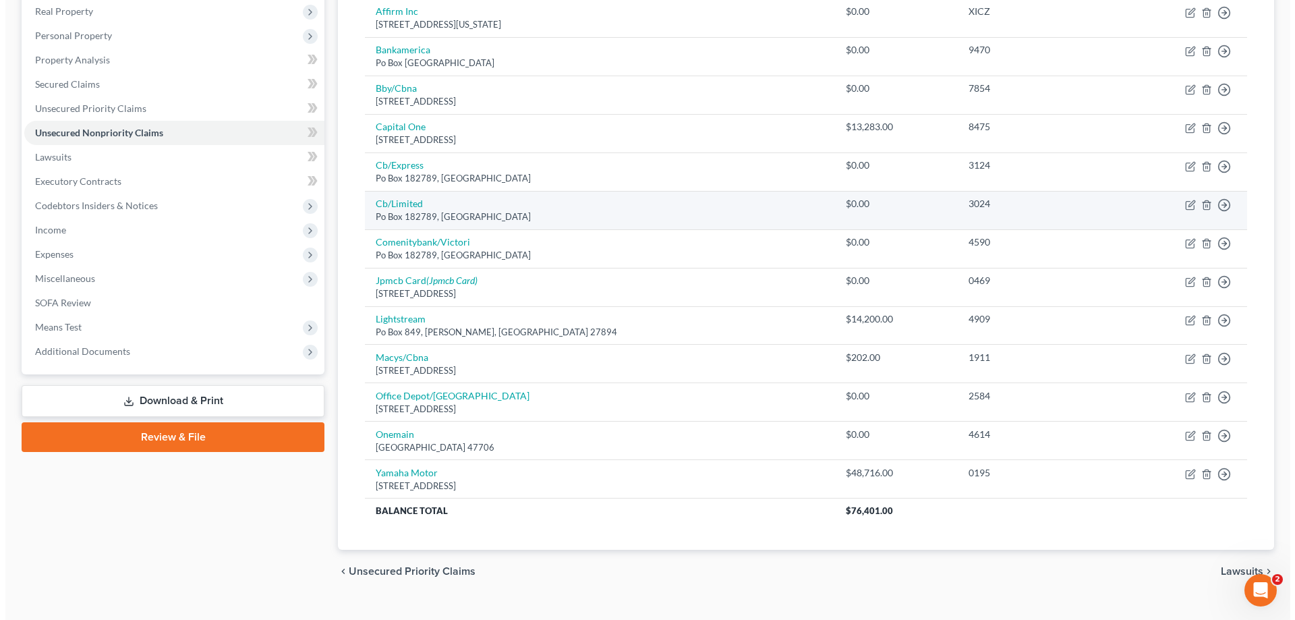
scroll to position [238, 0]
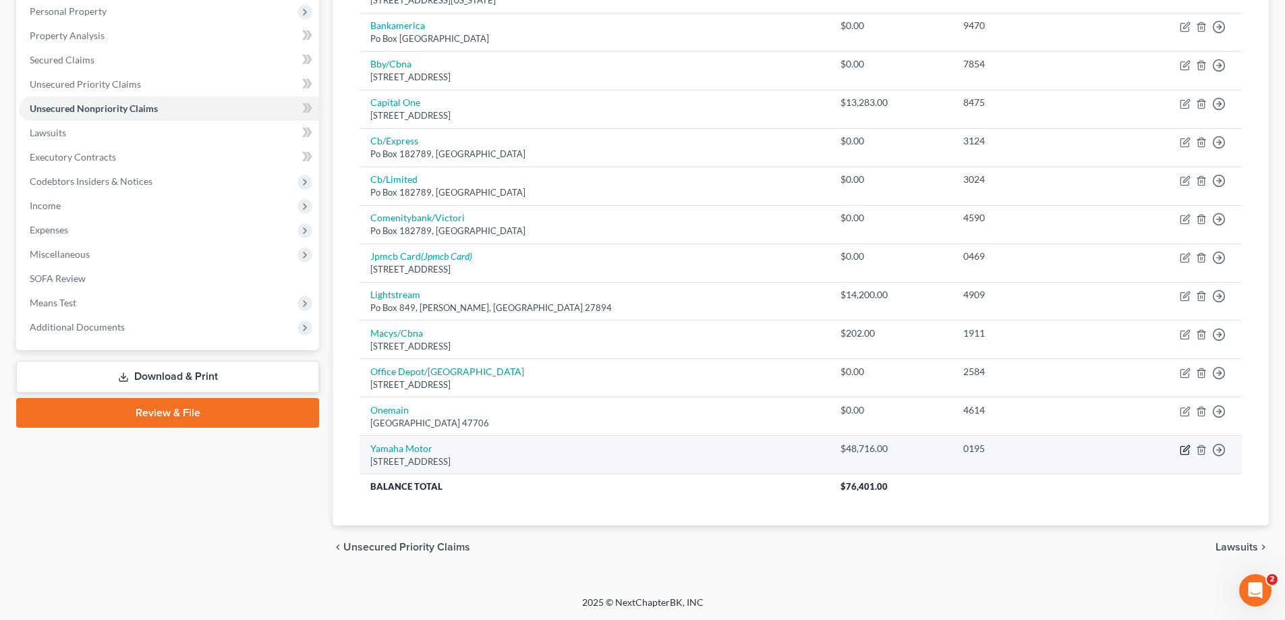
click at [1184, 447] on icon "button" at bounding box center [1185, 449] width 11 height 11
select select "4"
select select "0"
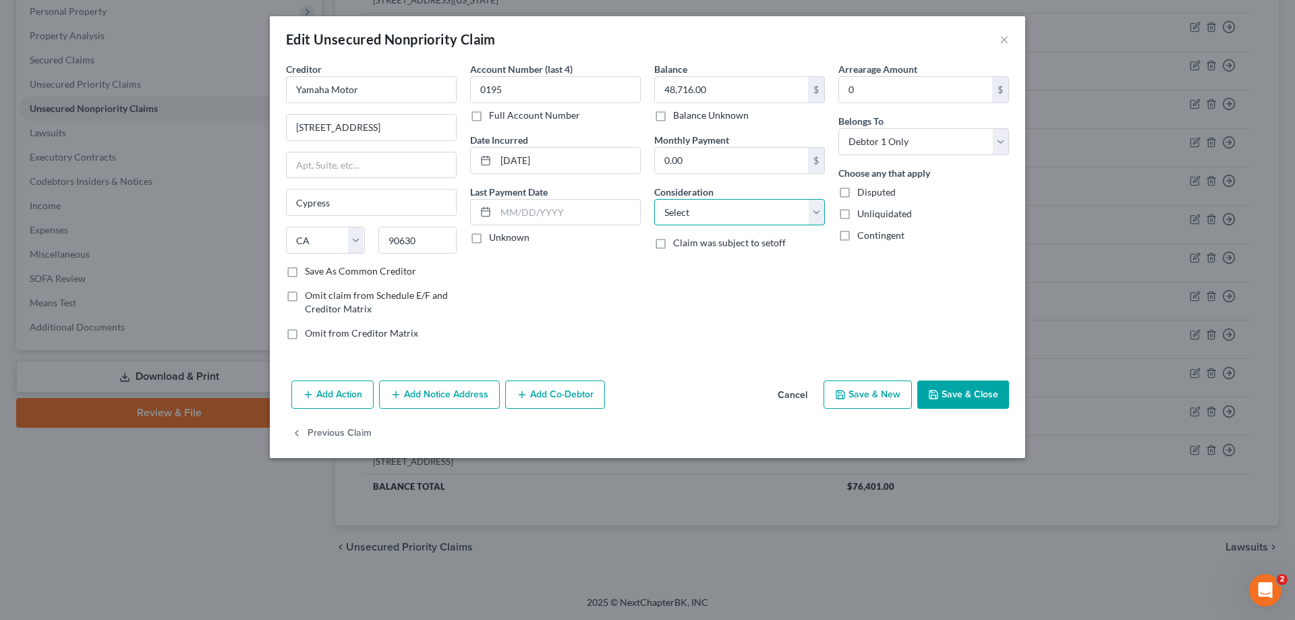
click at [815, 219] on select "Select Cable / Satellite Services Collection Agency Credit Card Debt Debt Couns…" at bounding box center [739, 212] width 171 height 27
select select "4"
click at [654, 199] on select "Select Cable / Satellite Services Collection Agency Credit Card Debt Debt Couns…" at bounding box center [739, 212] width 171 height 27
click at [813, 216] on select "Select Cable / Satellite Services Collection Agency Credit Card Debt Debt Couns…" at bounding box center [739, 212] width 171 height 27
click at [900, 282] on div "Arrearage Amount 0 $ Belongs To * Select Debtor 1 Only Debtor 2 Only Debtor 1 A…" at bounding box center [924, 206] width 184 height 289
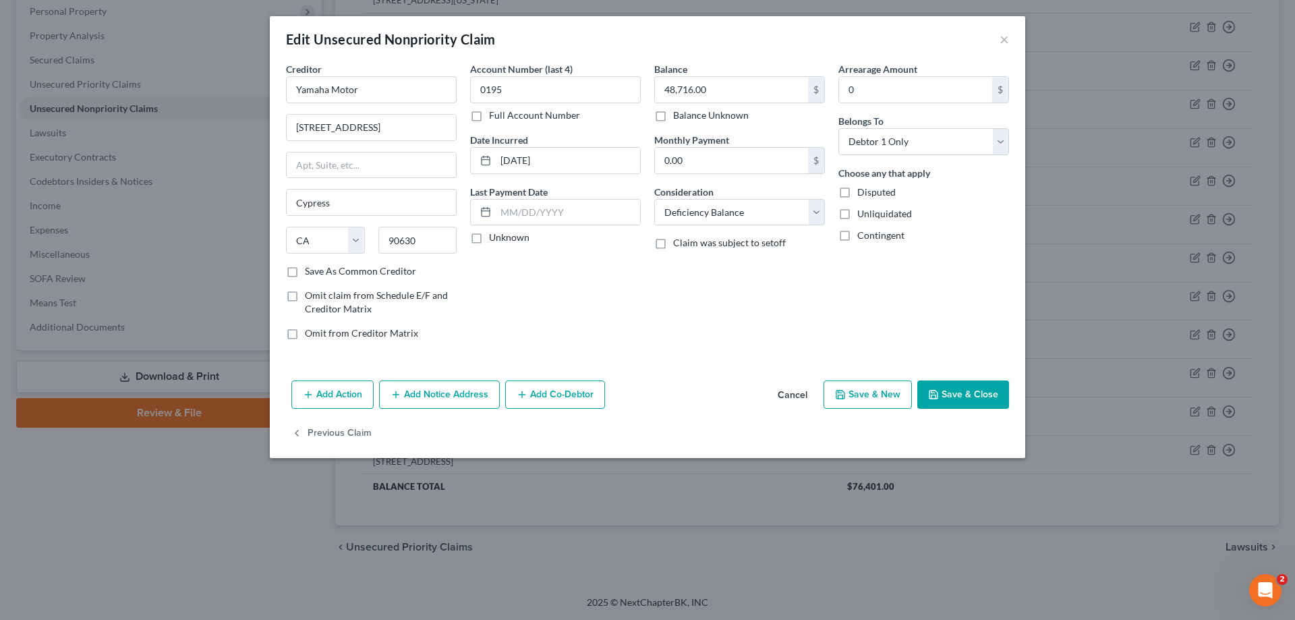
click at [349, 398] on button "Add Action" at bounding box center [332, 394] width 82 height 28
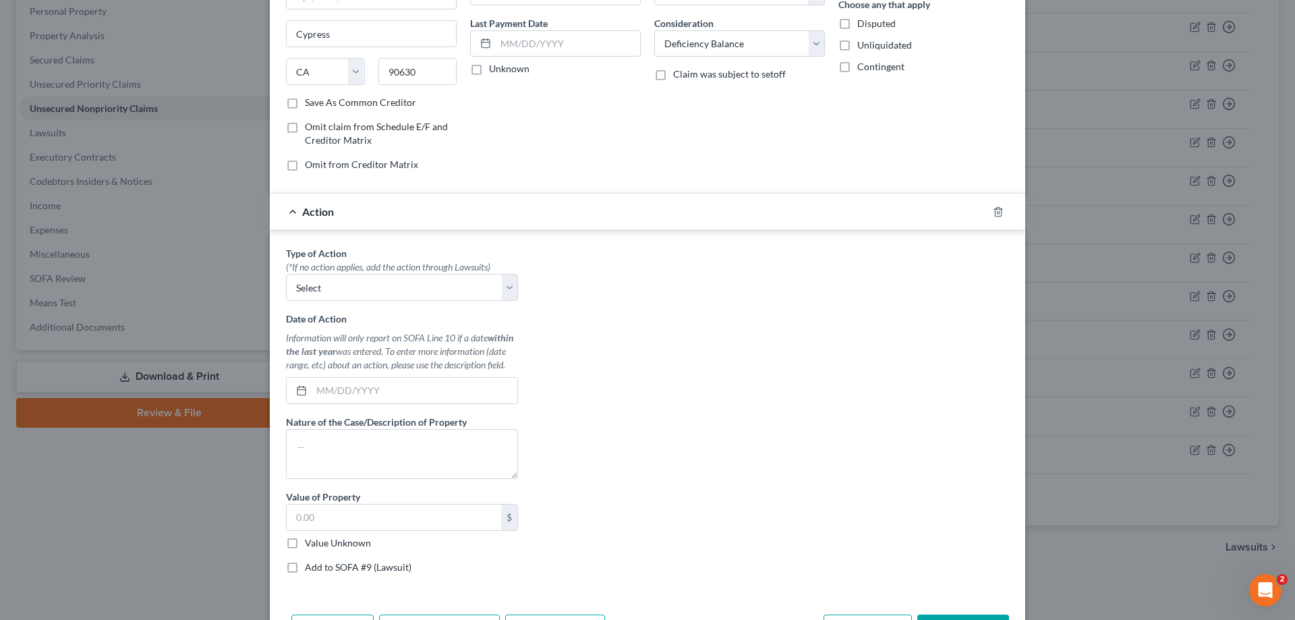
scroll to position [202, 0]
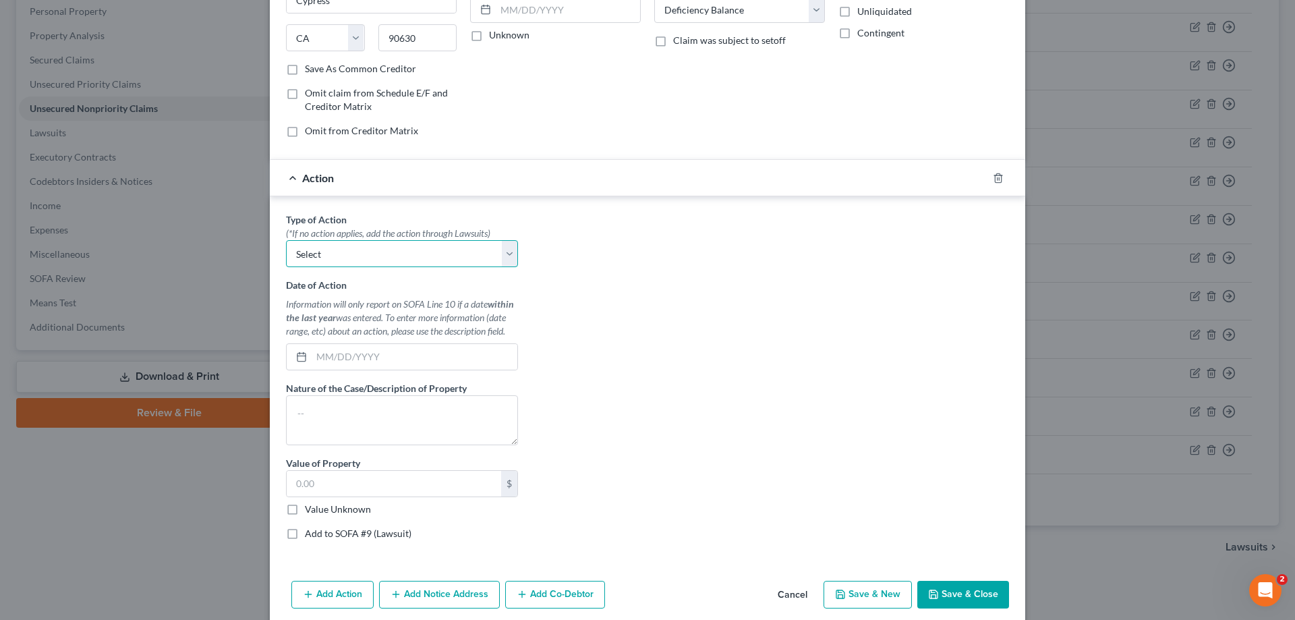
click at [508, 255] on select "Select Repossession Garnishment Foreclosure Personal Injury Attached, Seized, O…" at bounding box center [402, 253] width 232 height 27
select select "0"
click at [286, 240] on select "Select Repossession Garnishment Foreclosure Personal Injury Attached, Seized, O…" at bounding box center [402, 253] width 232 height 27
click at [341, 360] on input "text" at bounding box center [415, 357] width 206 height 26
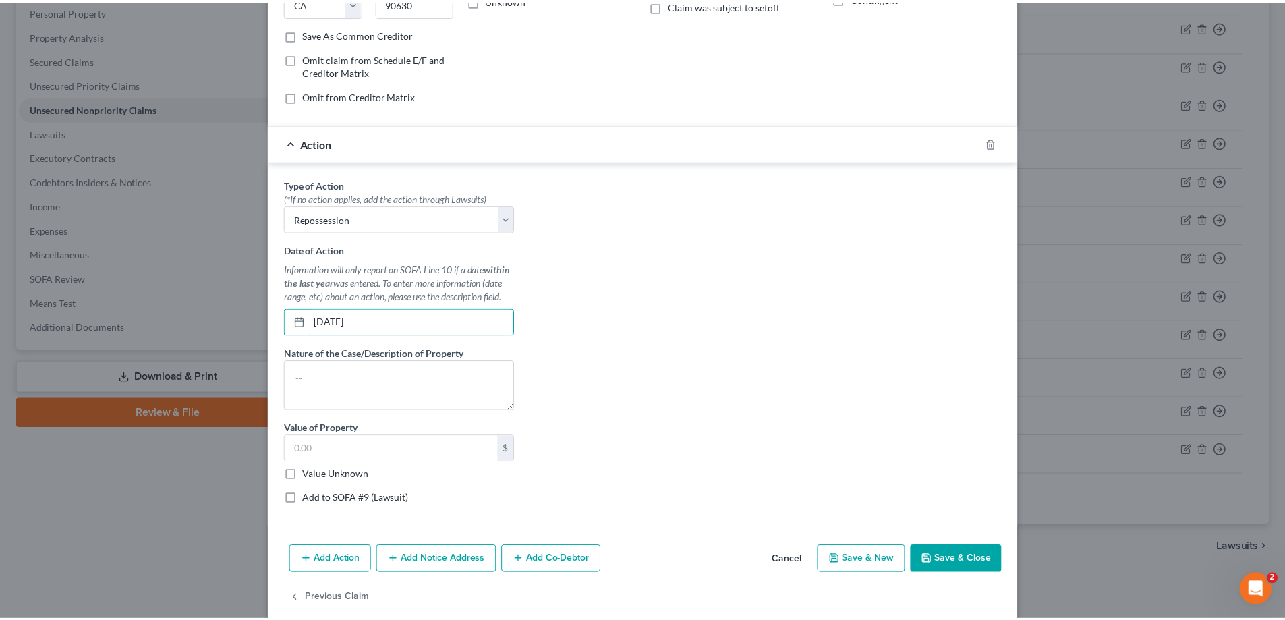
scroll to position [257, 0]
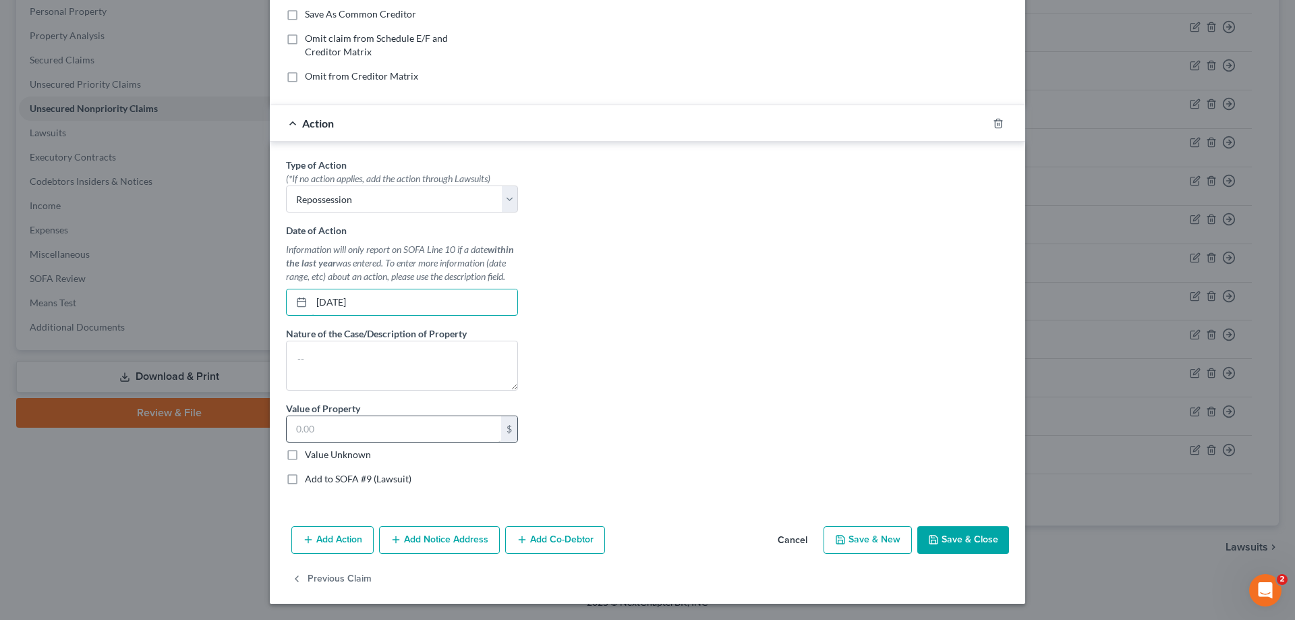
type input "[DATE]"
click at [332, 433] on input "text" at bounding box center [394, 429] width 214 height 26
type input "20,000"
click at [305, 455] on label "Value Unknown" at bounding box center [338, 454] width 66 height 13
click at [310, 455] on input "Value Unknown" at bounding box center [314, 452] width 9 height 9
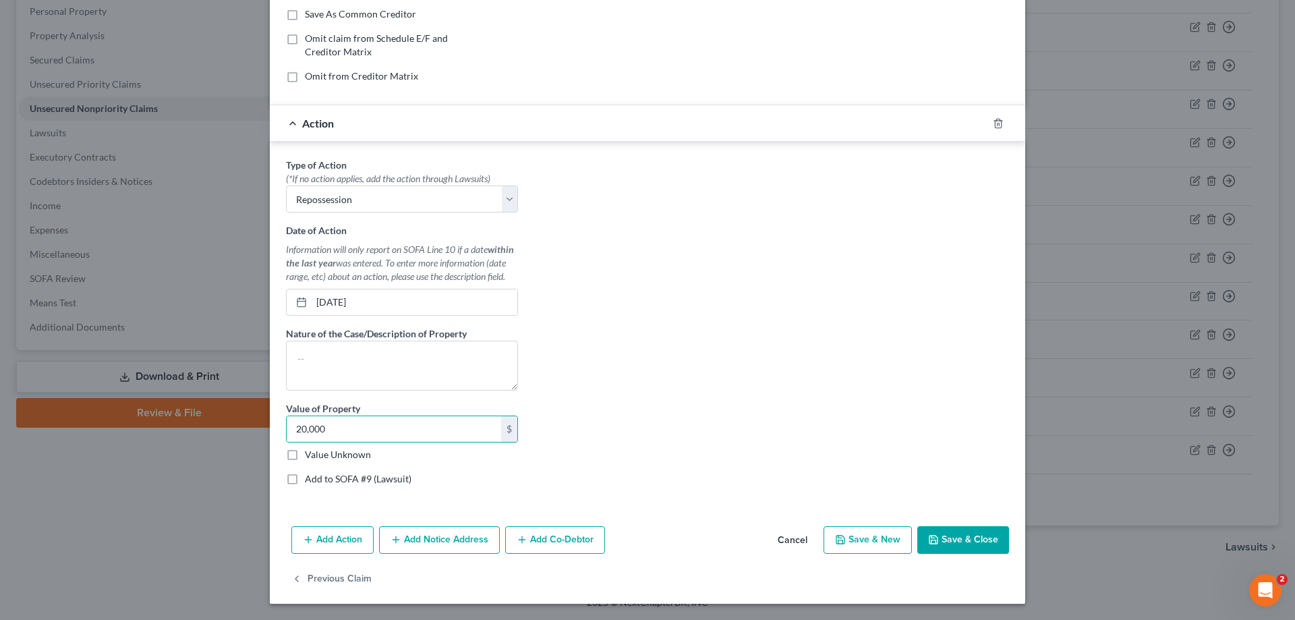
checkbox input "true"
type input "0.00"
click at [944, 540] on button "Save & Close" at bounding box center [963, 540] width 92 height 28
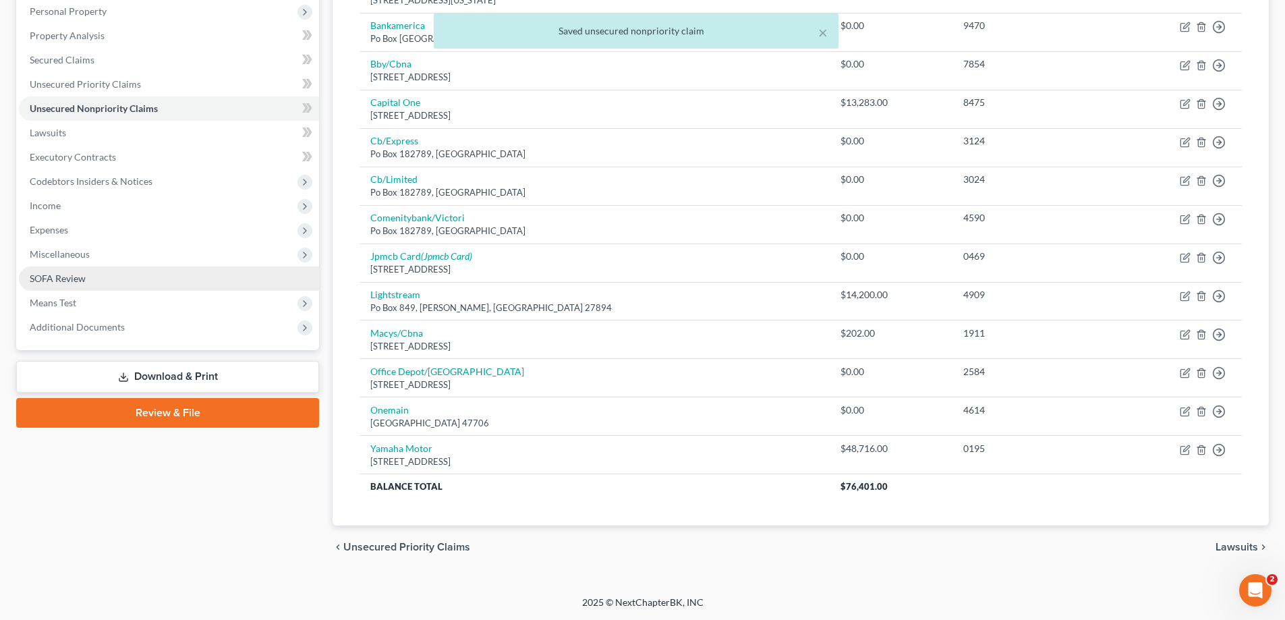
click at [63, 281] on span "SOFA Review" at bounding box center [58, 277] width 56 height 11
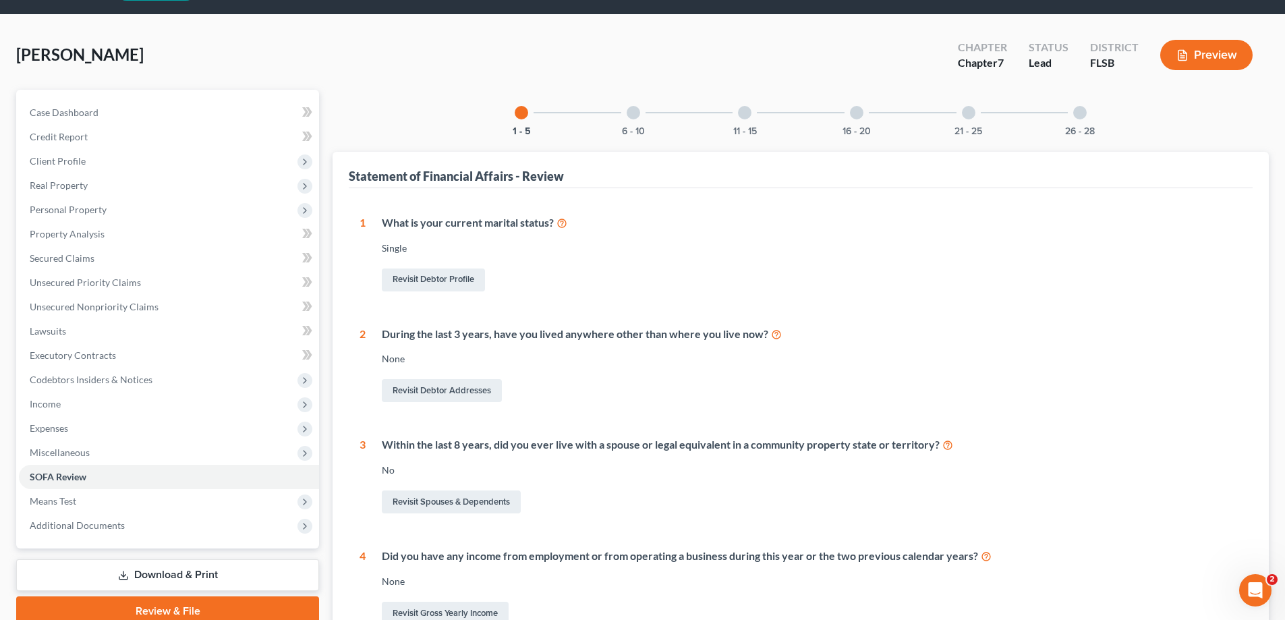
scroll to position [32, 0]
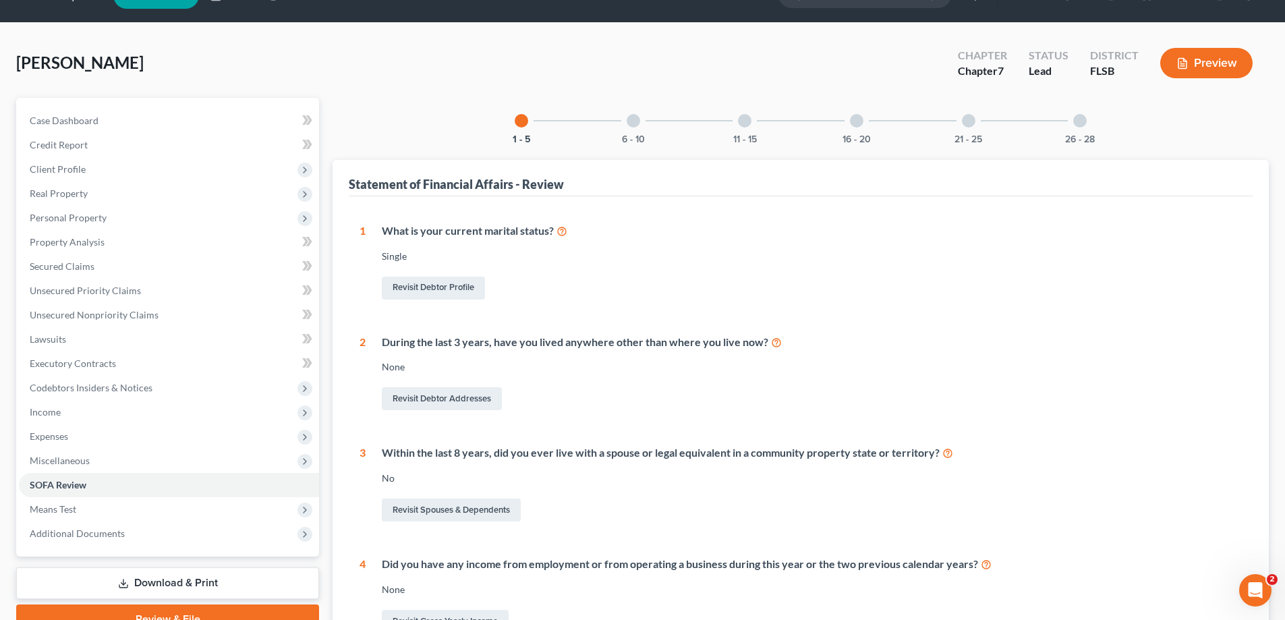
click at [633, 123] on div at bounding box center [633, 120] width 13 height 13
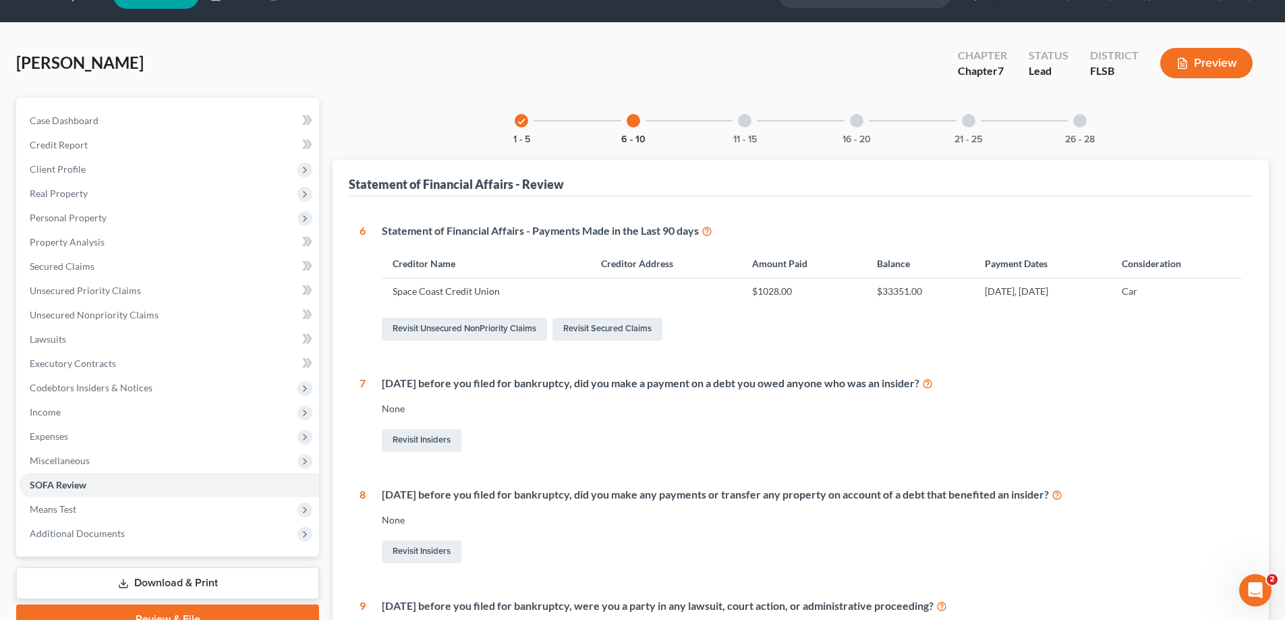
click at [745, 123] on div at bounding box center [744, 120] width 13 height 13
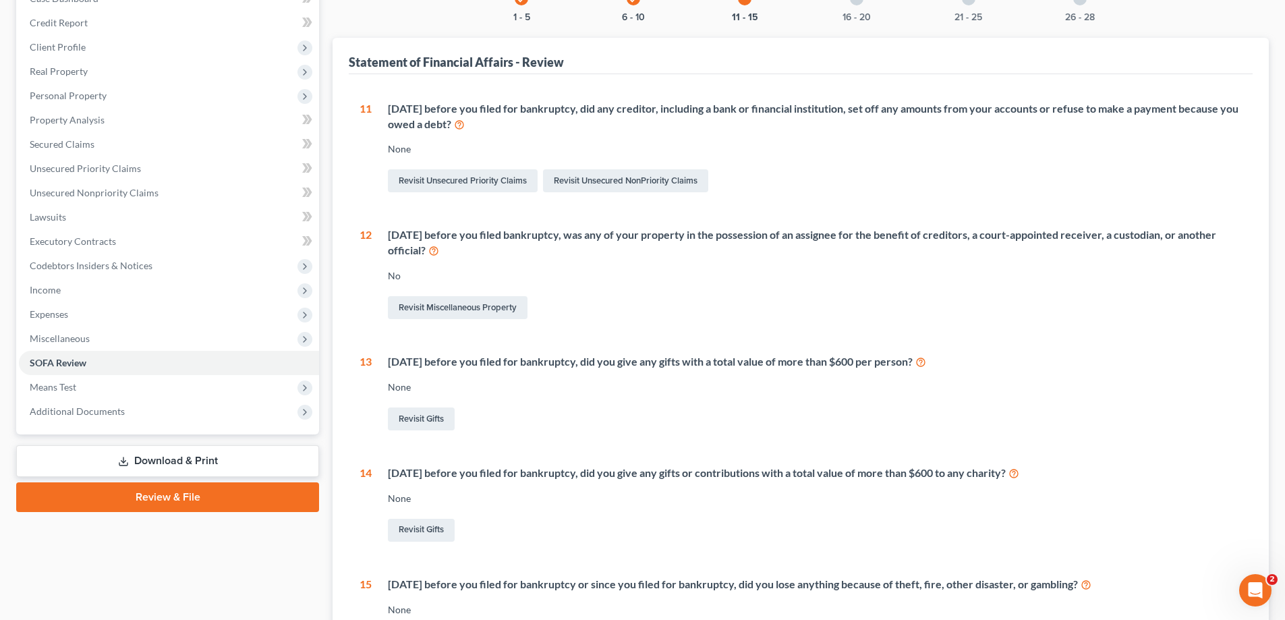
scroll to position [130, 0]
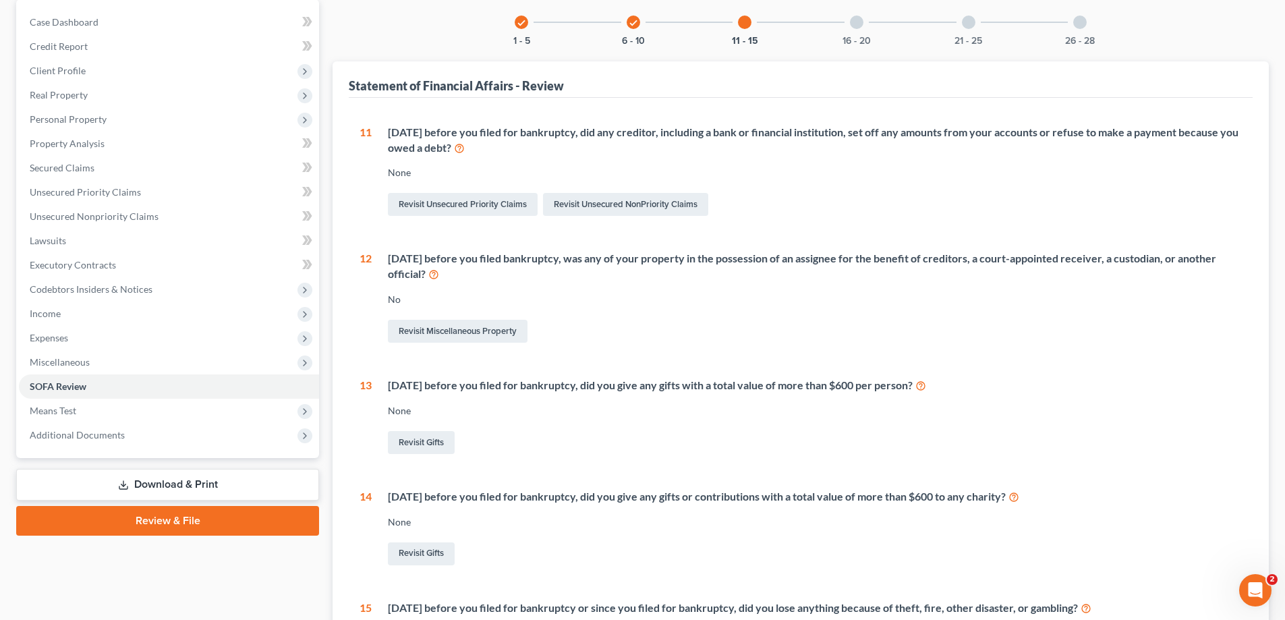
click at [853, 24] on div at bounding box center [856, 22] width 13 height 13
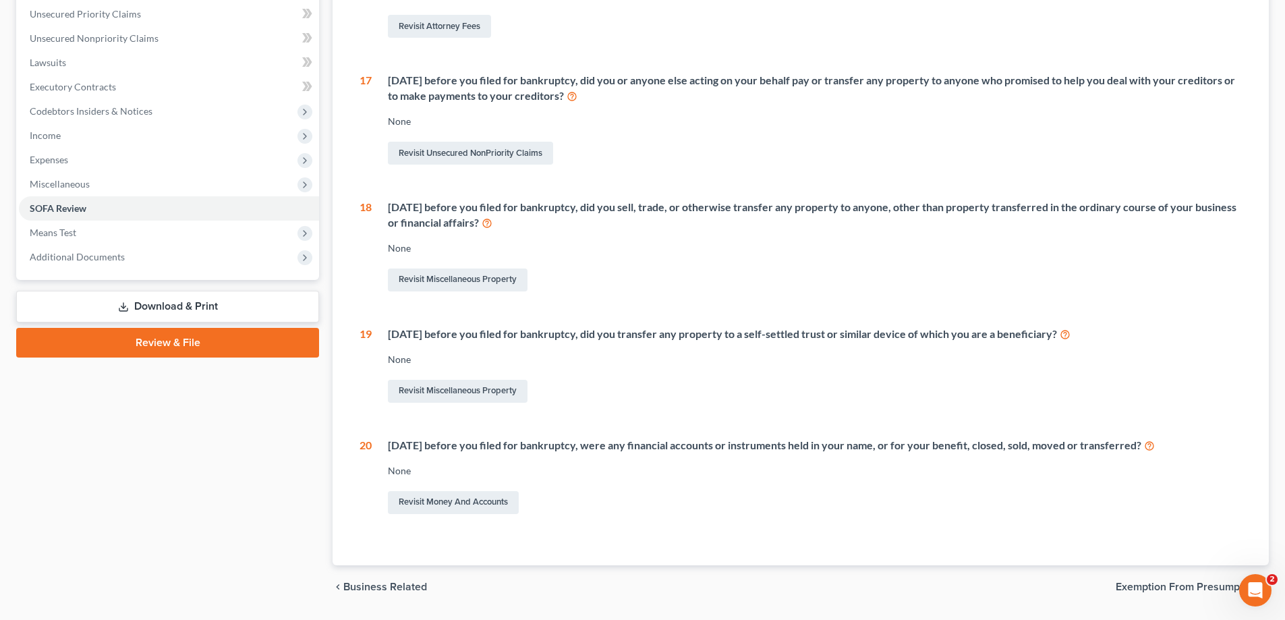
scroll to position [333, 0]
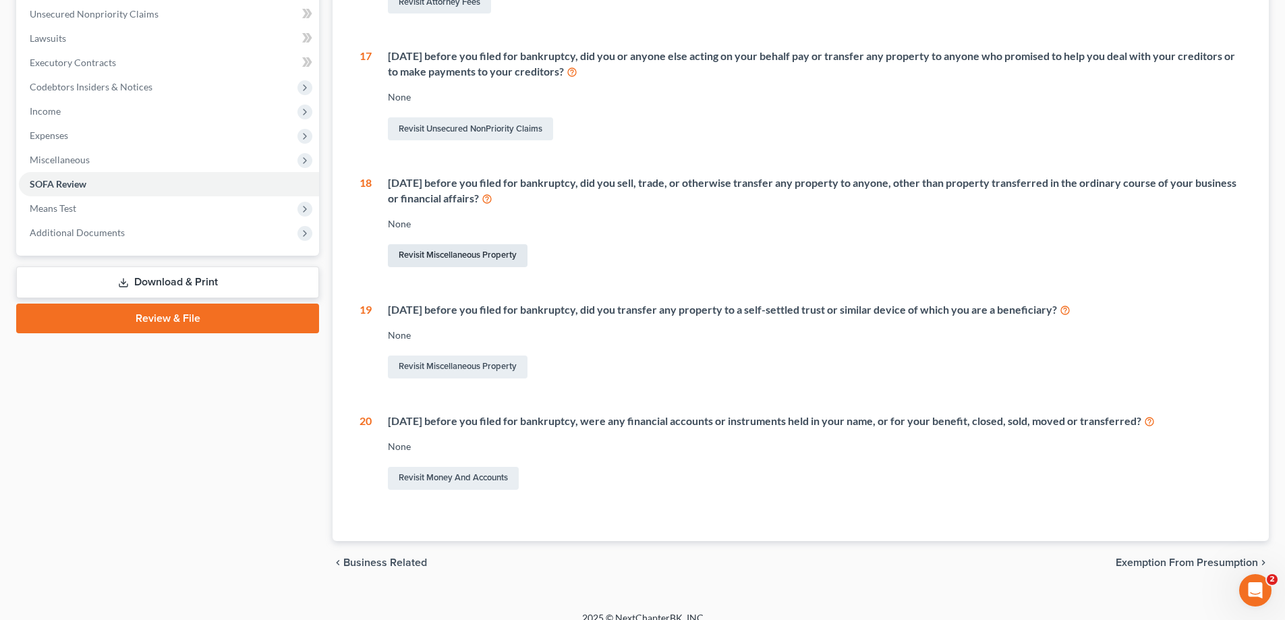
click at [498, 256] on link "Revisit Miscellaneous Property" at bounding box center [458, 255] width 140 height 23
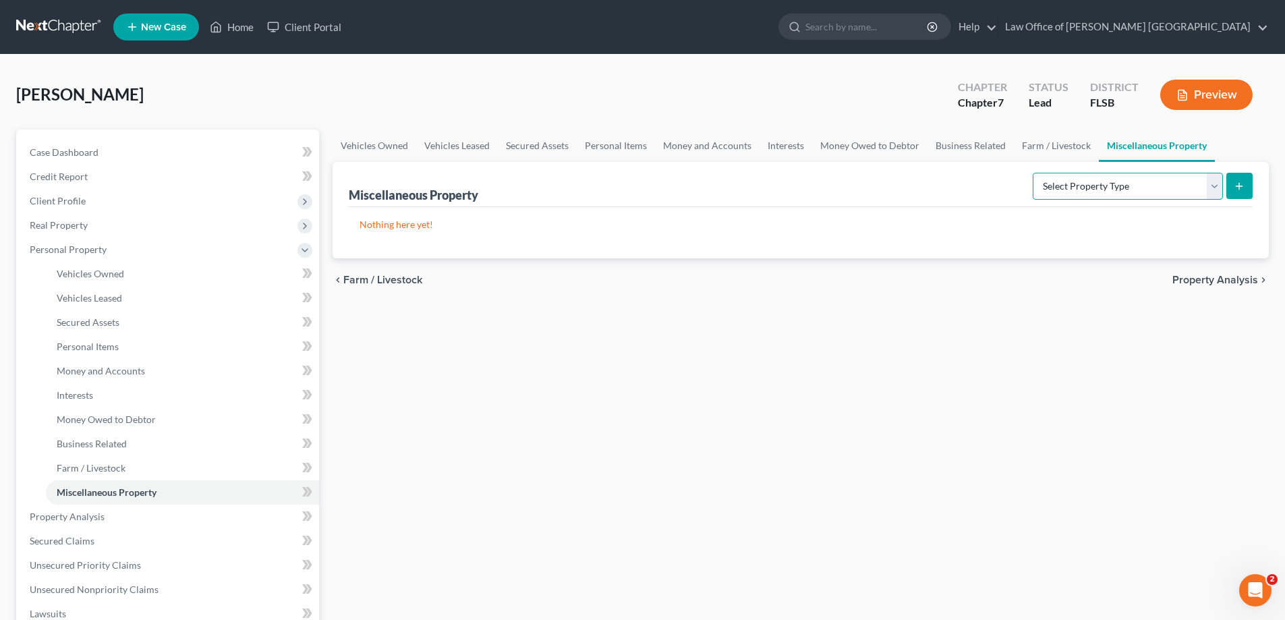
click at [1213, 186] on select "Select Property Type Assigned for Creditor Benefit [DATE] Holding for Another N…" at bounding box center [1128, 186] width 190 height 27
select select "transferred"
click at [1033, 173] on select "Select Property Type Assigned for Creditor Benefit [DATE] Holding for Another N…" at bounding box center [1128, 186] width 190 height 27
click at [1242, 183] on icon "submit" at bounding box center [1239, 186] width 11 height 11
select select "Ordinary ([DATE])"
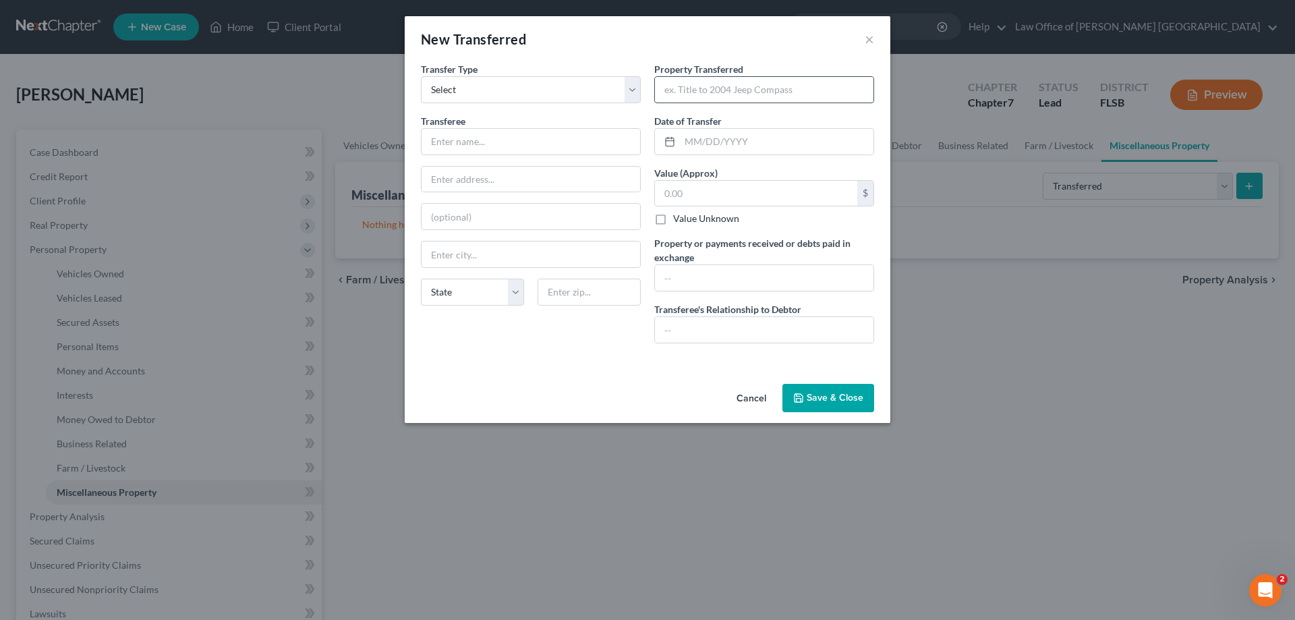
click at [714, 91] on input "text" at bounding box center [764, 90] width 219 height 26
type input "Prior Vehicle had no equity - loan added to new vehicle"
click at [452, 140] on input "text" at bounding box center [531, 142] width 219 height 26
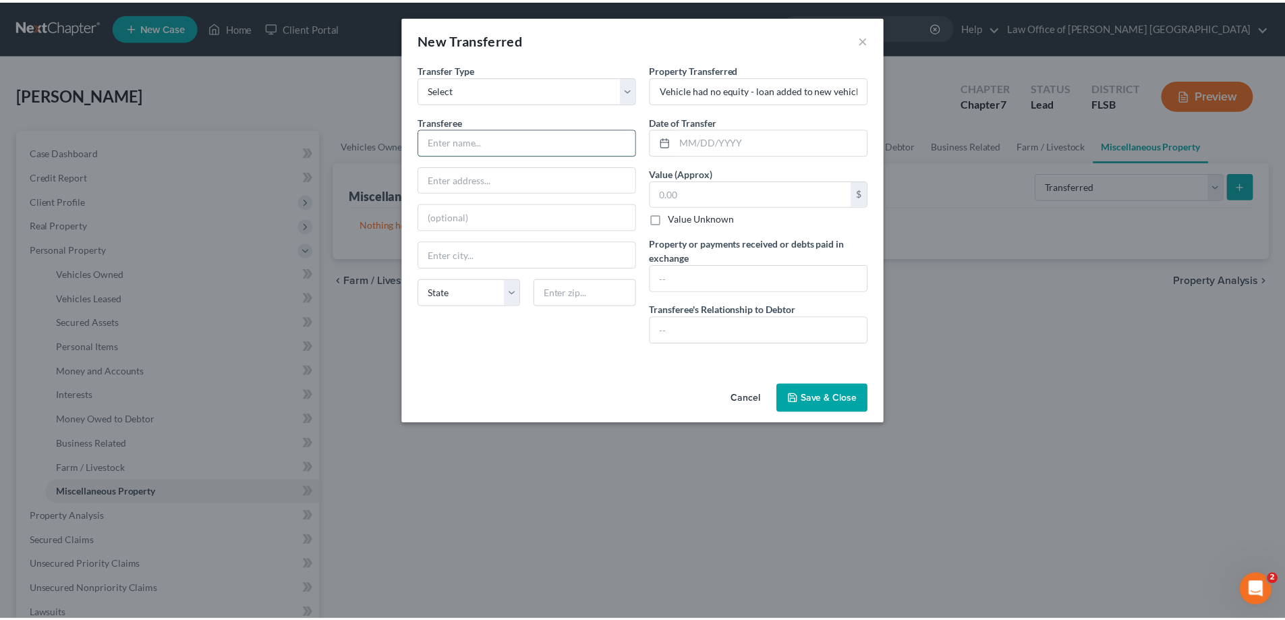
scroll to position [0, 0]
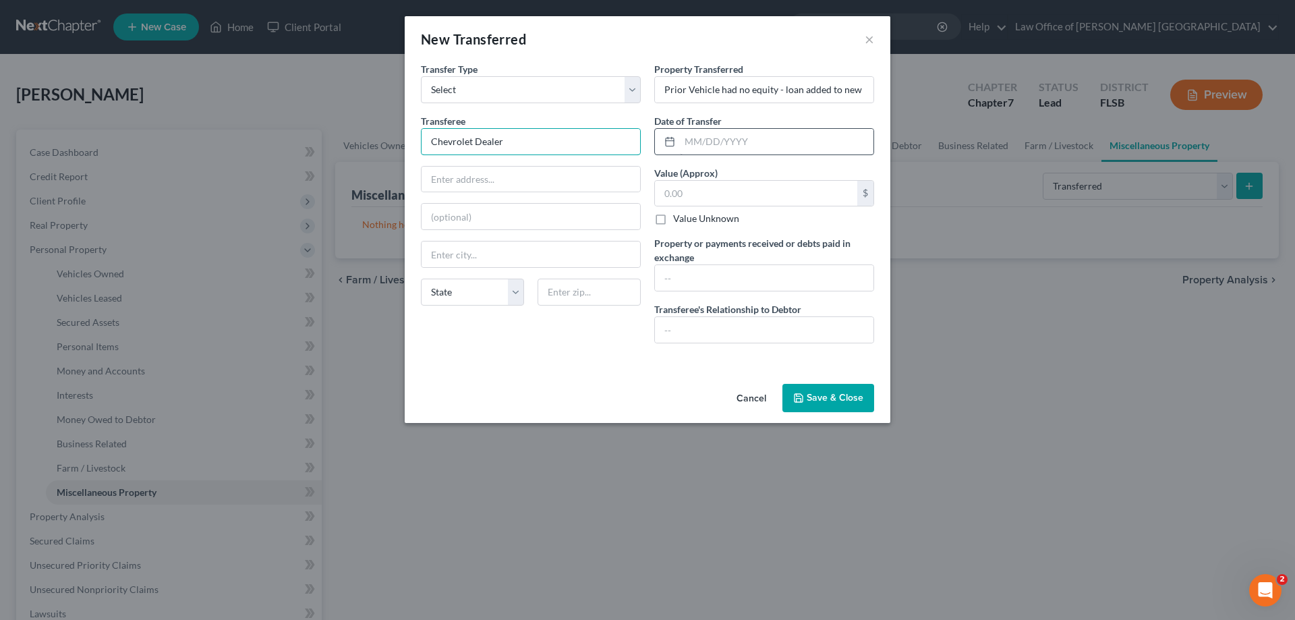
type input "Chevrolet Dealer"
click at [698, 136] on input "text" at bounding box center [777, 142] width 194 height 26
type input "[DATE]"
click at [697, 325] on input "text" at bounding box center [764, 330] width 219 height 26
type input "None"
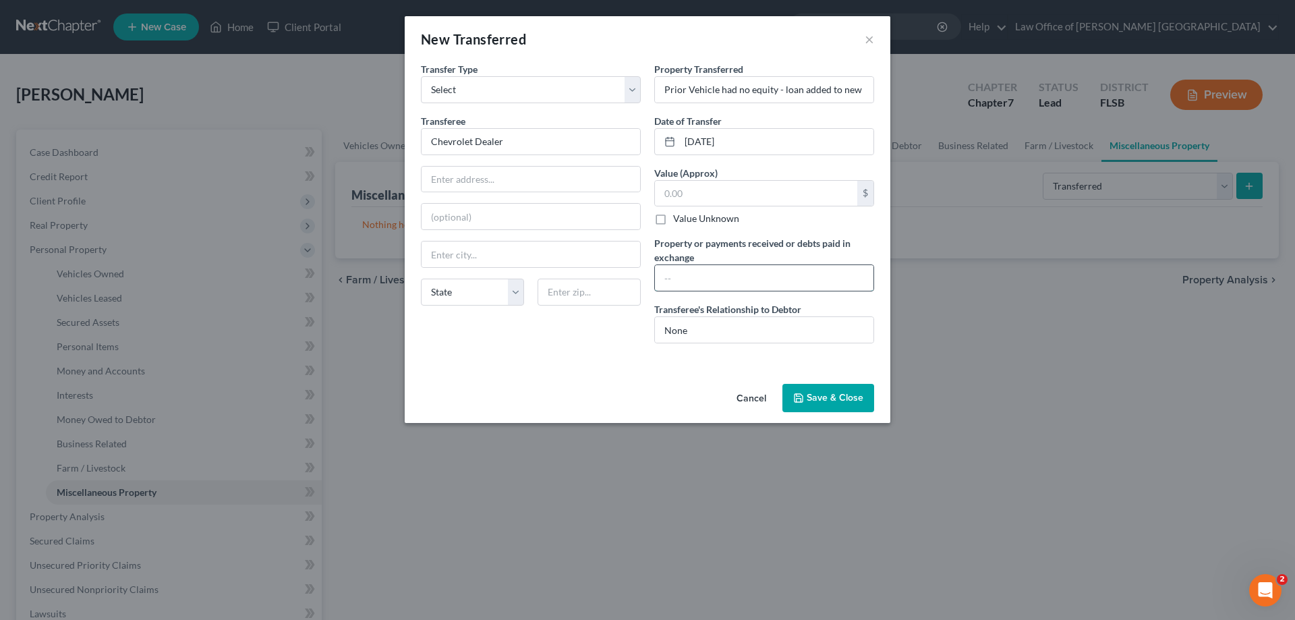
click at [683, 278] on input "text" at bounding box center [764, 278] width 219 height 26
type input "Loan balance added to new vehicle"
click at [821, 388] on button "Save & Close" at bounding box center [828, 398] width 92 height 28
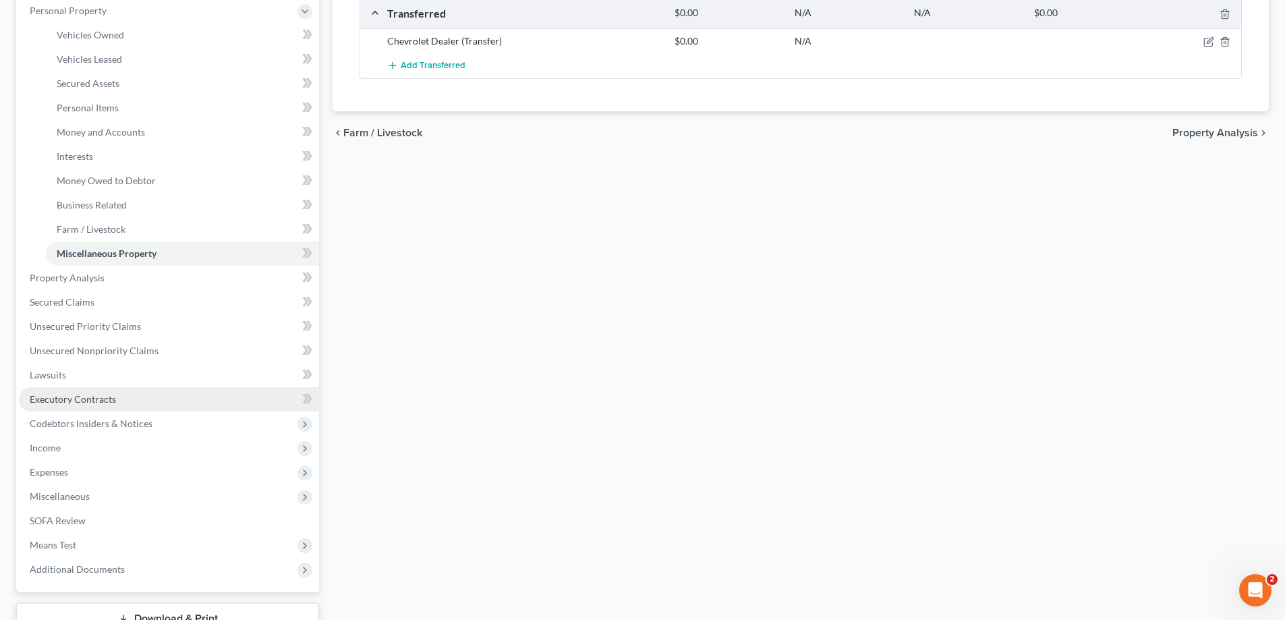
scroll to position [270, 0]
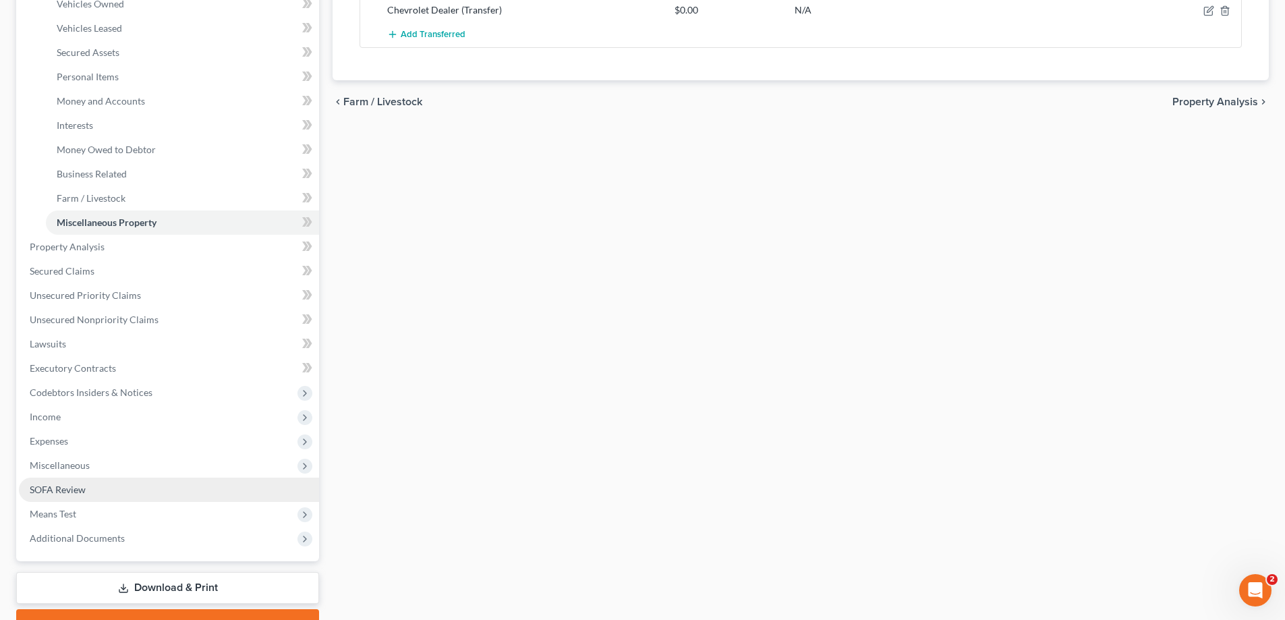
click at [67, 490] on span "SOFA Review" at bounding box center [58, 489] width 56 height 11
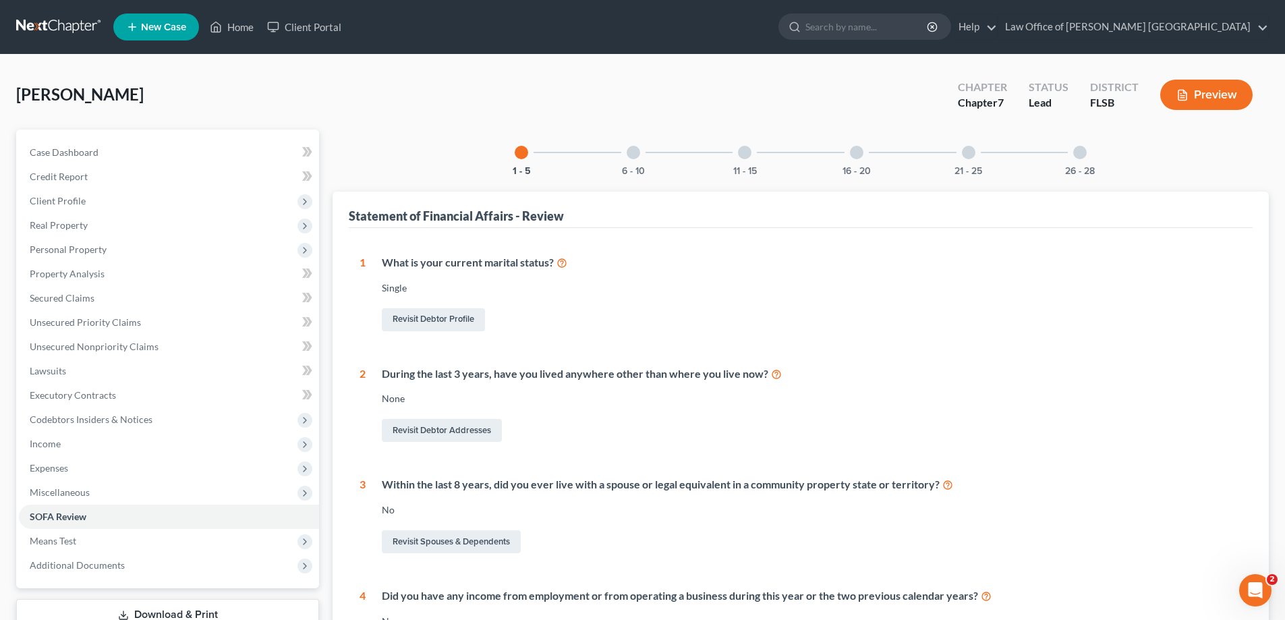
click at [970, 152] on div at bounding box center [968, 152] width 13 height 13
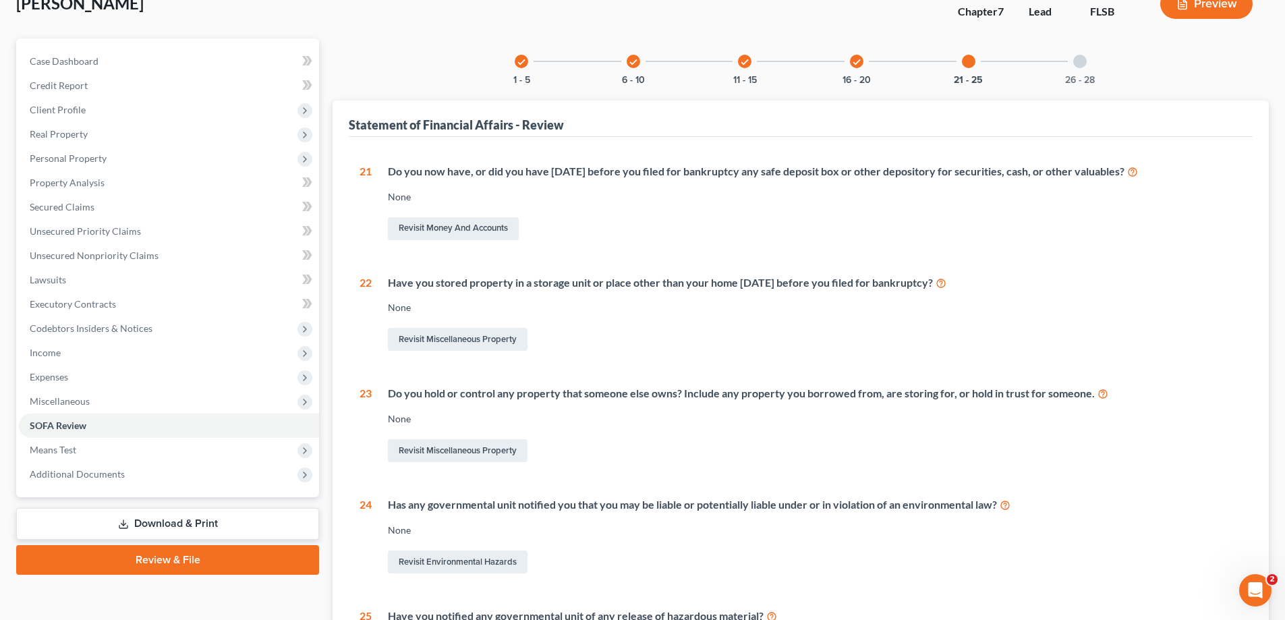
scroll to position [67, 0]
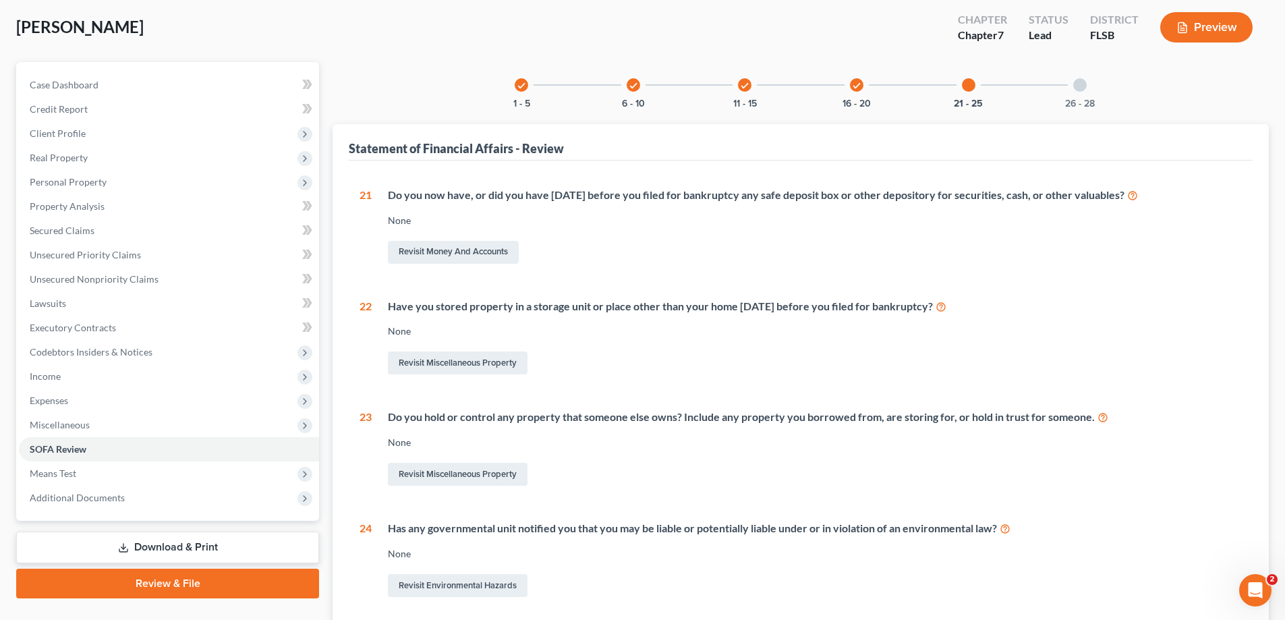
click at [858, 87] on icon "check" at bounding box center [856, 85] width 9 height 9
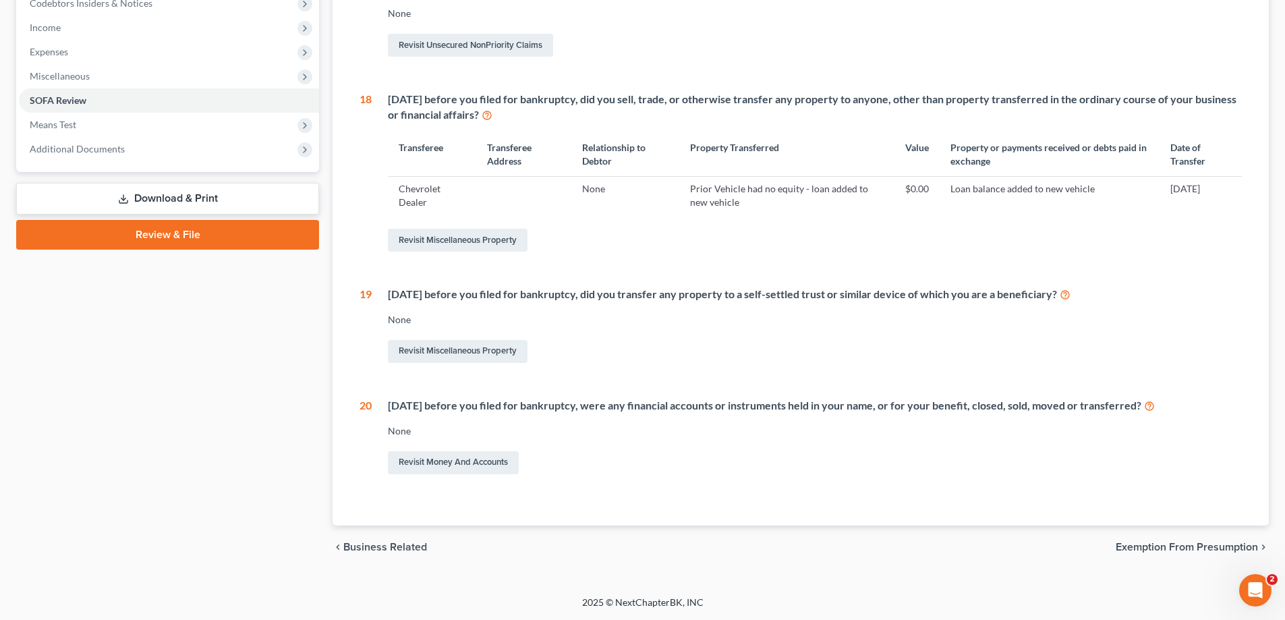
scroll to position [79, 0]
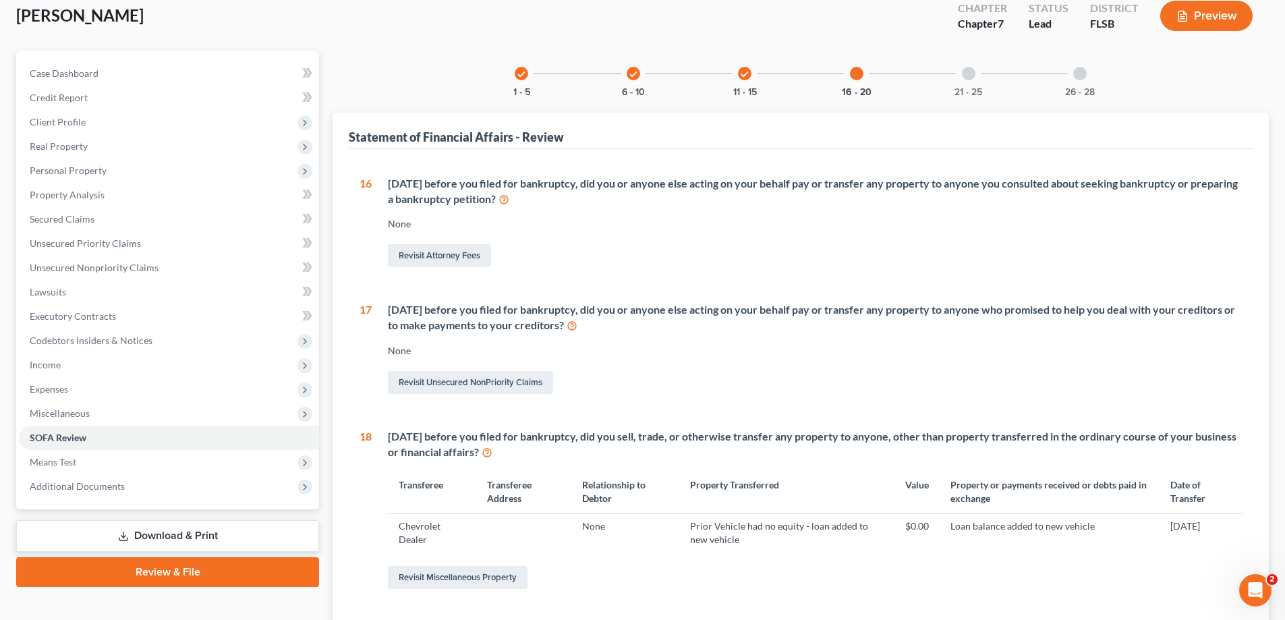
click at [969, 78] on div at bounding box center [968, 73] width 13 height 13
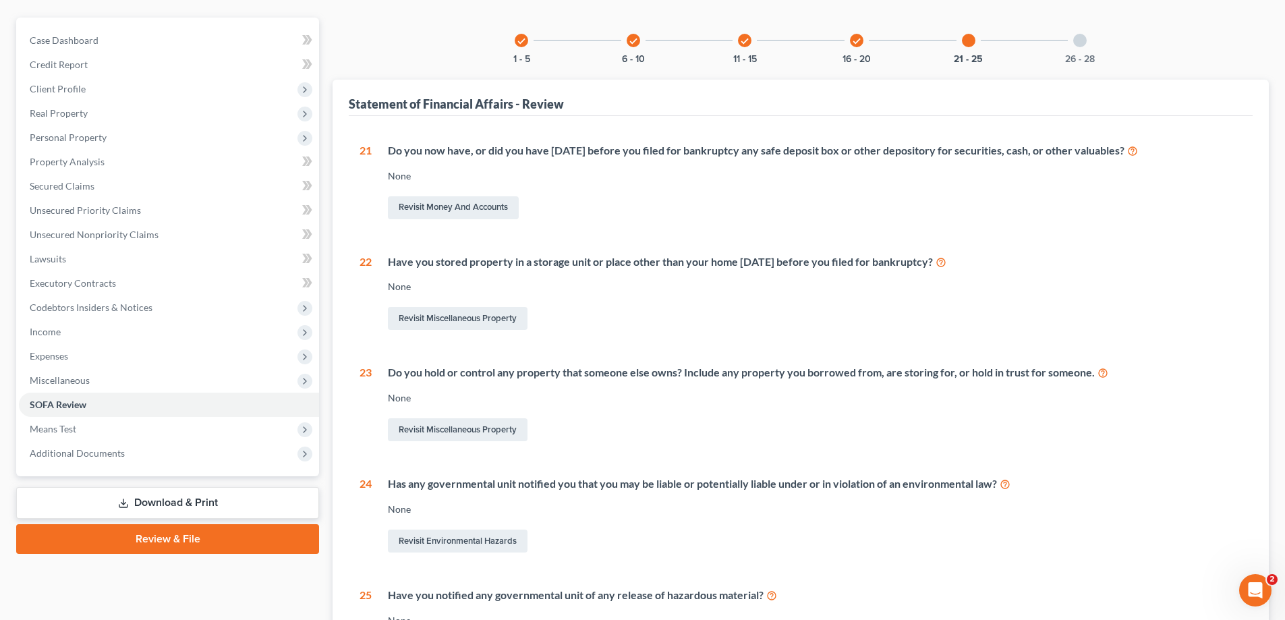
scroll to position [99, 0]
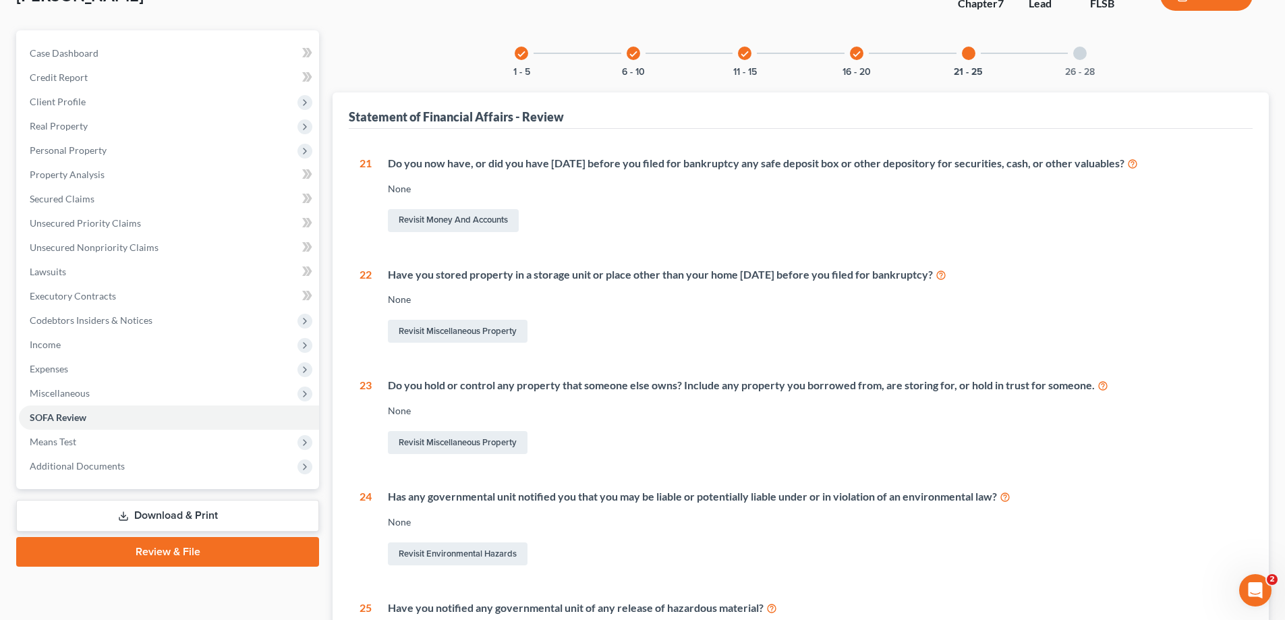
click at [1081, 54] on div at bounding box center [1079, 53] width 13 height 13
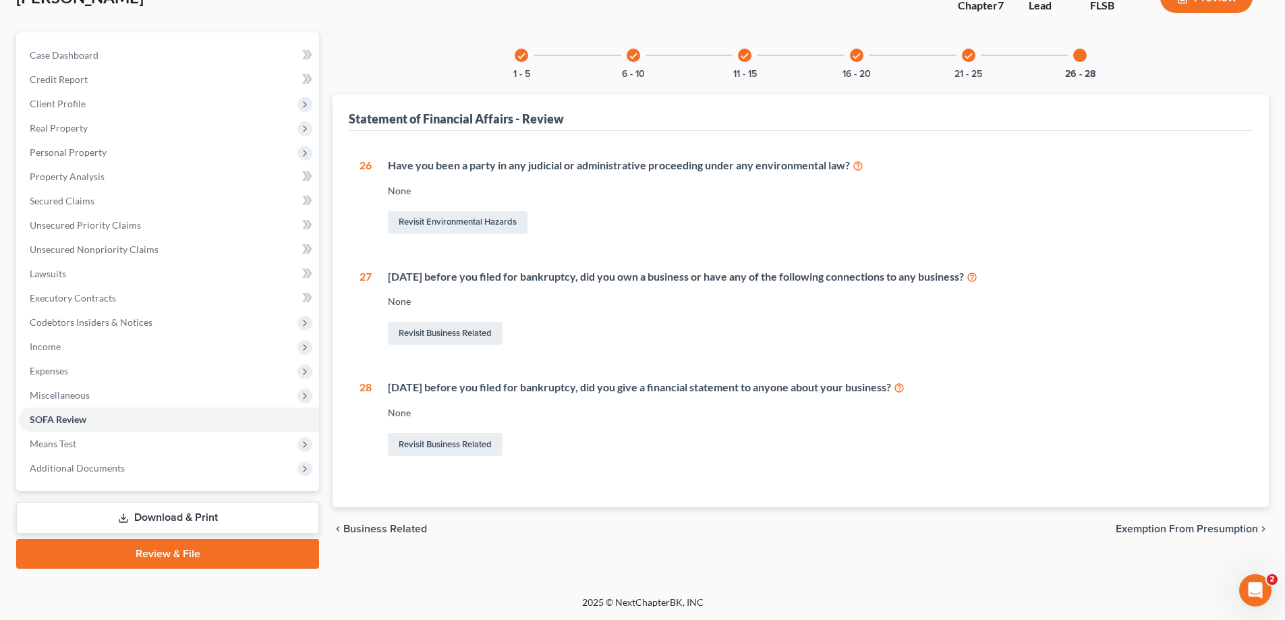
scroll to position [97, 0]
click at [80, 442] on span "Means Test" at bounding box center [169, 444] width 300 height 24
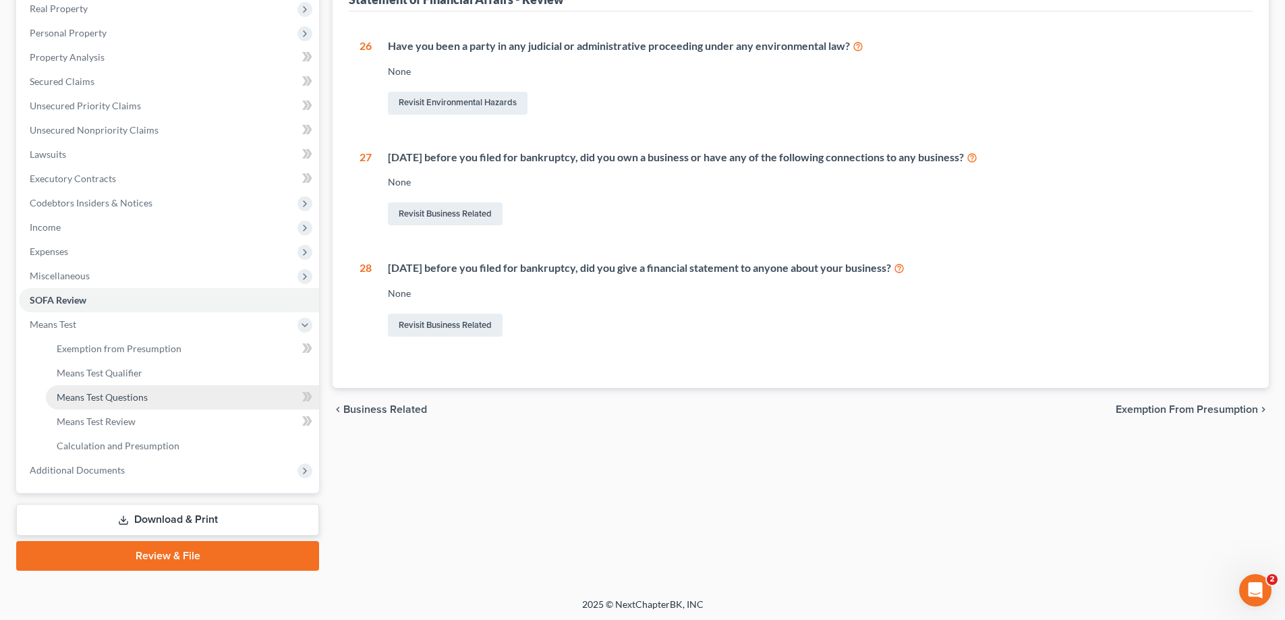
scroll to position [219, 0]
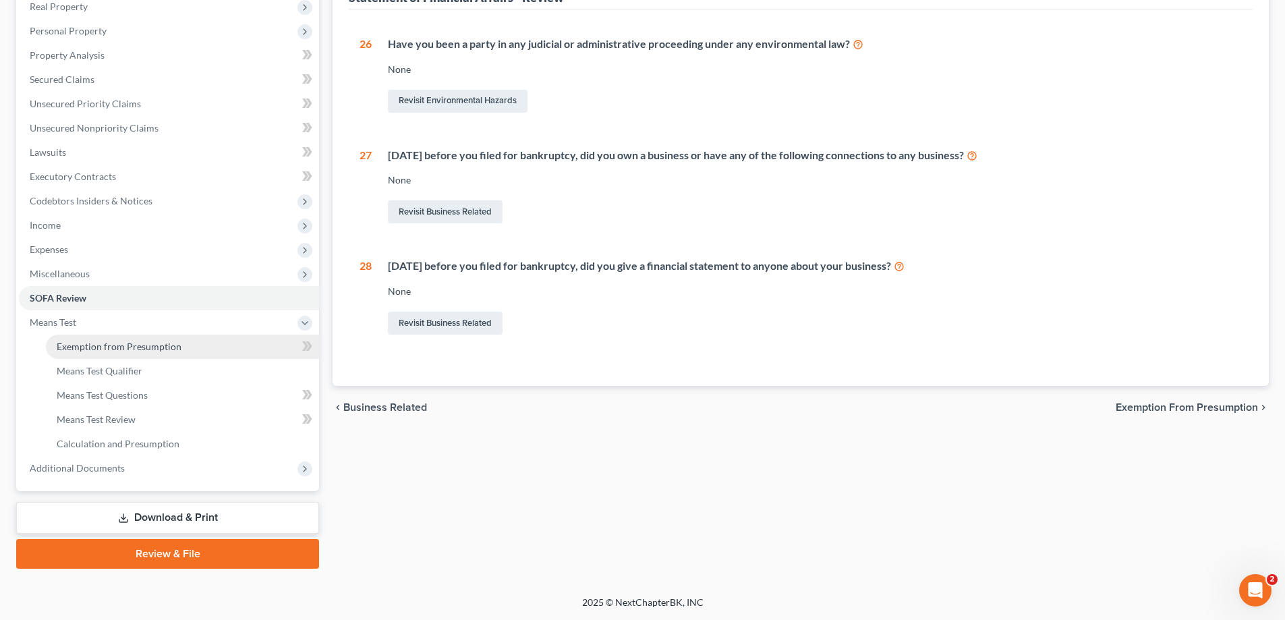
click at [163, 346] on span "Exemption from Presumption" at bounding box center [119, 346] width 125 height 11
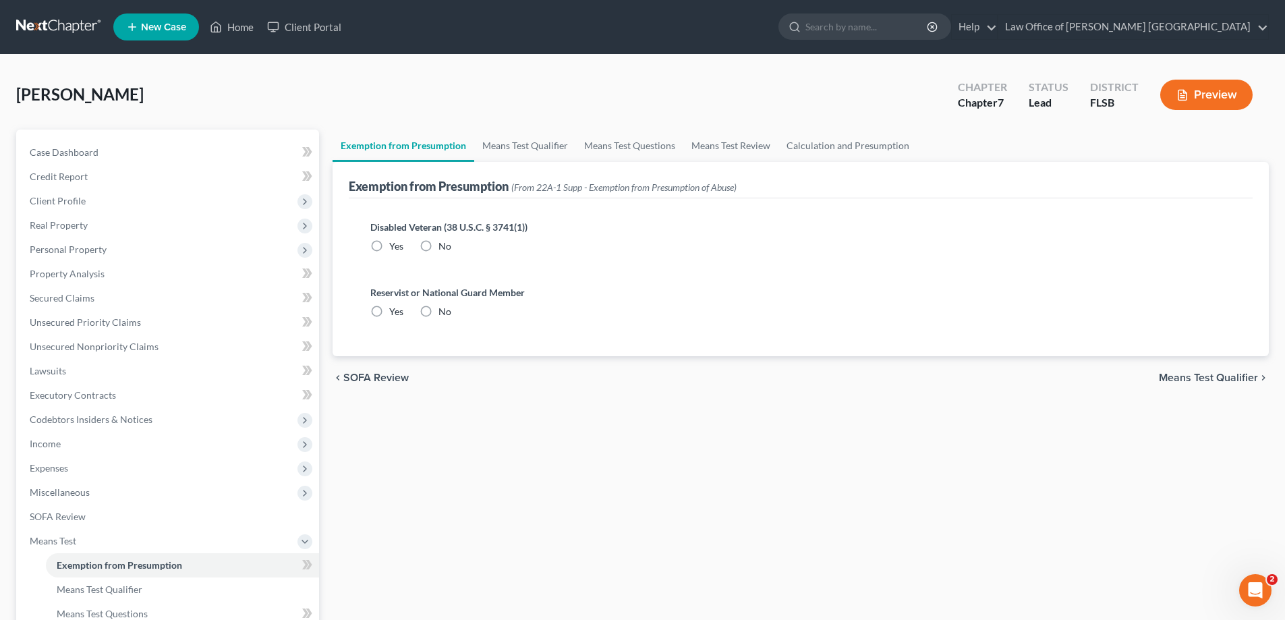
click at [438, 244] on label "No" at bounding box center [444, 245] width 13 height 13
click at [444, 244] on input "No" at bounding box center [448, 243] width 9 height 9
radio input "true"
click at [438, 309] on label "No" at bounding box center [444, 311] width 13 height 13
click at [444, 309] on input "No" at bounding box center [448, 309] width 9 height 9
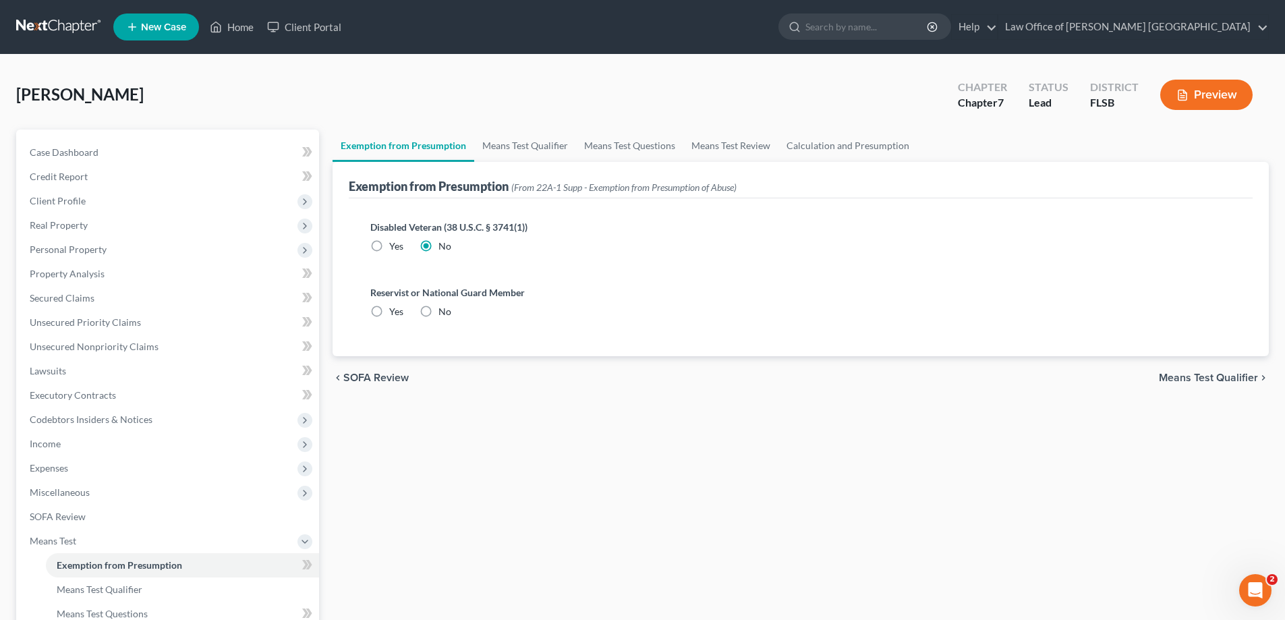
radio input "true"
click at [525, 150] on link "Means Test Qualifier" at bounding box center [525, 145] width 102 height 32
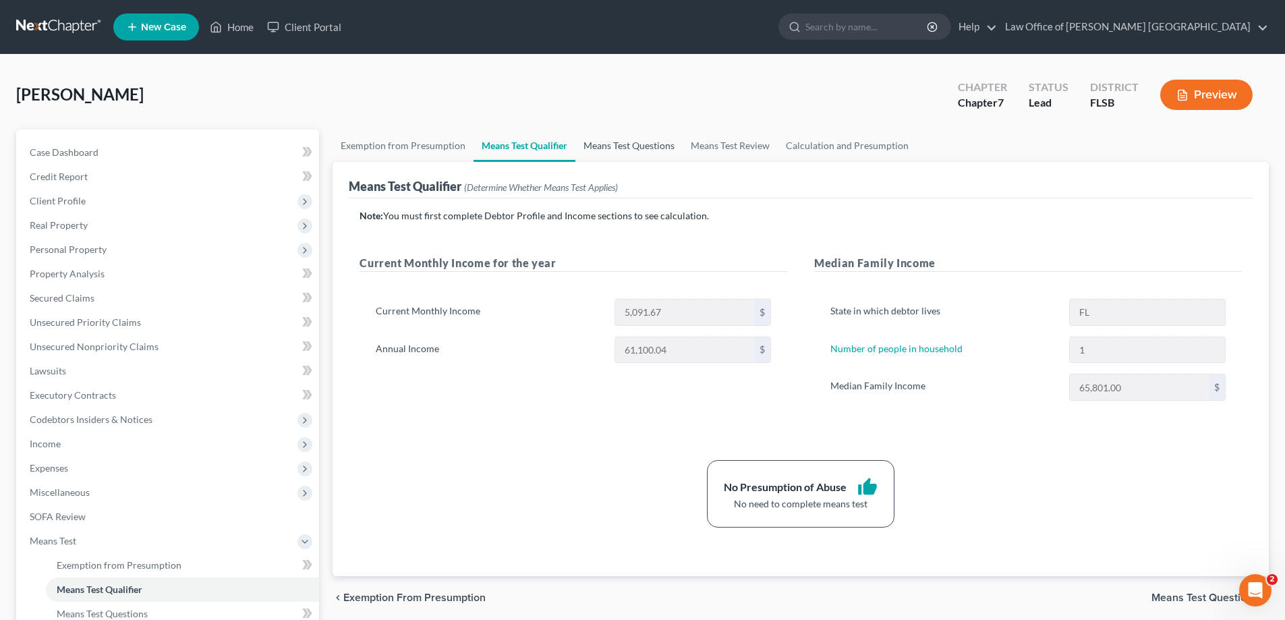
click at [623, 148] on link "Means Test Questions" at bounding box center [628, 145] width 107 height 32
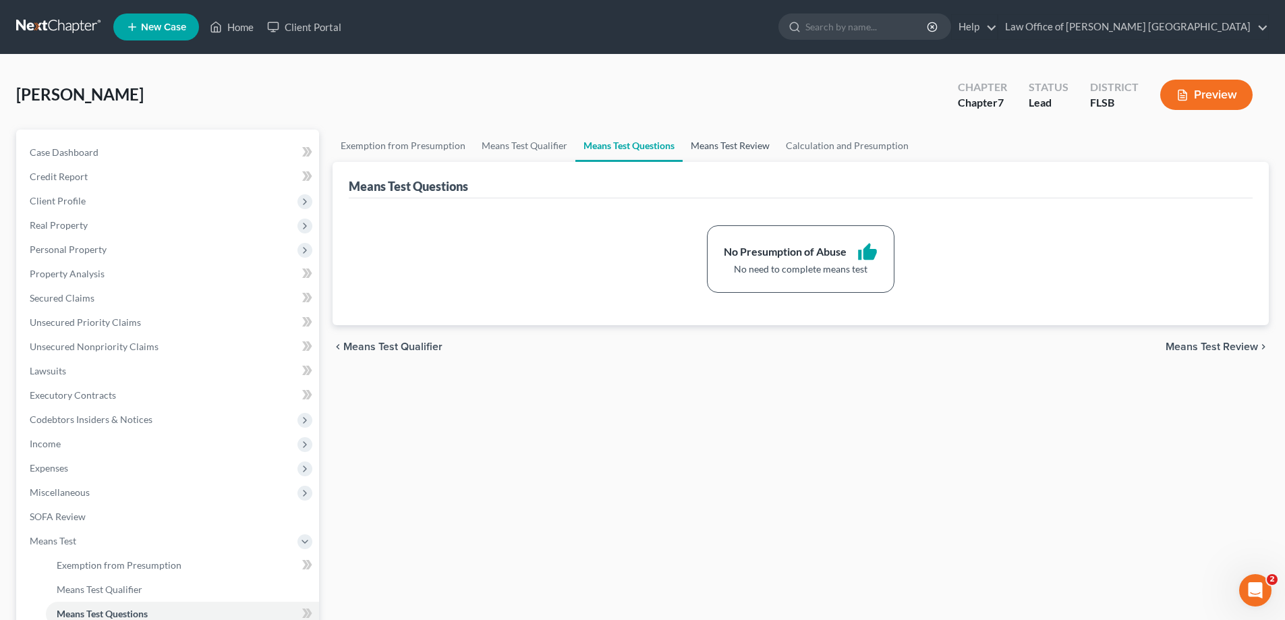
click at [719, 146] on link "Means Test Review" at bounding box center [730, 145] width 95 height 32
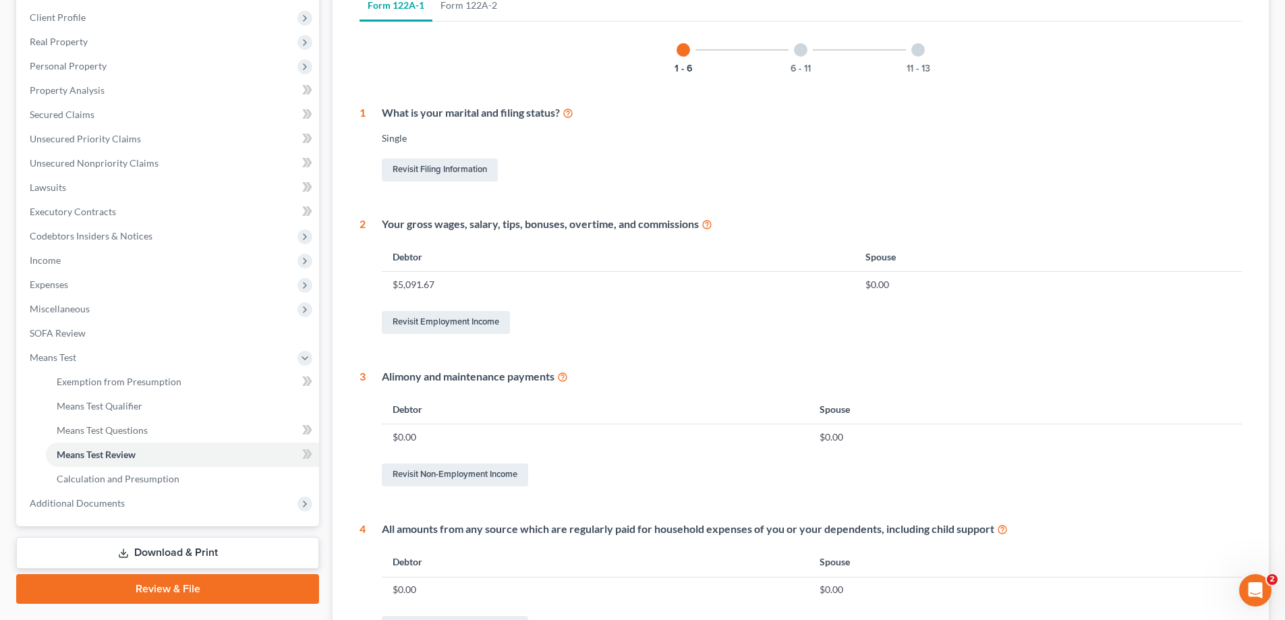
scroll to position [54, 0]
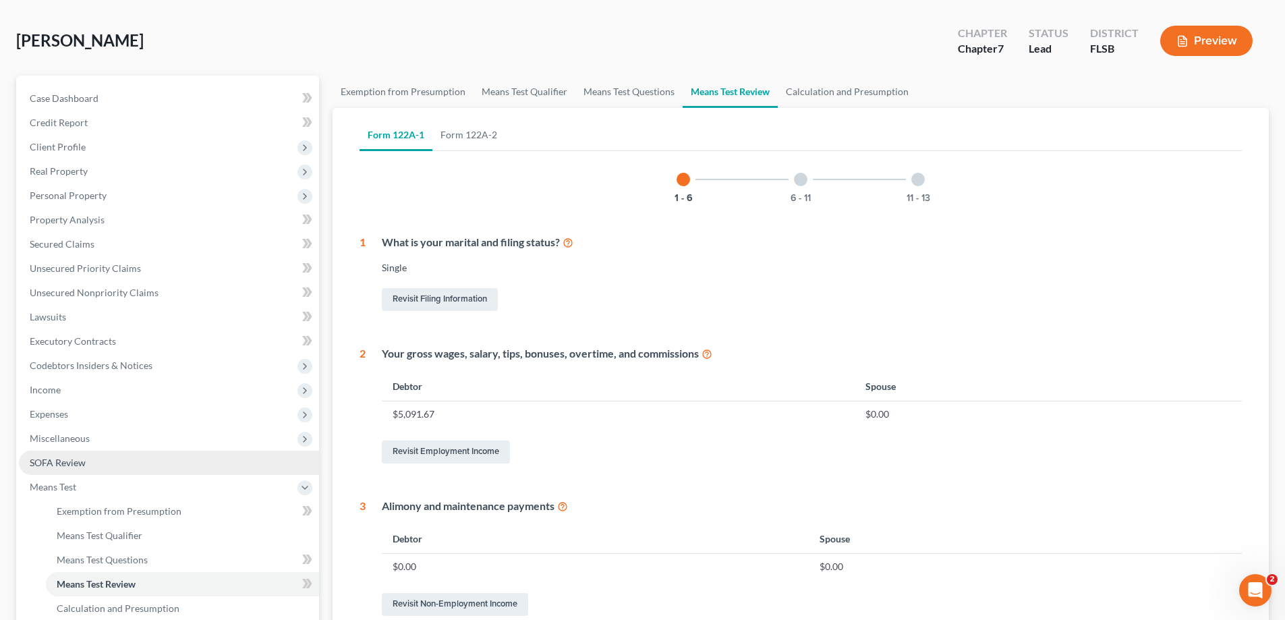
click at [70, 463] on span "SOFA Review" at bounding box center [58, 462] width 56 height 11
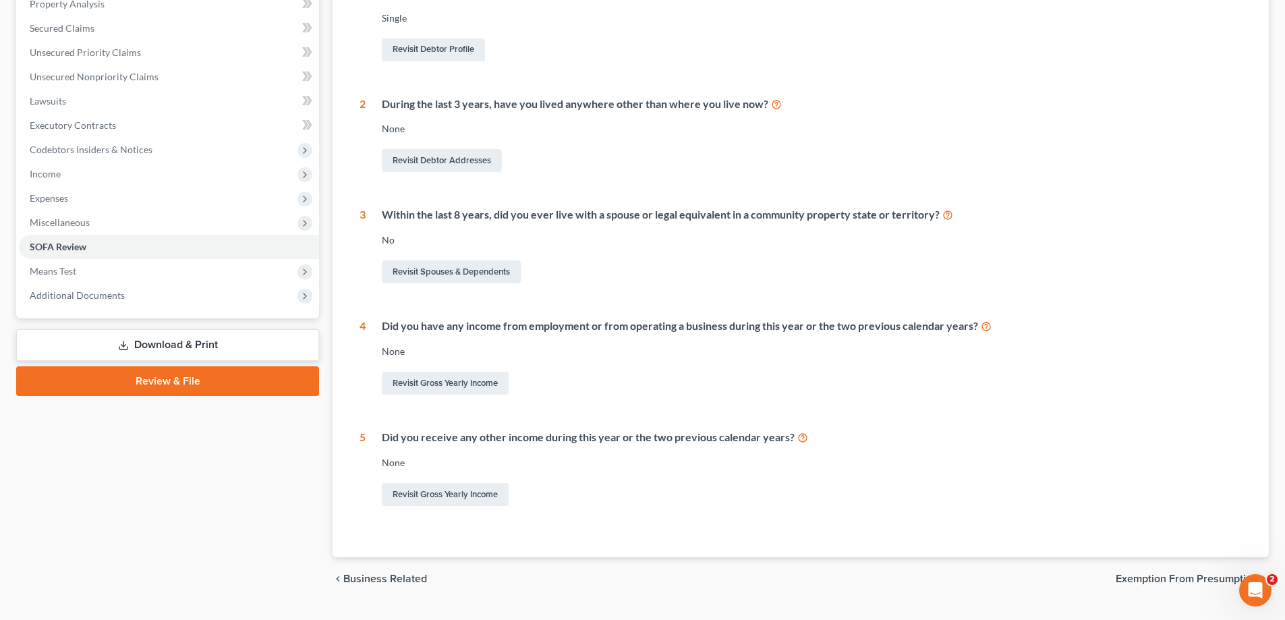
scroll to position [301, 0]
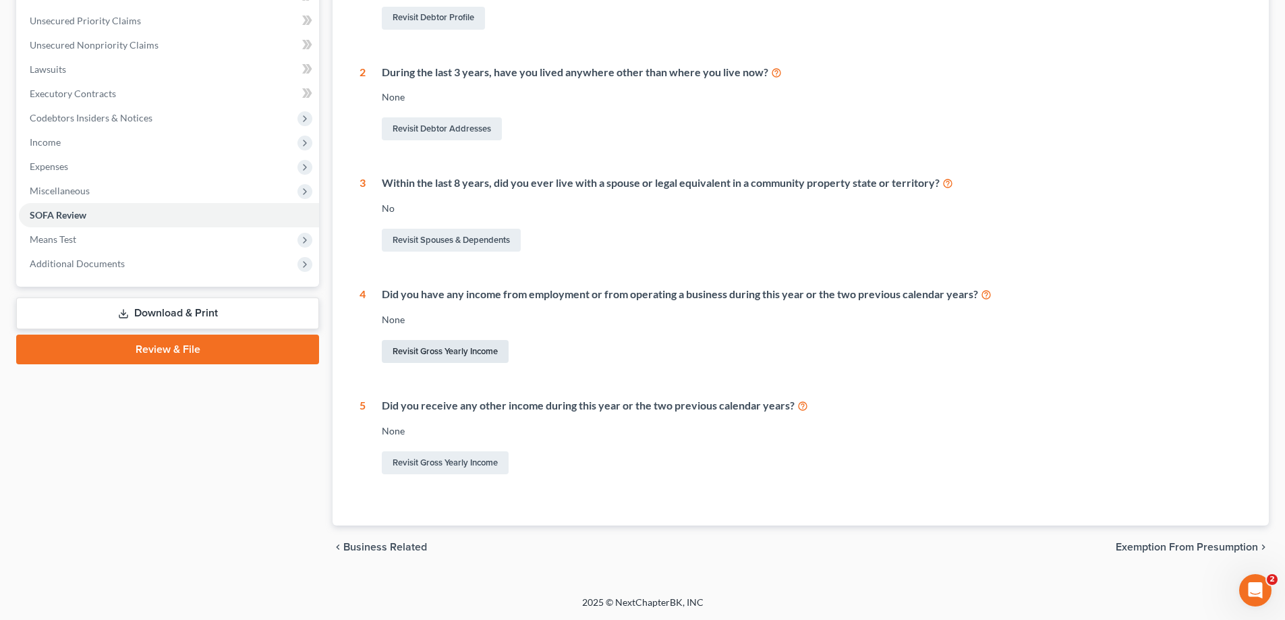
click at [476, 353] on link "Revisit Gross Yearly Income" at bounding box center [445, 351] width 127 height 23
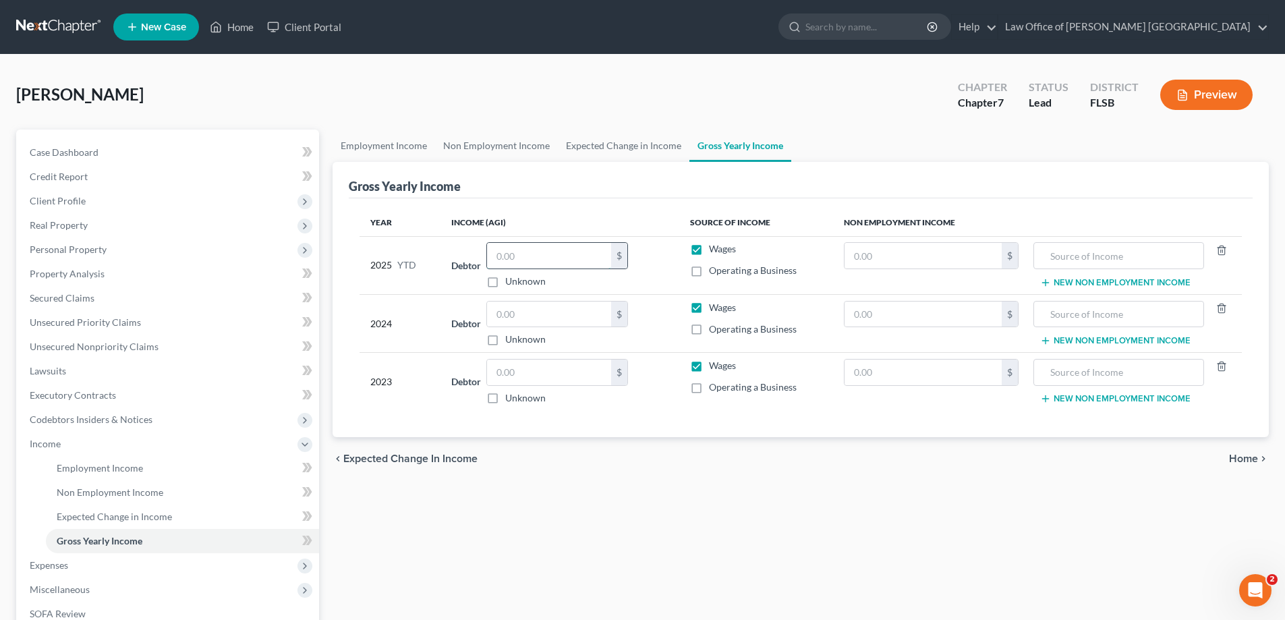
click at [544, 257] on input "text" at bounding box center [549, 256] width 124 height 26
type input "50,000"
click at [512, 322] on input "text" at bounding box center [549, 314] width 124 height 26
click at [515, 318] on input "text" at bounding box center [549, 314] width 124 height 26
type input "54,763"
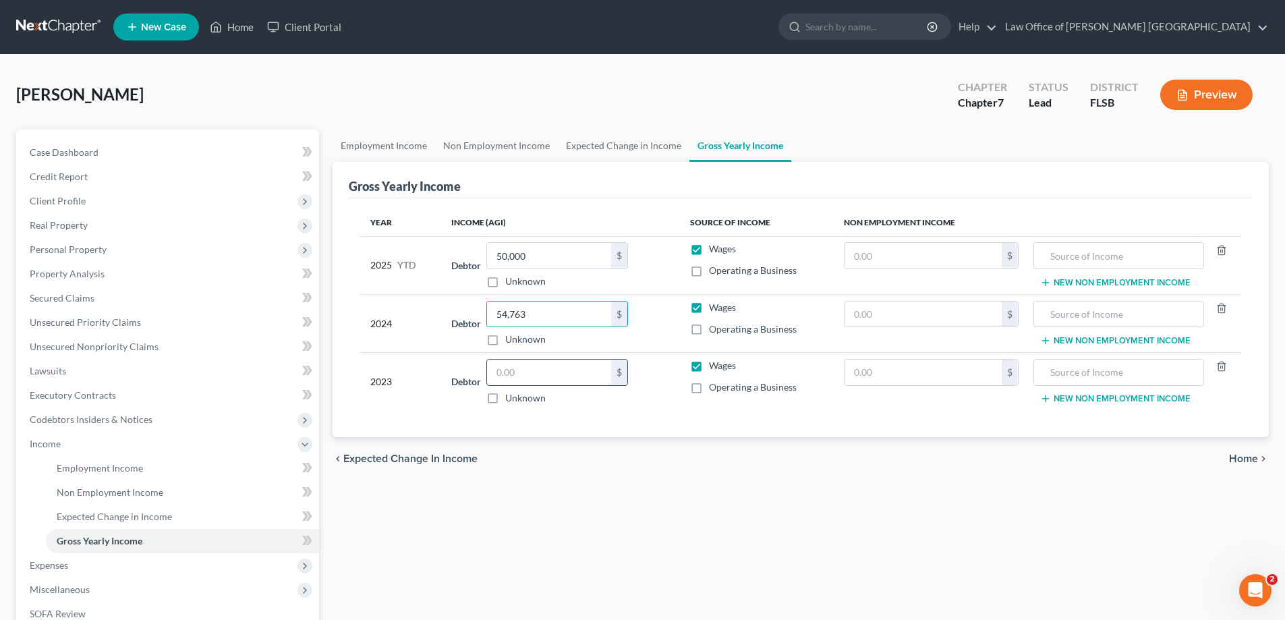
click at [525, 378] on input "text" at bounding box center [549, 372] width 124 height 26
click at [516, 370] on input "text" at bounding box center [549, 372] width 124 height 26
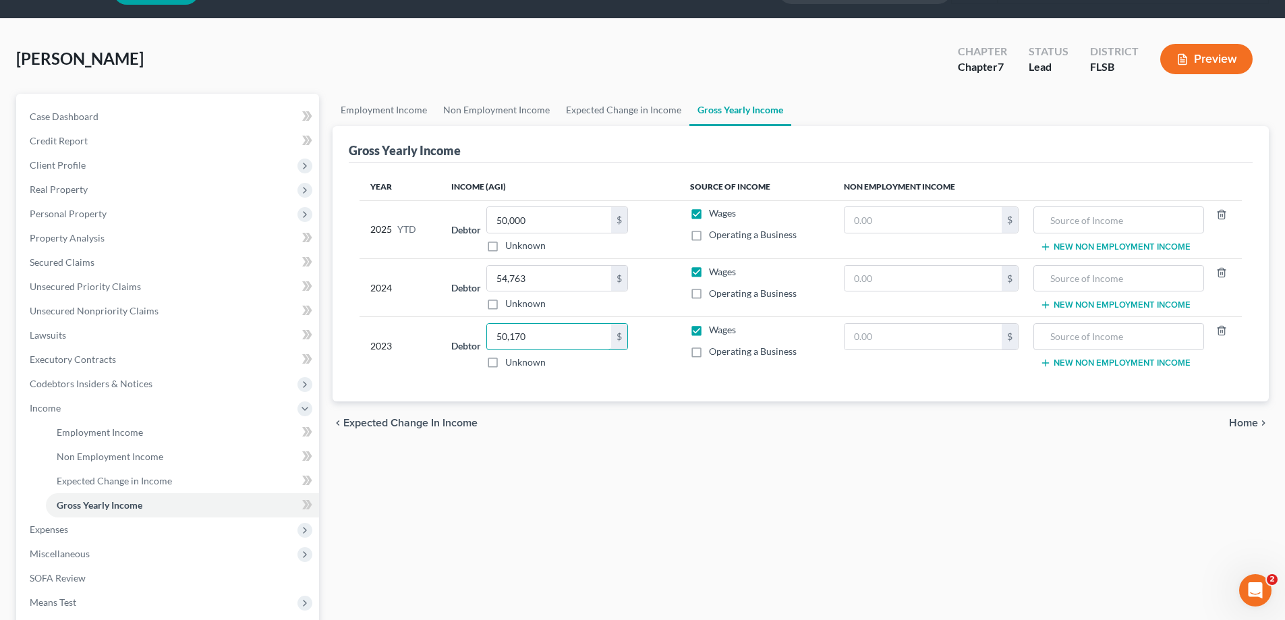
scroll to position [67, 0]
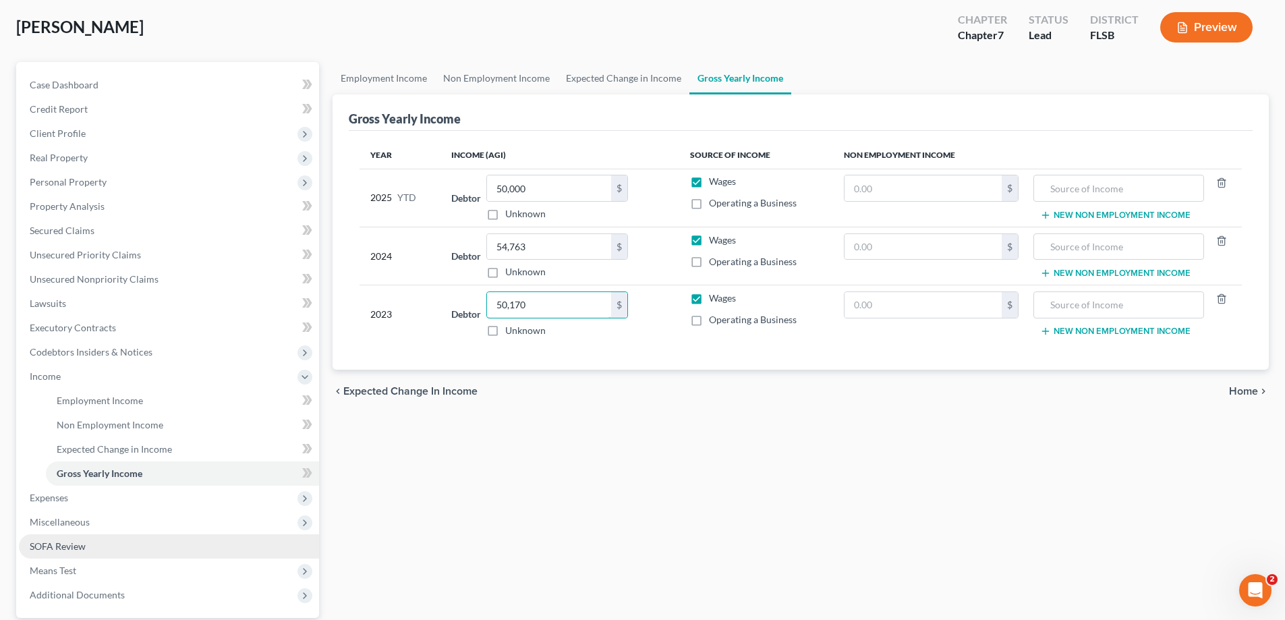
type input "50,170"
click at [69, 544] on span "SOFA Review" at bounding box center [58, 545] width 56 height 11
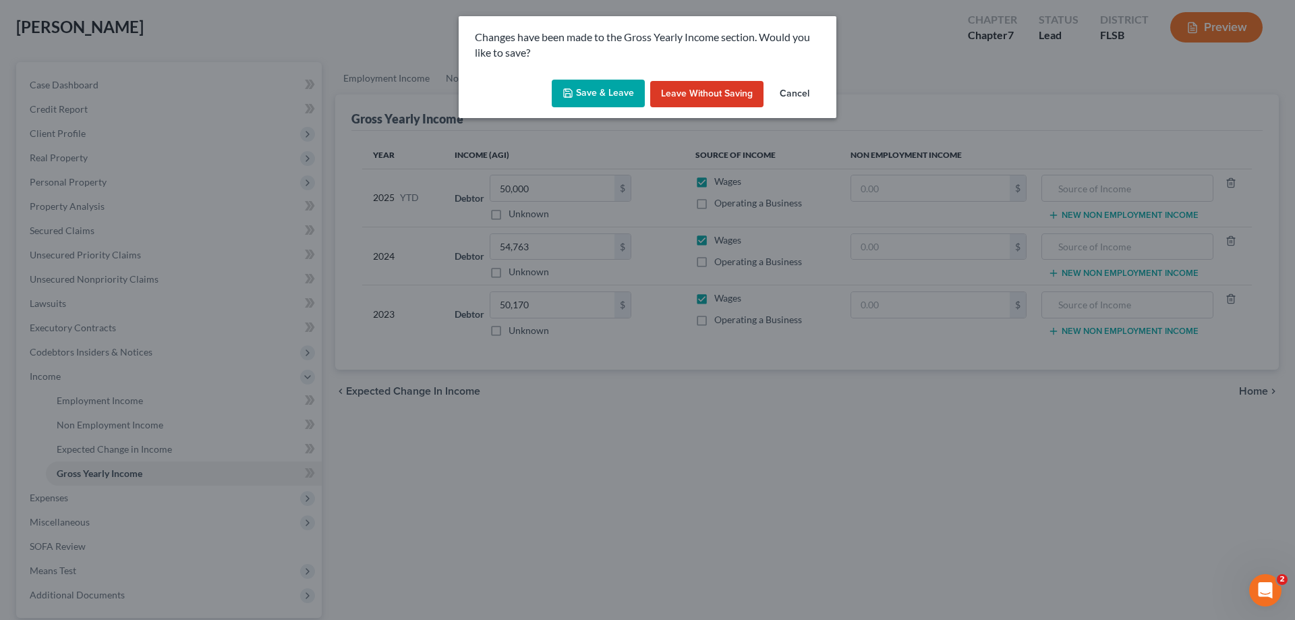
click at [604, 93] on button "Save & Leave" at bounding box center [598, 94] width 93 height 28
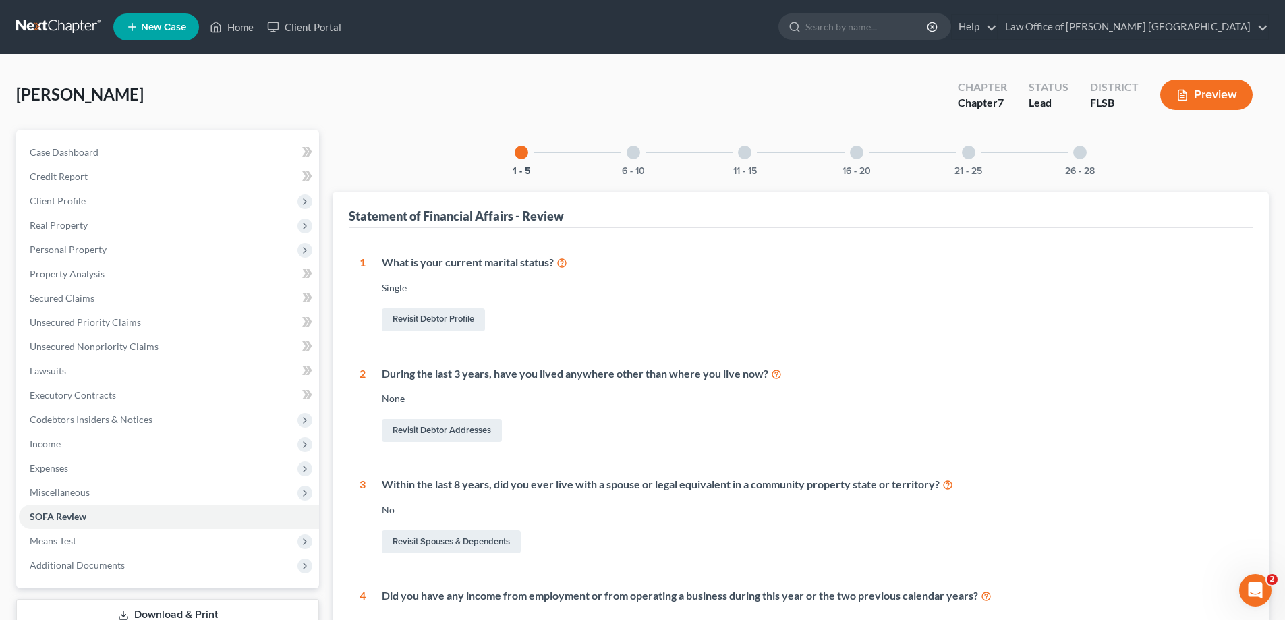
click at [969, 156] on div at bounding box center [968, 152] width 13 height 13
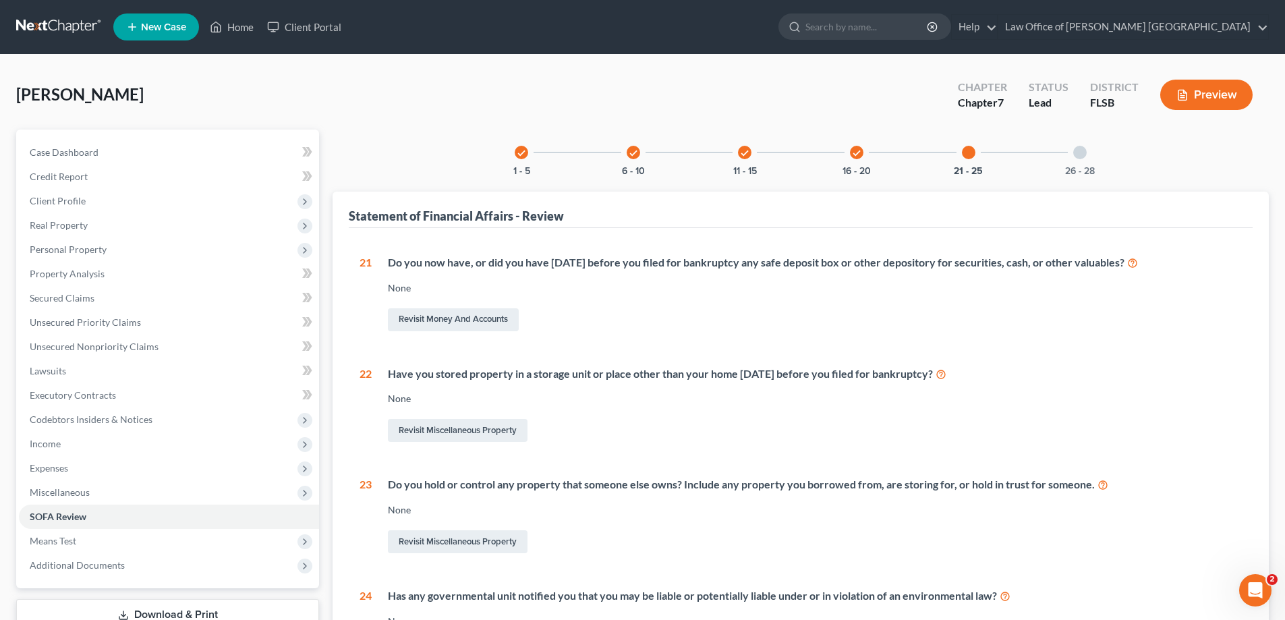
click at [1080, 153] on div at bounding box center [1079, 152] width 13 height 13
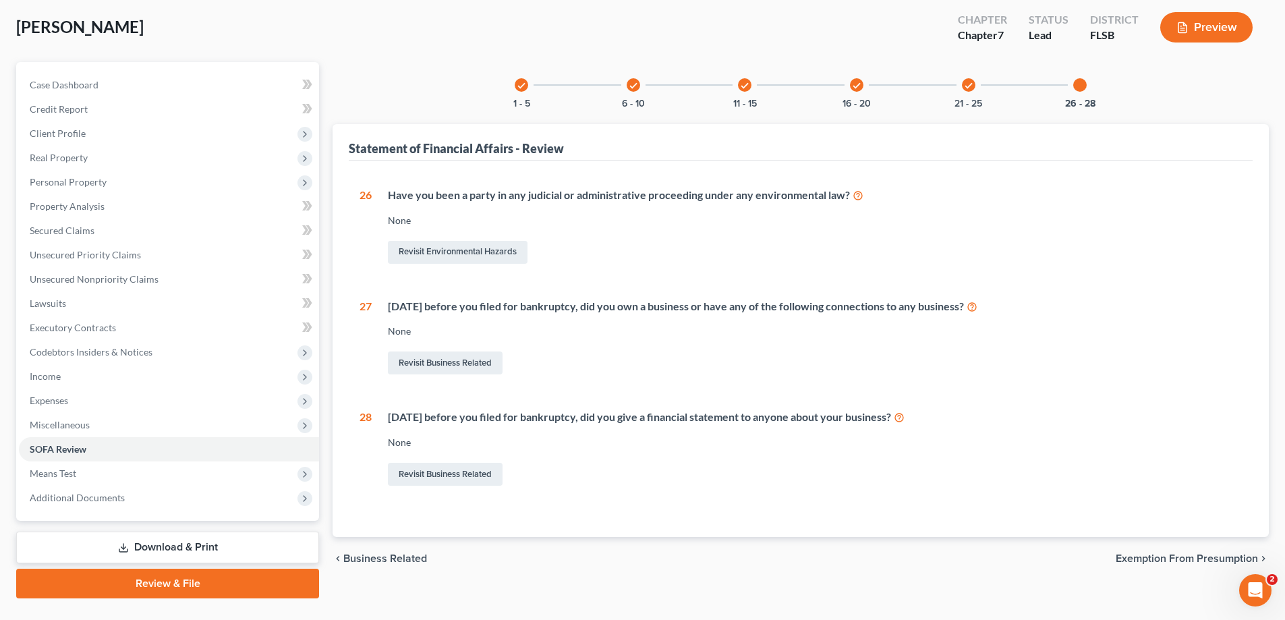
scroll to position [97, 0]
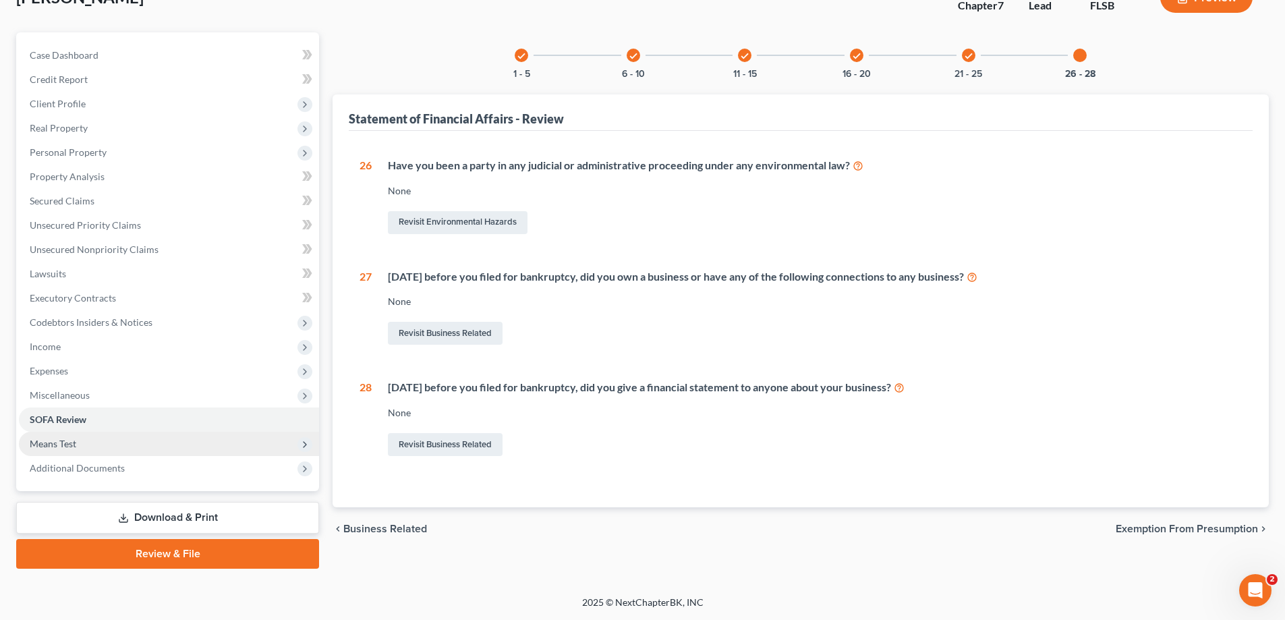
click at [74, 446] on span "Means Test" at bounding box center [53, 443] width 47 height 11
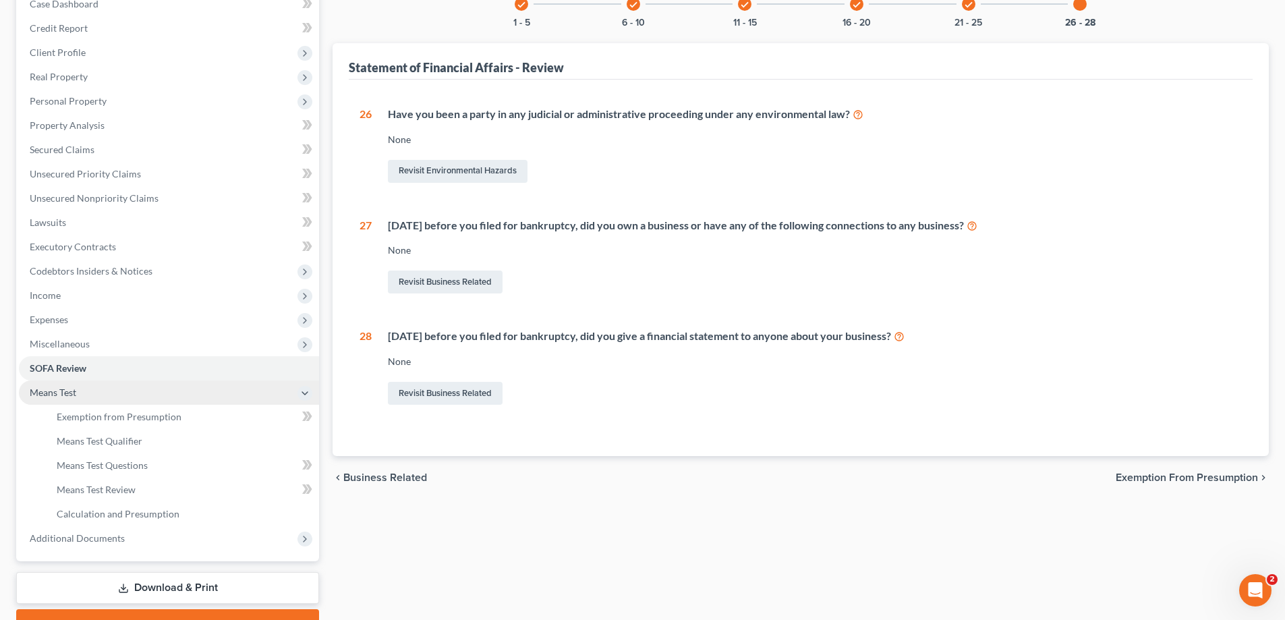
scroll to position [219, 0]
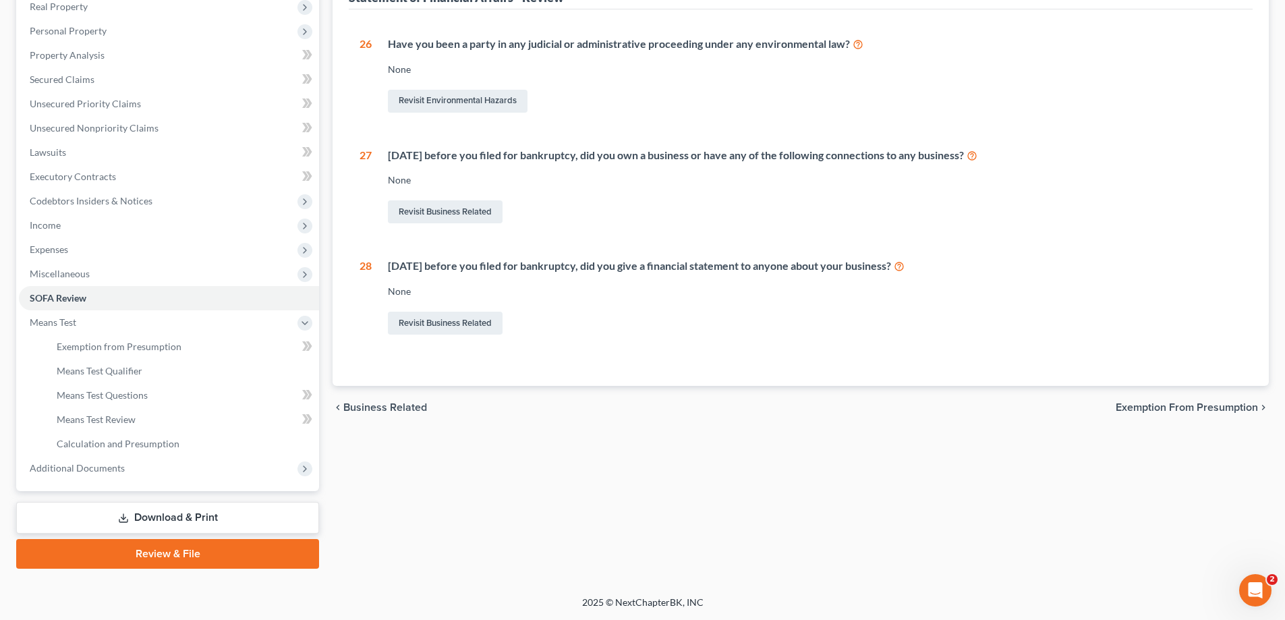
click at [187, 519] on link "Download & Print" at bounding box center [167, 518] width 303 height 32
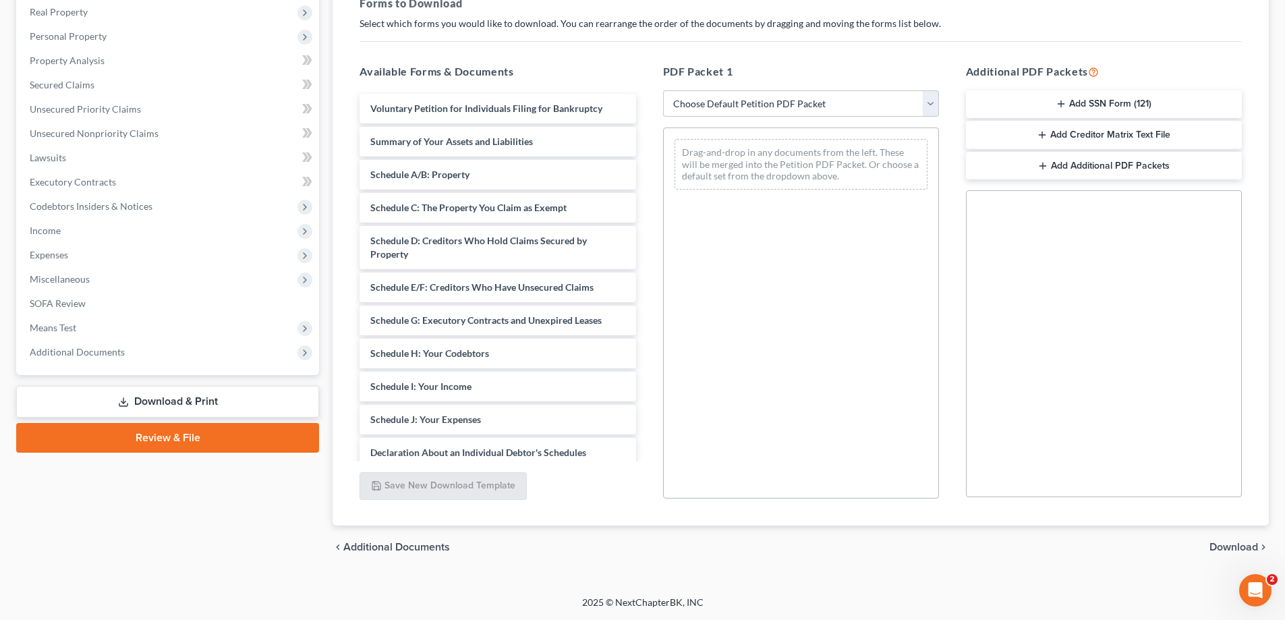
click at [1074, 103] on button "Add SSN Form (121)" at bounding box center [1104, 104] width 276 height 28
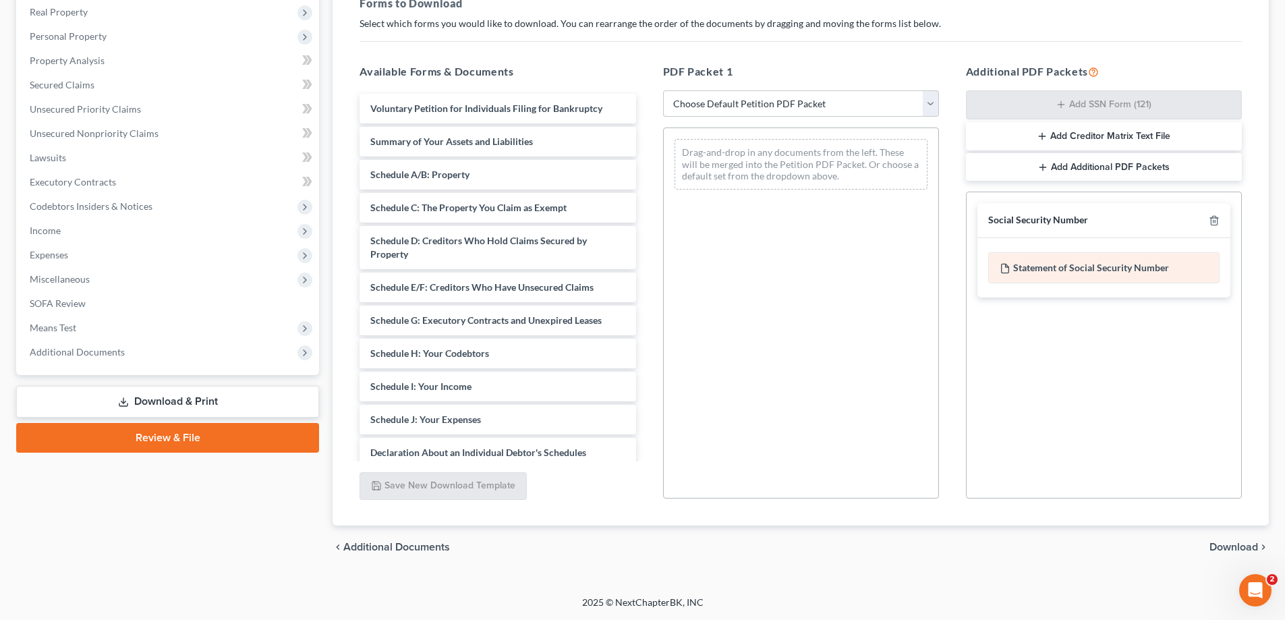
click at [1061, 270] on div "Statement of Social Security Number" at bounding box center [1103, 267] width 231 height 31
click at [1230, 544] on span "Download" at bounding box center [1233, 547] width 49 height 11
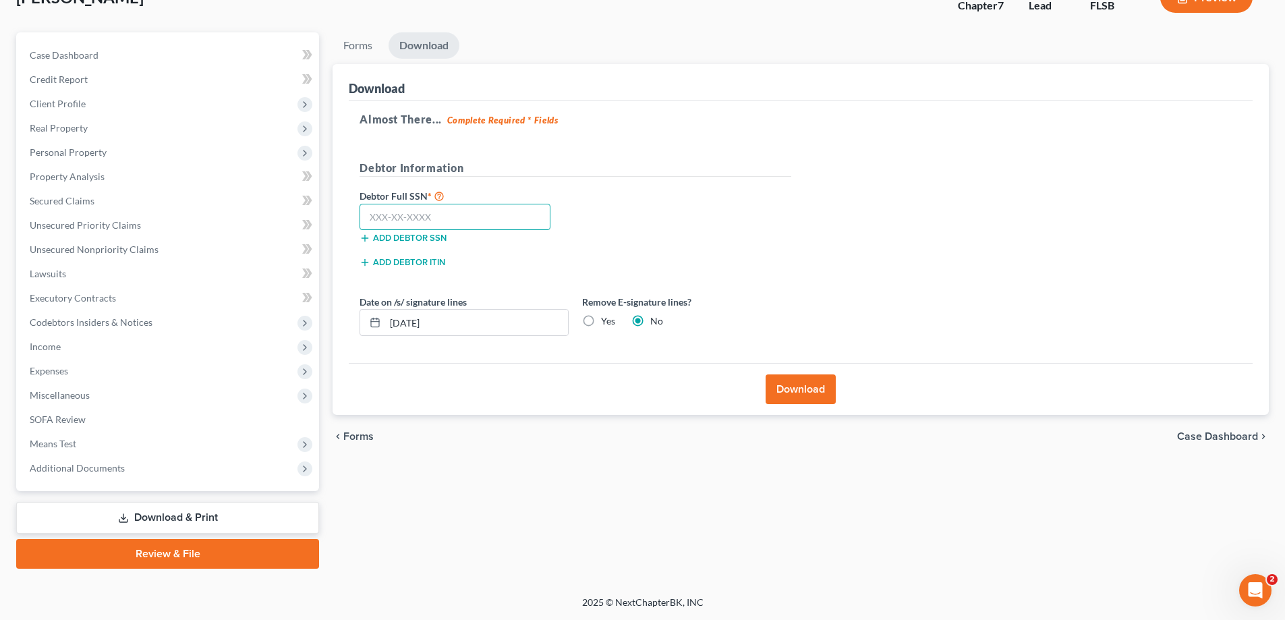
click at [391, 221] on input "text" at bounding box center [454, 217] width 191 height 27
type input "771-14-6649"
click at [800, 388] on button "Download" at bounding box center [800, 389] width 70 height 30
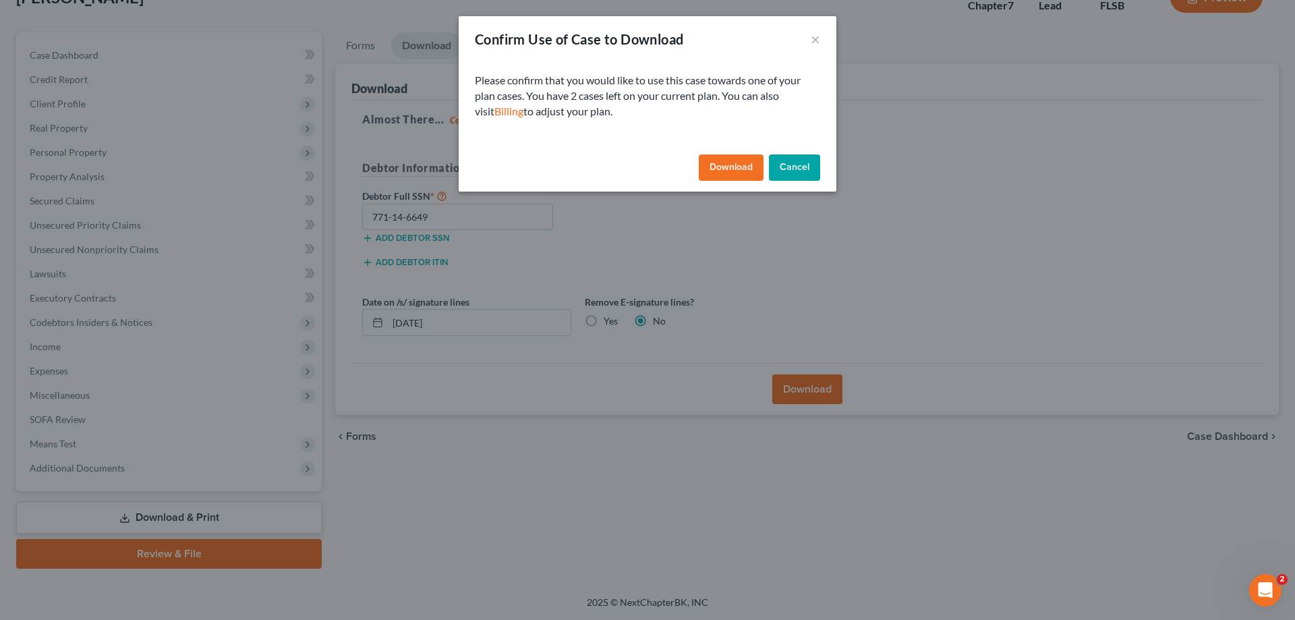
click at [738, 171] on button "Download" at bounding box center [731, 167] width 65 height 27
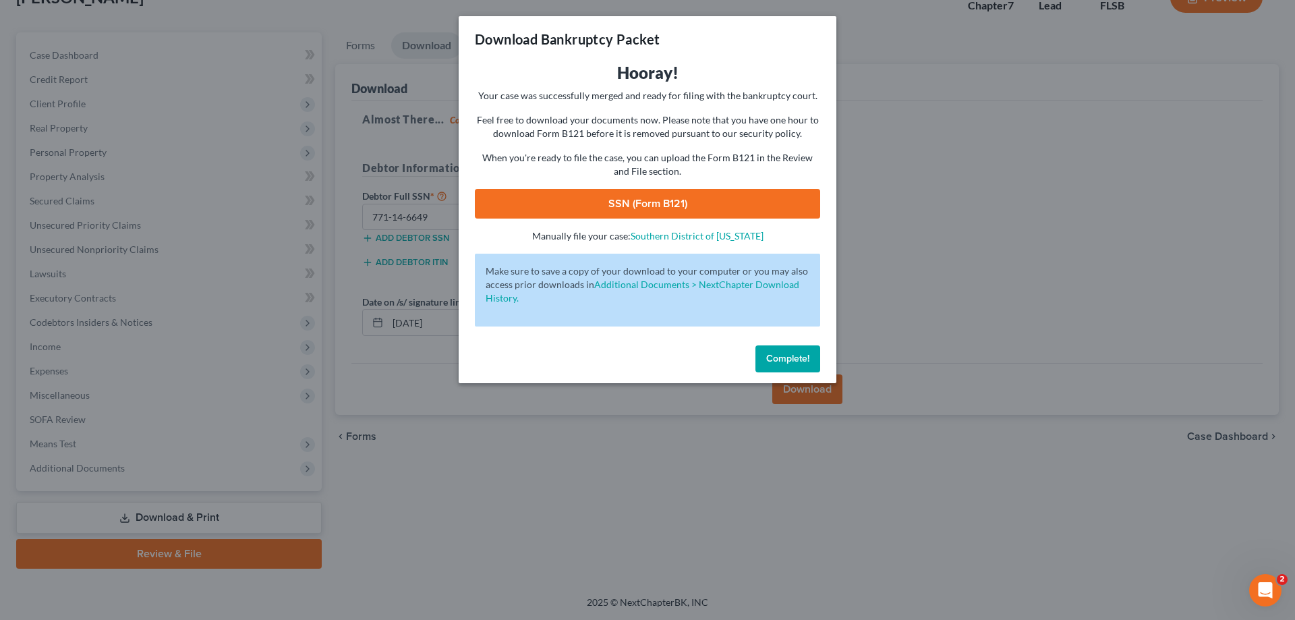
click at [657, 201] on link "SSN (Form B121)" at bounding box center [647, 204] width 345 height 30
click at [792, 357] on span "Complete!" at bounding box center [787, 358] width 43 height 11
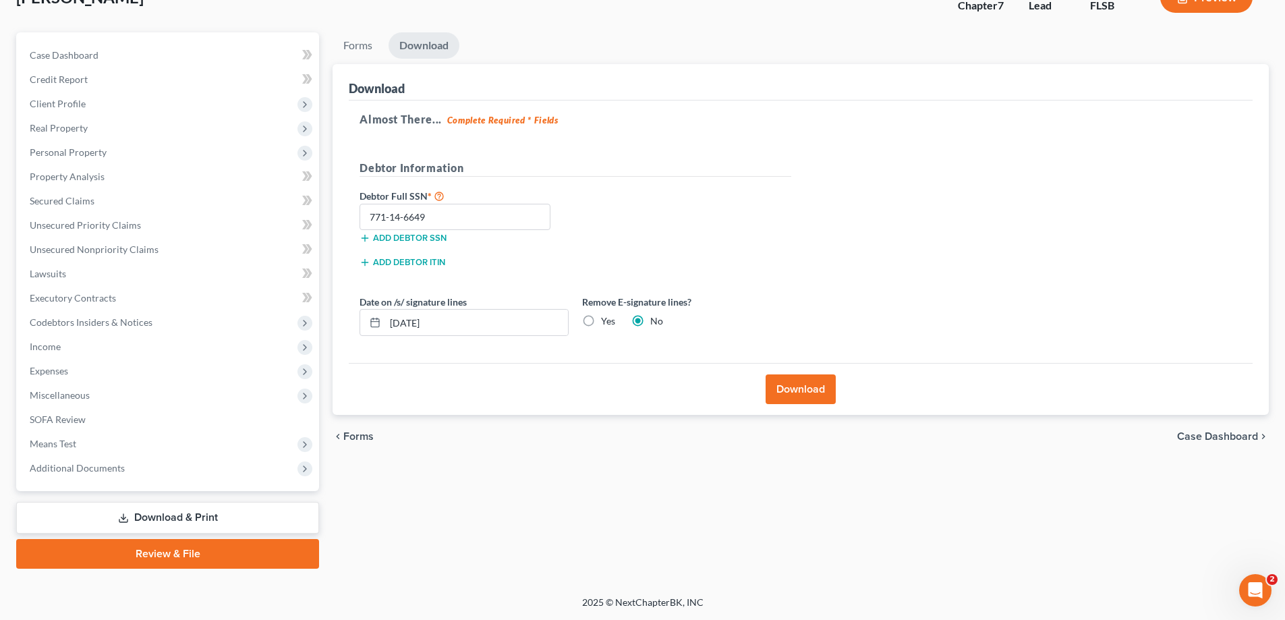
click at [187, 556] on link "Review & File" at bounding box center [167, 554] width 303 height 30
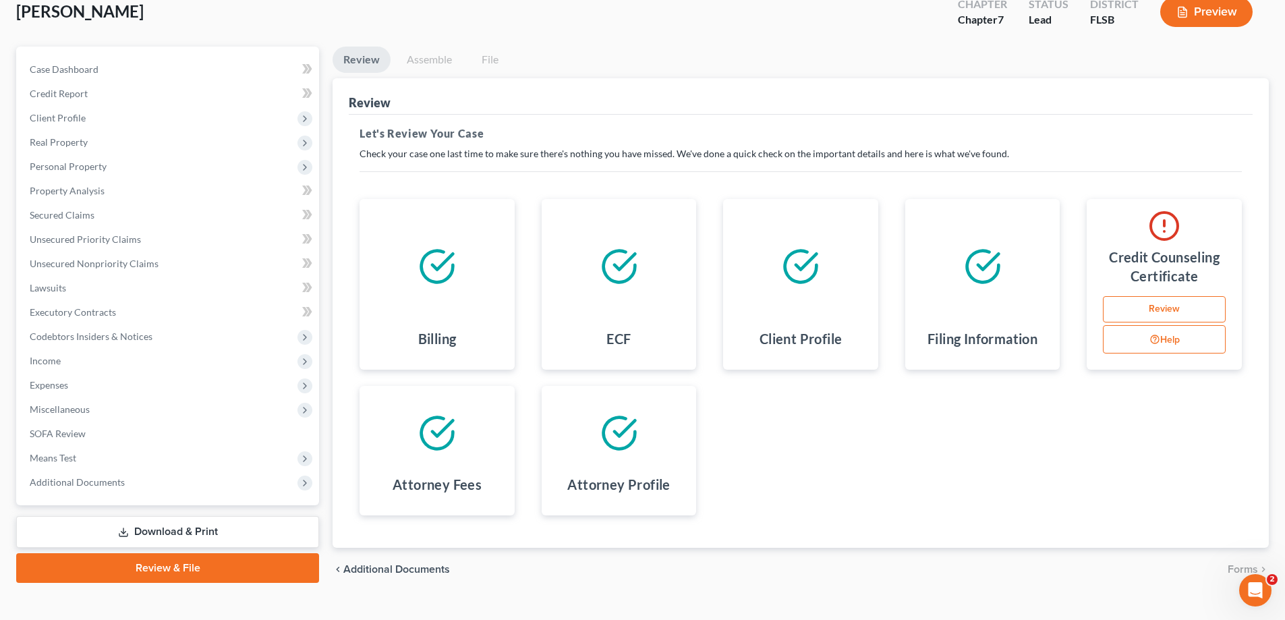
scroll to position [105, 0]
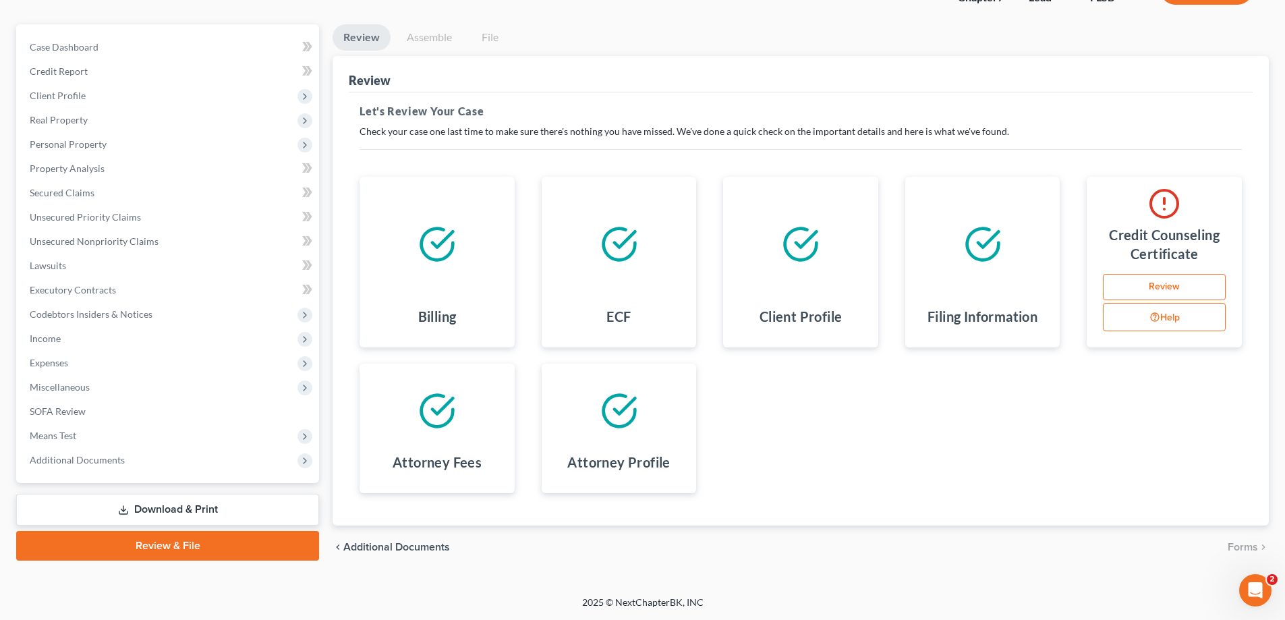
click at [438, 40] on link "Assemble" at bounding box center [429, 37] width 67 height 26
click at [433, 36] on link "Assemble" at bounding box center [429, 37] width 67 height 26
click at [176, 513] on link "Download & Print" at bounding box center [167, 510] width 303 height 32
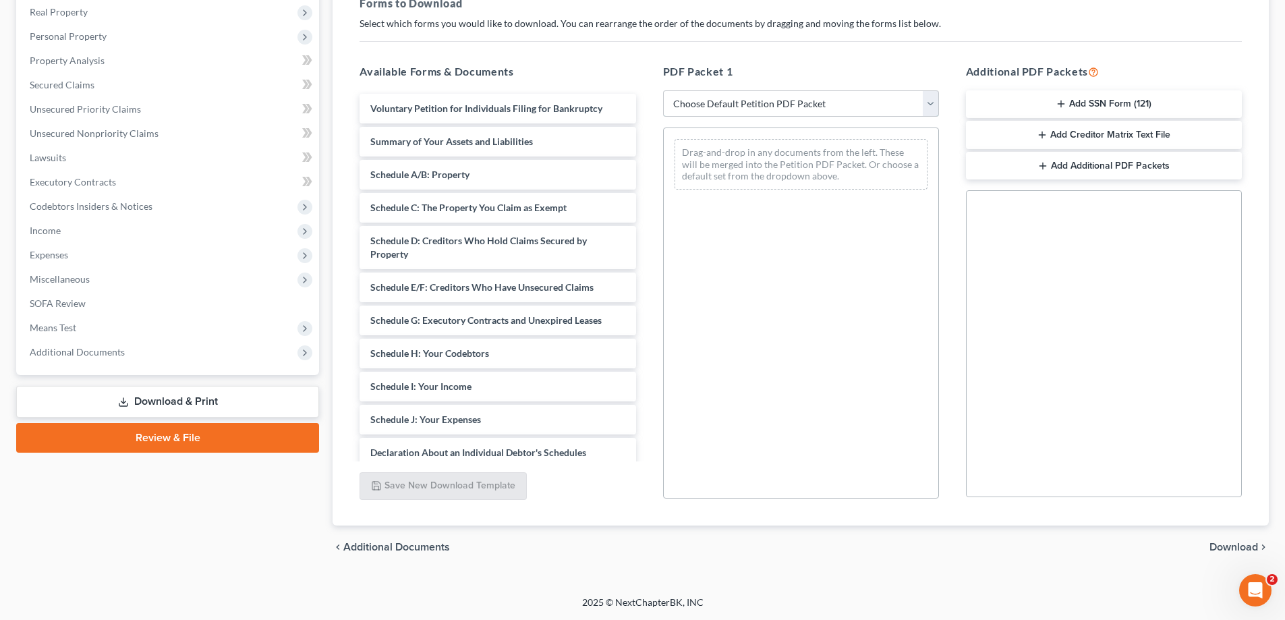
click at [933, 107] on select "Choose Default Petition PDF Packet Complete Bankruptcy Petition (all forms and …" at bounding box center [801, 103] width 276 height 27
select select "0"
click at [663, 90] on select "Choose Default Petition PDF Packet Complete Bankruptcy Petition (all forms and …" at bounding box center [801, 103] width 276 height 27
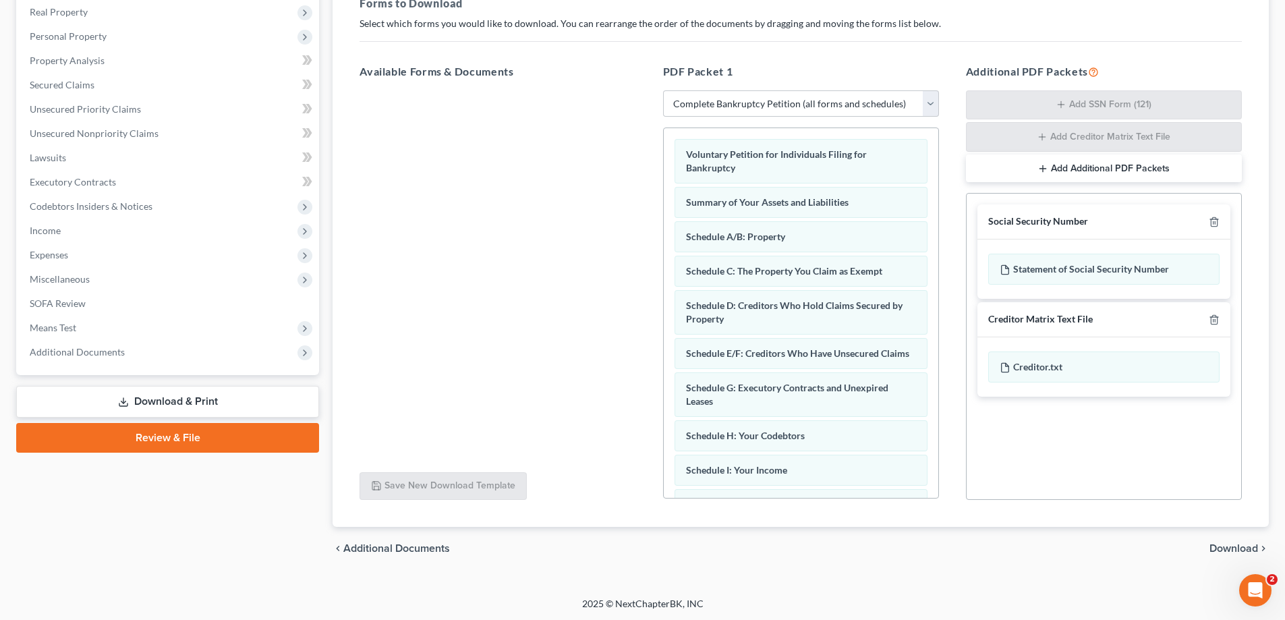
click at [1228, 549] on span "Download" at bounding box center [1233, 548] width 49 height 11
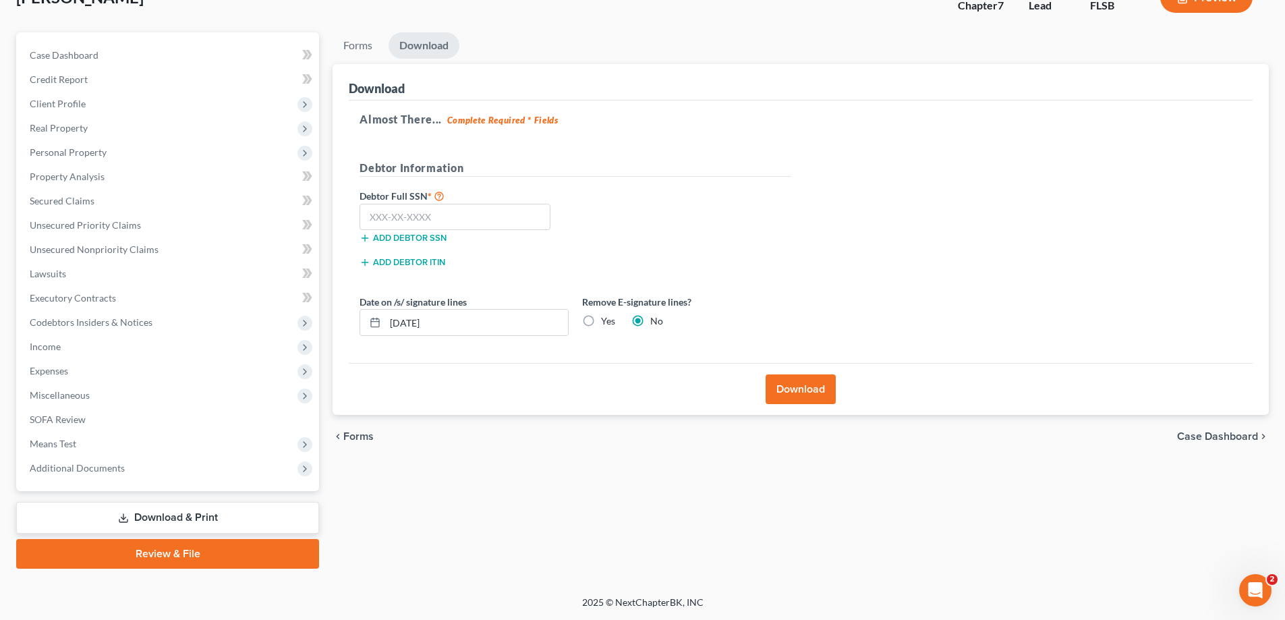
scroll to position [97, 0]
click at [409, 221] on input "text" at bounding box center [454, 217] width 191 height 27
type input "771-14-6649"
click at [819, 384] on button "Download" at bounding box center [800, 389] width 70 height 30
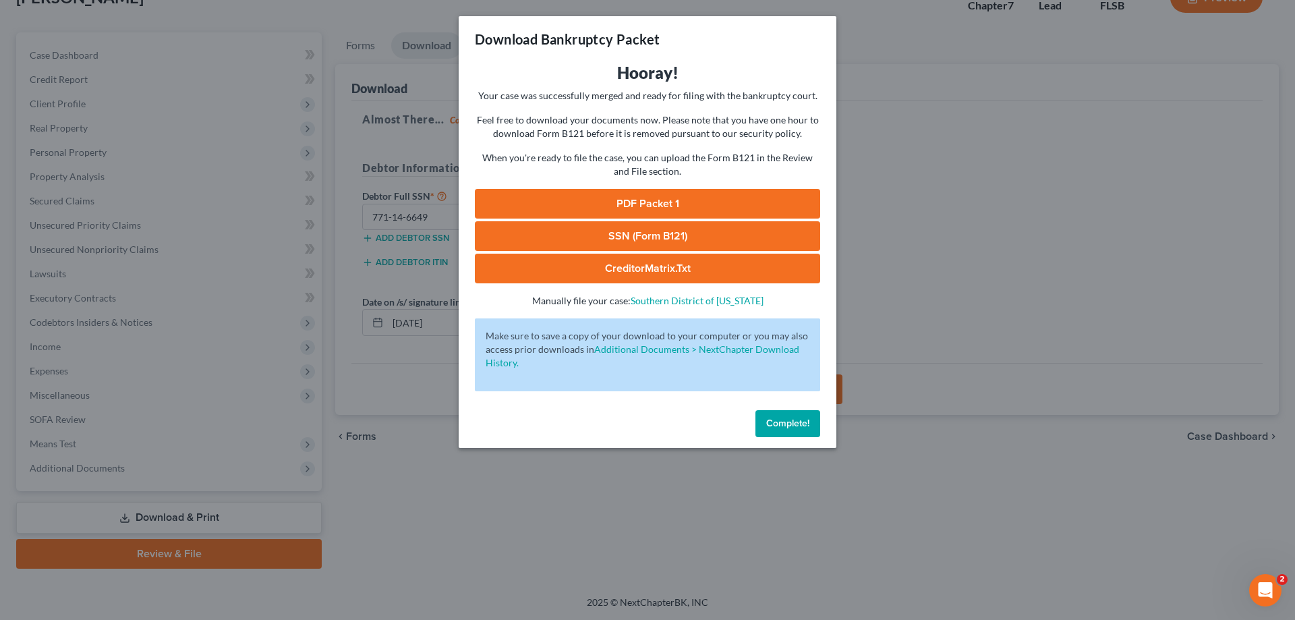
click at [657, 203] on link "PDF Packet 1" at bounding box center [647, 204] width 345 height 30
click at [958, 318] on div "Download Bankruptcy Packet Hooray! Your case was successfully merged and ready …" at bounding box center [647, 310] width 1295 height 620
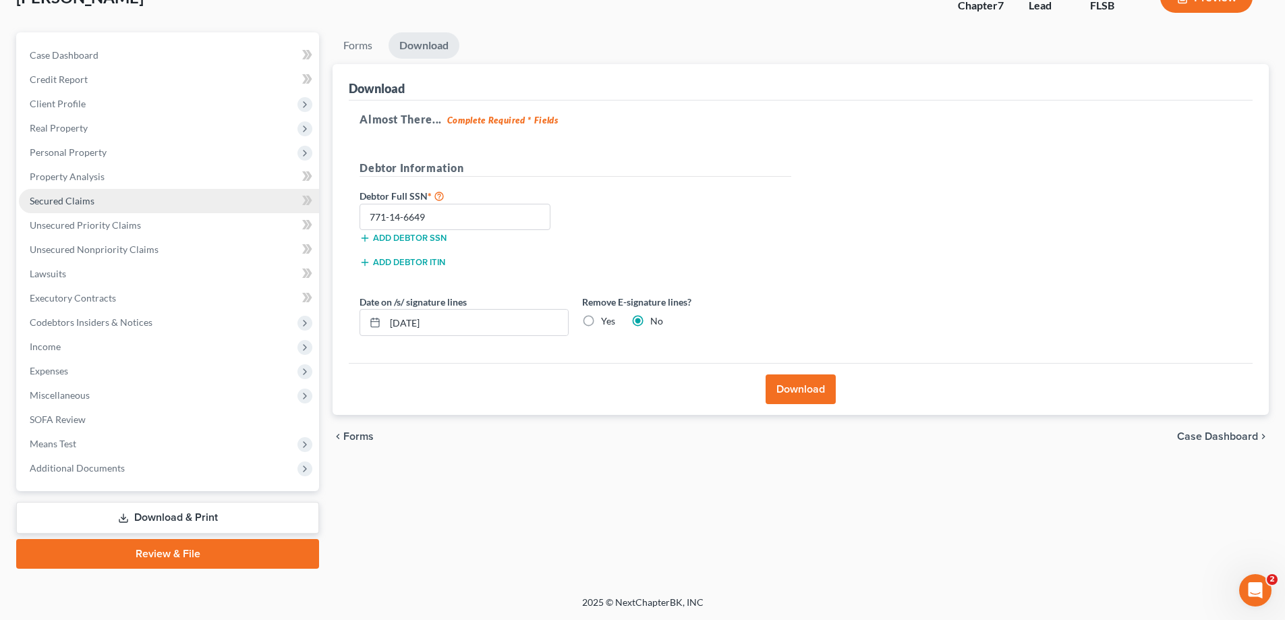
click at [90, 202] on span "Secured Claims" at bounding box center [62, 200] width 65 height 11
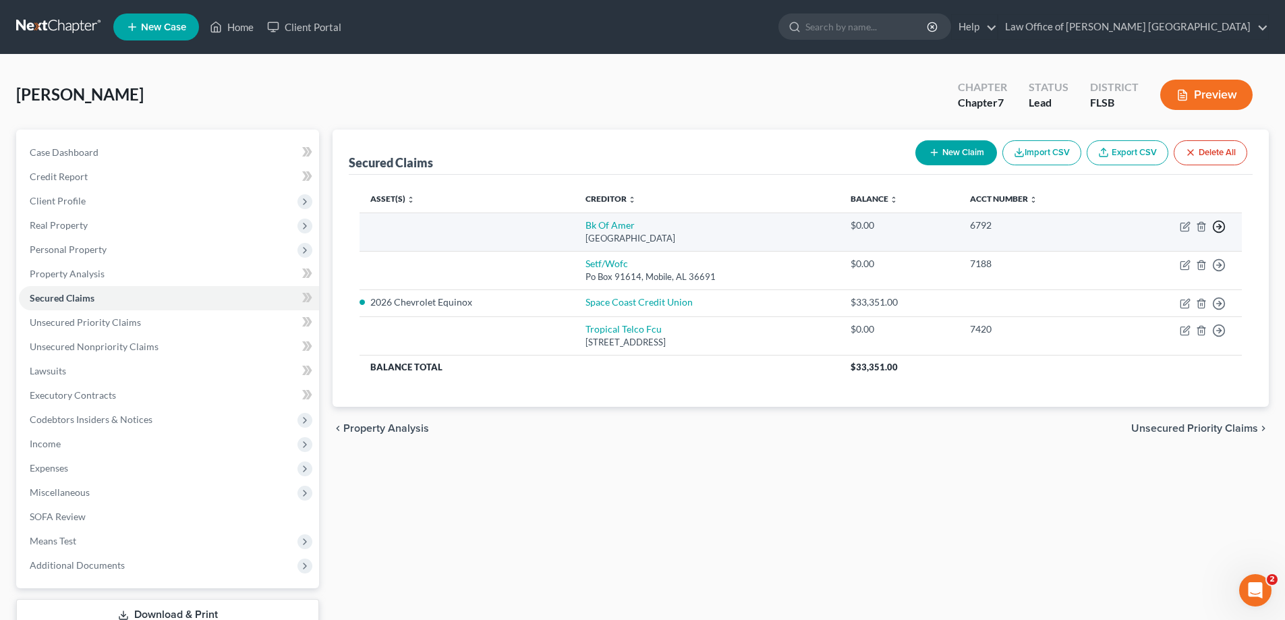
click at [1218, 228] on icon "button" at bounding box center [1218, 226] width 13 height 13
click at [1154, 260] on link "Move to F" at bounding box center [1157, 259] width 113 height 23
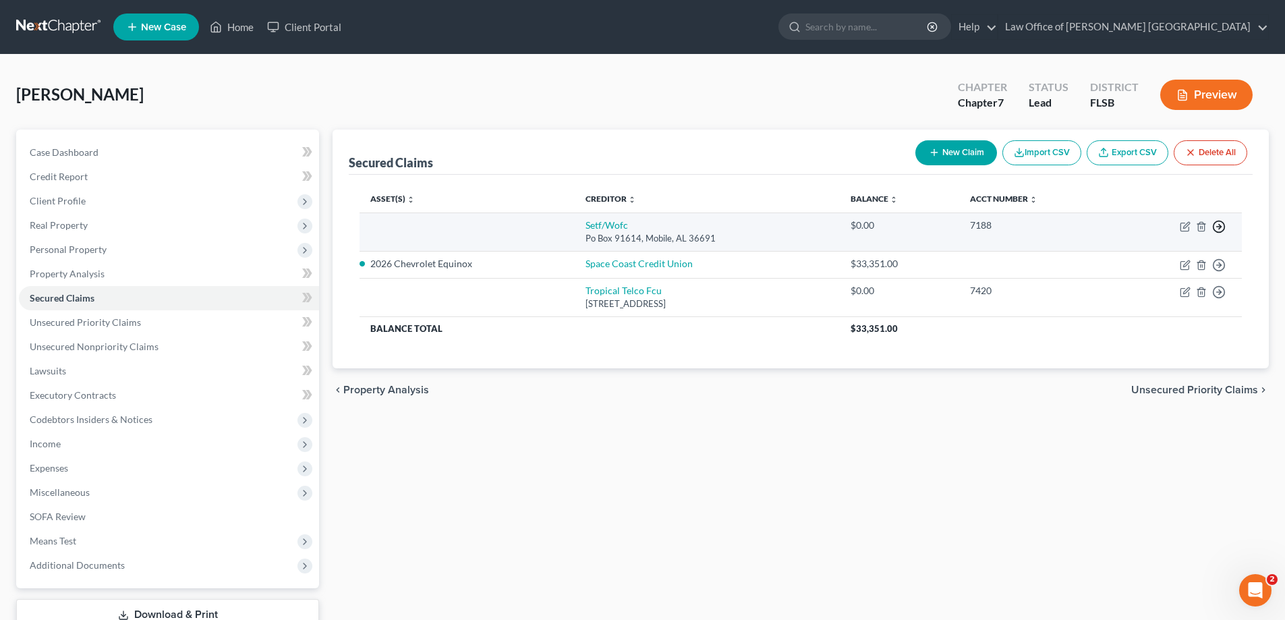
click at [1218, 229] on icon "button" at bounding box center [1218, 226] width 13 height 13
click at [1163, 260] on link "Move to F" at bounding box center [1157, 259] width 113 height 23
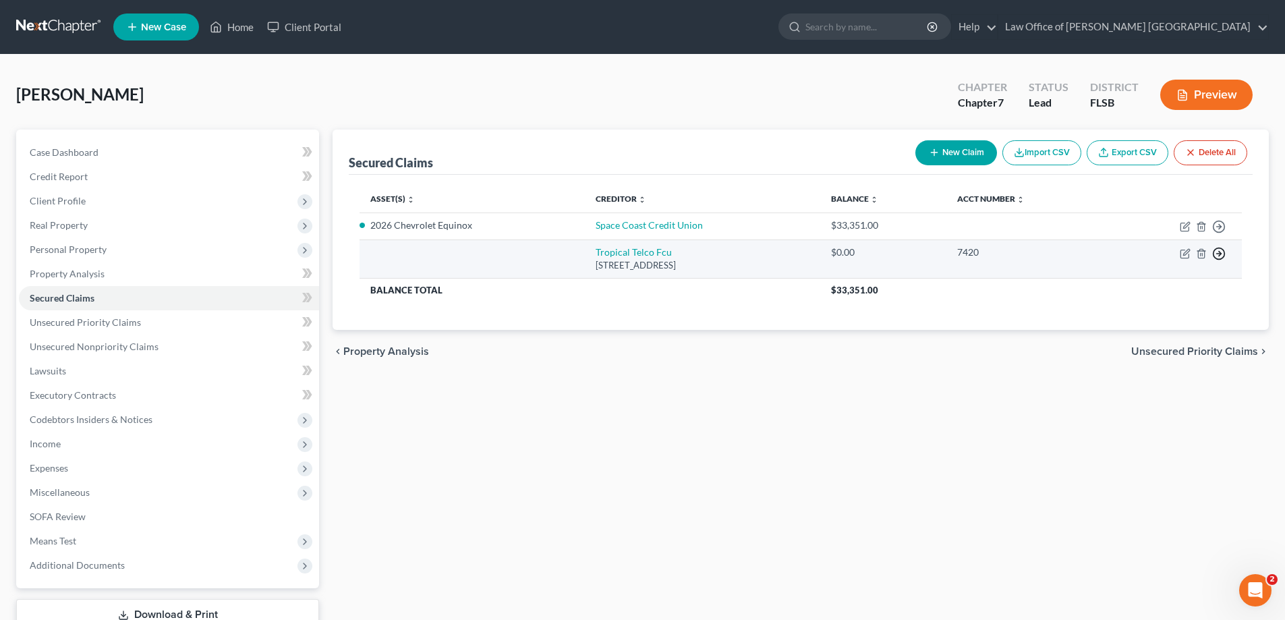
click at [1218, 254] on icon "button" at bounding box center [1218, 253] width 13 height 13
click at [1159, 285] on link "Move to F" at bounding box center [1157, 286] width 113 height 23
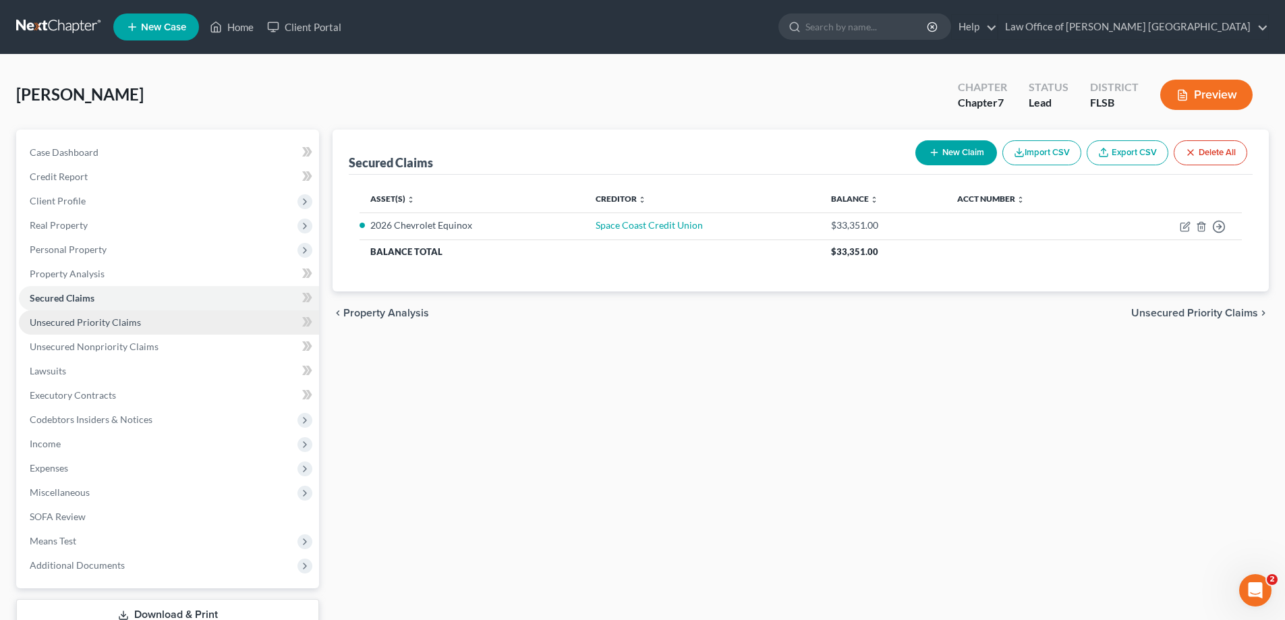
click at [101, 325] on span "Unsecured Priority Claims" at bounding box center [85, 321] width 111 height 11
